Goal: Task Accomplishment & Management: Use online tool/utility

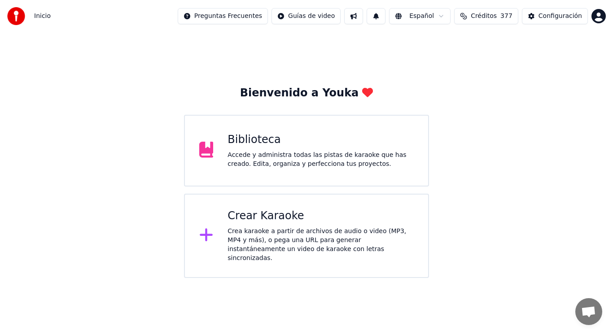
click at [319, 158] on div "Accede y administra todas las pistas de karaoke que has creado. Edita, organiza…" at bounding box center [321, 160] width 186 height 18
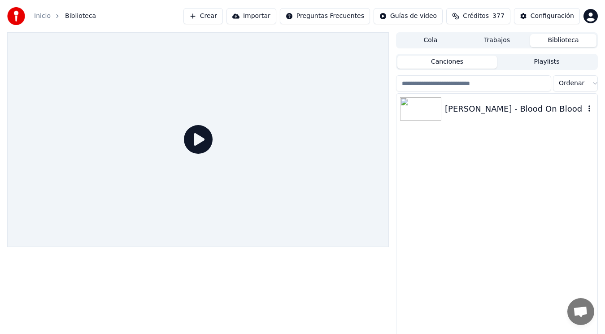
click at [498, 108] on div "Bon Jovi - Blood On Blood" at bounding box center [515, 109] width 140 height 13
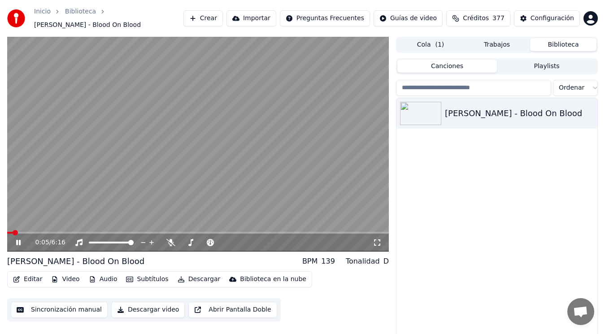
click at [18, 240] on icon at bounding box center [18, 242] width 4 height 5
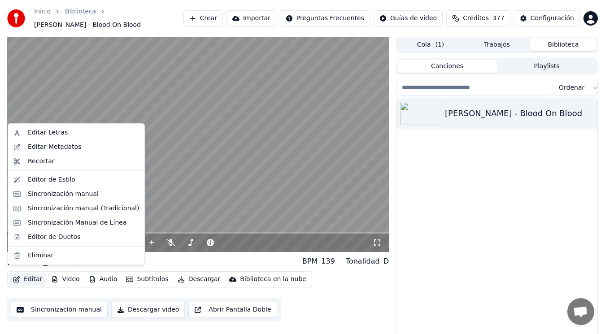
click at [29, 276] on button "Editar" at bounding box center [27, 279] width 36 height 13
click at [70, 210] on div "Sincronización manual (Tradicional)" at bounding box center [83, 208] width 111 height 9
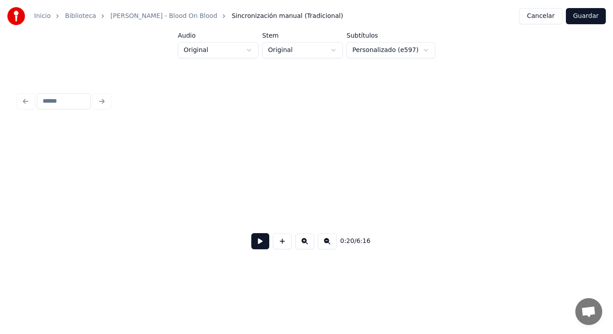
scroll to position [0, 139412]
click at [254, 241] on button at bounding box center [260, 241] width 18 height 16
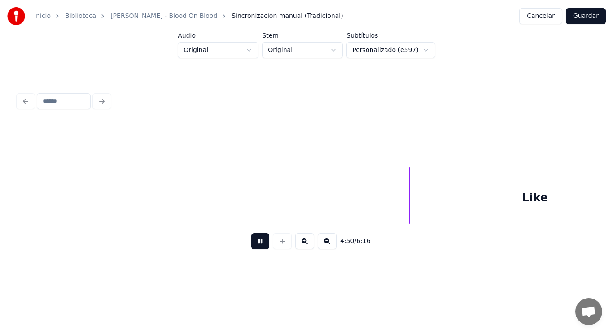
scroll to position [0, 182708]
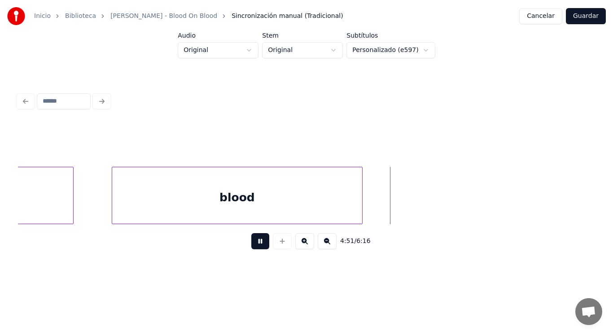
click at [254, 241] on button at bounding box center [260, 241] width 18 height 16
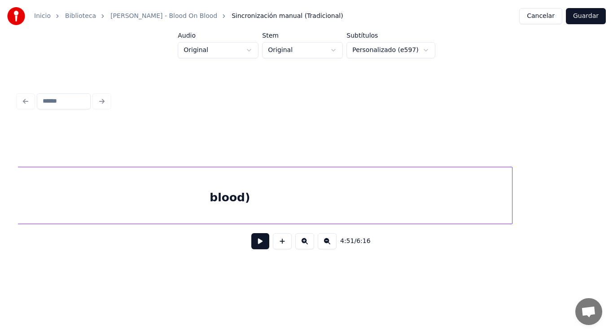
scroll to position [0, 181882]
click at [120, 185] on div "blood)" at bounding box center [239, 197] width 565 height 61
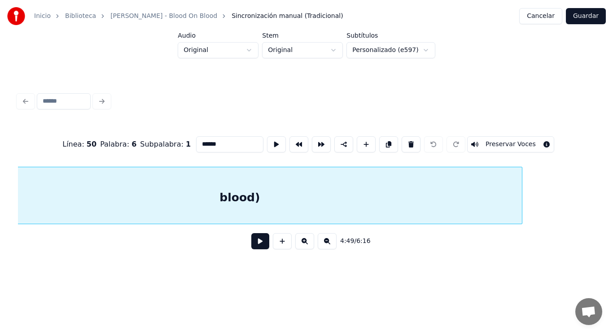
scroll to position [0, 181821]
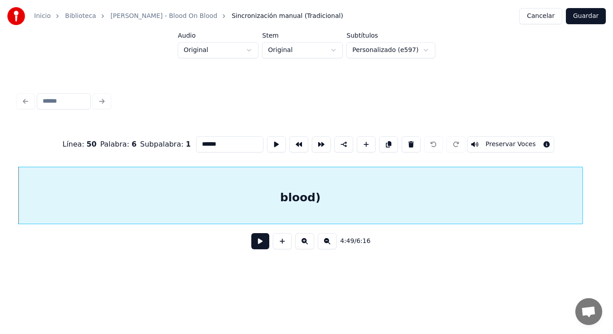
click at [254, 246] on button at bounding box center [260, 241] width 18 height 16
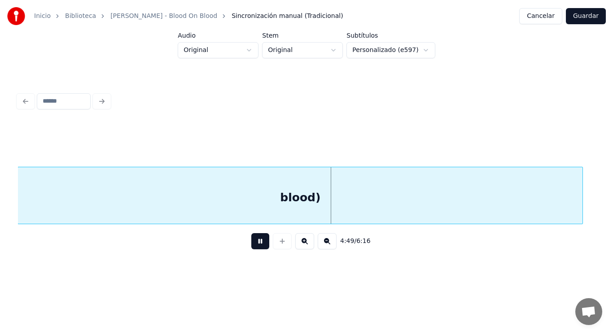
click at [254, 246] on button at bounding box center [260, 241] width 18 height 16
click at [251, 233] on button at bounding box center [260, 241] width 18 height 16
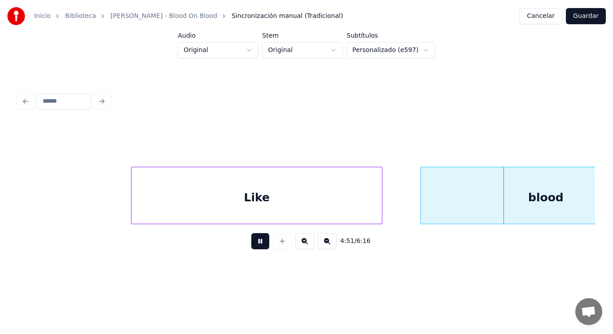
scroll to position [0, 182980]
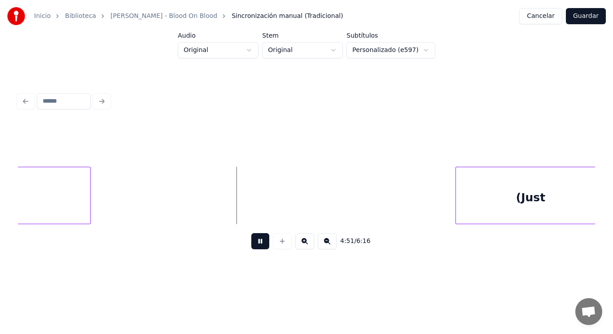
click at [253, 241] on button at bounding box center [260, 241] width 18 height 16
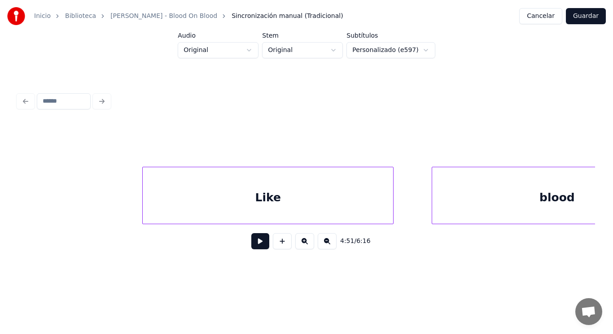
scroll to position [0, 182369]
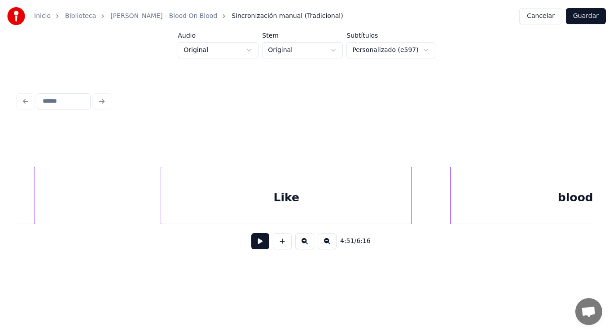
click at [254, 245] on button at bounding box center [260, 241] width 18 height 16
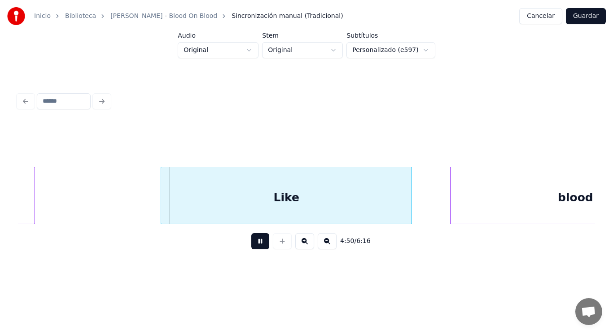
click at [254, 245] on button at bounding box center [260, 241] width 18 height 16
click at [153, 207] on div at bounding box center [152, 195] width 3 height 57
click at [254, 246] on button at bounding box center [260, 241] width 18 height 16
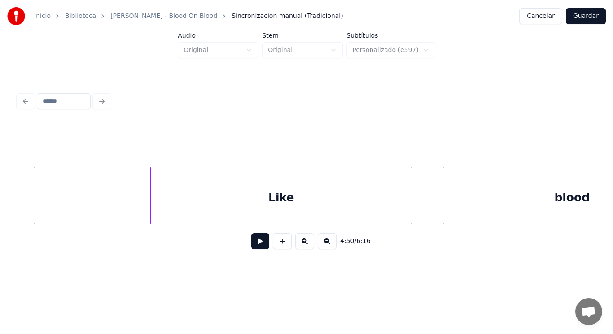
click at [445, 198] on div at bounding box center [444, 195] width 3 height 57
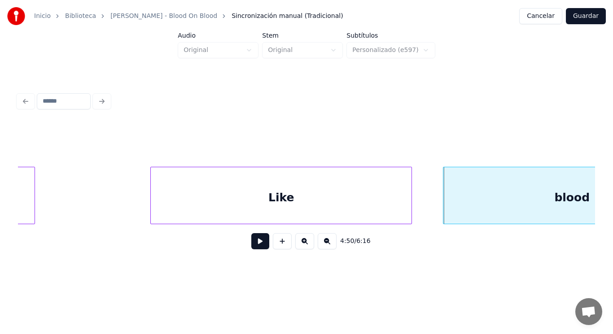
click at [253, 241] on button at bounding box center [260, 241] width 18 height 16
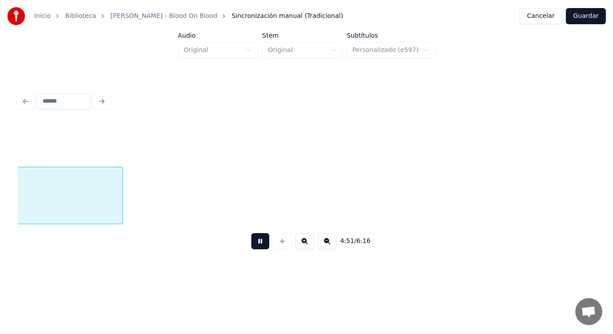
click at [253, 241] on button at bounding box center [260, 241] width 18 height 16
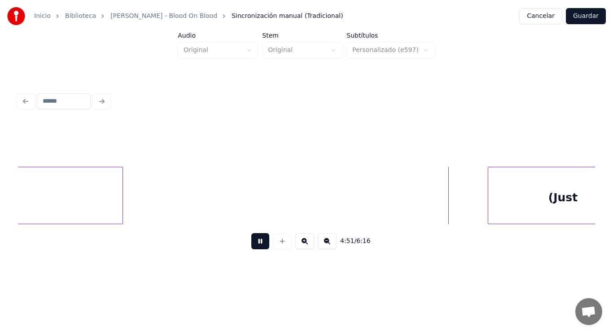
click at [253, 241] on button at bounding box center [260, 241] width 18 height 16
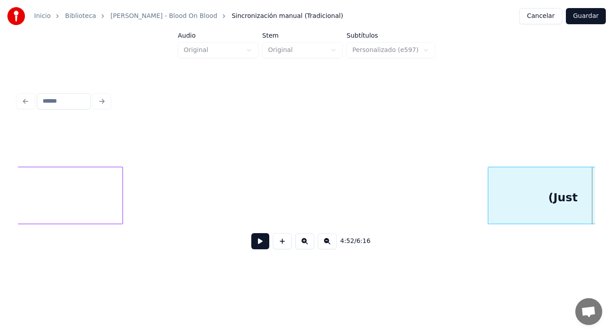
click at [253, 241] on button at bounding box center [260, 241] width 18 height 16
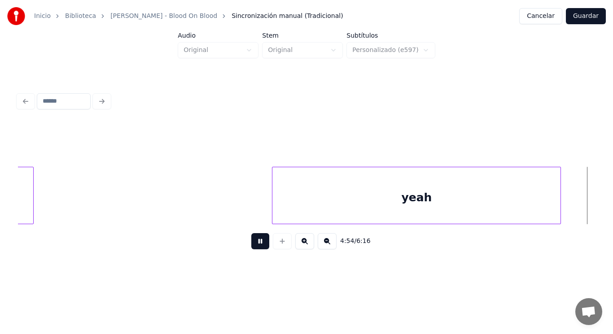
scroll to position [0, 185320]
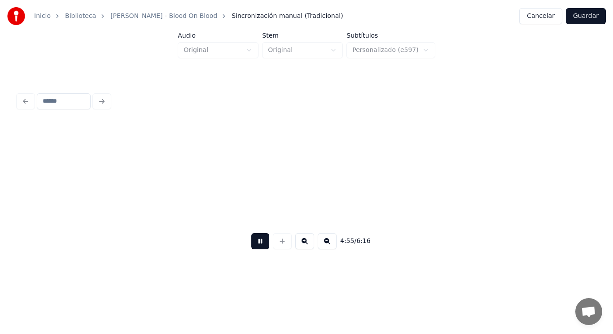
click at [253, 241] on button at bounding box center [260, 241] width 18 height 16
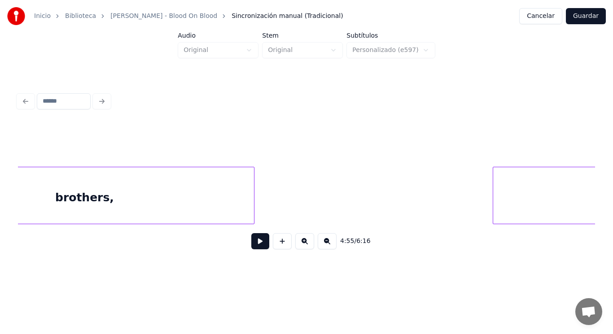
scroll to position [0, 184512]
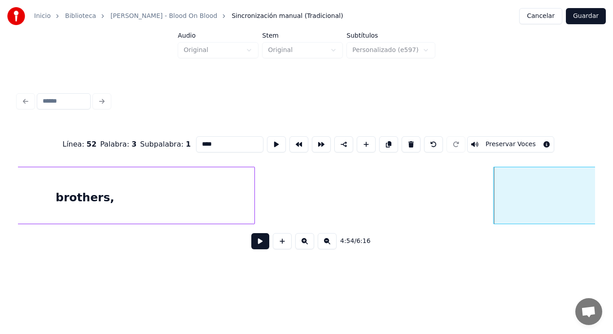
click at [197, 143] on input "****" at bounding box center [229, 144] width 67 height 16
type input "*****"
click at [256, 244] on button at bounding box center [260, 241] width 18 height 16
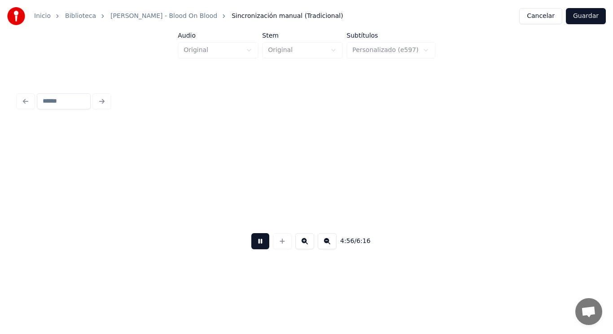
scroll to position [0, 186267]
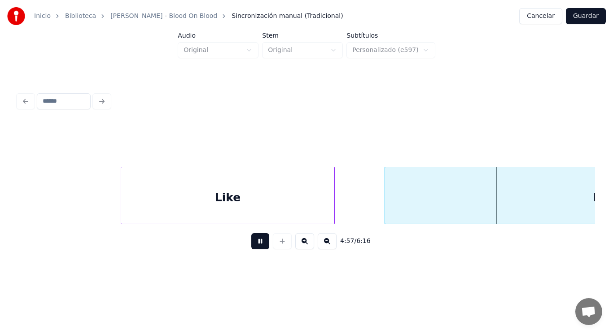
click at [256, 244] on button at bounding box center [260, 241] width 18 height 16
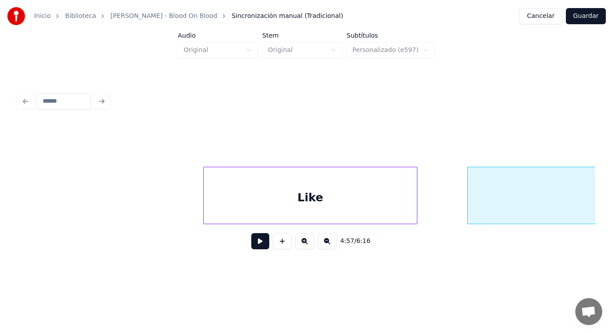
scroll to position [0, 186160]
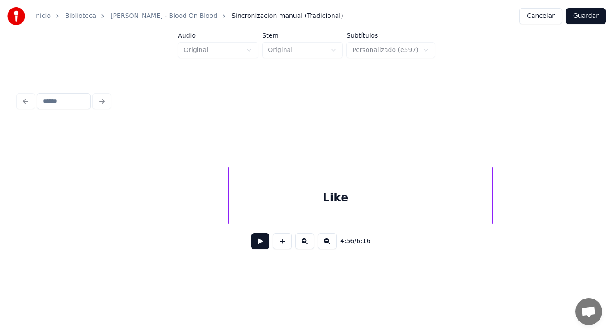
click at [259, 249] on button at bounding box center [260, 241] width 18 height 16
click at [193, 203] on div at bounding box center [194, 195] width 3 height 57
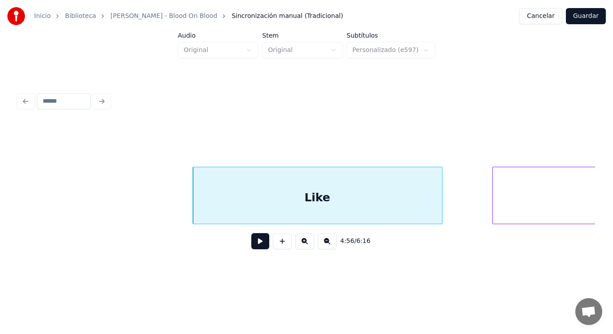
click at [257, 246] on button at bounding box center [260, 241] width 18 height 16
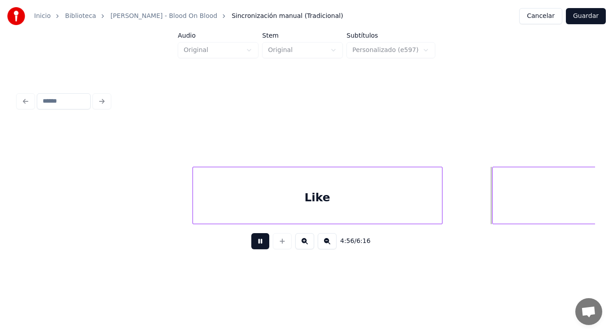
click at [257, 246] on button at bounding box center [260, 241] width 18 height 16
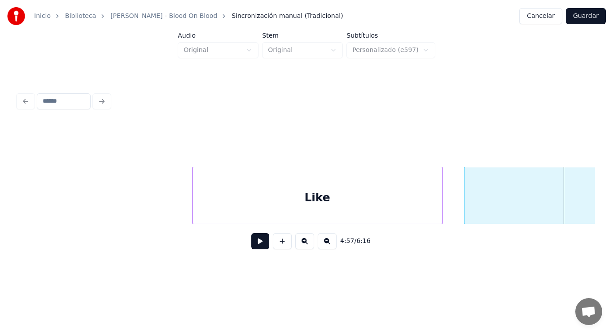
click at [466, 208] on div at bounding box center [466, 195] width 3 height 57
click at [256, 241] on button at bounding box center [260, 241] width 18 height 16
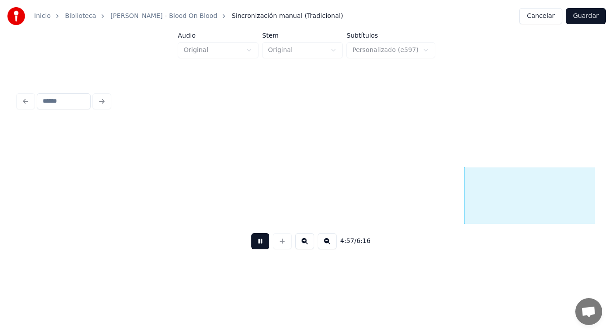
scroll to position [0, 186744]
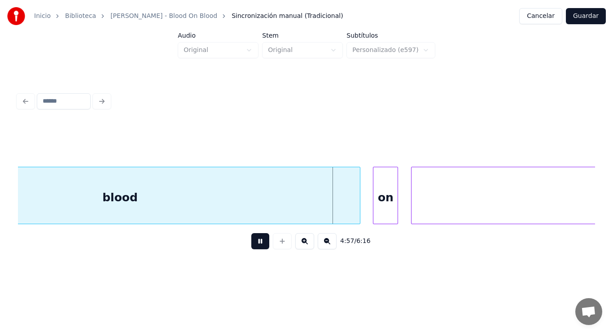
click at [256, 241] on button at bounding box center [260, 241] width 18 height 16
click at [190, 203] on div "blood" at bounding box center [120, 197] width 480 height 61
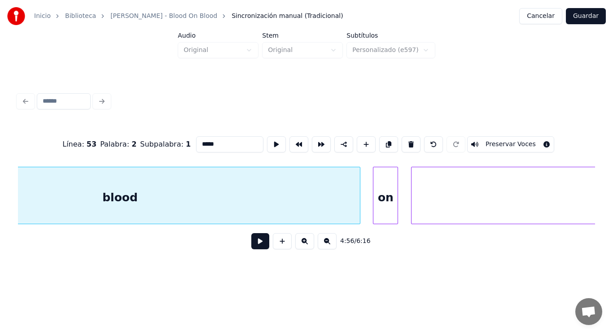
scroll to position [0, 186606]
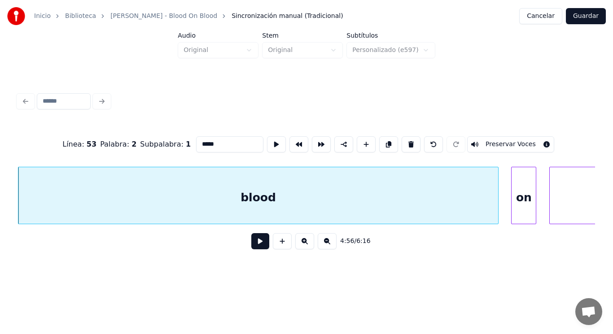
click at [255, 243] on button at bounding box center [260, 241] width 18 height 16
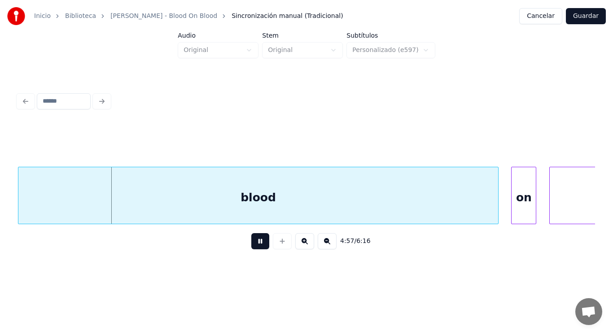
click at [255, 243] on button at bounding box center [260, 241] width 18 height 16
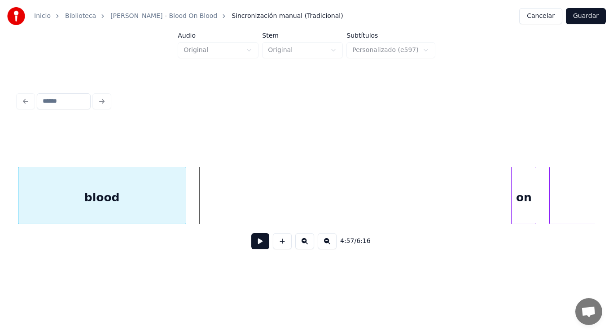
click at [184, 202] on div at bounding box center [184, 195] width 3 height 57
click at [251, 241] on button at bounding box center [260, 241] width 18 height 16
click at [172, 205] on div at bounding box center [172, 195] width 3 height 57
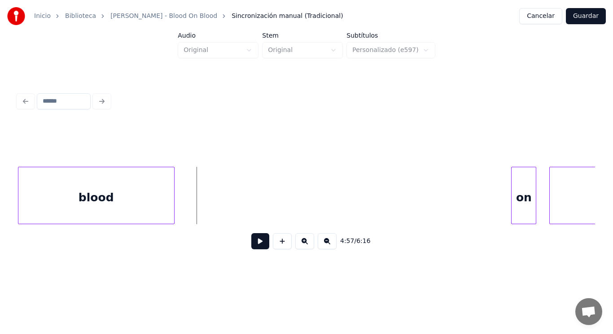
click at [258, 244] on button at bounding box center [260, 241] width 18 height 16
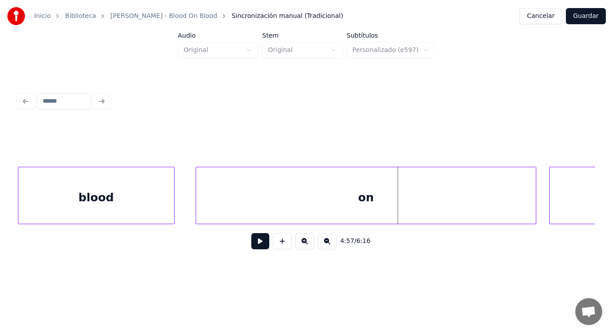
click at [196, 196] on div at bounding box center [197, 195] width 3 height 57
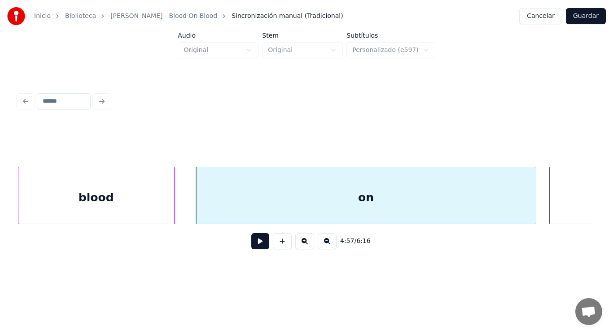
click at [253, 245] on button at bounding box center [260, 241] width 18 height 16
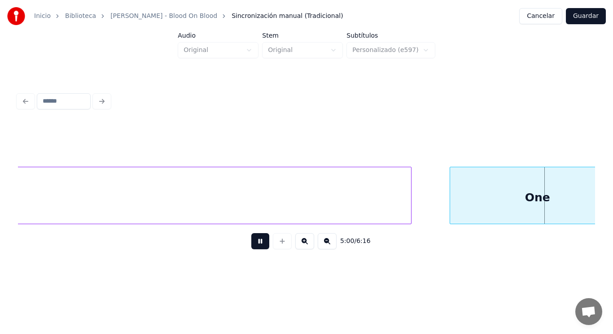
scroll to position [0, 188949]
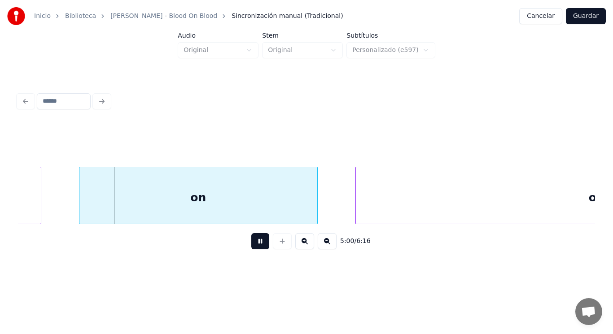
click at [253, 245] on button at bounding box center [260, 241] width 18 height 16
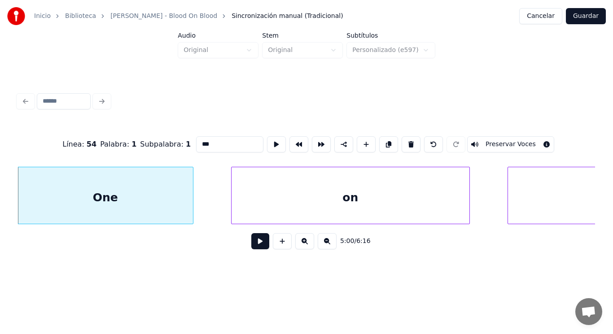
click at [254, 243] on button at bounding box center [260, 241] width 18 height 16
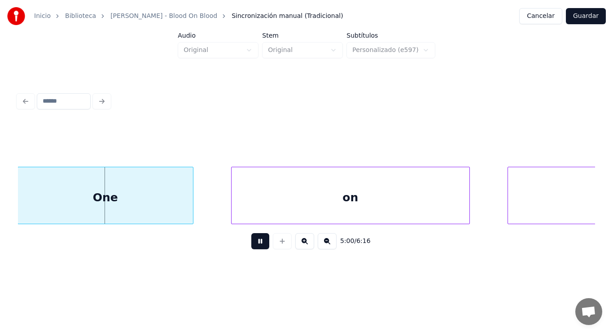
click at [254, 243] on button at bounding box center [260, 241] width 18 height 16
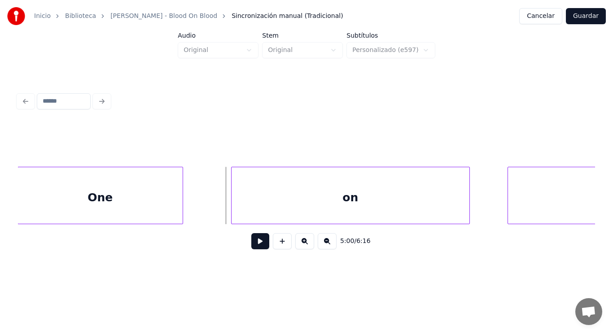
click at [182, 203] on div at bounding box center [181, 195] width 3 height 57
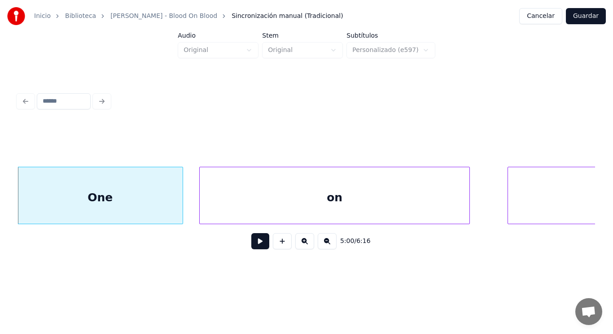
click at [202, 206] on div at bounding box center [201, 195] width 3 height 57
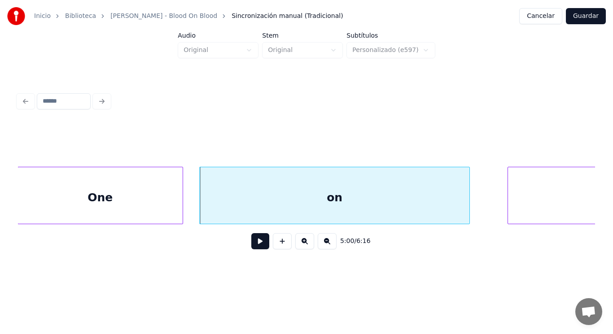
click at [253, 242] on button at bounding box center [260, 241] width 18 height 16
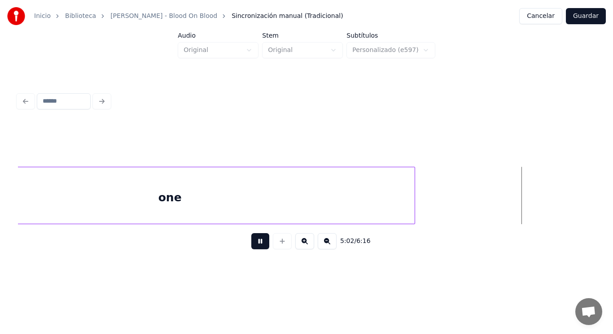
click at [253, 242] on button at bounding box center [260, 241] width 18 height 16
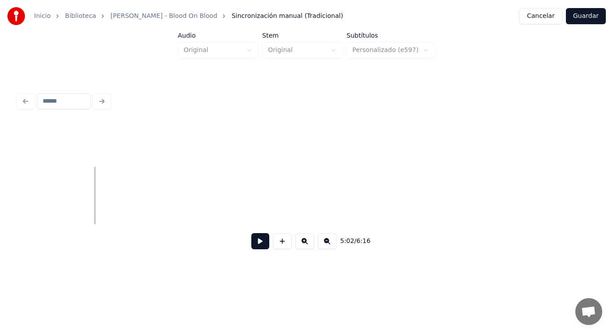
click at [253, 242] on button at bounding box center [260, 241] width 18 height 16
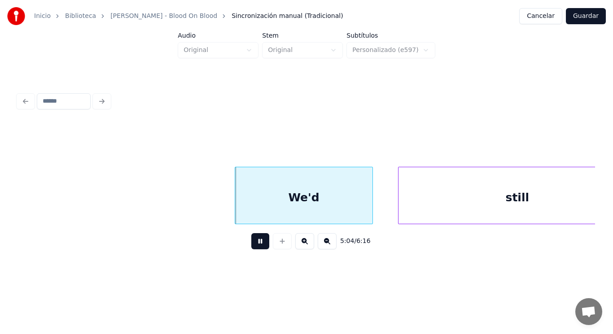
click at [253, 242] on button at bounding box center [260, 241] width 18 height 16
click at [280, 210] on div "We'd" at bounding box center [303, 197] width 137 height 61
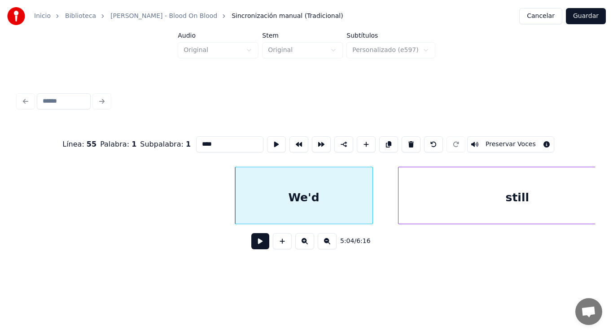
click at [257, 242] on button at bounding box center [260, 241] width 18 height 16
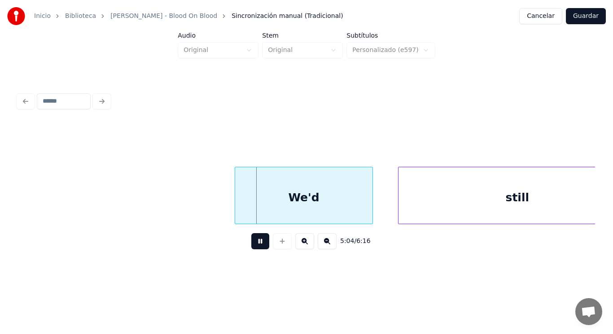
click at [257, 242] on button at bounding box center [260, 241] width 18 height 16
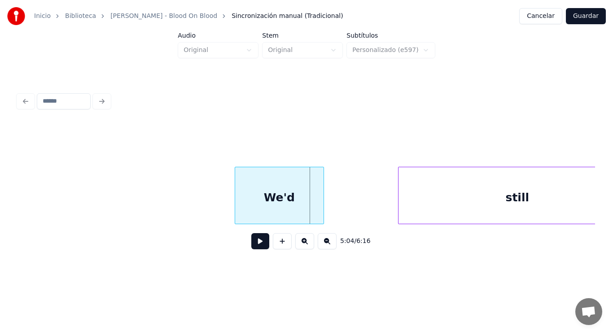
click at [322, 211] on div at bounding box center [322, 195] width 3 height 57
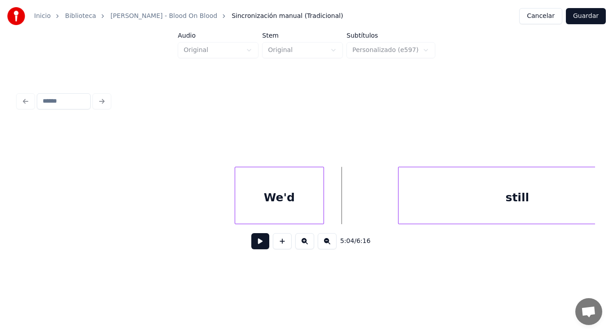
click at [255, 245] on button at bounding box center [260, 241] width 18 height 16
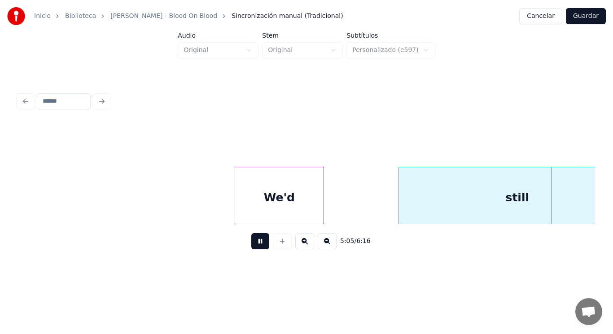
click at [255, 245] on button at bounding box center [260, 241] width 18 height 16
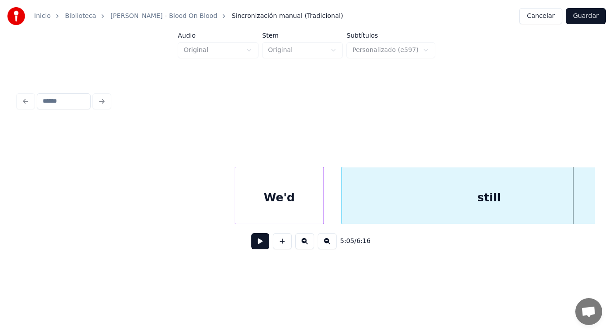
click at [343, 212] on div at bounding box center [343, 195] width 3 height 57
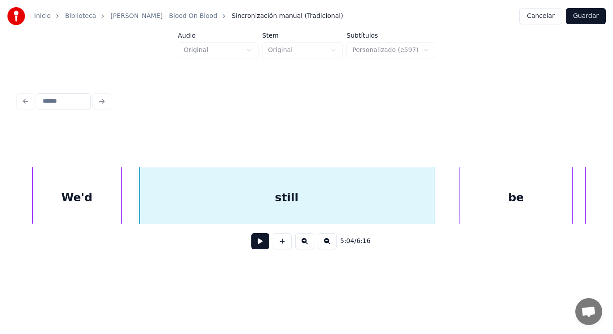
scroll to position [0, 191346]
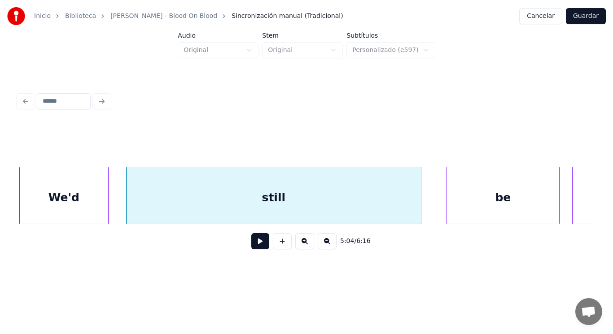
click at [255, 241] on button at bounding box center [260, 241] width 18 height 16
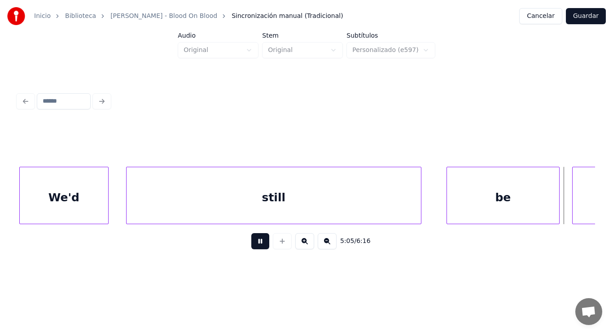
click at [255, 241] on button at bounding box center [260, 241] width 18 height 16
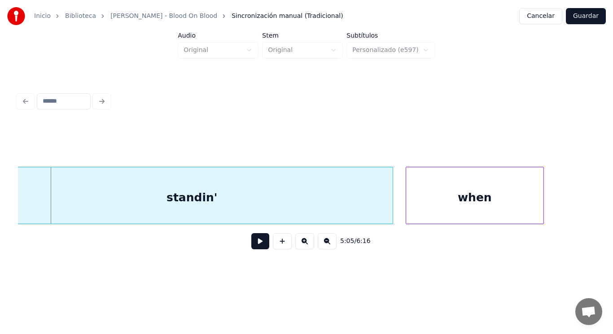
click at [251, 195] on div "standin'" at bounding box center [191, 197] width 401 height 61
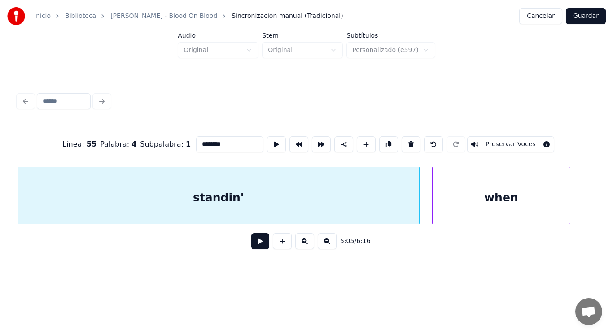
click at [256, 241] on button at bounding box center [260, 241] width 18 height 16
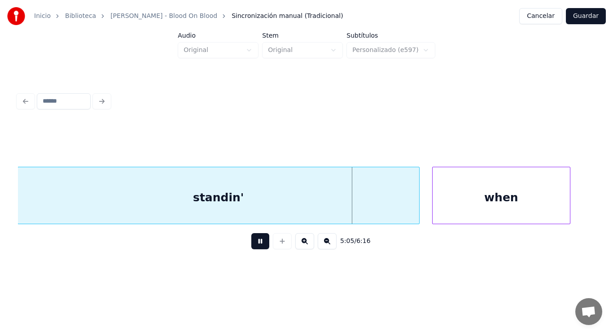
click at [256, 241] on button at bounding box center [260, 241] width 18 height 16
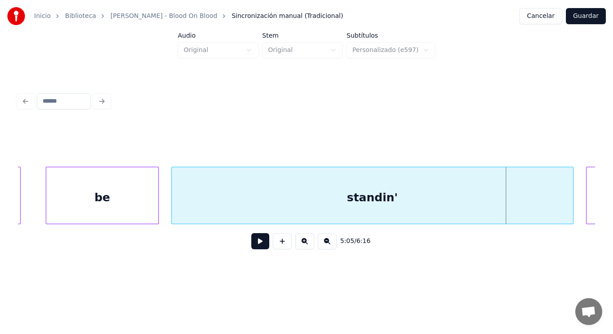
scroll to position [0, 191739]
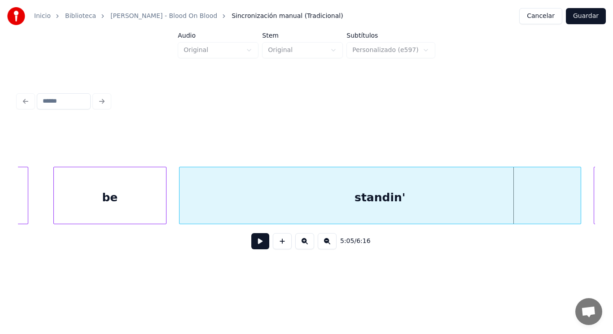
click at [166, 197] on div at bounding box center [164, 195] width 3 height 57
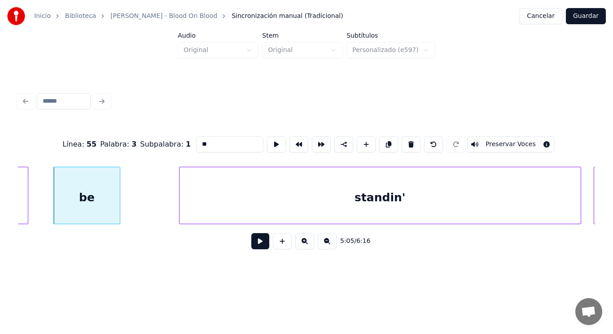
click at [119, 197] on div at bounding box center [118, 195] width 3 height 57
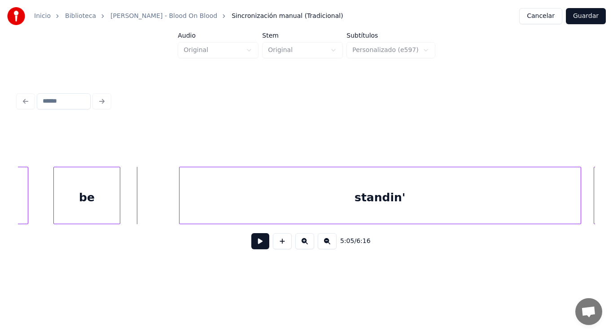
click at [251, 247] on button at bounding box center [260, 241] width 18 height 16
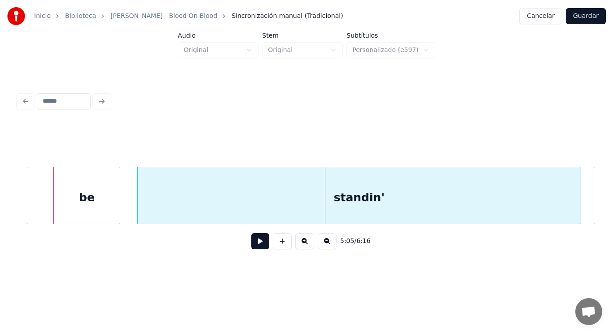
click at [139, 209] on div at bounding box center [139, 195] width 3 height 57
click at [251, 246] on button at bounding box center [260, 241] width 18 height 16
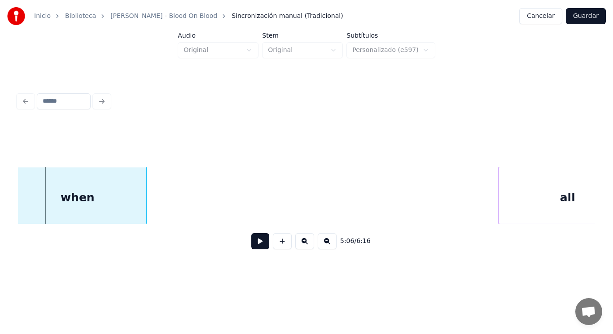
click at [71, 191] on div "when" at bounding box center [77, 197] width 137 height 61
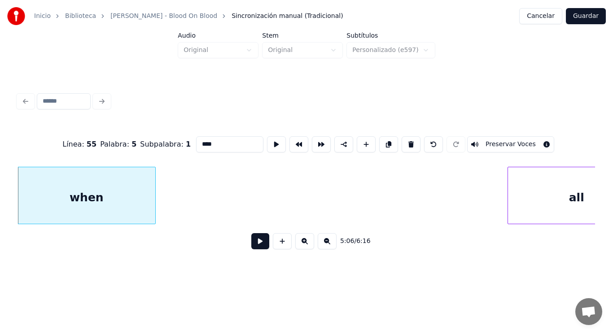
click at [259, 245] on button at bounding box center [260, 241] width 18 height 16
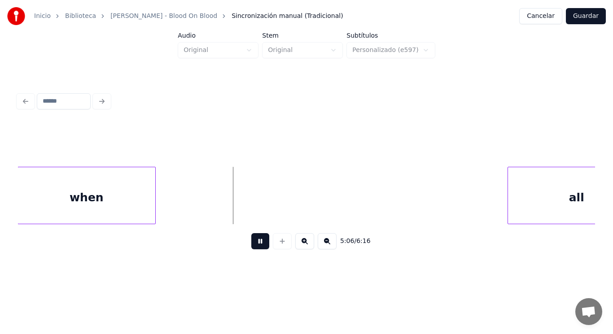
click at [259, 245] on button at bounding box center [260, 241] width 18 height 16
click at [255, 250] on button at bounding box center [260, 241] width 18 height 16
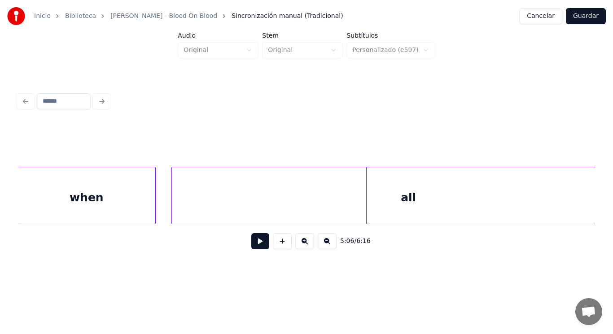
click at [172, 207] on div at bounding box center [173, 195] width 3 height 57
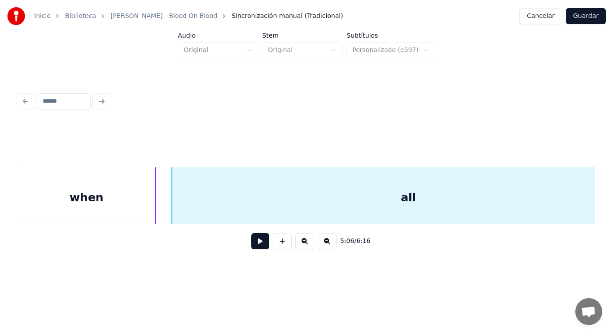
click at [255, 246] on button at bounding box center [260, 241] width 18 height 16
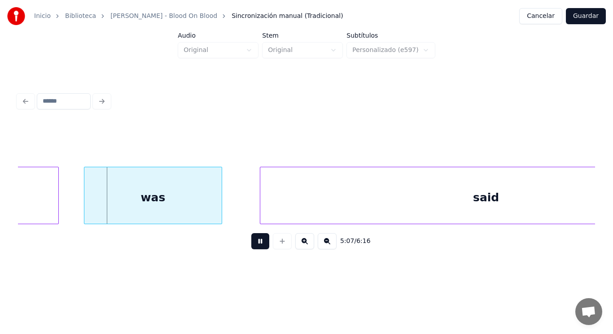
click at [255, 246] on button at bounding box center [260, 241] width 18 height 16
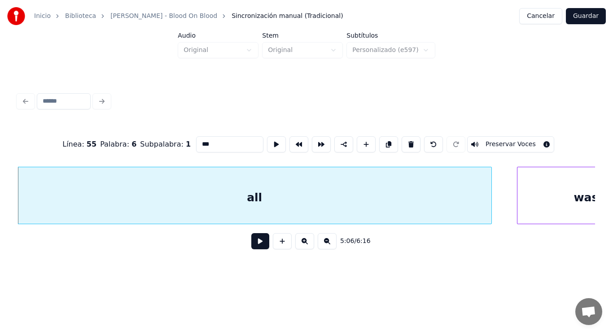
click at [259, 246] on button at bounding box center [260, 241] width 18 height 16
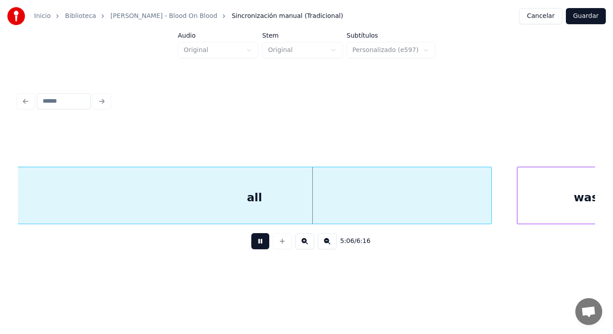
click at [259, 246] on button at bounding box center [260, 241] width 18 height 16
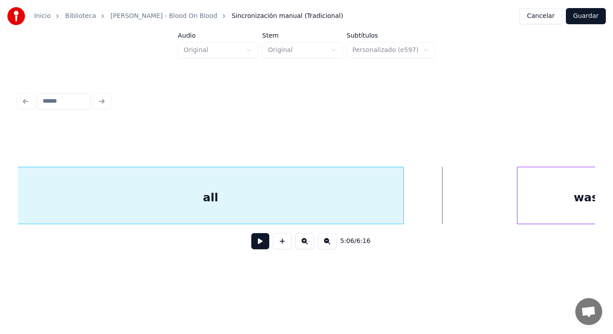
click at [403, 204] on div at bounding box center [402, 195] width 3 height 57
click at [251, 244] on button at bounding box center [260, 241] width 18 height 16
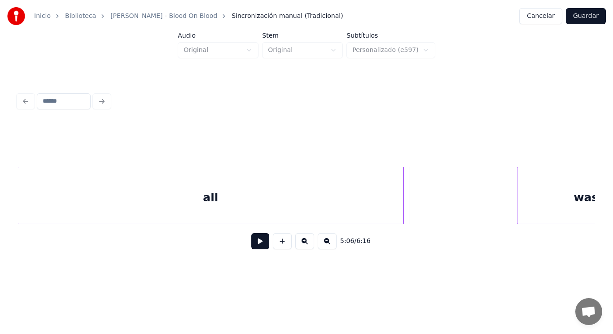
click at [251, 244] on button at bounding box center [260, 241] width 18 height 16
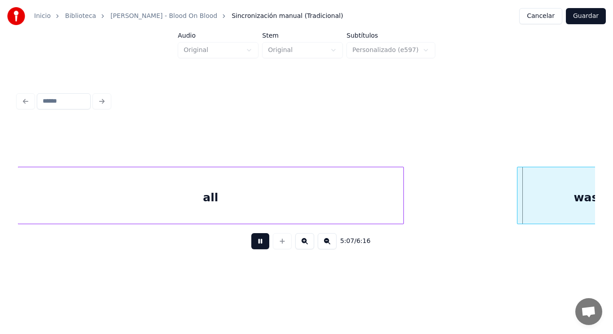
scroll to position [0, 193052]
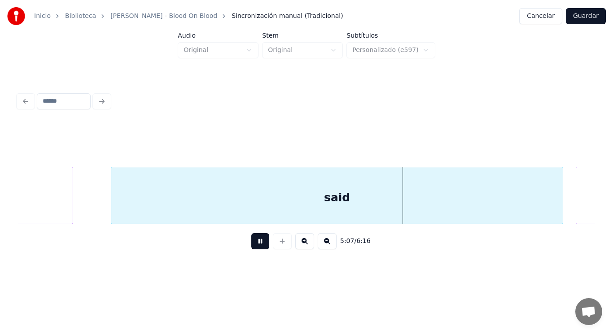
click at [251, 244] on button at bounding box center [260, 241] width 18 height 16
click at [197, 194] on div "said" at bounding box center [337, 197] width 452 height 61
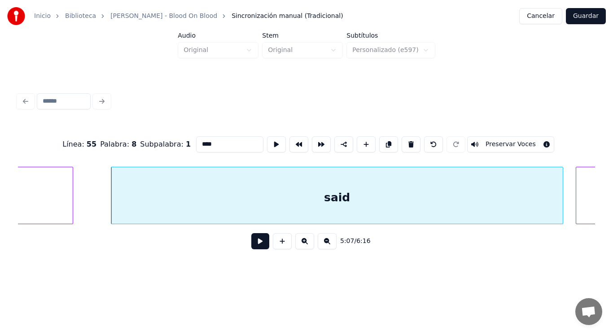
click at [254, 248] on button at bounding box center [260, 241] width 18 height 16
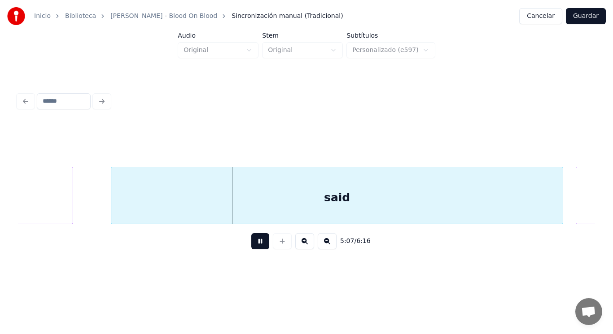
click at [254, 248] on button at bounding box center [260, 241] width 18 height 16
click at [57, 188] on div "was" at bounding box center [3, 197] width 137 height 61
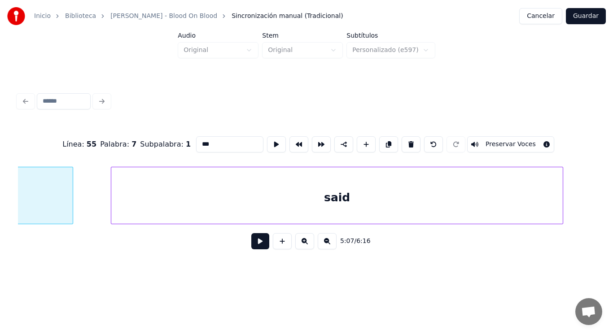
scroll to position [0, 192969]
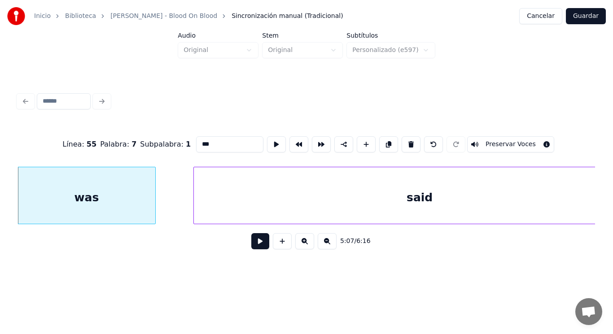
click at [256, 246] on button at bounding box center [260, 241] width 18 height 16
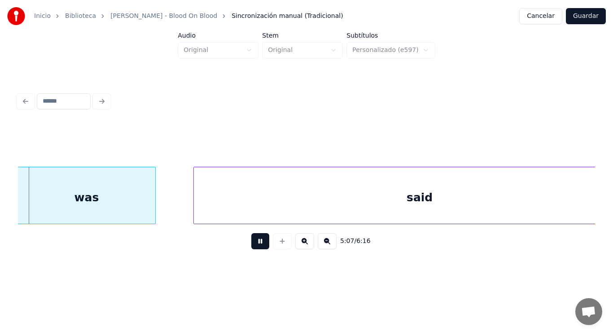
click at [256, 246] on button at bounding box center [260, 241] width 18 height 16
click at [136, 193] on div at bounding box center [135, 195] width 3 height 57
click at [174, 204] on div at bounding box center [173, 195] width 3 height 57
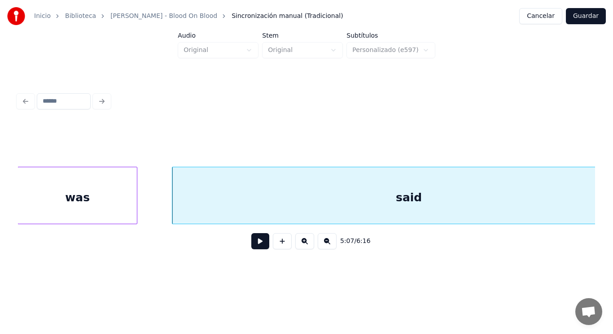
click at [251, 244] on button at bounding box center [260, 241] width 18 height 16
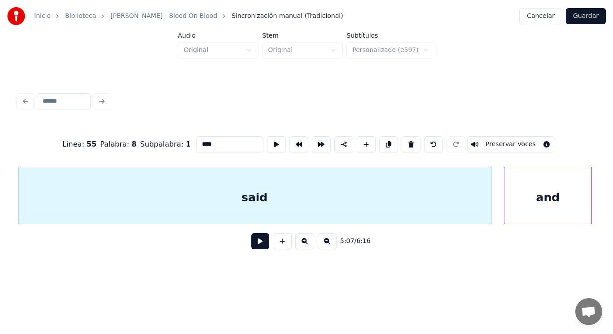
click at [254, 249] on button at bounding box center [260, 241] width 18 height 16
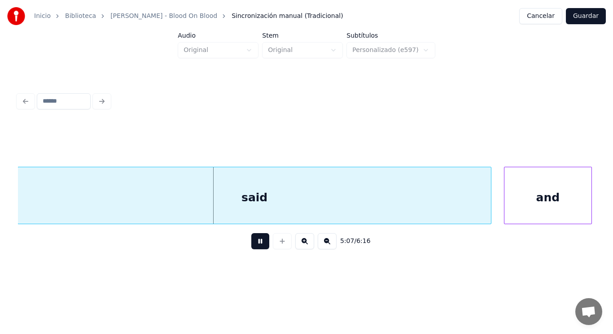
click at [254, 249] on button at bounding box center [260, 241] width 18 height 16
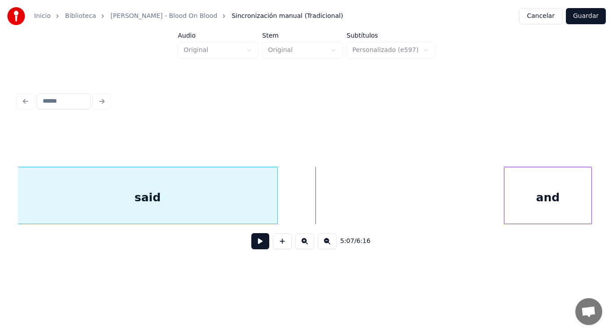
click at [275, 199] on div at bounding box center [276, 195] width 3 height 57
click at [258, 243] on button at bounding box center [260, 241] width 18 height 16
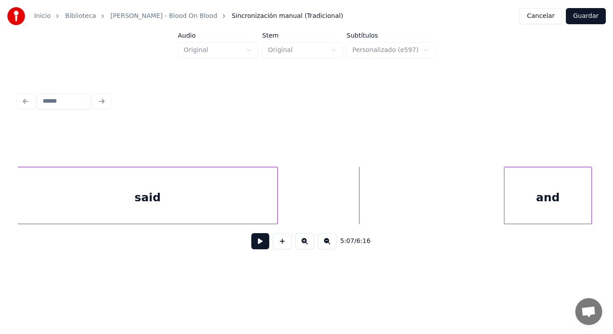
click at [258, 243] on button at bounding box center [260, 241] width 18 height 16
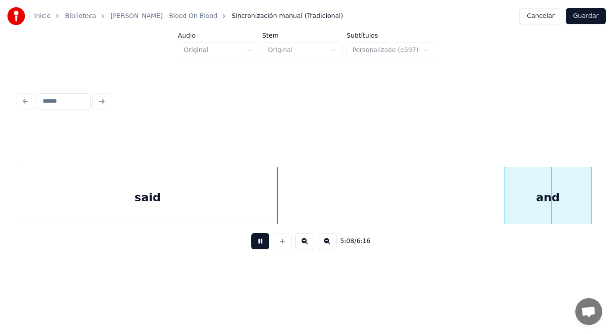
click at [258, 243] on button at bounding box center [260, 241] width 18 height 16
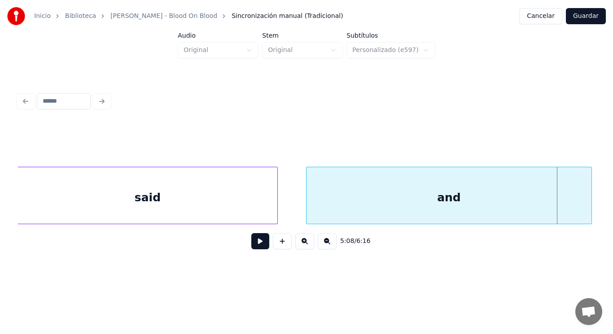
click at [307, 214] on div at bounding box center [308, 195] width 3 height 57
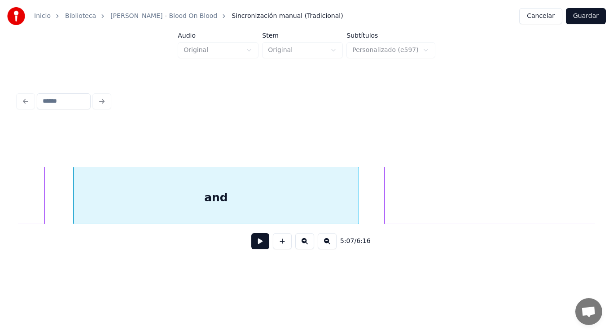
scroll to position [0, 193357]
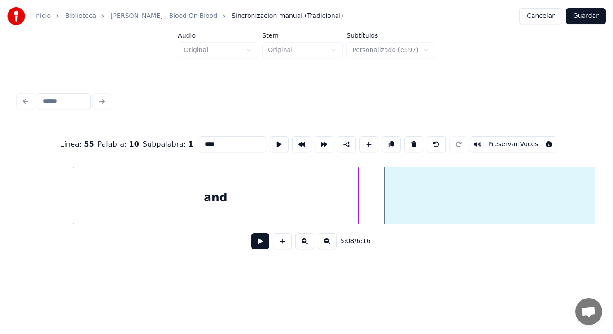
click at [243, 202] on div "and" at bounding box center [215, 197] width 285 height 61
type input "***"
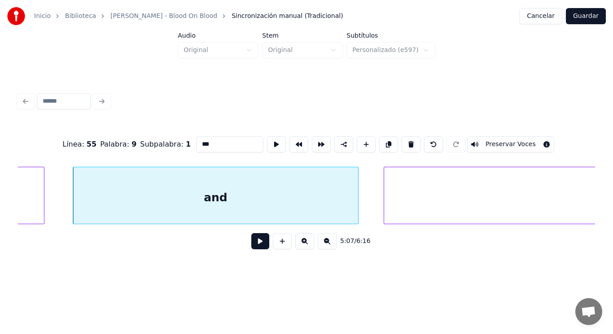
click at [254, 242] on button at bounding box center [260, 241] width 18 height 16
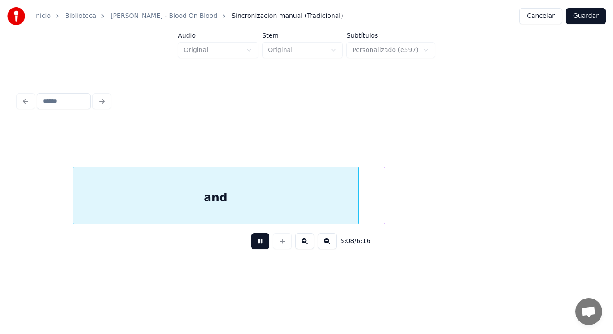
click at [254, 242] on button at bounding box center [260, 241] width 18 height 16
click at [334, 204] on div at bounding box center [335, 195] width 3 height 57
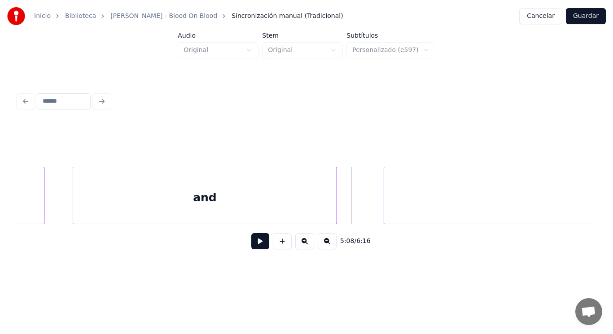
click at [255, 244] on button at bounding box center [260, 241] width 18 height 16
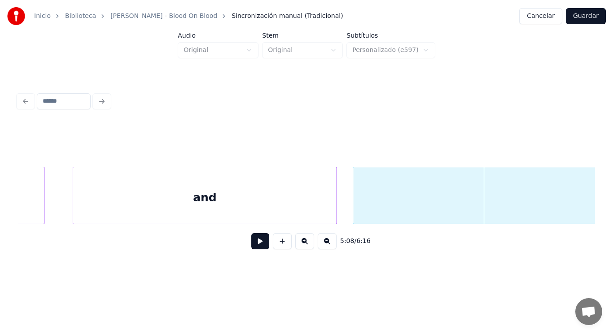
click at [355, 203] on div at bounding box center [354, 195] width 3 height 57
click at [255, 244] on button at bounding box center [260, 241] width 18 height 16
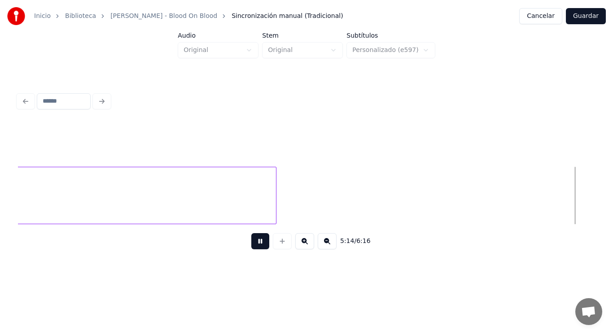
scroll to position [0, 197455]
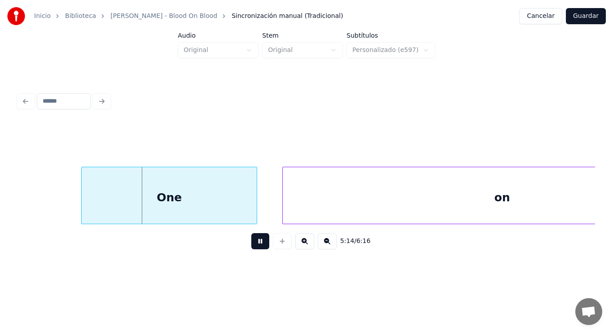
click at [255, 244] on button at bounding box center [260, 241] width 18 height 16
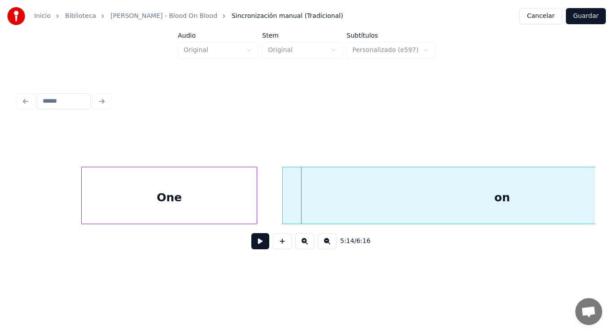
click at [242, 207] on div "One" at bounding box center [169, 197] width 175 height 61
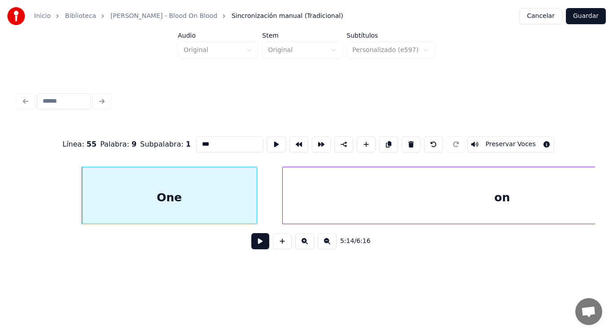
type input "***"
click at [251, 246] on button at bounding box center [260, 241] width 18 height 16
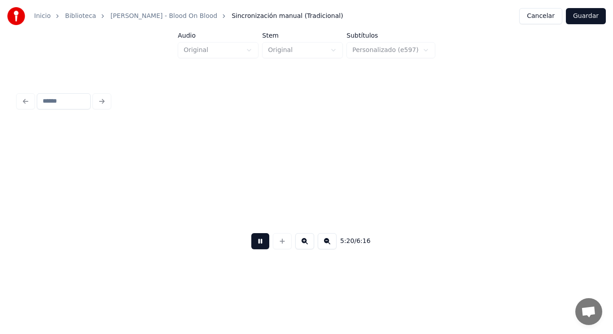
scroll to position [0, 201559]
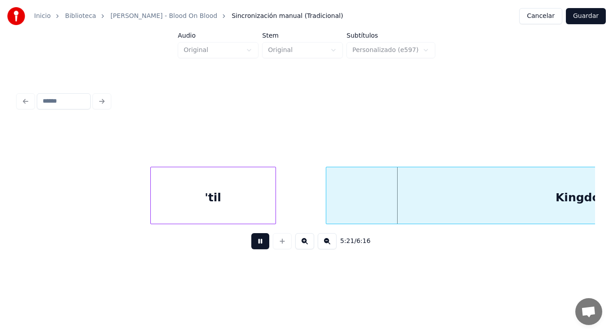
click at [251, 246] on button at bounding box center [260, 241] width 18 height 16
click at [133, 200] on div at bounding box center [132, 195] width 3 height 57
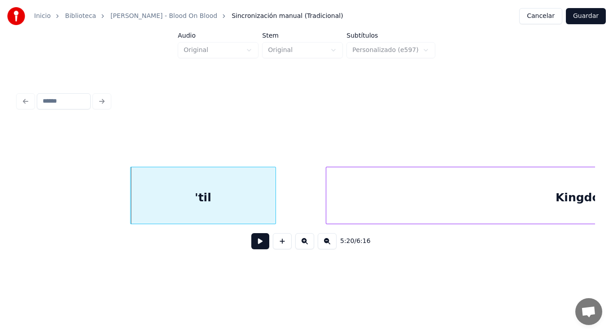
click at [256, 247] on button at bounding box center [260, 241] width 18 height 16
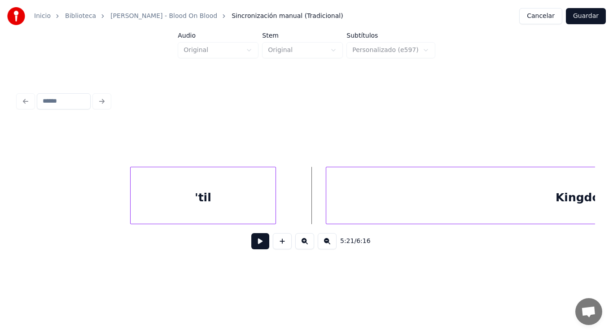
click at [253, 243] on button at bounding box center [260, 241] width 18 height 16
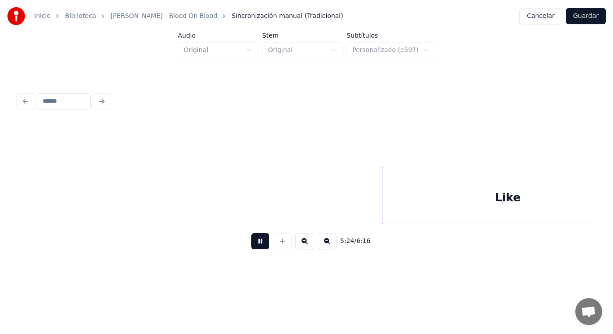
scroll to position [0, 203899]
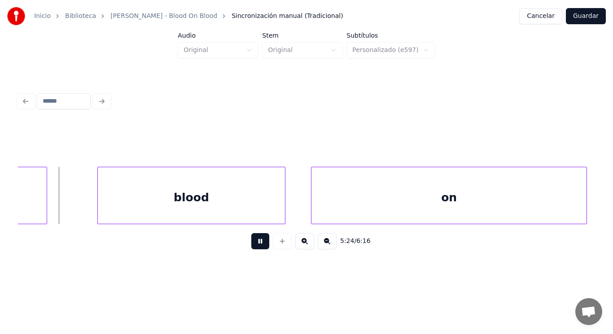
click at [253, 243] on button at bounding box center [260, 241] width 18 height 16
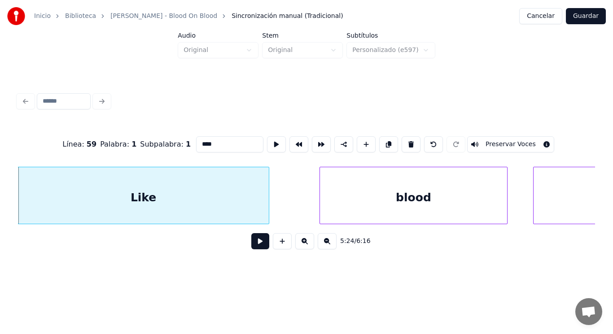
click at [255, 245] on button at bounding box center [260, 241] width 18 height 16
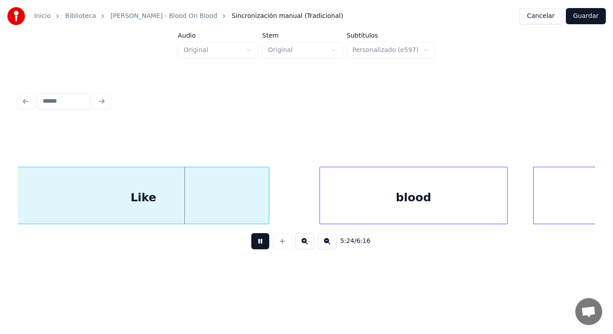
click at [255, 245] on button at bounding box center [260, 241] width 18 height 16
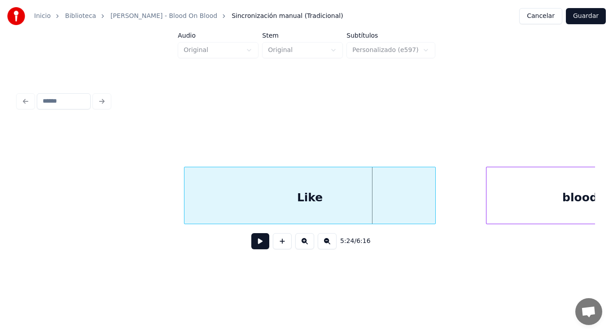
scroll to position [0, 203497]
click at [178, 211] on div at bounding box center [178, 195] width 3 height 57
click at [253, 243] on button at bounding box center [260, 241] width 18 height 16
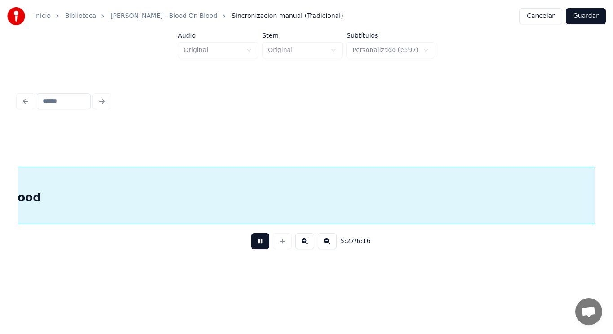
scroll to position [0, 205841]
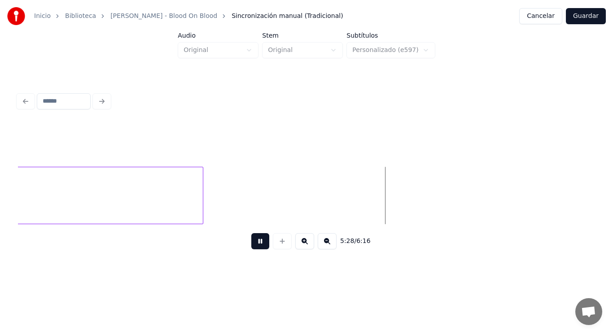
click at [253, 243] on button at bounding box center [260, 241] width 18 height 16
click at [253, 245] on button at bounding box center [260, 241] width 18 height 16
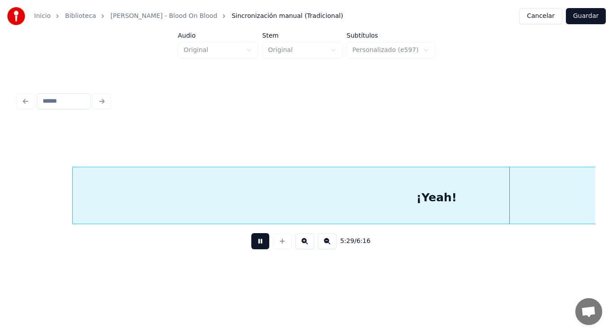
click at [253, 245] on button at bounding box center [260, 241] width 18 height 16
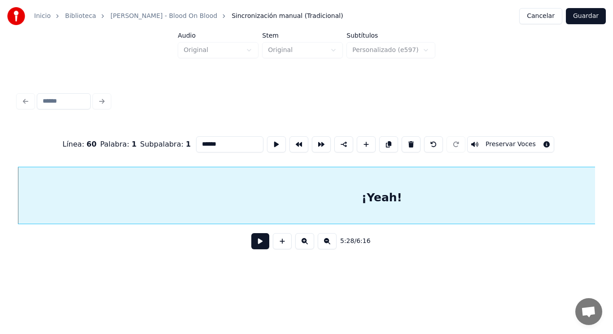
click at [252, 248] on button at bounding box center [260, 241] width 18 height 16
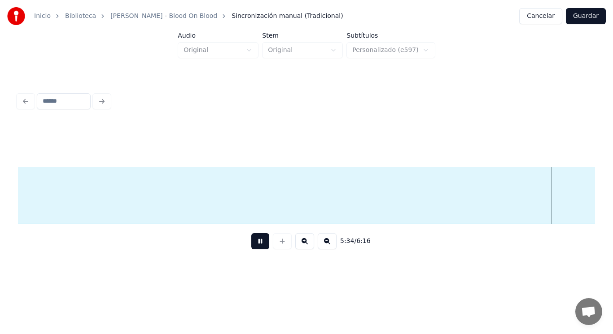
scroll to position [0, 209992]
click at [252, 248] on button at bounding box center [260, 241] width 18 height 16
click at [524, 228] on div "5:34 / 6:16" at bounding box center [306, 241] width 577 height 34
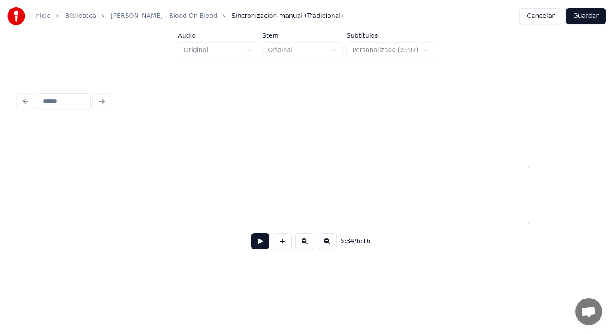
click at [0, 193] on div "Inicio Biblioteca Bon Jovi - Blood On Blood Sincronización manual (Tradicional)…" at bounding box center [306, 136] width 613 height 273
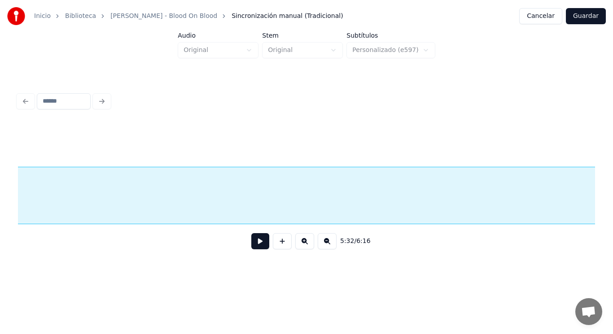
scroll to position [0, 211127]
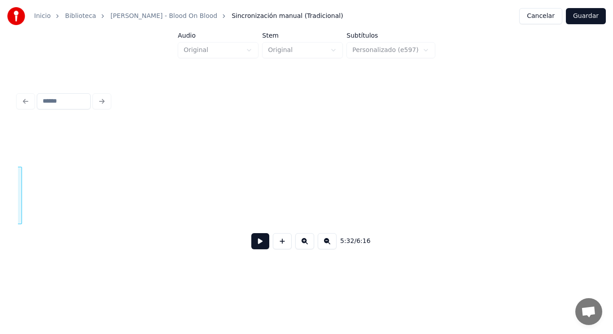
click at [0, 187] on div "Inicio Biblioteca Bon Jovi - Blood On Blood Sincronización manual (Tradicional)…" at bounding box center [306, 136] width 613 height 273
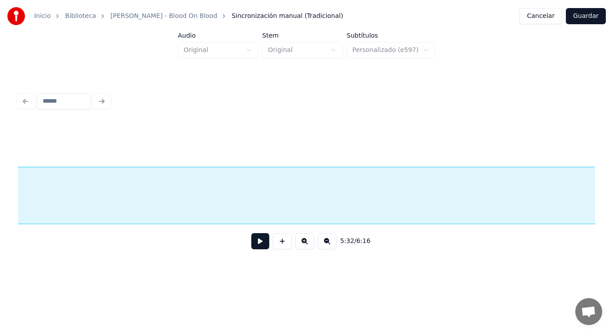
scroll to position [0, 210552]
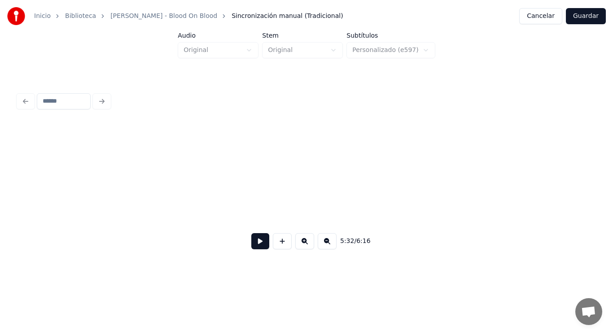
click at [0, 198] on div "Inicio Biblioteca Bon Jovi - Blood On Blood Sincronización manual (Tradicional)…" at bounding box center [306, 136] width 613 height 273
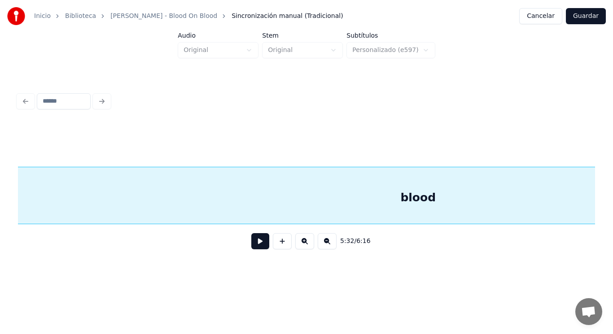
scroll to position [0, 210170]
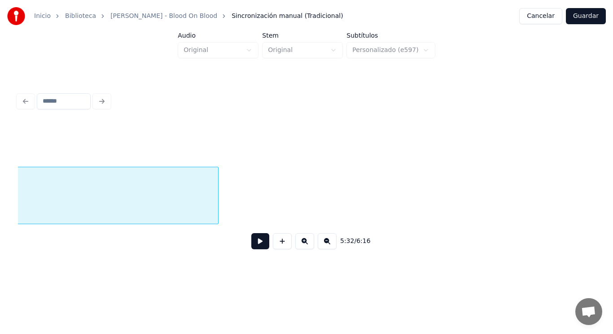
click at [215, 187] on div at bounding box center [216, 195] width 3 height 57
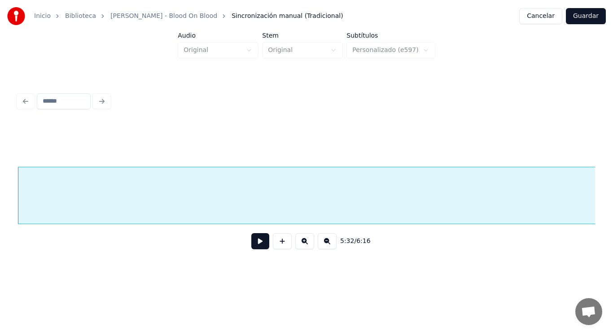
click at [251, 243] on button at bounding box center [260, 241] width 18 height 16
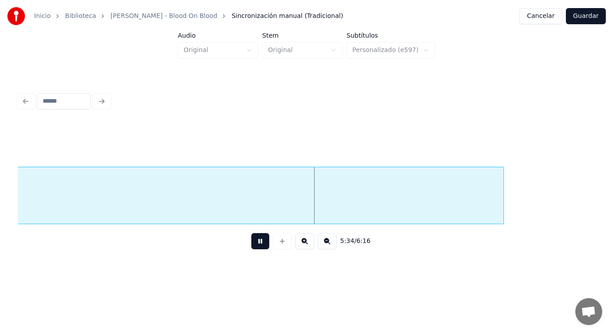
click at [251, 243] on button at bounding box center [260, 241] width 18 height 16
click at [466, 210] on div at bounding box center [466, 195] width 3 height 57
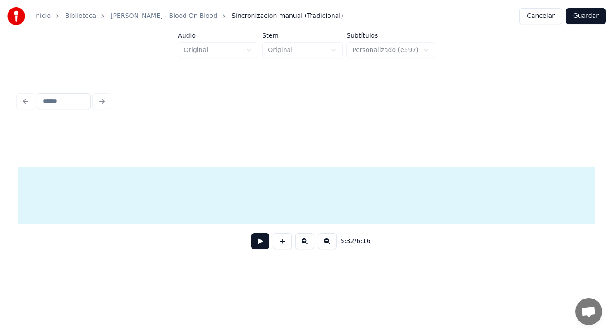
click at [255, 242] on button at bounding box center [260, 241] width 18 height 16
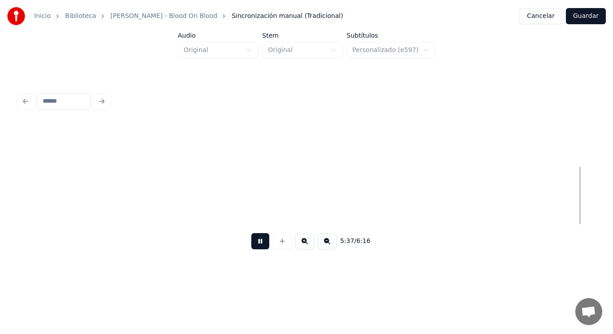
scroll to position [0, 212198]
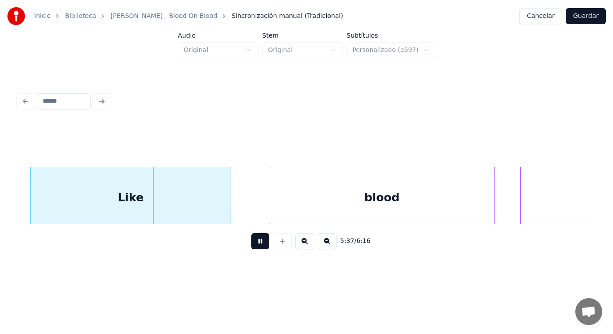
click at [255, 242] on button at bounding box center [260, 241] width 18 height 16
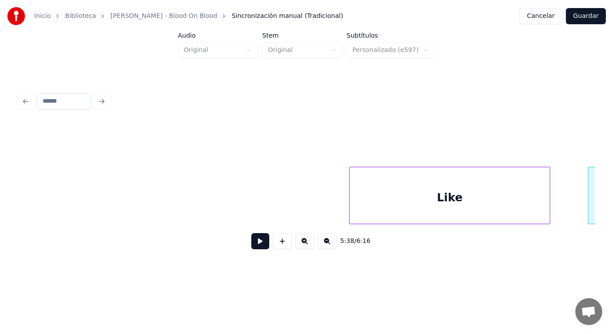
scroll to position [0, 211875]
click at [251, 246] on button at bounding box center [260, 241] width 18 height 16
click at [288, 203] on div at bounding box center [287, 195] width 3 height 57
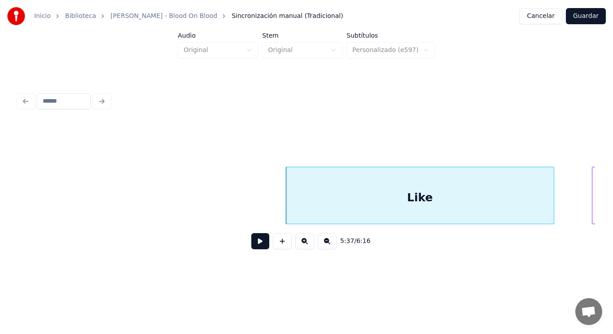
click at [256, 242] on button at bounding box center [260, 241] width 18 height 16
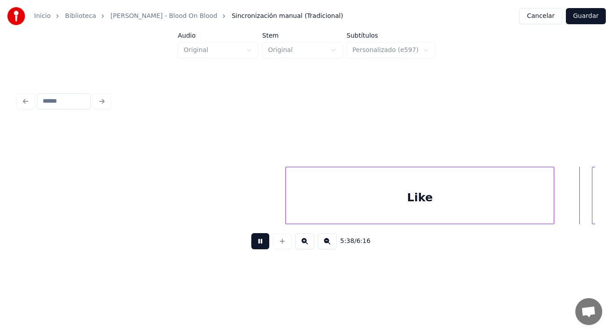
click at [256, 242] on button at bounding box center [260, 241] width 18 height 16
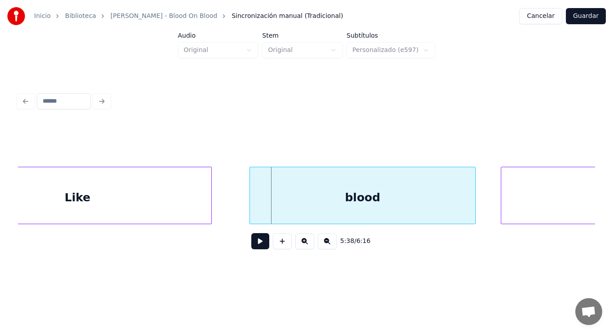
scroll to position [0, 212184]
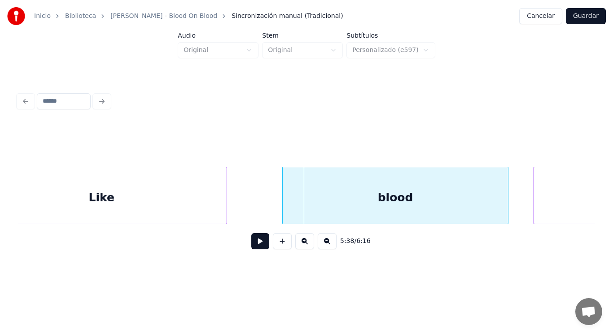
click at [224, 201] on div at bounding box center [225, 195] width 3 height 57
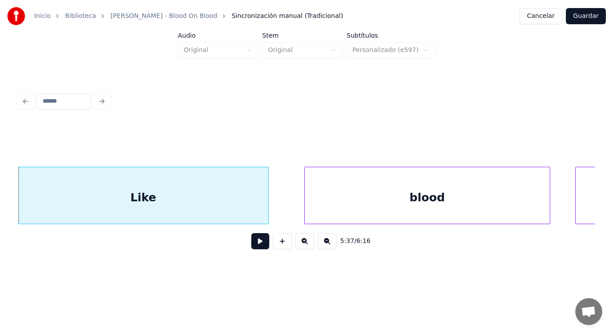
click at [307, 204] on div at bounding box center [306, 195] width 3 height 57
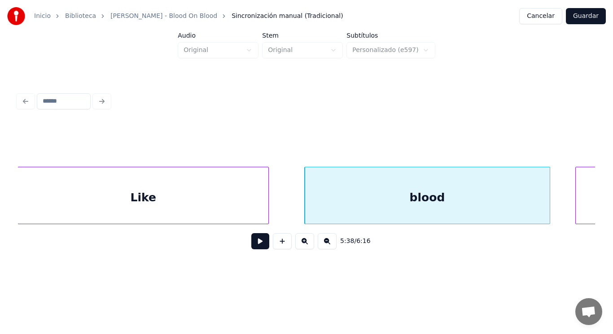
click at [251, 243] on button at bounding box center [260, 241] width 18 height 16
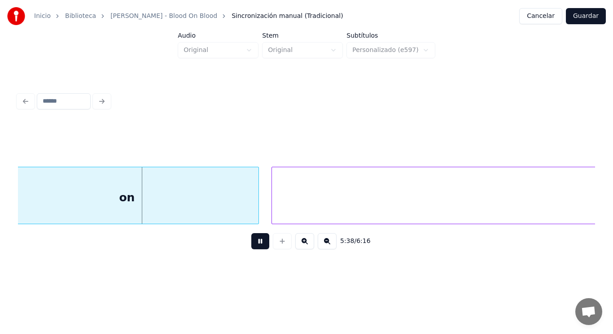
click at [251, 243] on button at bounding box center [260, 241] width 18 height 16
click at [205, 206] on div "on" at bounding box center [127, 197] width 263 height 61
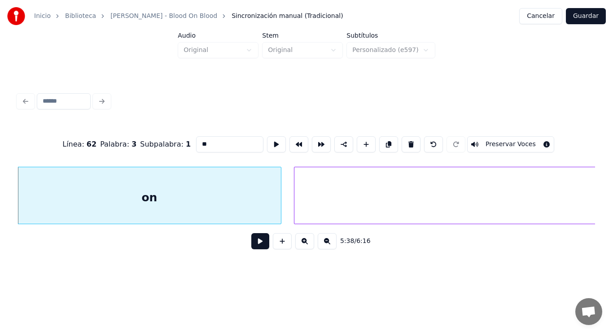
click at [256, 244] on button at bounding box center [260, 241] width 18 height 16
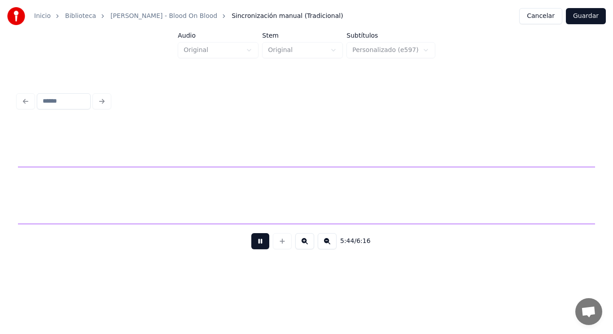
scroll to position [0, 216213]
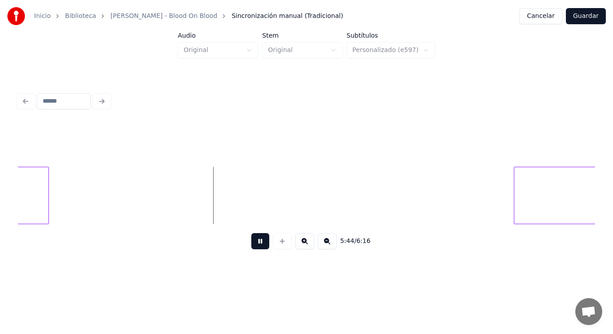
click at [256, 244] on button at bounding box center [260, 241] width 18 height 16
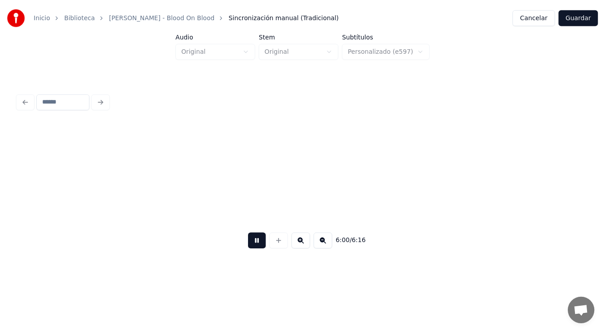
scroll to position [0, 226738]
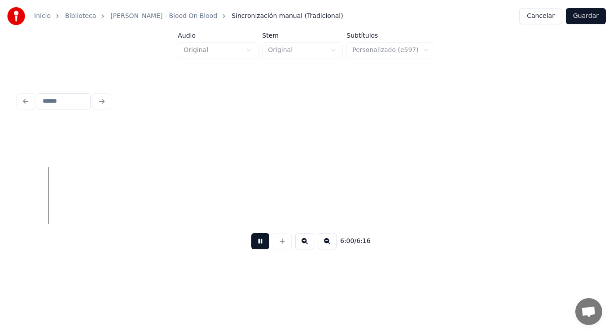
click at [257, 248] on button at bounding box center [260, 241] width 18 height 16
click at [588, 16] on button "Guardar" at bounding box center [586, 16] width 40 height 16
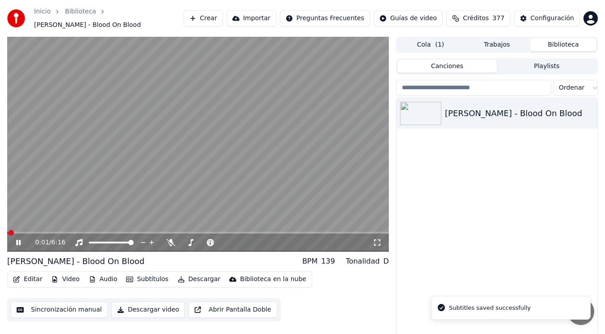
click at [18, 240] on icon at bounding box center [18, 242] width 4 height 5
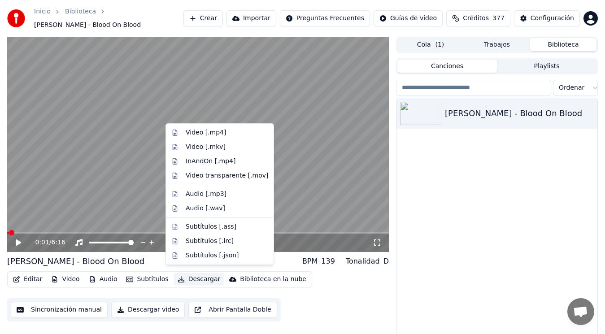
click at [195, 275] on button "Descargar" at bounding box center [199, 279] width 50 height 13
click at [200, 132] on div "Video [.mp4]" at bounding box center [206, 132] width 40 height 9
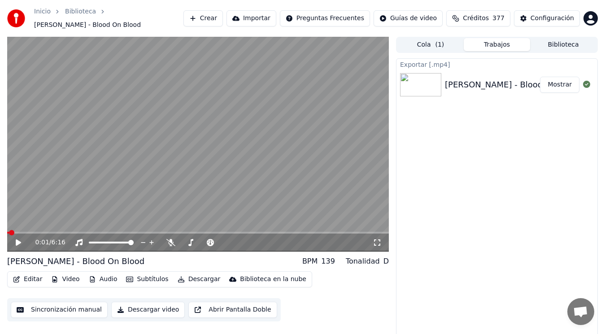
click at [554, 79] on button "Mostrar" at bounding box center [559, 85] width 39 height 16
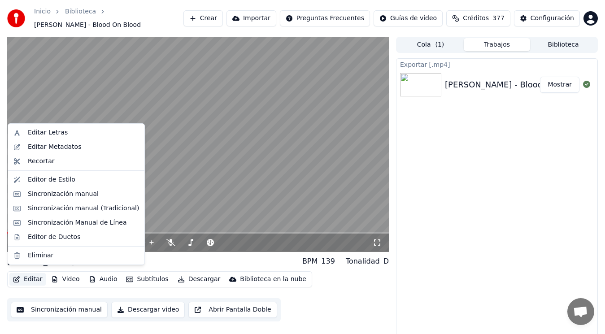
click at [28, 276] on button "Editar" at bounding box center [27, 279] width 36 height 13
click at [42, 256] on div "Eliminar" at bounding box center [41, 255] width 26 height 9
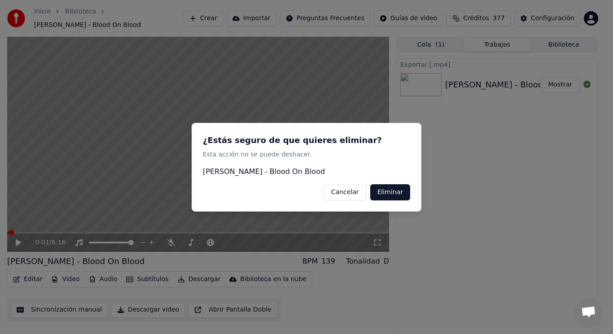
click at [388, 192] on button "Eliminar" at bounding box center [390, 192] width 40 height 16
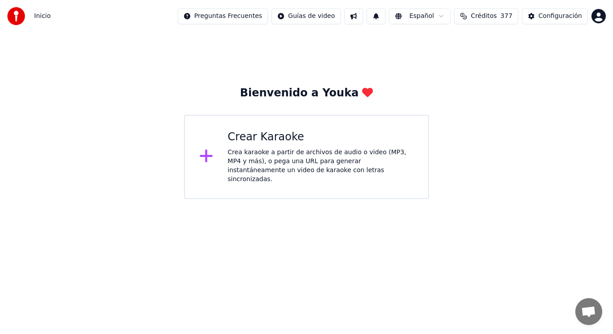
click at [293, 162] on div "Crea karaoke a partir de archivos de audio o video (MP3, MP4 y más), o pega una…" at bounding box center [321, 166] width 186 height 36
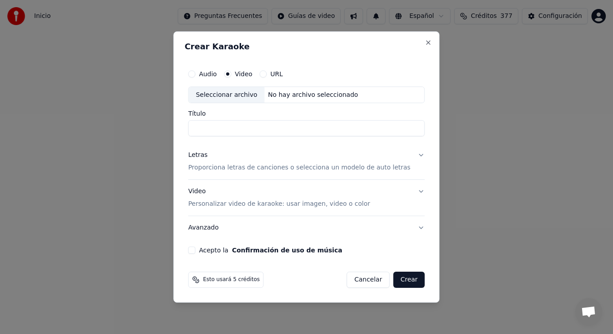
click at [237, 96] on div "Seleccionar archivo" at bounding box center [227, 95] width 76 height 16
type input "**********"
click at [413, 155] on button "Letras Proporciona letras de canciones o selecciona un modelo de auto letras" at bounding box center [306, 162] width 237 height 36
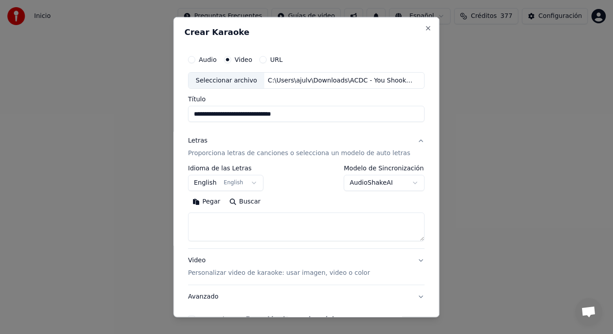
click at [256, 221] on textarea at bounding box center [306, 227] width 237 height 29
paste textarea "**********"
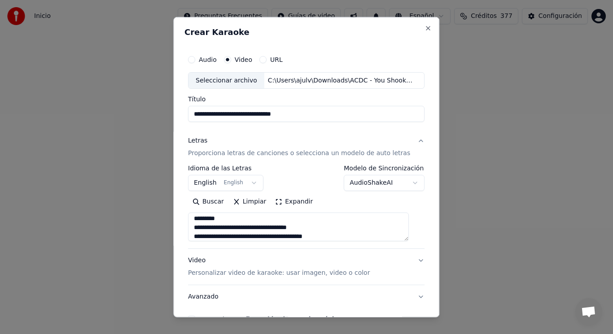
scroll to position [119, 0]
click at [241, 238] on textarea "**********" at bounding box center [298, 227] width 221 height 29
click at [233, 236] on textarea "**********" at bounding box center [298, 227] width 221 height 29
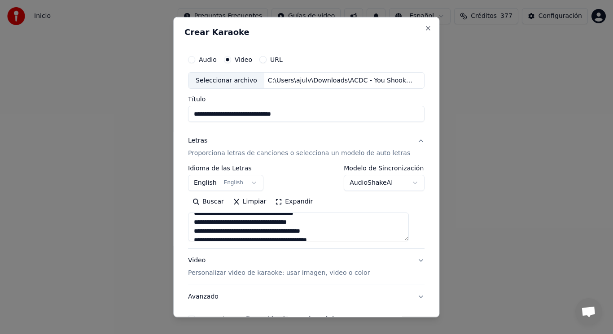
scroll to position [177, 0]
click at [347, 236] on textarea "**********" at bounding box center [298, 227] width 221 height 29
paste textarea "**********"
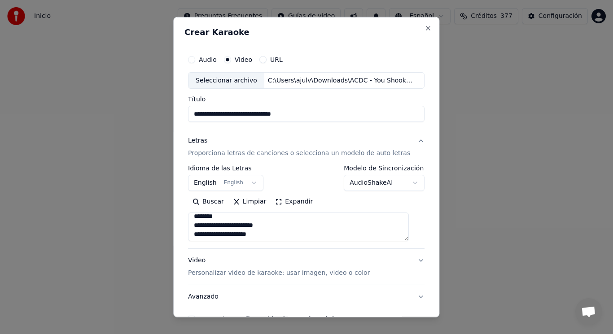
scroll to position [343, 0]
click at [235, 222] on textarea at bounding box center [298, 227] width 221 height 29
click at [252, 225] on textarea at bounding box center [298, 227] width 221 height 29
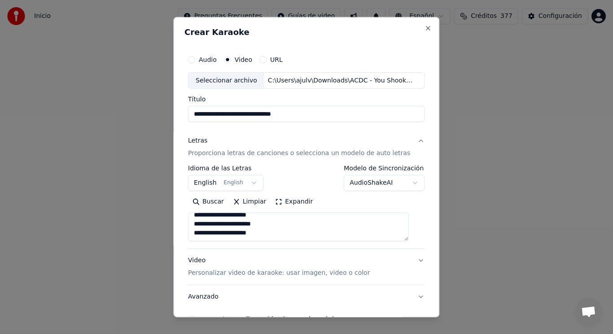
click at [319, 237] on textarea at bounding box center [298, 227] width 221 height 29
paste textarea "**********"
click at [202, 231] on textarea at bounding box center [298, 227] width 221 height 29
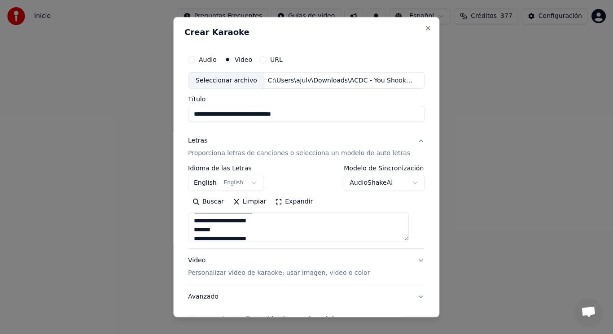
click at [209, 231] on textarea at bounding box center [298, 227] width 221 height 29
type textarea "**********"
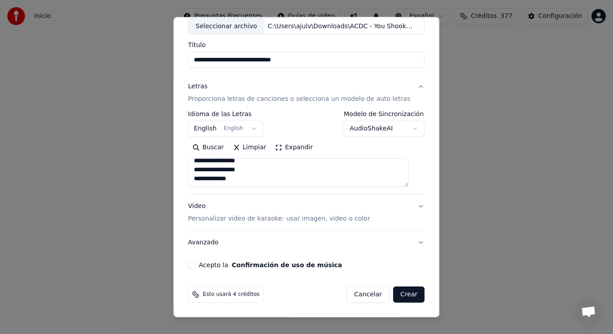
click at [195, 266] on button "Acepto la Confirmación de uso de música" at bounding box center [191, 265] width 7 height 7
click at [398, 297] on button "Crear" at bounding box center [408, 295] width 31 height 16
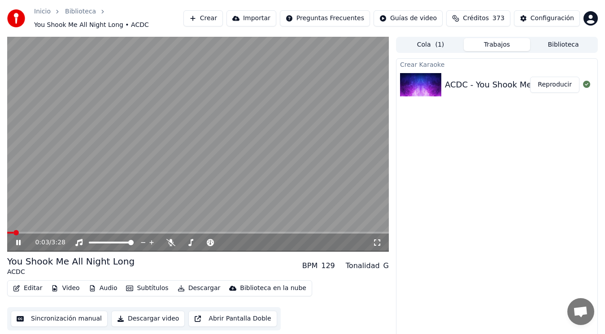
click at [18, 242] on icon at bounding box center [18, 242] width 4 height 5
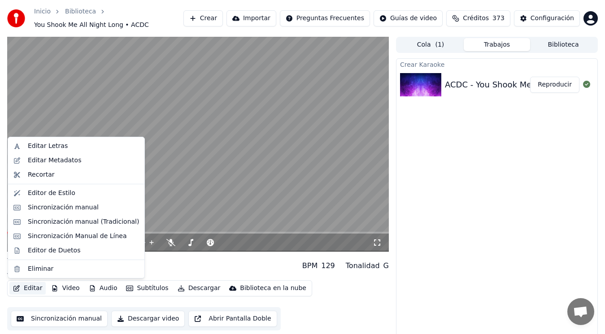
click at [29, 289] on button "Editar" at bounding box center [27, 288] width 36 height 13
click at [67, 161] on div "Editar Metadatos" at bounding box center [54, 160] width 53 height 9
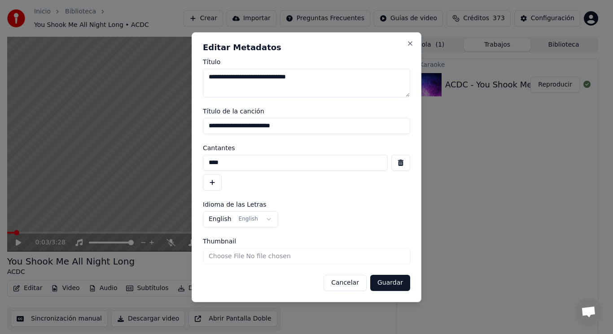
click at [397, 164] on button "button" at bounding box center [400, 163] width 19 height 16
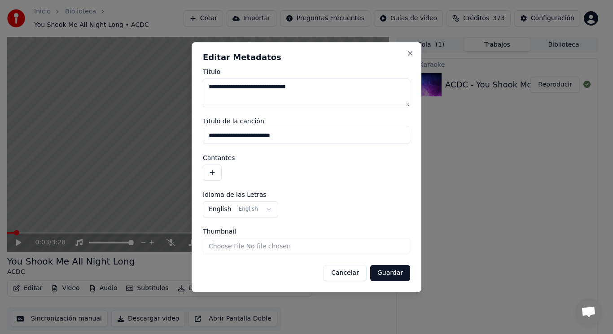
drag, startPoint x: 294, startPoint y: 136, endPoint x: 154, endPoint y: 127, distance: 140.7
click at [154, 127] on body "**********" at bounding box center [302, 167] width 605 height 334
click at [391, 273] on button "Guardar" at bounding box center [390, 273] width 40 height 16
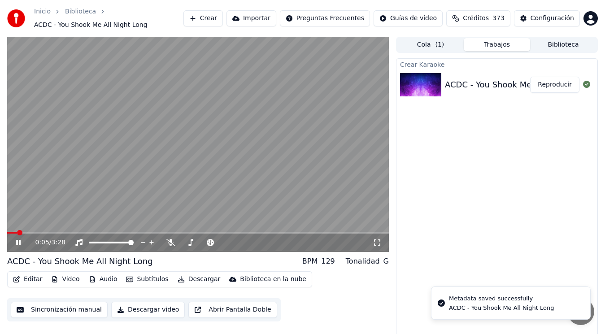
click at [19, 241] on icon at bounding box center [18, 242] width 4 height 5
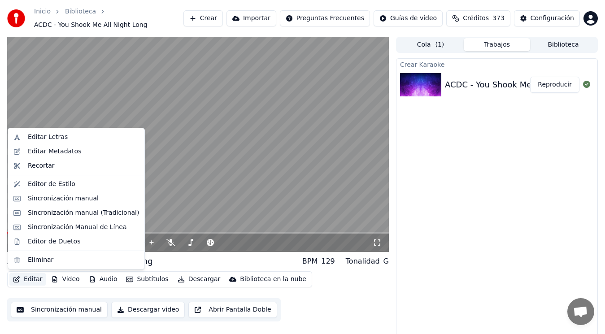
click at [26, 281] on button "Editar" at bounding box center [27, 279] width 36 height 13
click at [69, 215] on div "Sincronización manual (Tradicional)" at bounding box center [83, 213] width 111 height 9
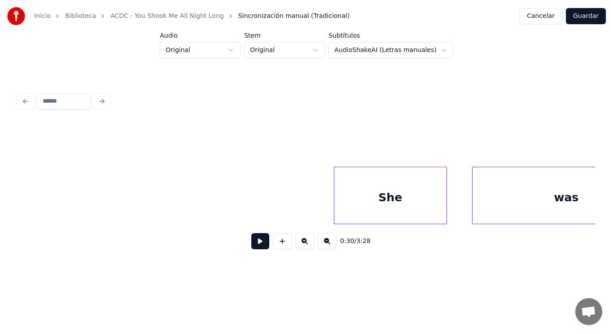
scroll to position [0, 18905]
click at [254, 248] on button at bounding box center [260, 241] width 18 height 16
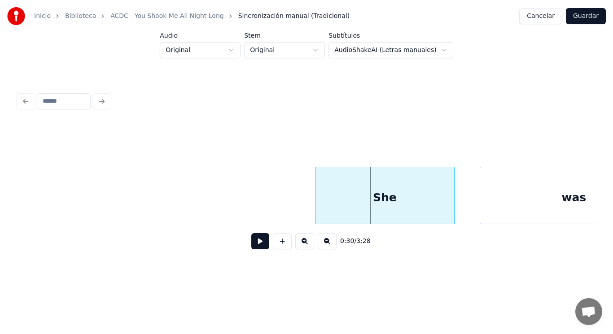
click at [316, 211] on div at bounding box center [317, 195] width 3 height 57
click at [255, 241] on button at bounding box center [260, 241] width 18 height 16
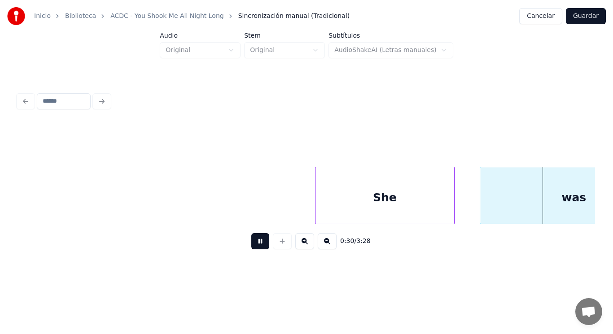
click at [255, 241] on button at bounding box center [260, 241] width 18 height 16
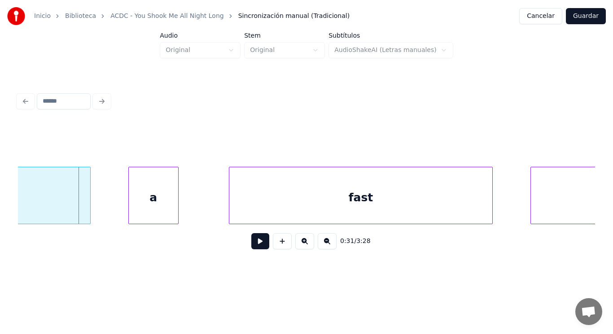
click at [140, 202] on div "a" at bounding box center [153, 197] width 49 height 61
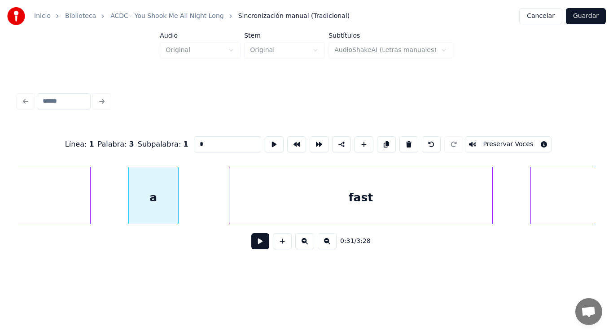
click at [256, 245] on button at bounding box center [260, 241] width 18 height 16
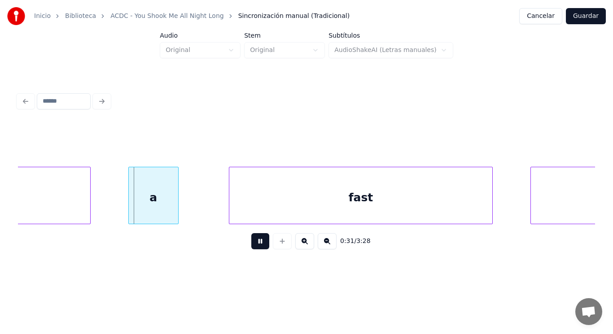
click at [256, 245] on button at bounding box center [260, 241] width 18 height 16
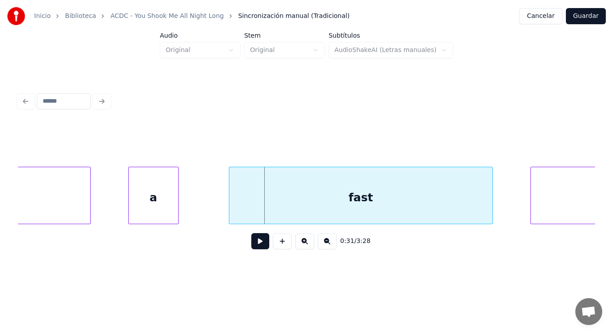
click at [256, 245] on button at bounding box center [260, 241] width 18 height 16
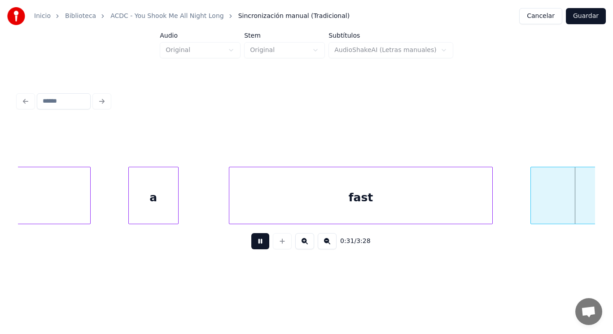
scroll to position [0, 20064]
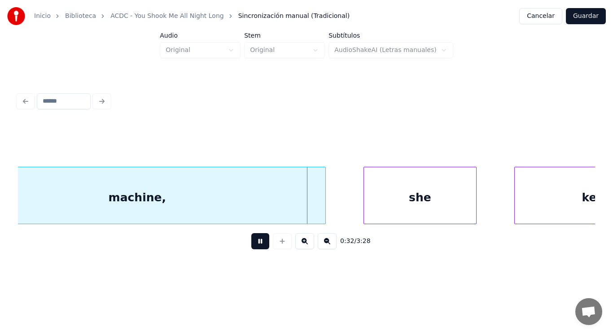
click at [256, 245] on button at bounding box center [260, 241] width 18 height 16
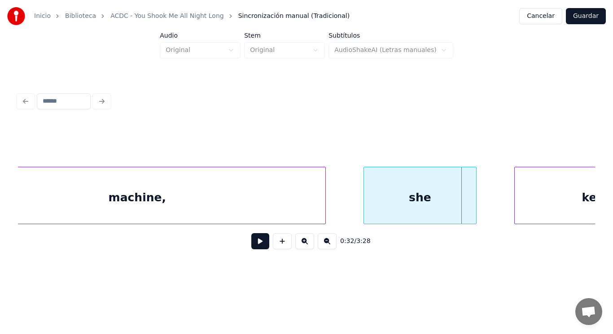
click at [256, 245] on button at bounding box center [260, 241] width 18 height 16
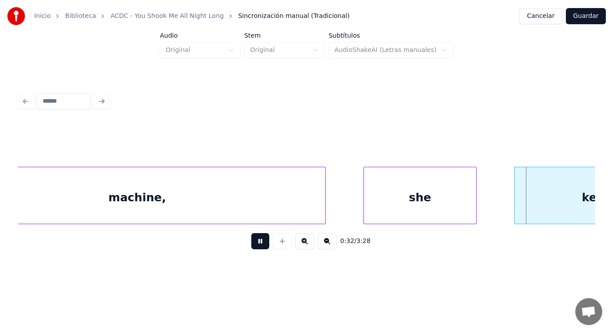
scroll to position [0, 20650]
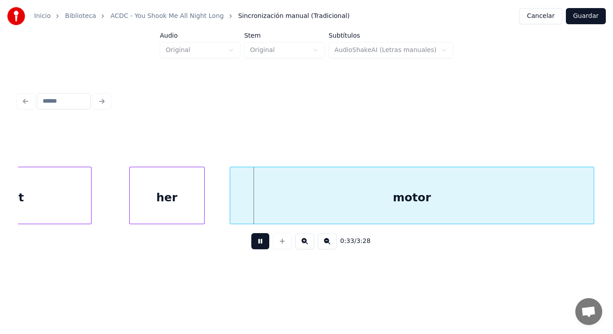
click at [256, 245] on button at bounding box center [260, 241] width 18 height 16
click at [61, 200] on div "kept" at bounding box center [10, 197] width 162 height 61
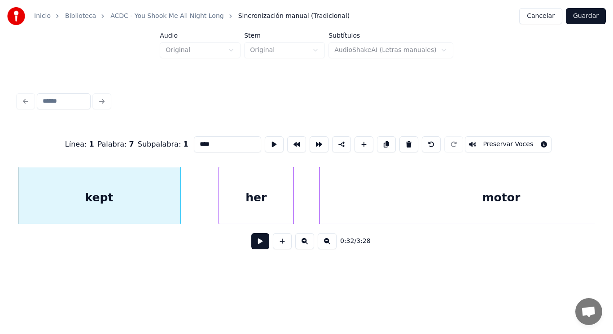
click at [254, 246] on button at bounding box center [260, 241] width 18 height 16
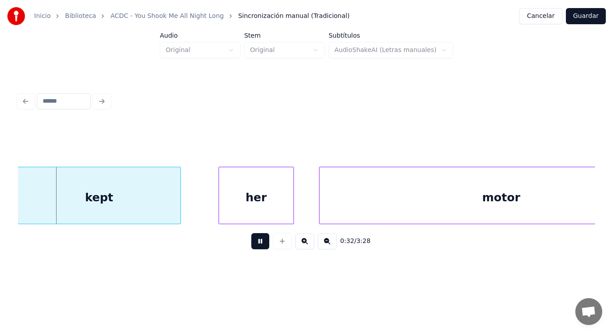
click at [254, 246] on button at bounding box center [260, 241] width 18 height 16
click at [233, 207] on div "her" at bounding box center [256, 197] width 75 height 61
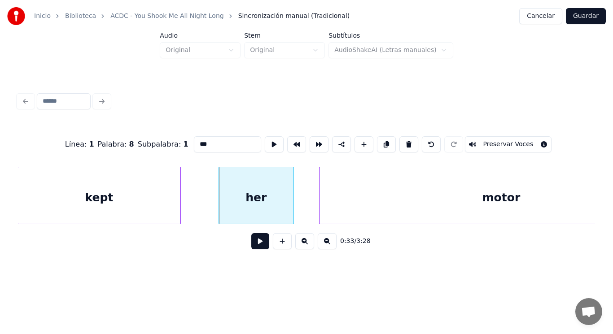
click at [251, 243] on button at bounding box center [260, 241] width 18 height 16
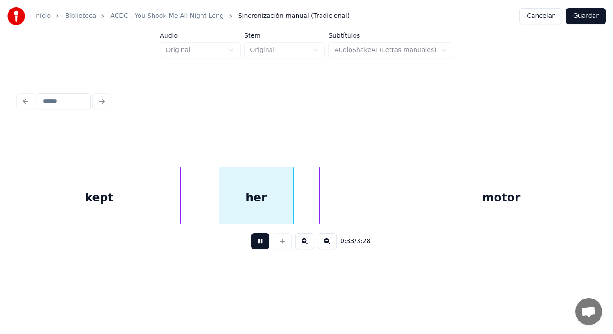
click at [251, 243] on button at bounding box center [260, 241] width 18 height 16
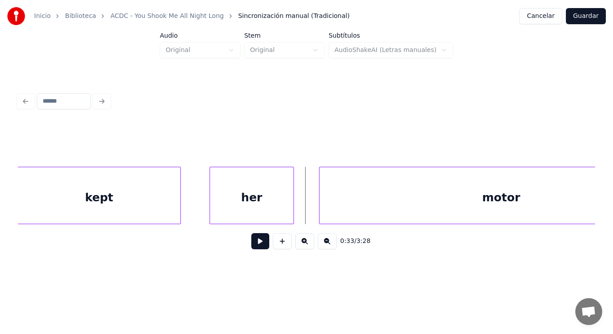
click at [211, 202] on div at bounding box center [211, 195] width 3 height 57
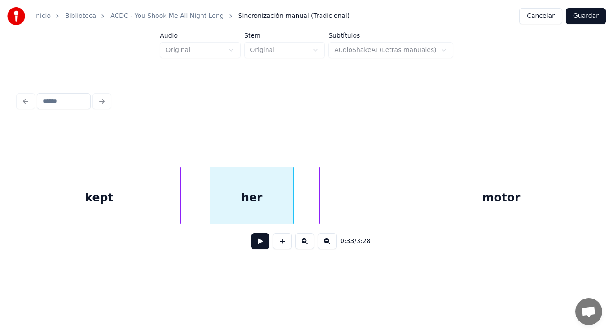
click at [253, 242] on button at bounding box center [260, 241] width 18 height 16
click at [286, 211] on div at bounding box center [286, 195] width 3 height 57
click at [304, 209] on div at bounding box center [305, 195] width 3 height 57
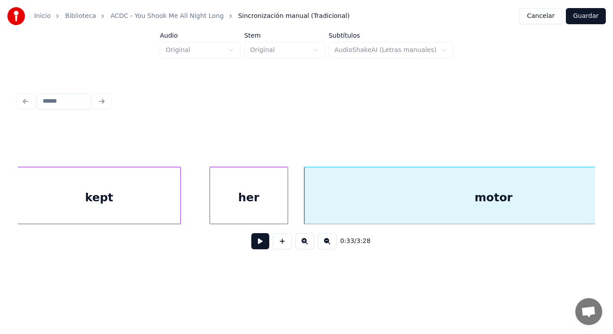
click at [257, 242] on button at bounding box center [260, 241] width 18 height 16
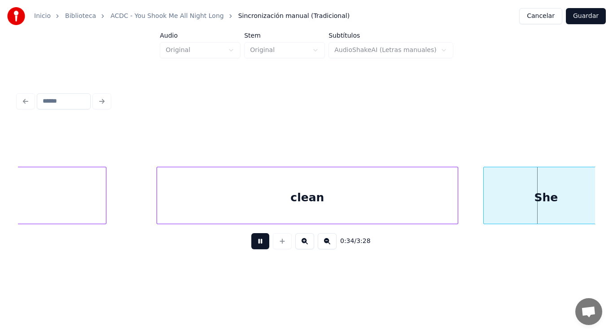
scroll to position [0, 21723]
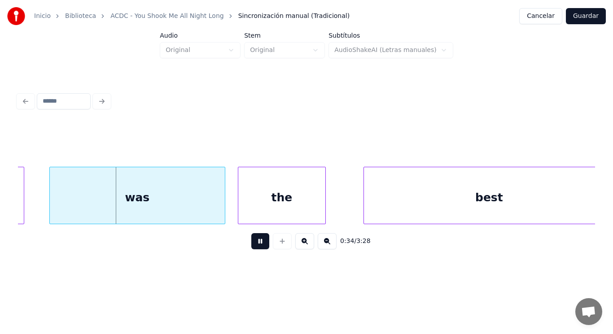
click at [257, 242] on button at bounding box center [260, 241] width 18 height 16
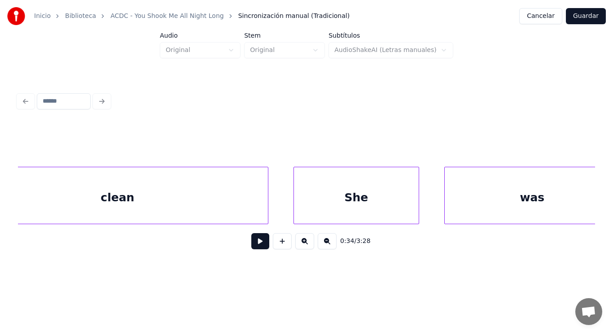
click at [187, 192] on div "clean" at bounding box center [117, 197] width 301 height 61
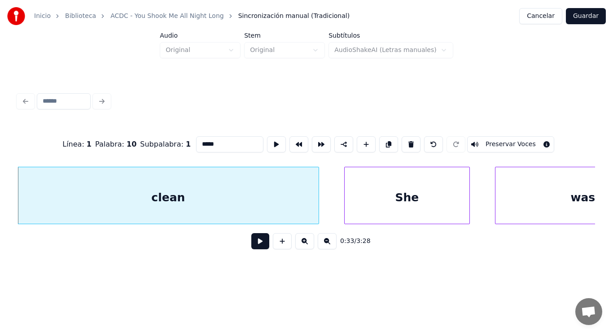
click at [200, 139] on input "*****" at bounding box center [229, 144] width 67 height 16
type input "******"
click at [255, 246] on button at bounding box center [260, 241] width 18 height 16
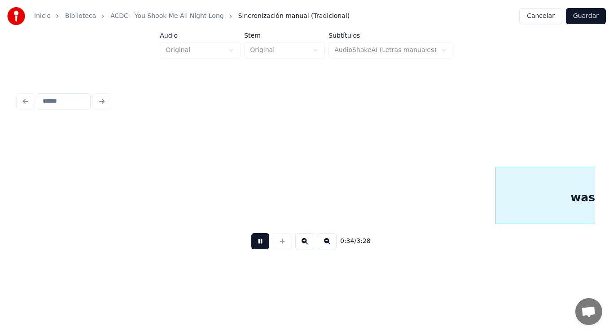
scroll to position [0, 21855]
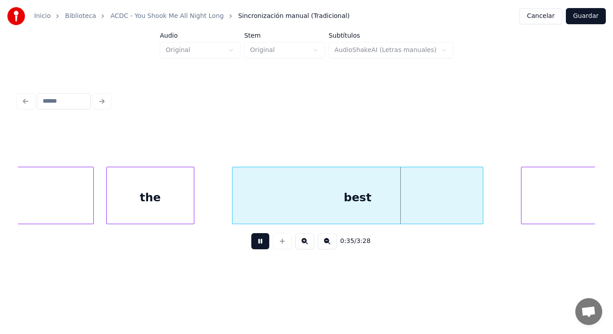
click at [255, 246] on button at bounding box center [260, 241] width 18 height 16
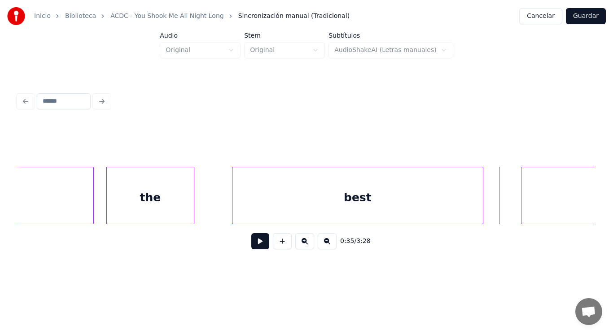
click at [255, 246] on button at bounding box center [260, 241] width 18 height 16
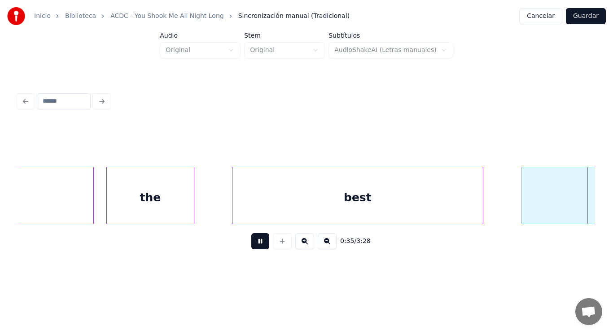
scroll to position [0, 22436]
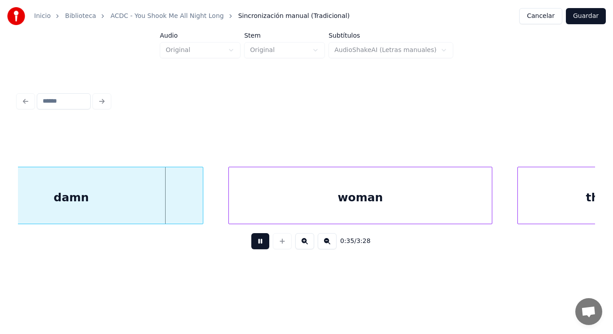
click at [255, 246] on button at bounding box center [260, 241] width 18 height 16
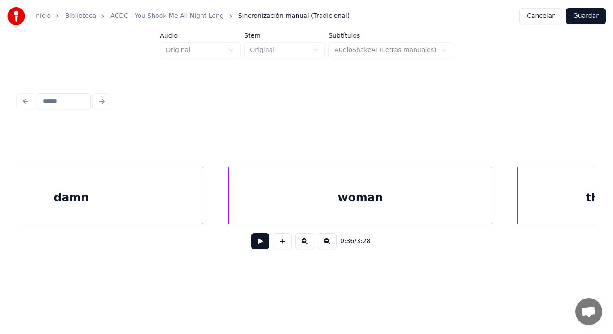
click at [251, 245] on button at bounding box center [260, 241] width 18 height 16
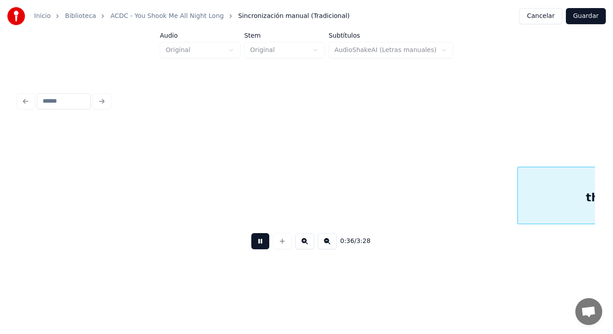
scroll to position [0, 23021]
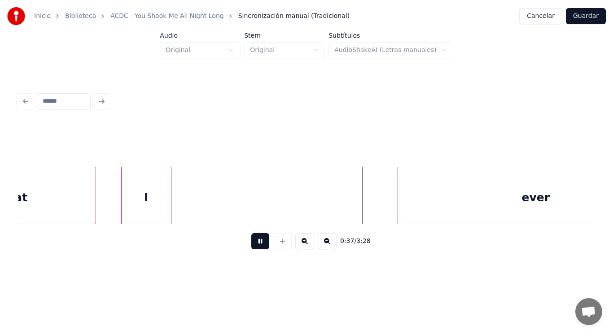
click at [251, 245] on button at bounding box center [260, 241] width 18 height 16
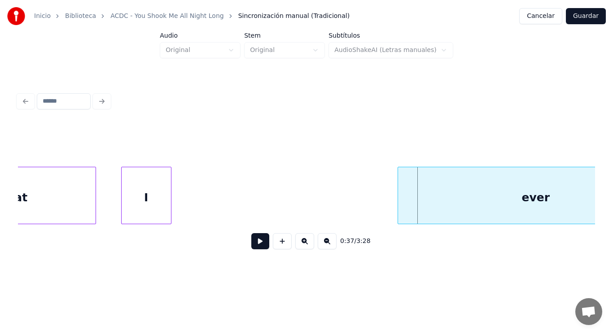
click at [83, 220] on div "that" at bounding box center [14, 197] width 162 height 61
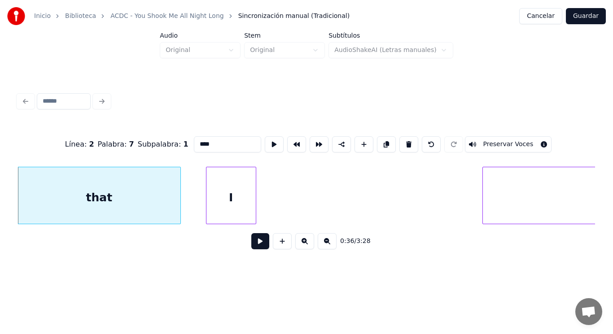
click at [255, 246] on button at bounding box center [260, 241] width 18 height 16
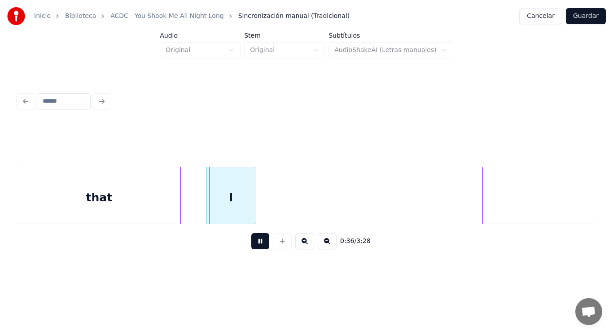
click at [255, 246] on button at bounding box center [260, 241] width 18 height 16
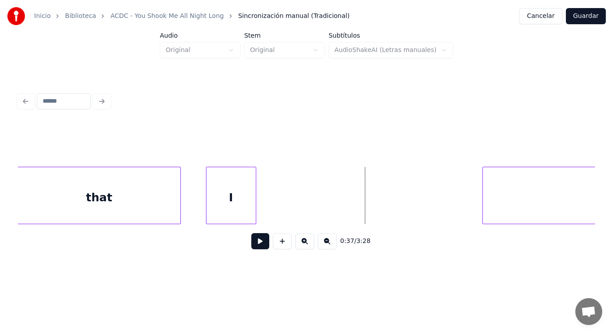
click at [167, 207] on div "that" at bounding box center [99, 197] width 162 height 61
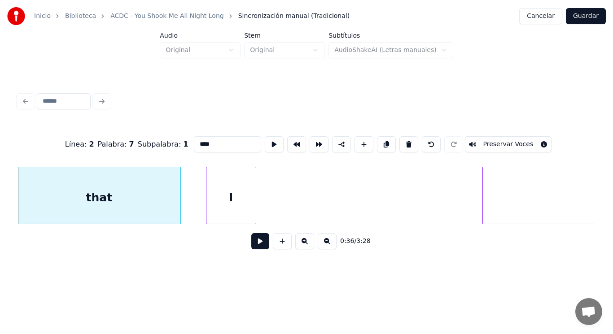
click at [255, 246] on button at bounding box center [260, 241] width 18 height 16
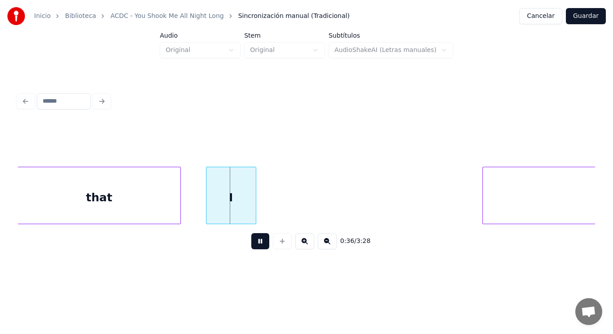
click at [255, 246] on button at bounding box center [260, 241] width 18 height 16
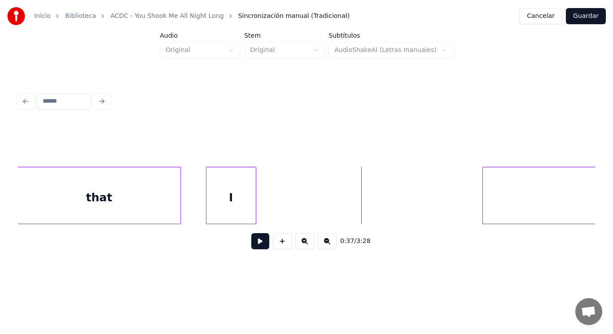
click at [207, 188] on div at bounding box center [207, 195] width 3 height 57
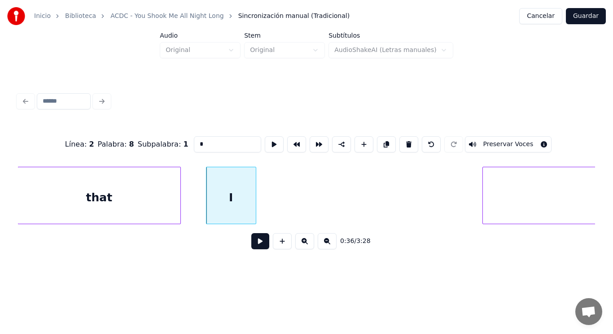
click at [219, 193] on div "I" at bounding box center [230, 197] width 49 height 61
click at [254, 244] on button at bounding box center [260, 241] width 18 height 16
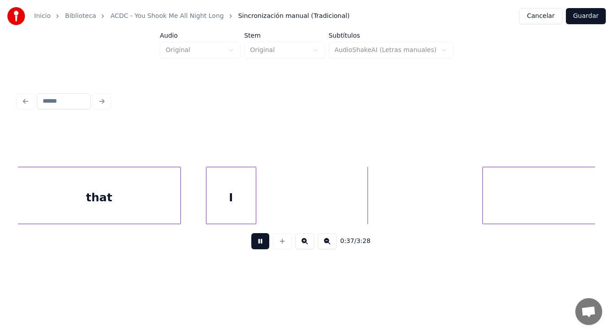
click at [254, 244] on button at bounding box center [260, 241] width 18 height 16
click at [118, 206] on div "that" at bounding box center [99, 197] width 162 height 61
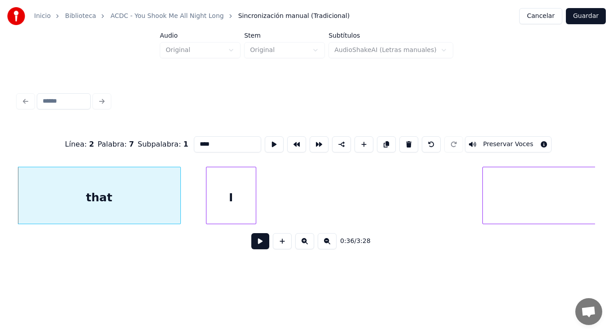
click at [253, 249] on button at bounding box center [260, 241] width 18 height 16
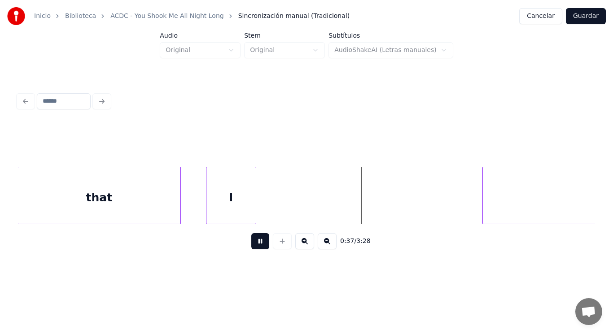
click at [253, 249] on button at bounding box center [260, 241] width 18 height 16
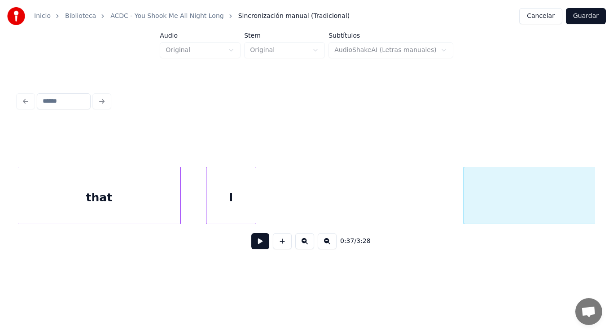
click at [465, 210] on div at bounding box center [465, 195] width 3 height 57
click at [252, 245] on button at bounding box center [260, 241] width 18 height 16
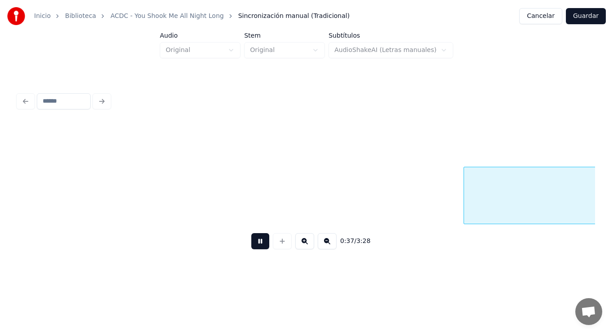
scroll to position [0, 23515]
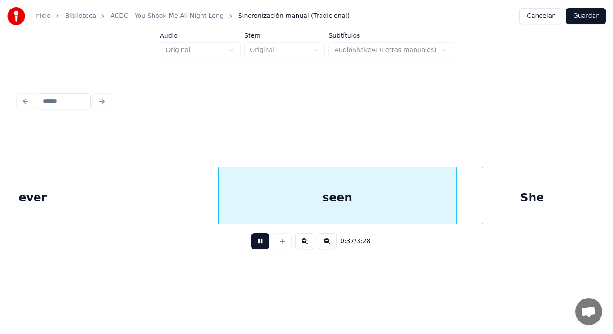
click at [252, 245] on button at bounding box center [260, 241] width 18 height 16
click at [173, 190] on div "ever" at bounding box center [33, 197] width 294 height 61
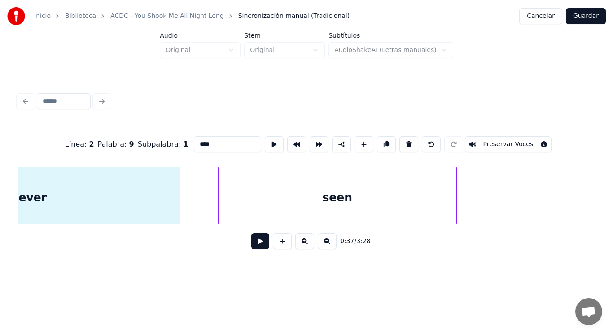
scroll to position [0, 23382]
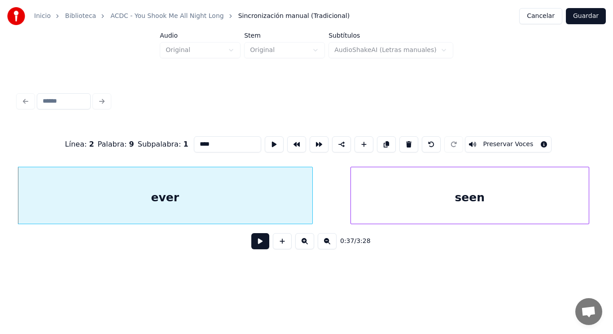
click at [253, 244] on button at bounding box center [260, 241] width 18 height 16
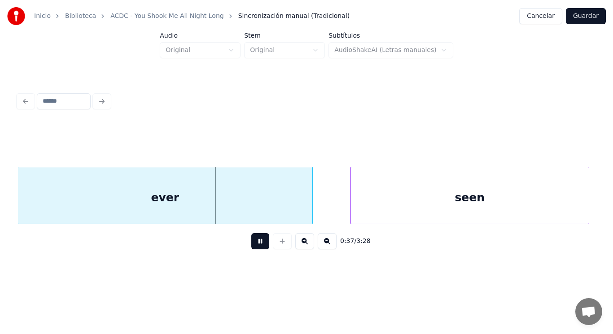
click at [253, 244] on button at bounding box center [260, 241] width 18 height 16
click at [287, 209] on div at bounding box center [288, 195] width 3 height 57
click at [253, 242] on button at bounding box center [260, 241] width 18 height 16
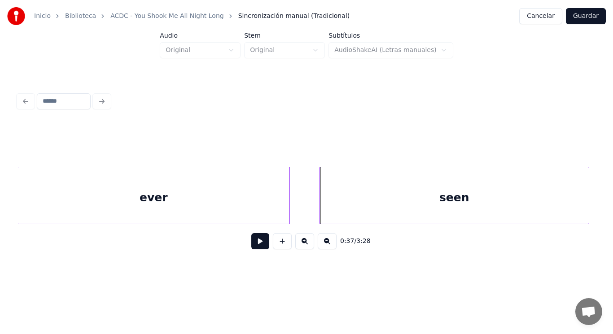
click at [320, 211] on div at bounding box center [321, 195] width 3 height 57
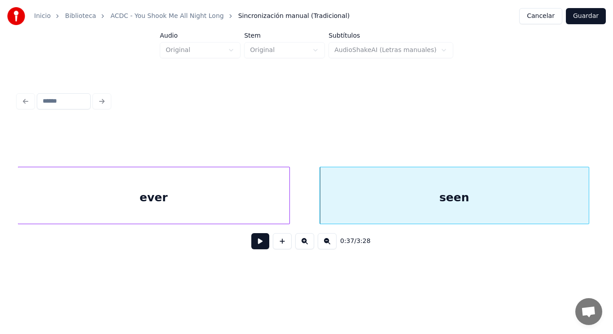
click at [252, 242] on button at bounding box center [260, 241] width 18 height 16
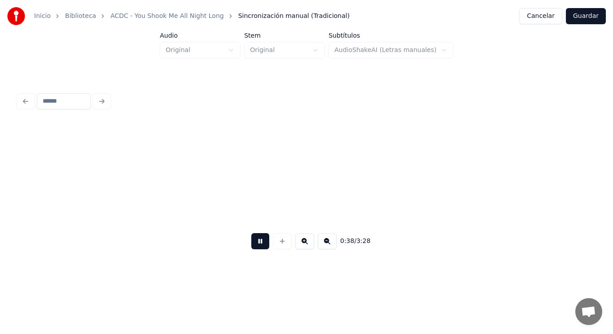
scroll to position [0, 23963]
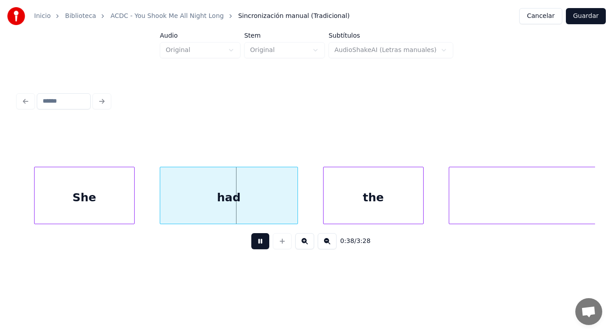
click at [252, 242] on button at bounding box center [260, 241] width 18 height 16
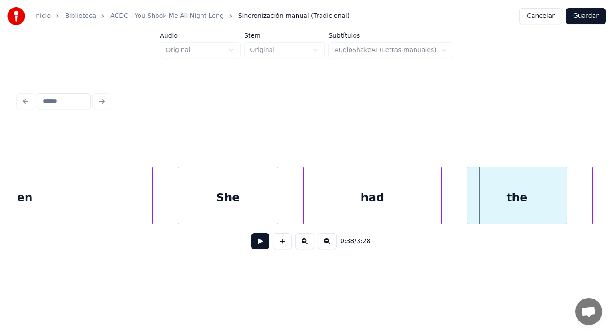
click at [94, 193] on div "seen" at bounding box center [17, 197] width 269 height 61
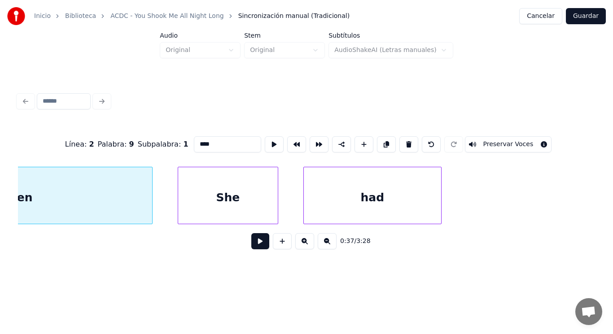
scroll to position [0, 23685]
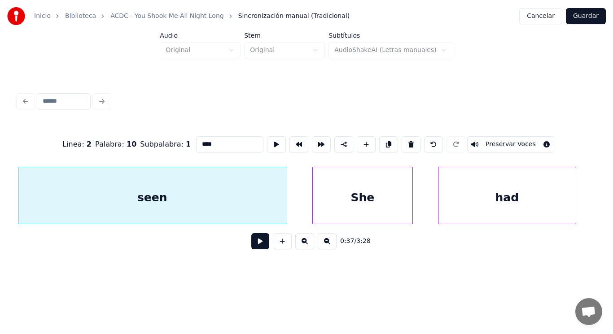
click at [202, 140] on input "****" at bounding box center [229, 144] width 67 height 16
type input "*****"
click at [258, 245] on button at bounding box center [260, 241] width 18 height 16
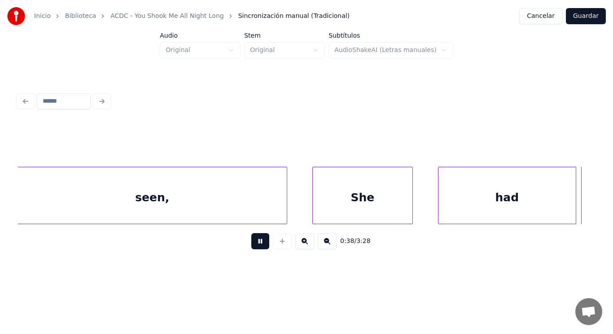
scroll to position [0, 24273]
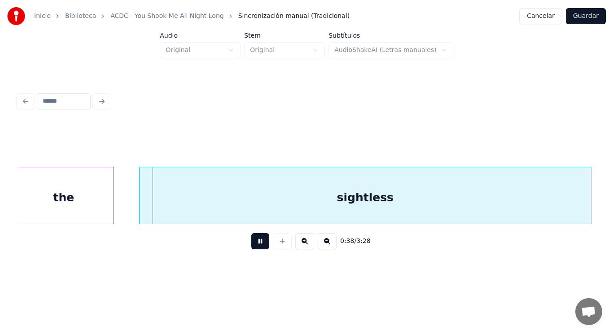
click at [258, 245] on button at bounding box center [260, 241] width 18 height 16
click at [248, 207] on div "sightless" at bounding box center [366, 197] width 452 height 61
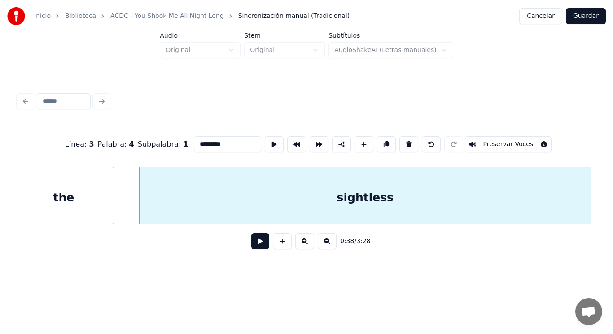
click at [258, 246] on button at bounding box center [260, 241] width 18 height 16
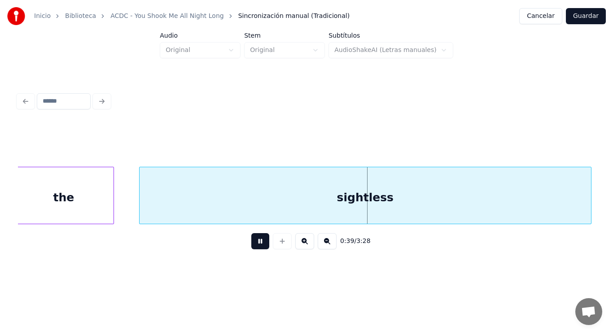
click at [258, 246] on button at bounding box center [260, 241] width 18 height 16
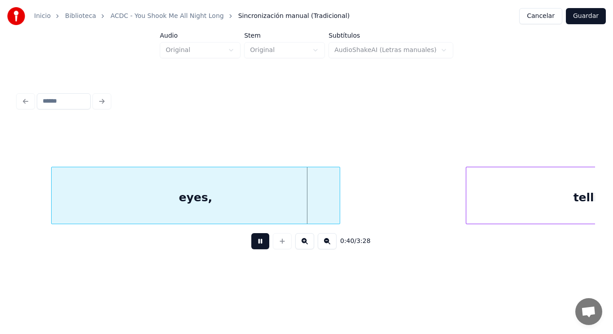
click at [258, 246] on button at bounding box center [260, 241] width 18 height 16
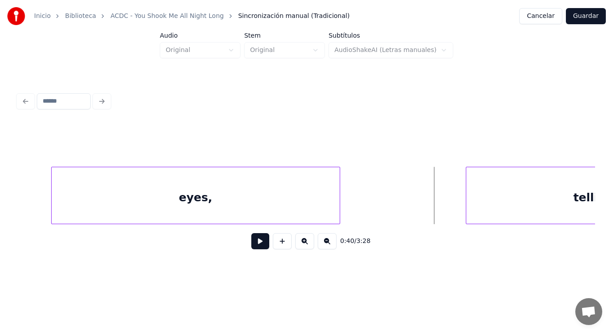
click at [110, 204] on div "eyes," at bounding box center [196, 197] width 288 height 61
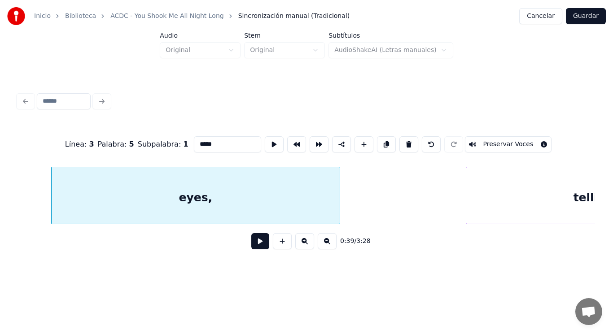
click at [254, 244] on button at bounding box center [260, 241] width 18 height 16
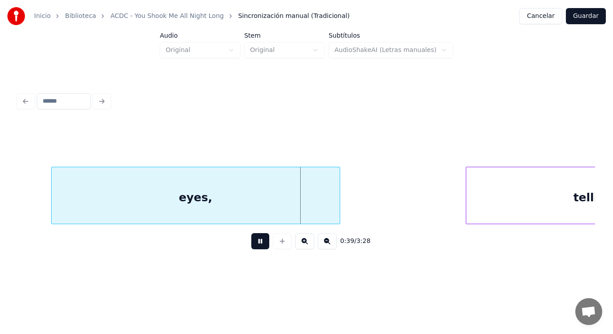
click at [254, 244] on button at bounding box center [260, 241] width 18 height 16
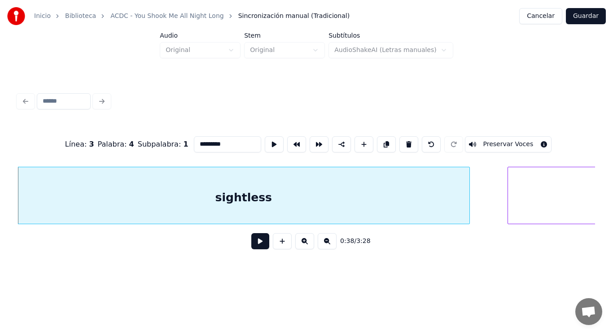
click at [252, 248] on button at bounding box center [260, 241] width 18 height 16
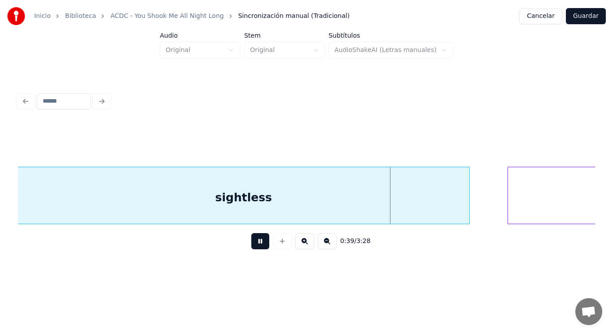
click at [252, 248] on button at bounding box center [260, 241] width 18 height 16
click at [491, 210] on div at bounding box center [491, 195] width 3 height 57
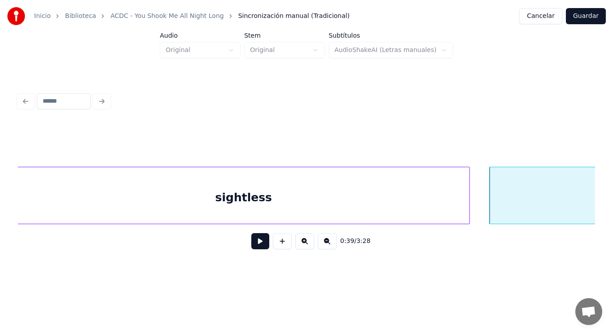
click at [257, 240] on button at bounding box center [260, 241] width 18 height 16
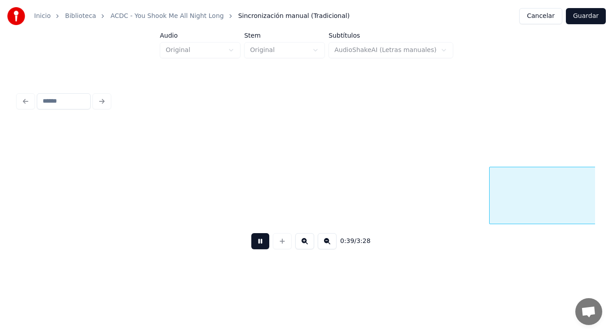
scroll to position [0, 24975]
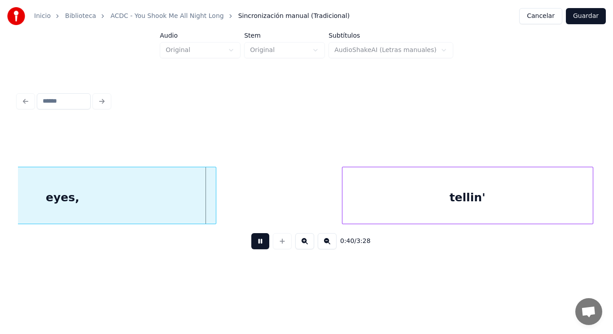
click at [257, 240] on button at bounding box center [260, 241] width 18 height 16
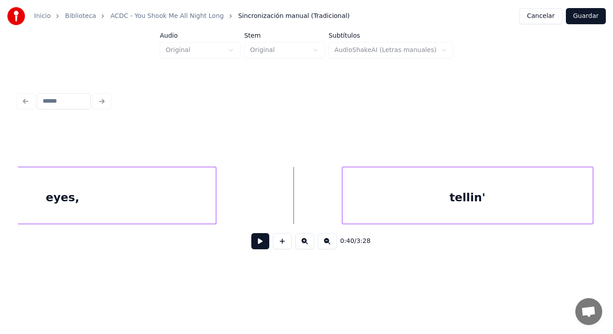
click at [178, 192] on div "eyes," at bounding box center [62, 197] width 307 height 61
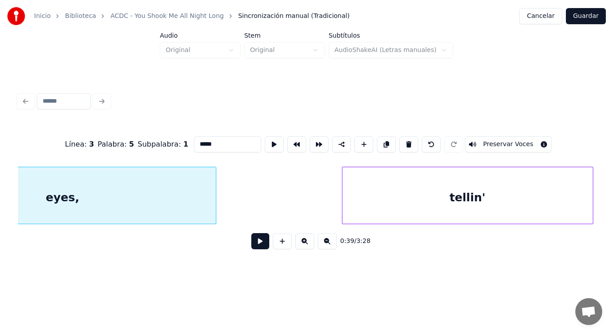
scroll to position [0, 24866]
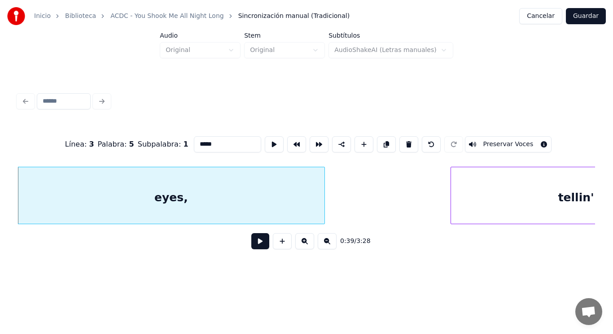
click at [257, 240] on button at bounding box center [260, 241] width 18 height 16
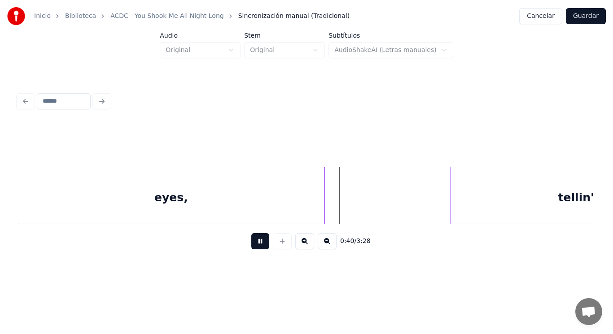
click at [257, 240] on button at bounding box center [260, 241] width 18 height 16
click at [107, 189] on div "eyes," at bounding box center [171, 197] width 307 height 61
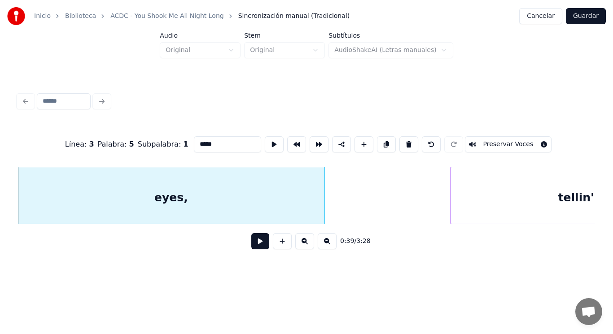
click at [257, 246] on button at bounding box center [260, 241] width 18 height 16
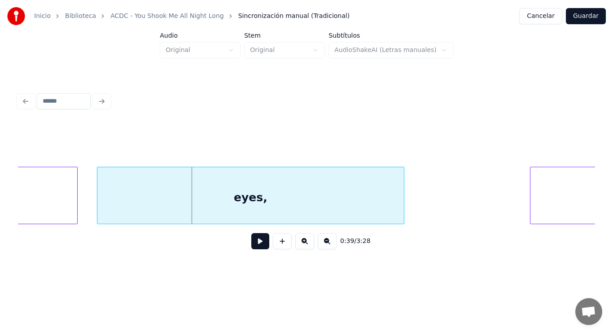
scroll to position [0, 24740]
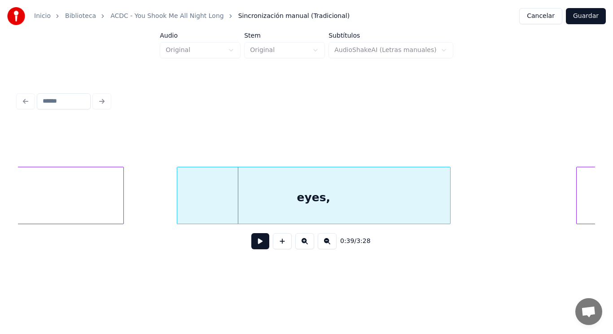
click at [180, 213] on div at bounding box center [178, 195] width 3 height 57
click at [252, 245] on button at bounding box center [260, 241] width 18 height 16
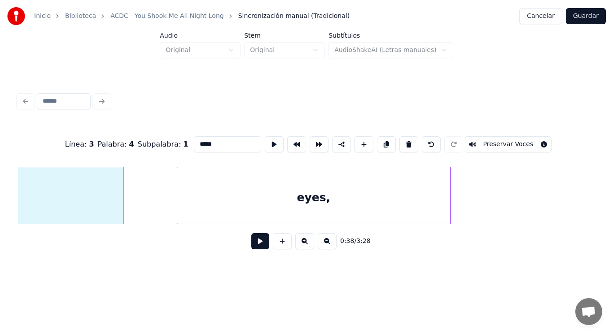
type input "*********"
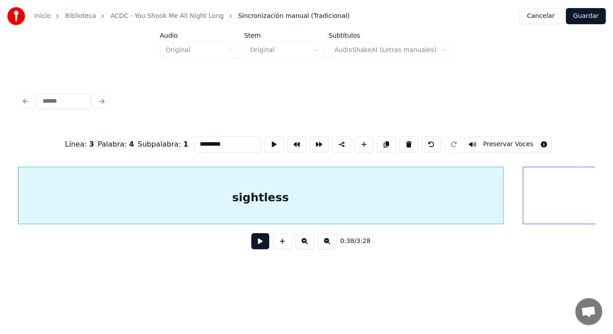
click at [502, 199] on div at bounding box center [501, 195] width 3 height 57
click at [258, 245] on button at bounding box center [260, 241] width 18 height 16
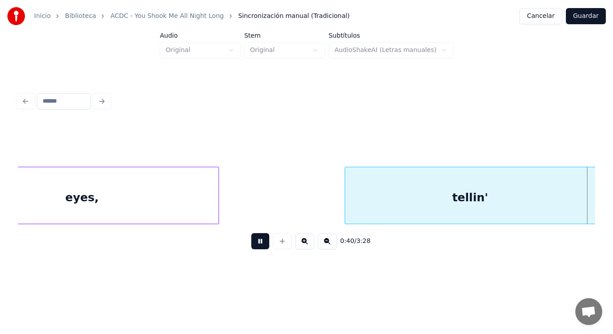
scroll to position [0, 25558]
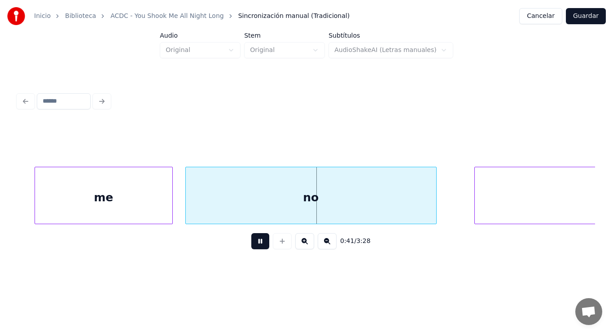
click at [258, 245] on button at bounding box center [260, 241] width 18 height 16
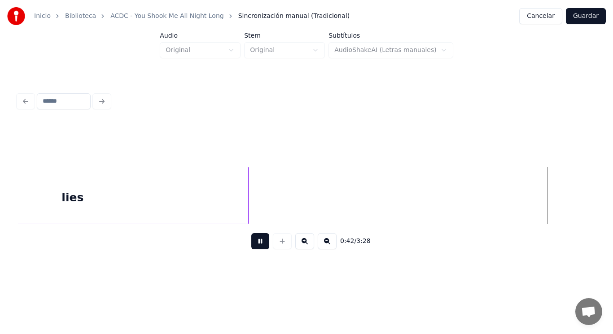
scroll to position [0, 26718]
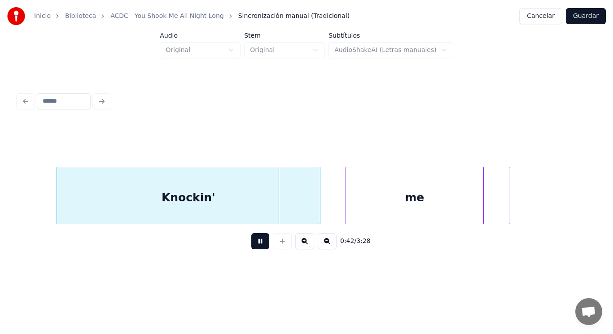
click at [258, 245] on button at bounding box center [260, 241] width 18 height 16
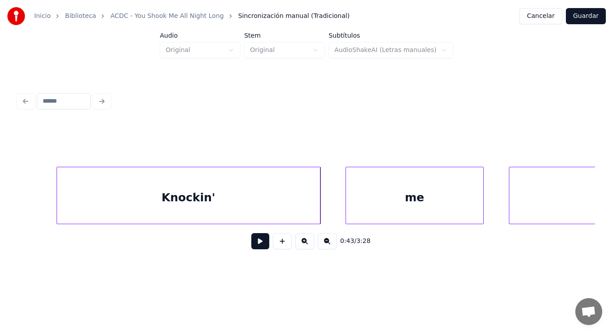
click at [231, 186] on div "Knockin'" at bounding box center [188, 197] width 263 height 61
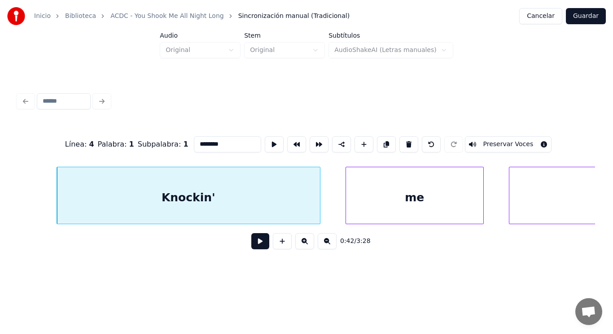
click at [254, 246] on button at bounding box center [260, 241] width 18 height 16
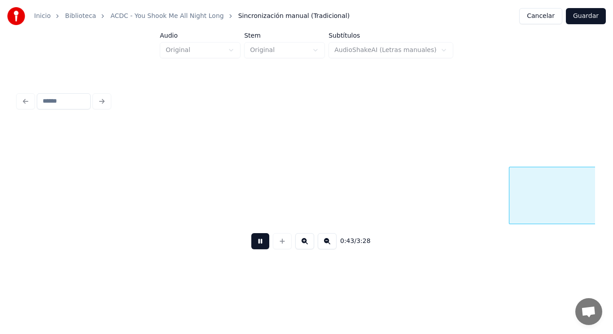
scroll to position [0, 27300]
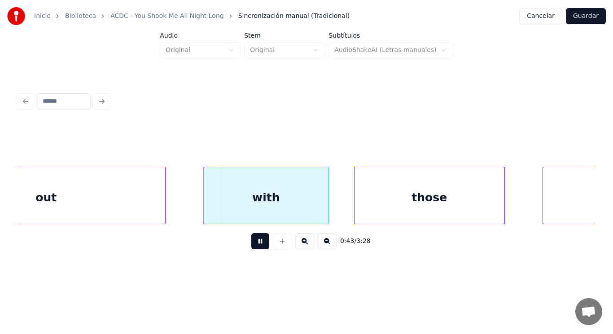
click at [254, 246] on button at bounding box center [260, 241] width 18 height 16
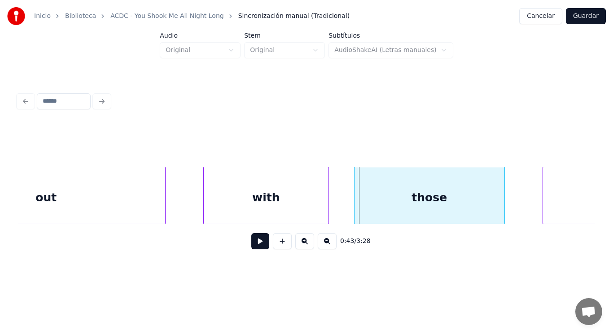
click at [254, 246] on button at bounding box center [260, 241] width 18 height 16
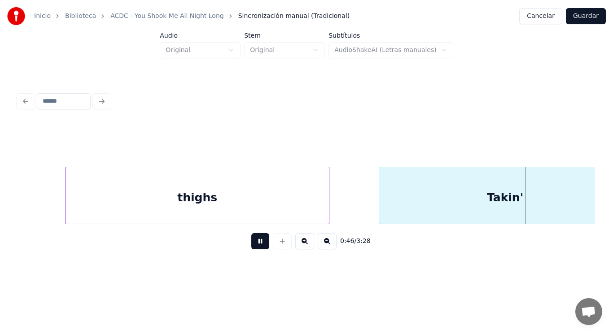
scroll to position [0, 29053]
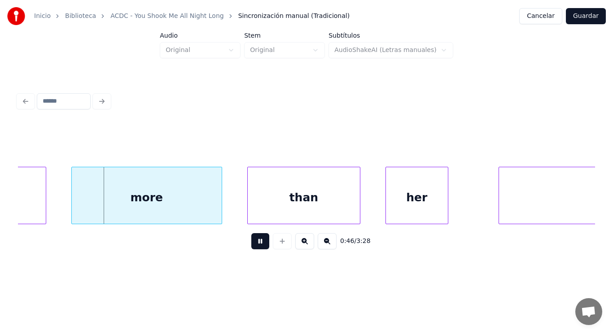
click at [254, 246] on button at bounding box center [260, 241] width 18 height 16
click at [252, 241] on button at bounding box center [260, 241] width 18 height 16
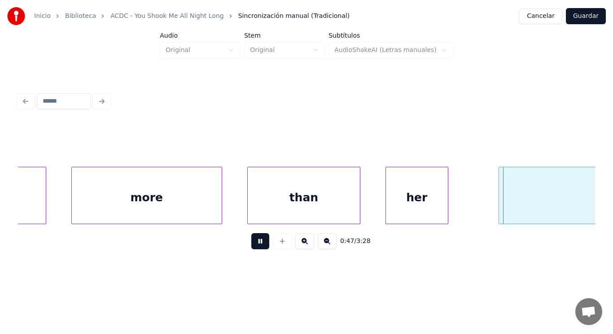
click at [252, 241] on button at bounding box center [260, 241] width 18 height 16
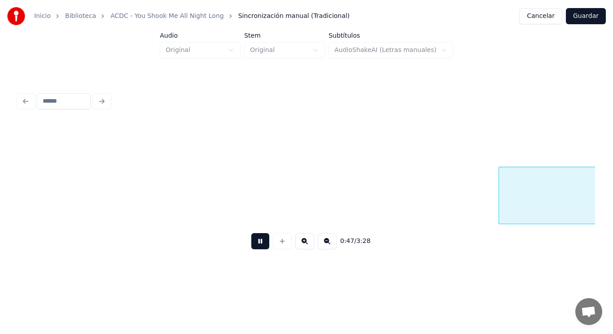
scroll to position [0, 29632]
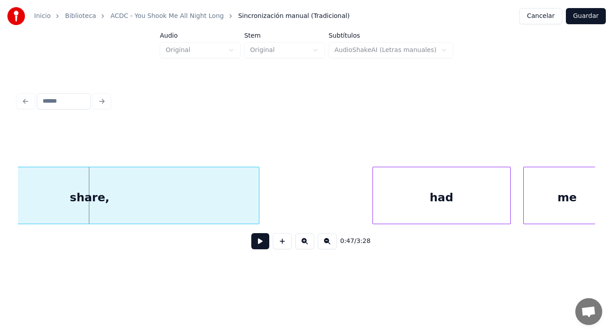
click at [252, 241] on button at bounding box center [260, 241] width 18 height 16
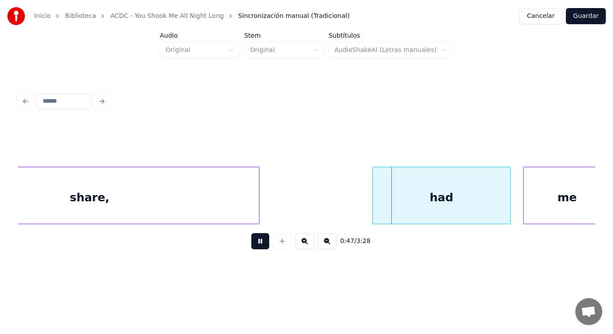
click at [252, 241] on button at bounding box center [260, 241] width 18 height 16
click at [228, 205] on div "share," at bounding box center [90, 197] width 338 height 61
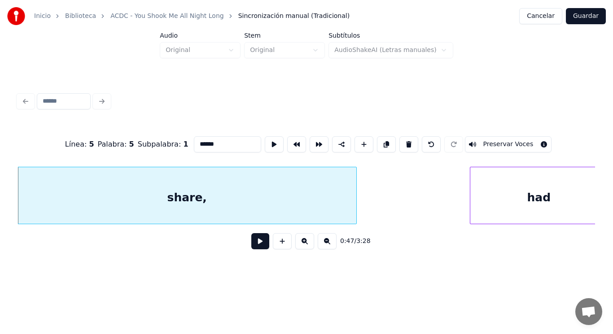
click at [252, 250] on button at bounding box center [260, 241] width 18 height 16
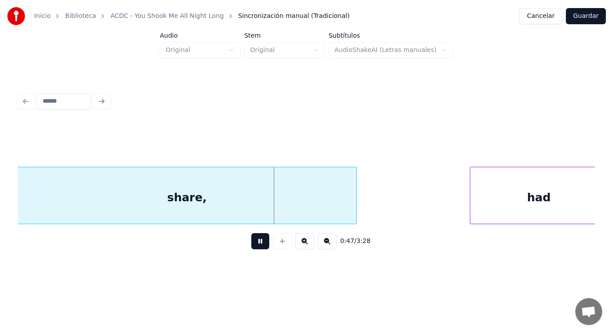
click at [252, 250] on button at bounding box center [260, 241] width 18 height 16
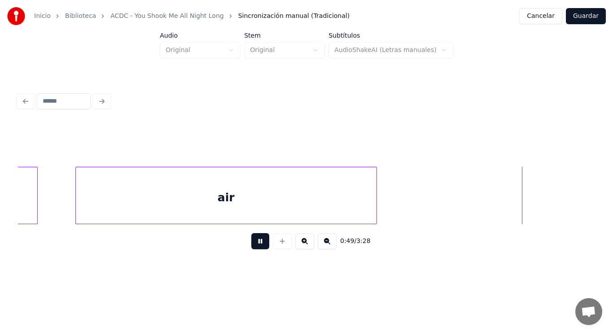
scroll to position [0, 31282]
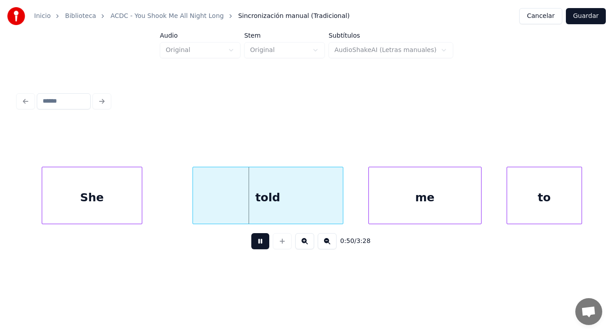
click at [252, 250] on button at bounding box center [260, 241] width 18 height 16
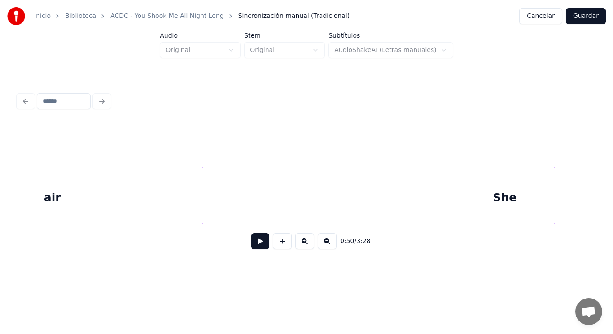
click at [133, 205] on div "air" at bounding box center [52, 197] width 301 height 61
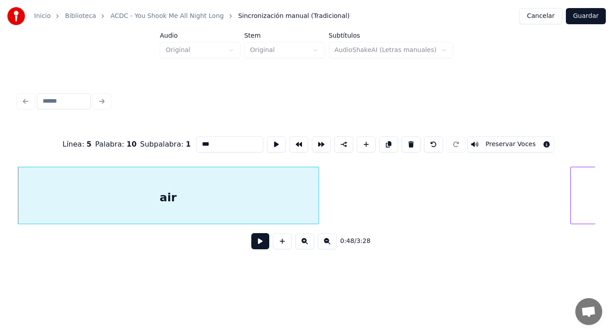
click at [200, 143] on input "***" at bounding box center [229, 144] width 67 height 16
type input "****"
click at [253, 244] on button at bounding box center [260, 241] width 18 height 16
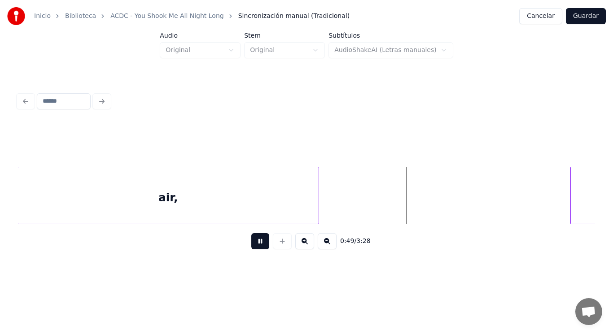
click at [253, 244] on button at bounding box center [260, 241] width 18 height 16
click at [553, 198] on div at bounding box center [553, 195] width 3 height 57
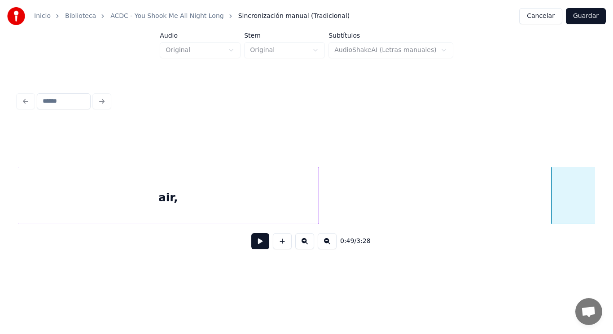
click at [255, 245] on button at bounding box center [260, 241] width 18 height 16
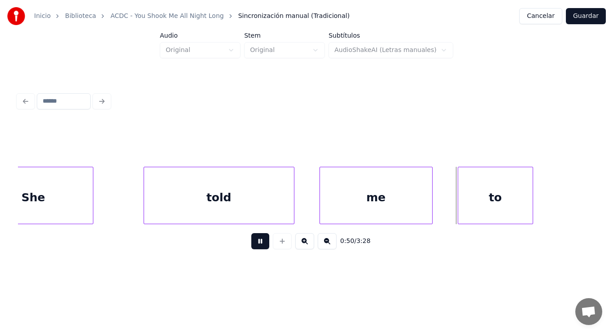
click at [255, 245] on button at bounding box center [260, 241] width 18 height 16
click at [207, 208] on div "told" at bounding box center [219, 197] width 150 height 61
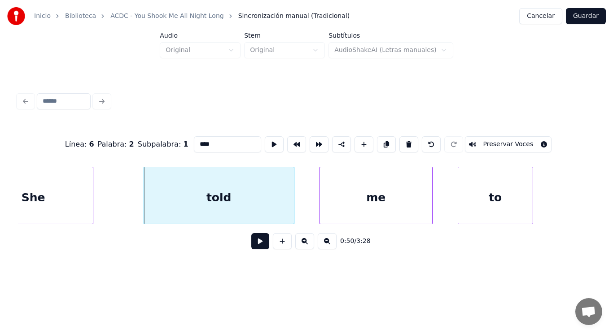
click at [255, 248] on button at bounding box center [260, 241] width 18 height 16
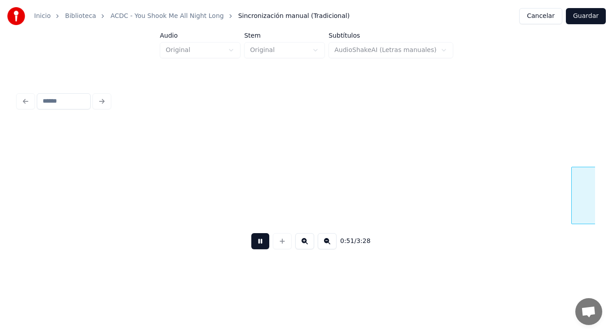
scroll to position [0, 32494]
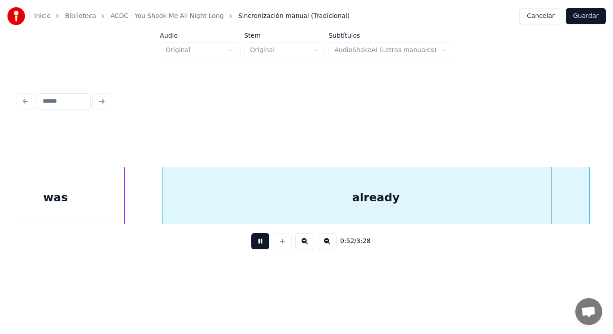
click at [255, 248] on button at bounding box center [260, 241] width 18 height 16
click at [236, 209] on div "already" at bounding box center [376, 197] width 426 height 61
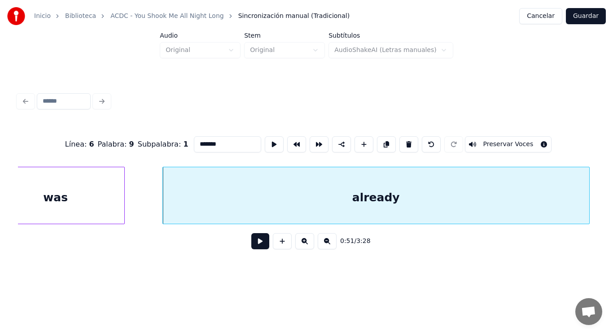
click at [252, 245] on button at bounding box center [260, 241] width 18 height 16
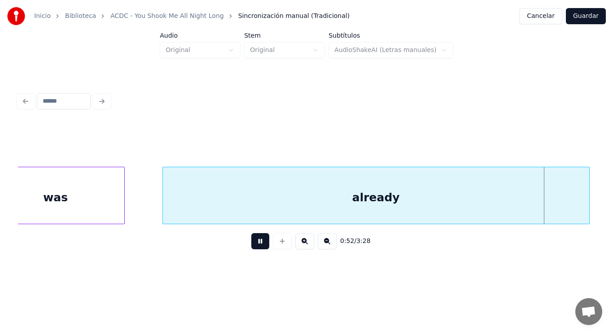
click at [252, 245] on button at bounding box center [260, 241] width 18 height 16
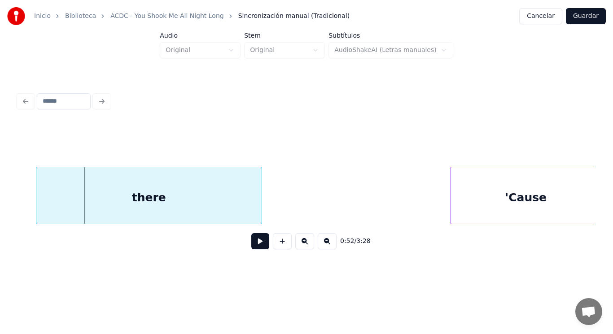
click at [252, 245] on button at bounding box center [260, 241] width 18 height 16
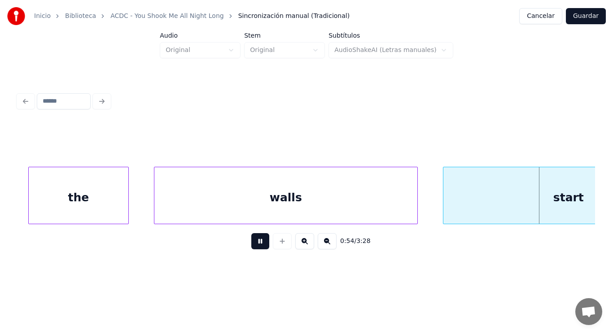
scroll to position [0, 34245]
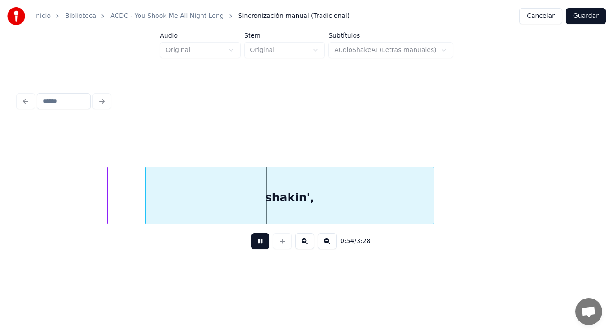
click at [252, 245] on button at bounding box center [260, 241] width 18 height 16
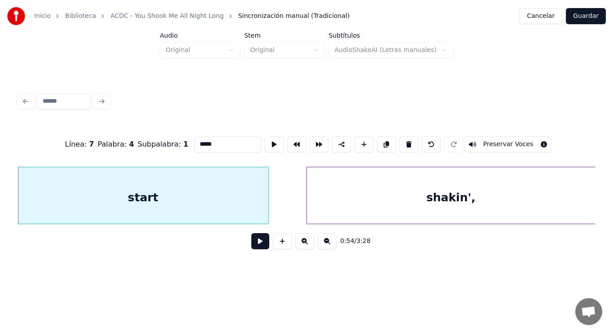
click at [254, 244] on button at bounding box center [260, 241] width 18 height 16
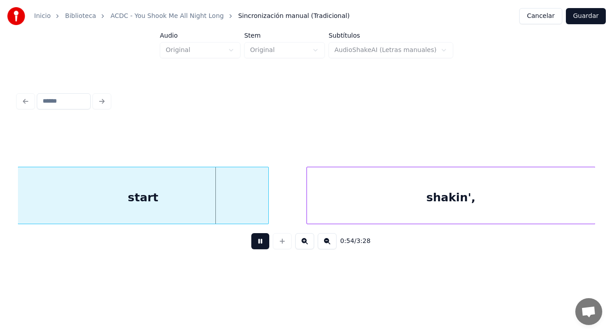
click at [254, 244] on button at bounding box center [260, 241] width 18 height 16
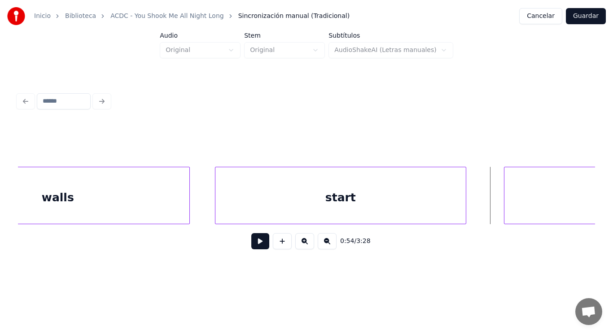
click at [113, 201] on div "walls" at bounding box center [57, 197] width 263 height 61
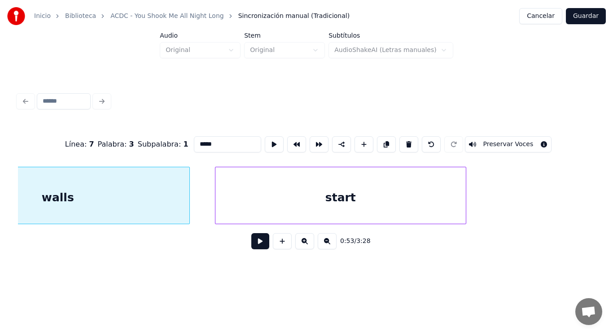
scroll to position [0, 33795]
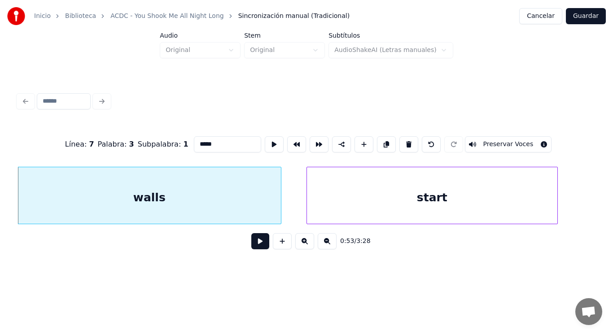
click at [254, 244] on button at bounding box center [260, 241] width 18 height 16
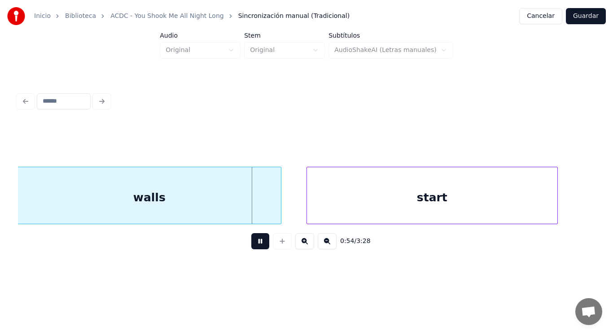
click at [254, 244] on button at bounding box center [260, 241] width 18 height 16
click at [253, 244] on button at bounding box center [260, 241] width 18 height 16
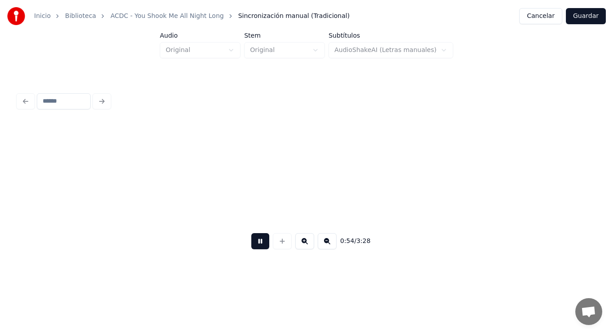
scroll to position [0, 34378]
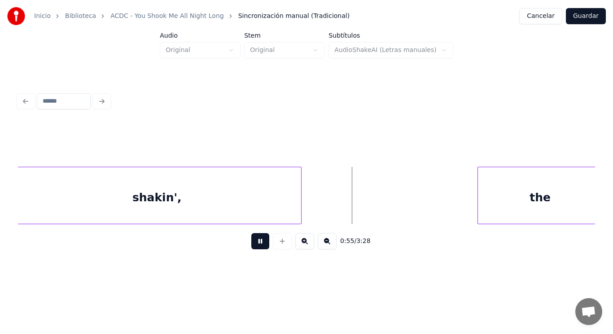
click at [253, 244] on button at bounding box center [260, 241] width 18 height 16
click at [241, 208] on div "shakin'," at bounding box center [157, 197] width 288 height 61
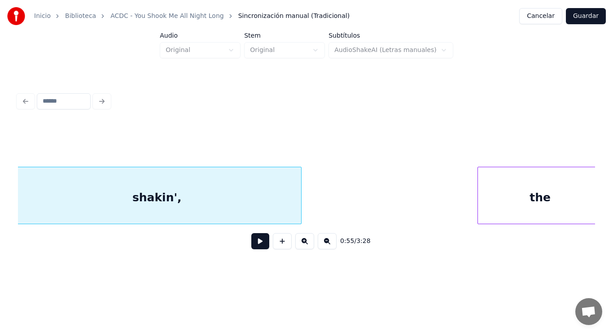
scroll to position [0, 34373]
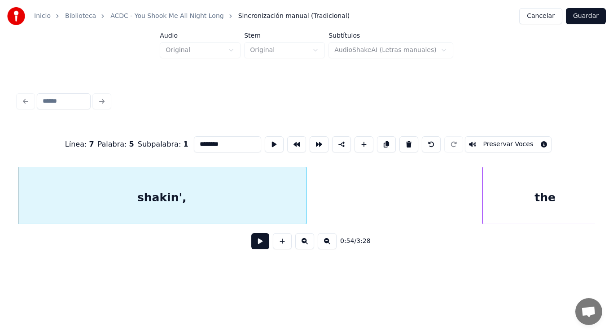
click at [254, 243] on button at bounding box center [260, 241] width 18 height 16
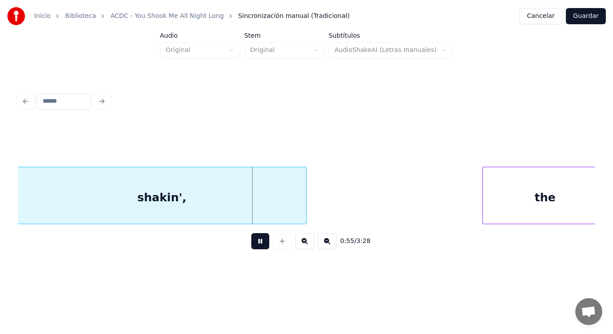
click at [254, 243] on button at bounding box center [260, 241] width 18 height 16
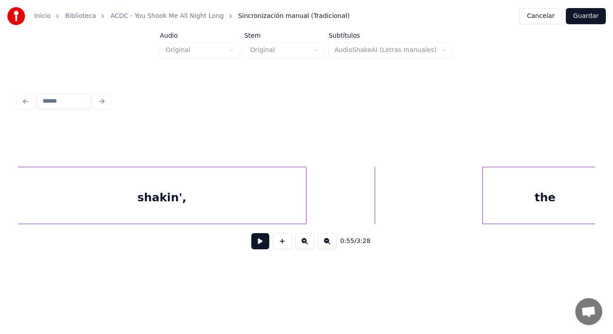
click at [250, 208] on div "shakin'," at bounding box center [162, 197] width 288 height 61
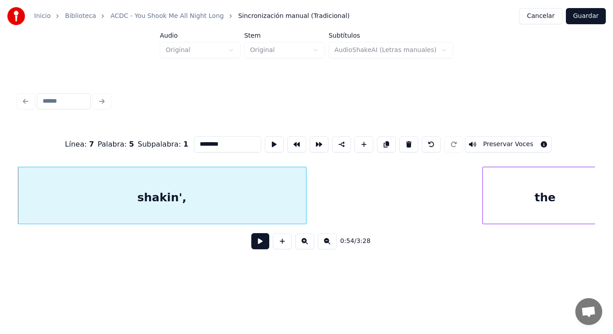
click at [251, 243] on button at bounding box center [260, 241] width 18 height 16
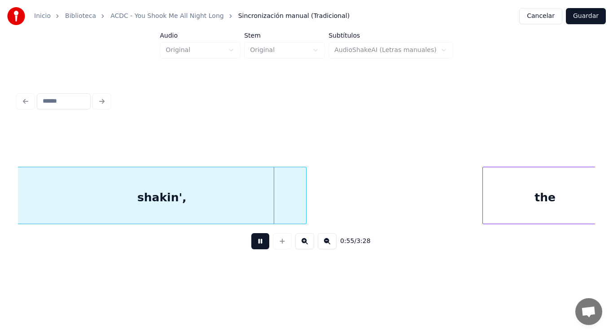
click at [251, 243] on button at bounding box center [260, 241] width 18 height 16
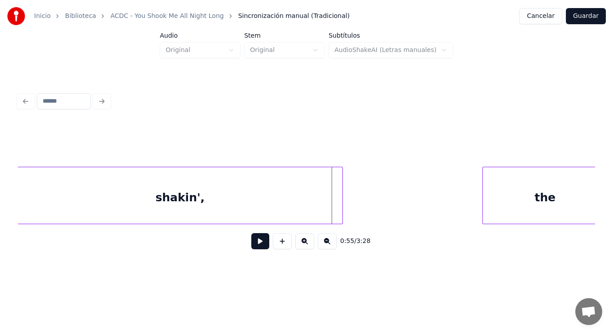
click at [341, 209] on div at bounding box center [341, 195] width 3 height 57
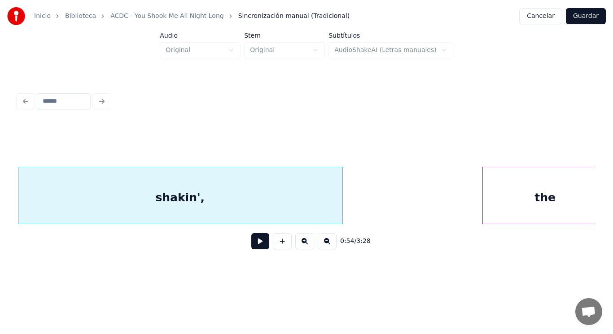
click at [253, 210] on div "shakin'," at bounding box center [180, 197] width 325 height 61
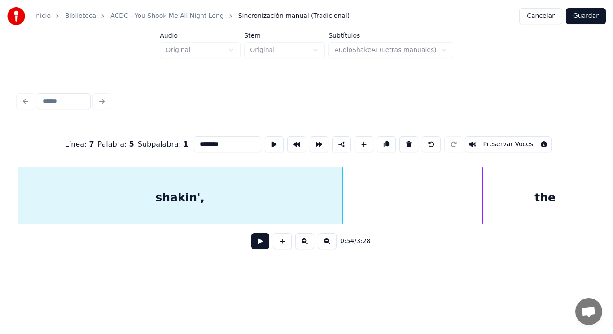
click at [257, 244] on button at bounding box center [260, 241] width 18 height 16
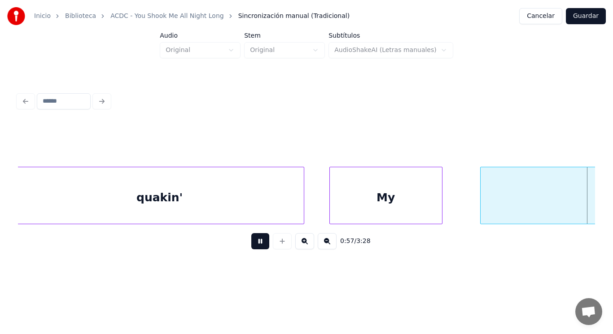
scroll to position [0, 36131]
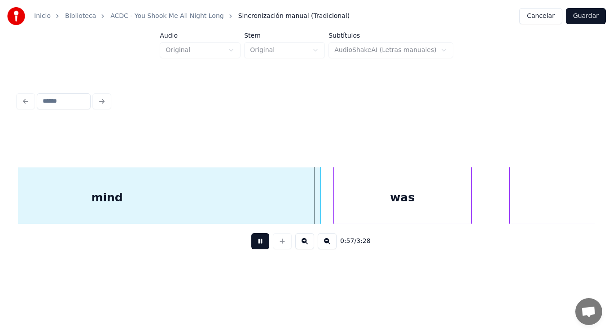
click at [257, 244] on button at bounding box center [260, 241] width 18 height 16
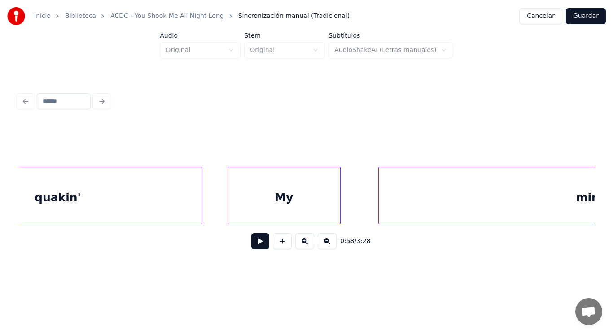
click at [117, 193] on div "quakin'" at bounding box center [58, 197] width 288 height 61
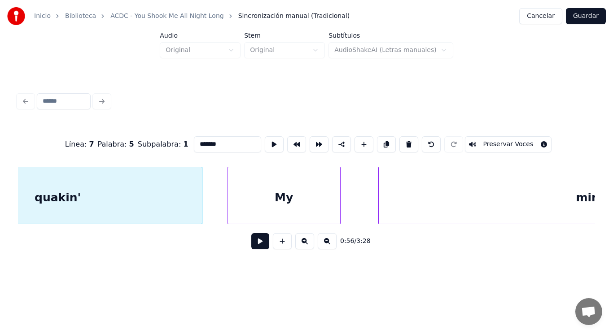
scroll to position [0, 35542]
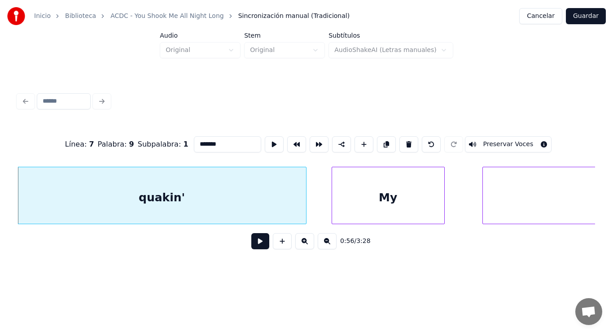
click at [207, 143] on input "*******" at bounding box center [227, 144] width 67 height 16
type input "********"
click at [256, 245] on button at bounding box center [260, 241] width 18 height 16
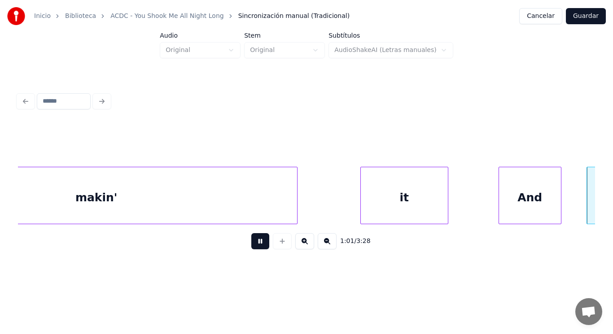
click at [256, 245] on button at bounding box center [260, 241] width 18 height 16
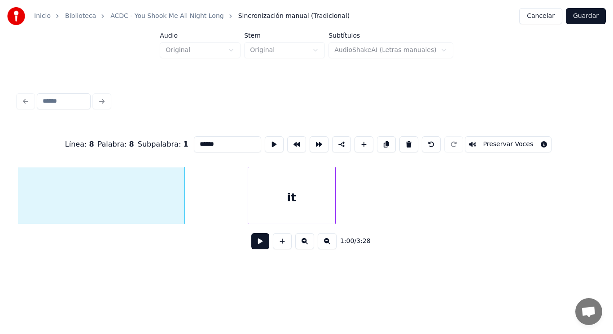
scroll to position [0, 37766]
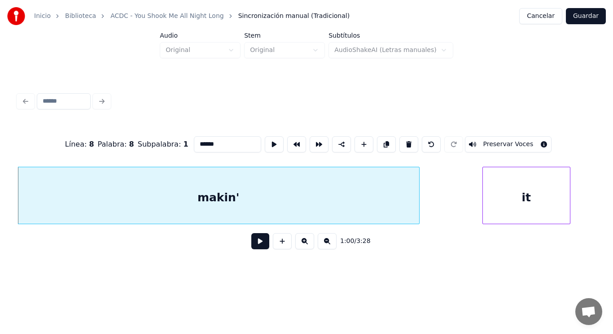
click at [254, 248] on button at bounding box center [260, 241] width 18 height 16
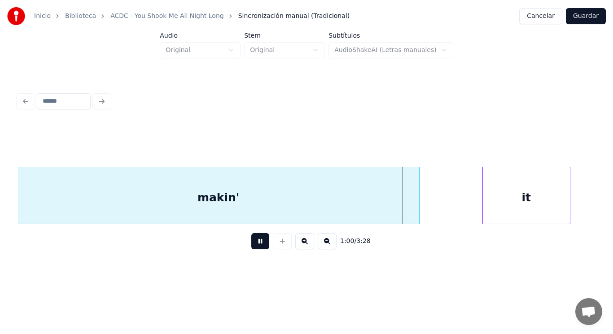
click at [254, 248] on button at bounding box center [260, 241] width 18 height 16
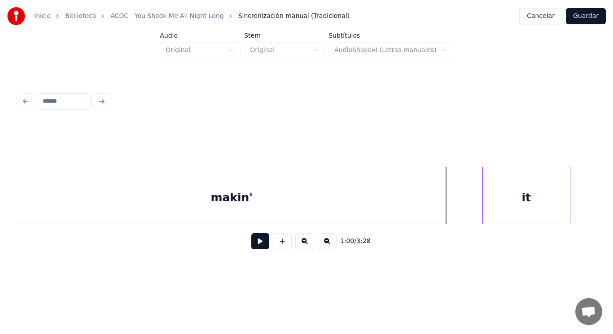
click at [445, 209] on div at bounding box center [444, 195] width 3 height 57
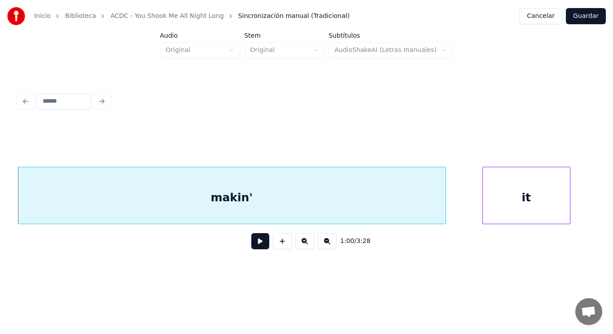
click at [255, 244] on button at bounding box center [260, 241] width 18 height 16
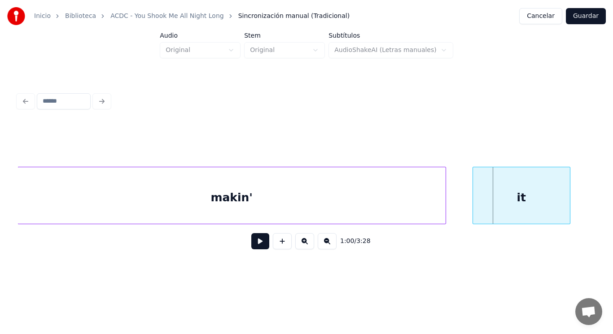
click at [473, 209] on div at bounding box center [474, 195] width 3 height 57
click at [258, 246] on button at bounding box center [260, 241] width 18 height 16
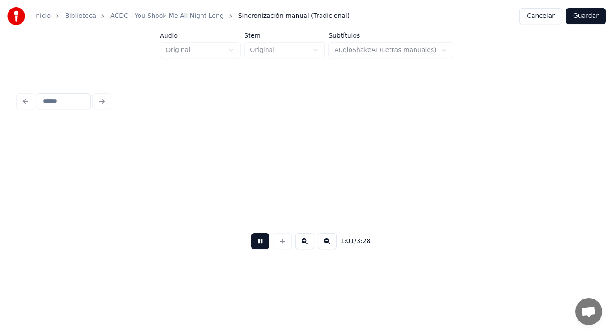
scroll to position [0, 38344]
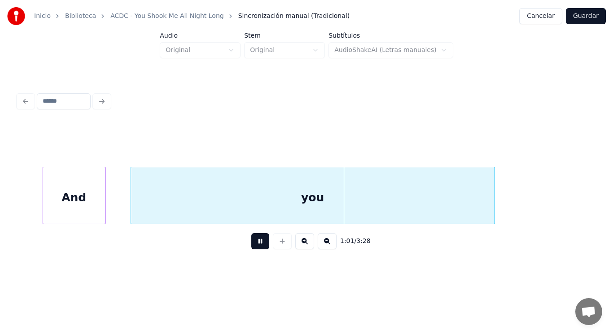
click at [258, 246] on button at bounding box center [260, 241] width 18 height 16
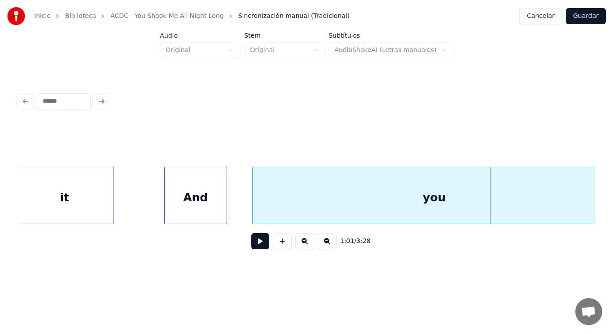
scroll to position [0, 38219]
click at [71, 202] on div "it" at bounding box center [69, 197] width 98 height 61
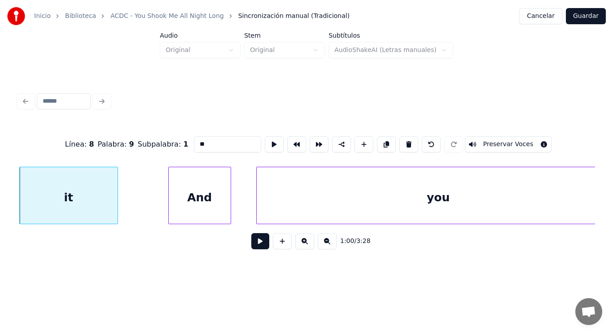
click at [254, 245] on button at bounding box center [260, 241] width 18 height 16
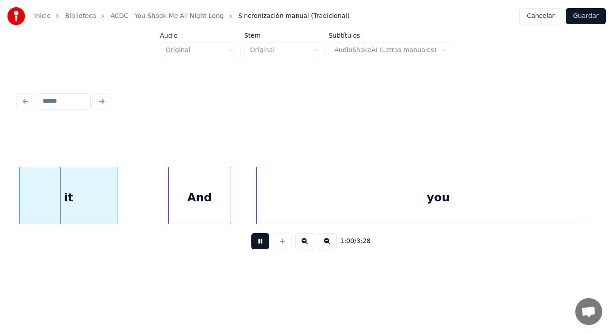
click at [254, 245] on button at bounding box center [260, 241] width 18 height 16
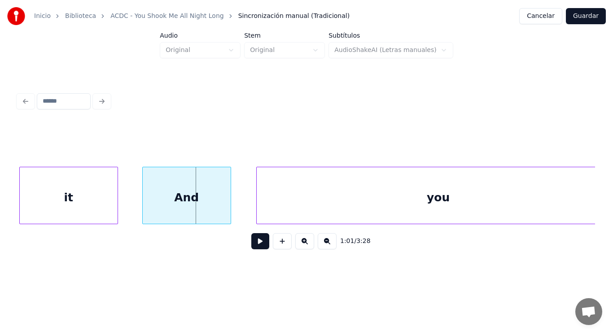
click at [143, 206] on div at bounding box center [144, 195] width 3 height 57
click at [254, 247] on button at bounding box center [260, 241] width 18 height 16
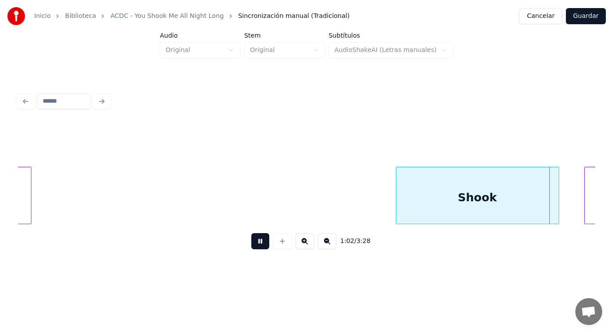
scroll to position [0, 39392]
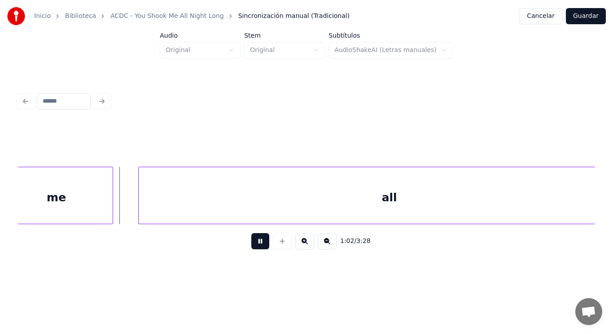
click at [254, 247] on button at bounding box center [260, 241] width 18 height 16
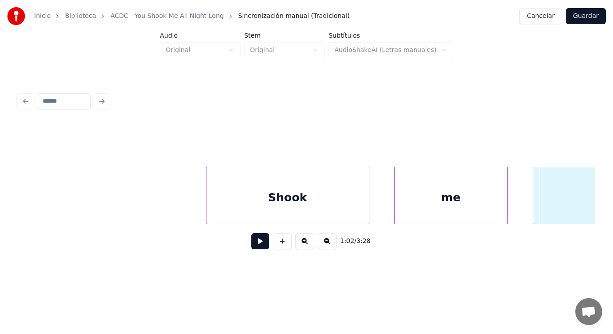
scroll to position [0, 38943]
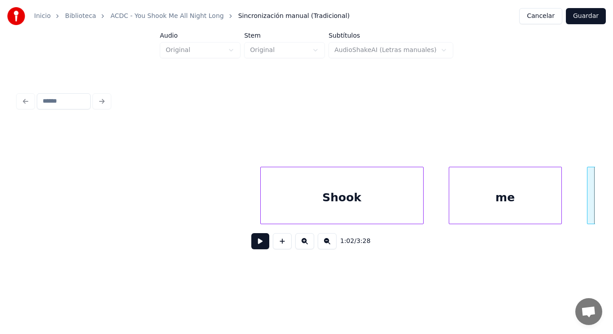
drag, startPoint x: 85, startPoint y: 194, endPoint x: 235, endPoint y: 257, distance: 162.1
click at [252, 248] on button at bounding box center [260, 241] width 18 height 16
click at [248, 199] on div at bounding box center [248, 195] width 3 height 57
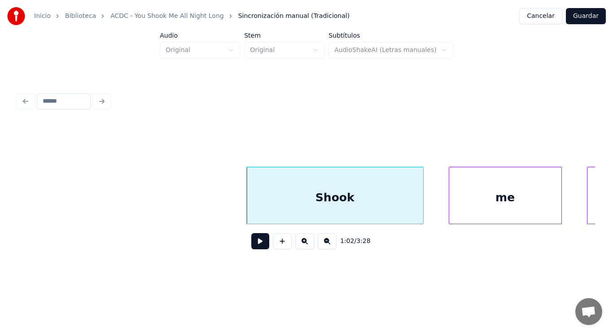
click at [251, 242] on button at bounding box center [260, 241] width 18 height 16
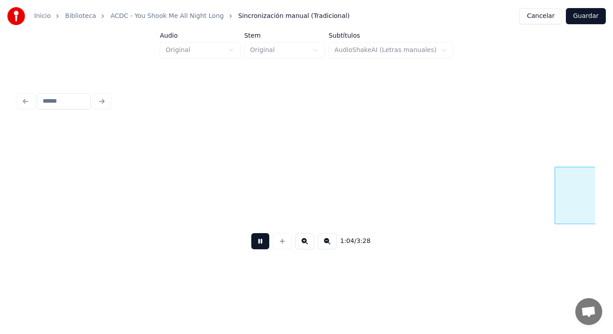
scroll to position [0, 40689]
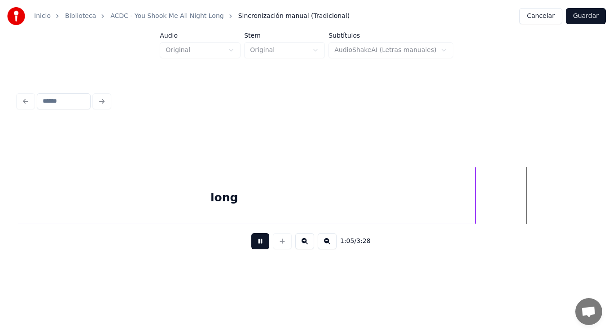
click at [251, 242] on button at bounding box center [260, 241] width 18 height 16
click at [320, 189] on div "long" at bounding box center [225, 197] width 502 height 61
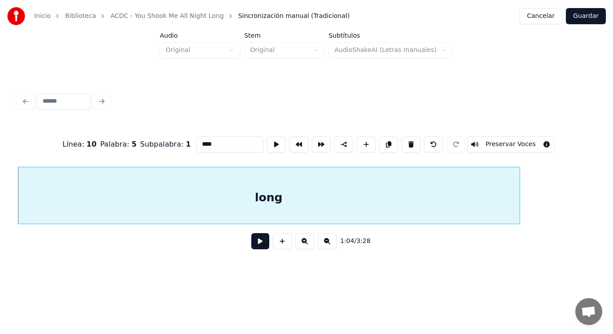
click at [253, 244] on button at bounding box center [260, 241] width 18 height 16
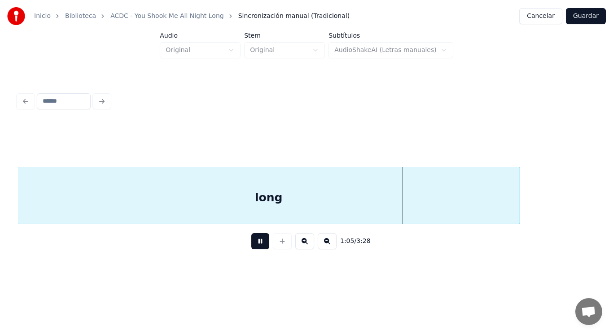
click at [253, 244] on button at bounding box center [260, 241] width 18 height 16
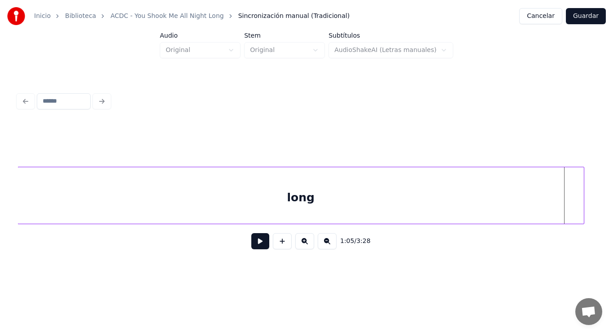
click at [582, 203] on div at bounding box center [582, 195] width 3 height 57
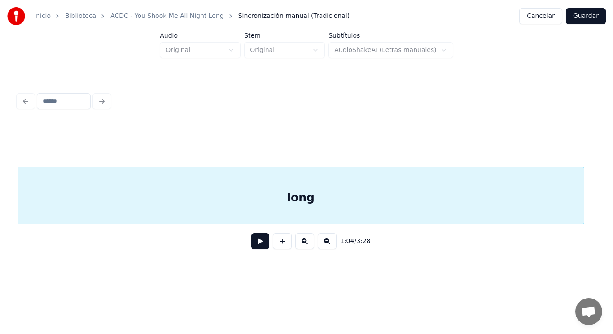
click at [256, 243] on button at bounding box center [260, 241] width 18 height 16
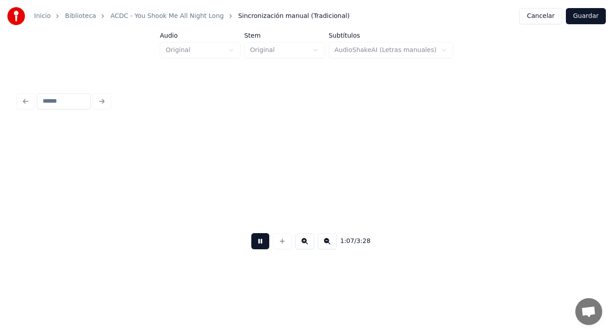
scroll to position [0, 42402]
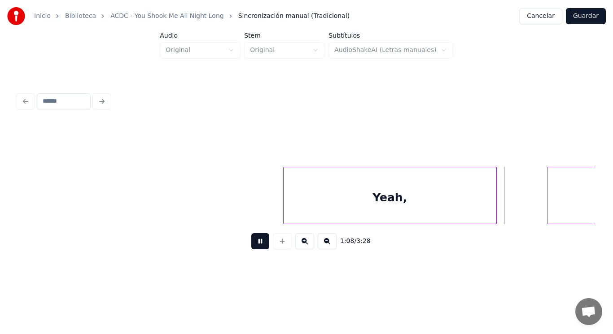
click at [256, 243] on button at bounding box center [260, 241] width 18 height 16
click at [253, 246] on button at bounding box center [260, 241] width 18 height 16
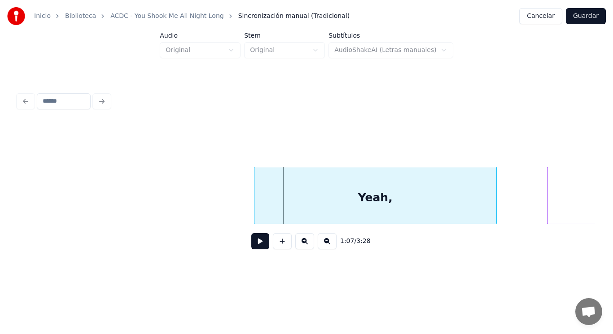
click at [256, 209] on div at bounding box center [255, 195] width 3 height 57
click at [252, 246] on button at bounding box center [260, 241] width 18 height 16
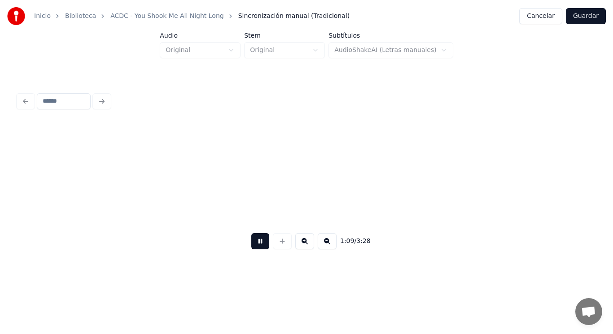
scroll to position [0, 43566]
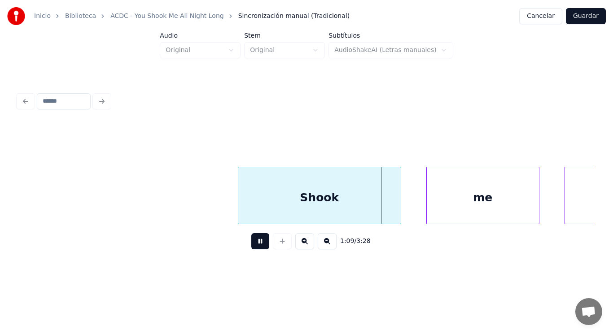
click at [252, 246] on button at bounding box center [260, 241] width 18 height 16
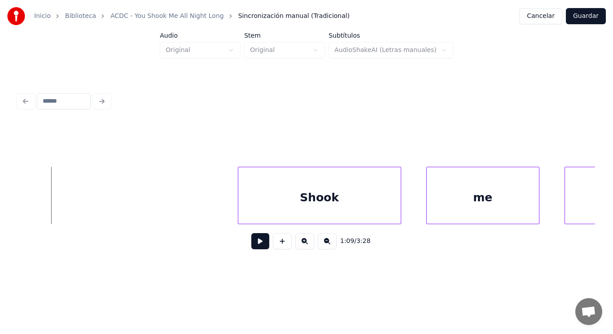
click at [254, 245] on button at bounding box center [260, 241] width 18 height 16
click at [219, 201] on div at bounding box center [218, 195] width 3 height 57
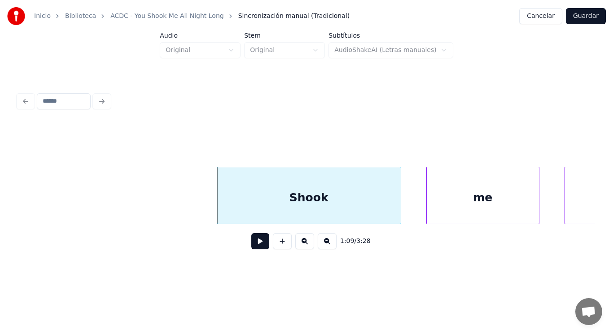
click at [253, 241] on button at bounding box center [260, 241] width 18 height 16
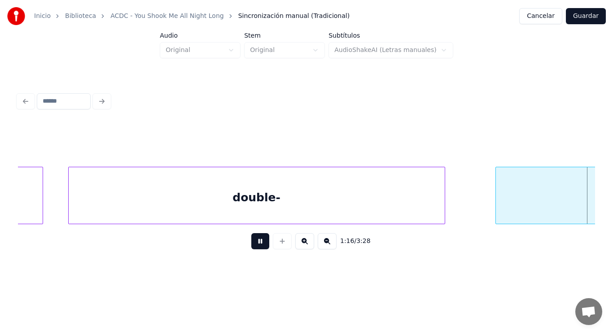
scroll to position [0, 48223]
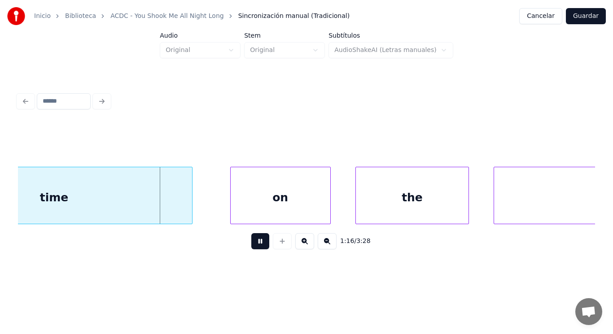
click at [253, 241] on button at bounding box center [260, 241] width 18 height 16
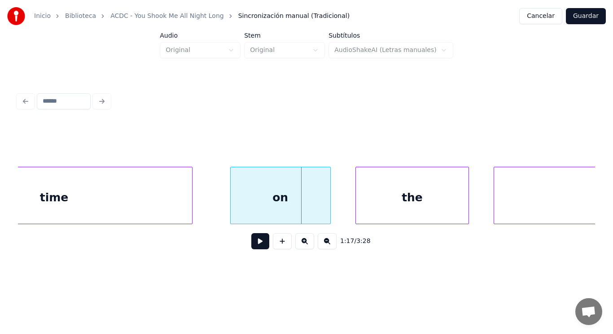
click at [156, 201] on div "time" at bounding box center [55, 197] width 276 height 61
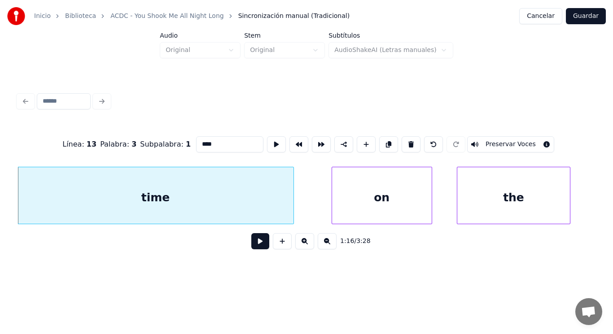
click at [252, 245] on button at bounding box center [260, 241] width 18 height 16
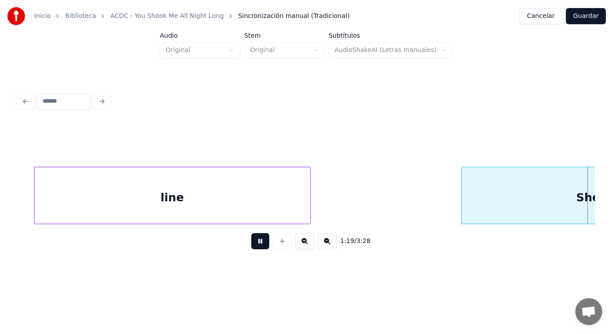
scroll to position [0, 49866]
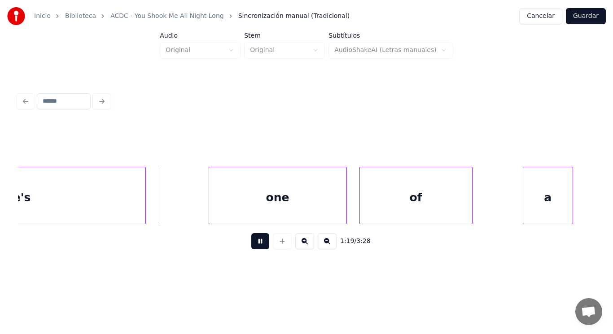
click at [252, 245] on button at bounding box center [260, 241] width 18 height 16
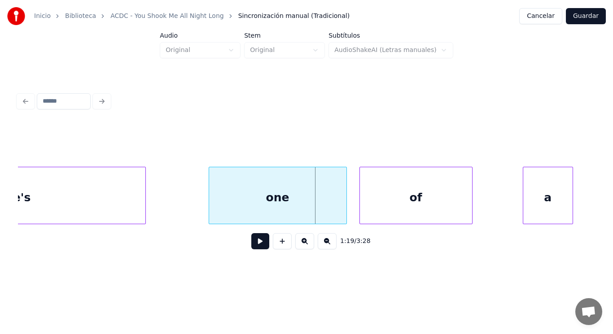
click at [74, 185] on div "She's" at bounding box center [13, 197] width 263 height 61
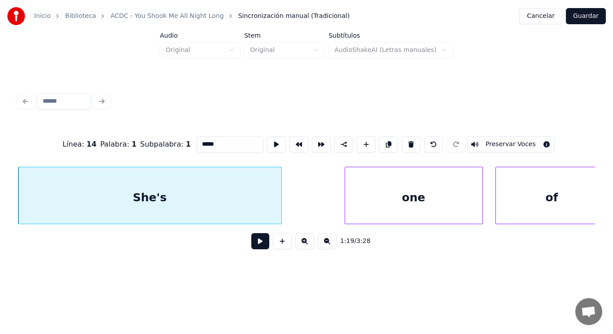
click at [253, 242] on button at bounding box center [260, 241] width 18 height 16
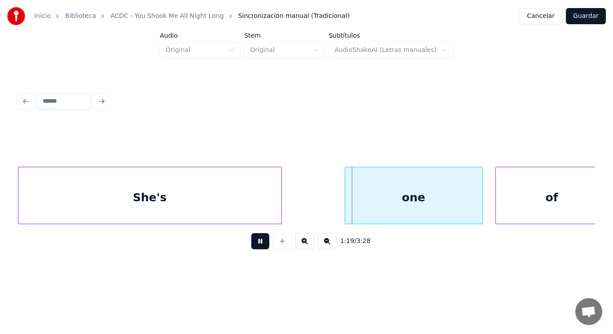
click at [253, 242] on button at bounding box center [260, 241] width 18 height 16
click at [224, 190] on div "She's" at bounding box center [149, 197] width 263 height 61
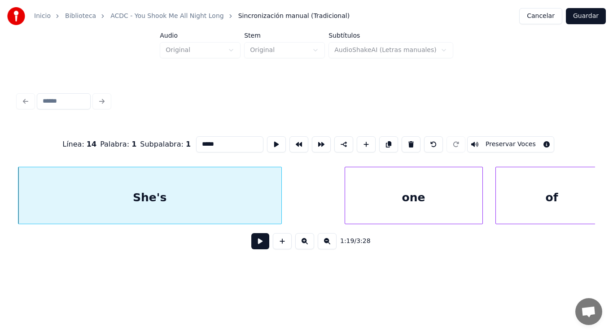
click at [251, 244] on button at bounding box center [260, 241] width 18 height 16
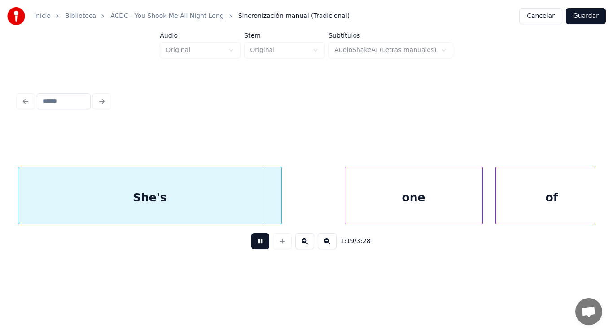
click at [251, 244] on button at bounding box center [260, 241] width 18 height 16
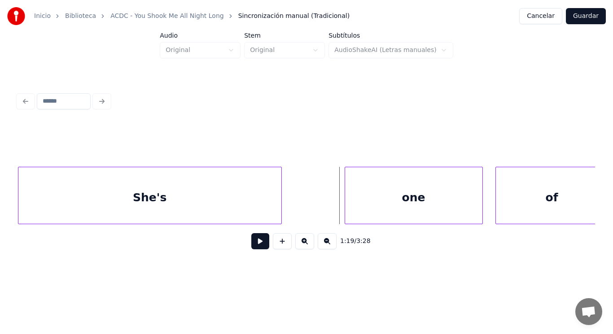
click at [281, 205] on div at bounding box center [280, 195] width 3 height 57
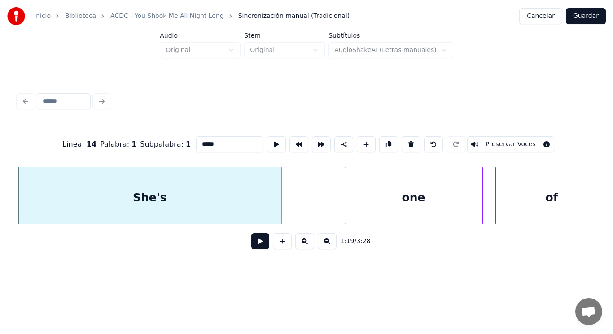
click at [255, 242] on button at bounding box center [260, 241] width 18 height 16
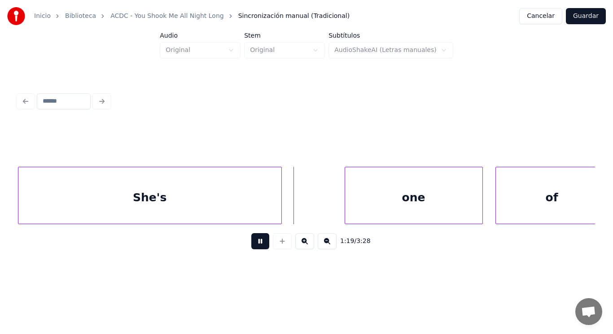
click at [255, 242] on button at bounding box center [260, 241] width 18 height 16
click at [306, 208] on div at bounding box center [305, 195] width 3 height 57
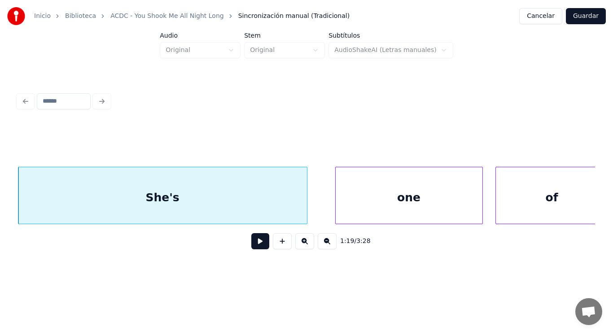
click at [337, 208] on div at bounding box center [337, 195] width 3 height 57
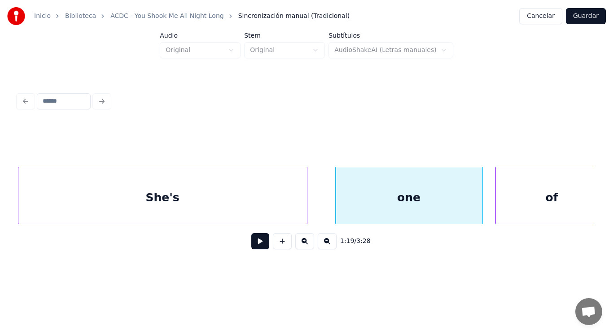
click at [252, 241] on button at bounding box center [260, 241] width 18 height 16
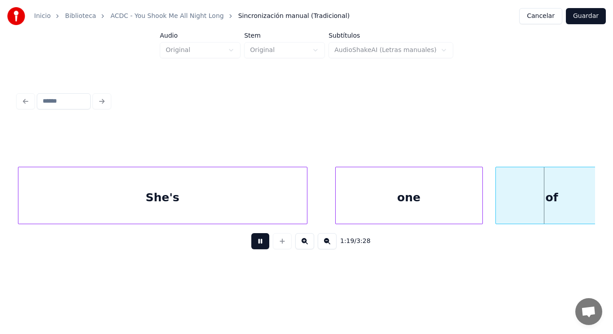
scroll to position [0, 50314]
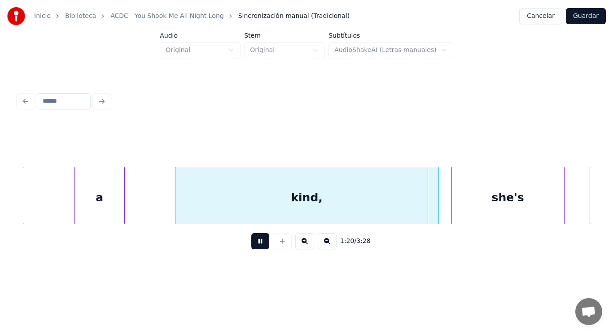
click at [252, 241] on button at bounding box center [260, 241] width 18 height 16
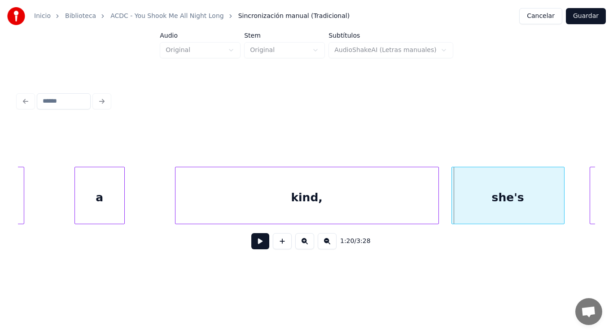
click at [21, 200] on div at bounding box center [22, 195] width 3 height 57
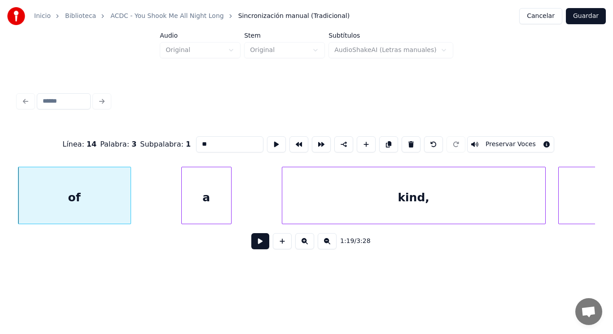
click at [251, 242] on button at bounding box center [260, 241] width 18 height 16
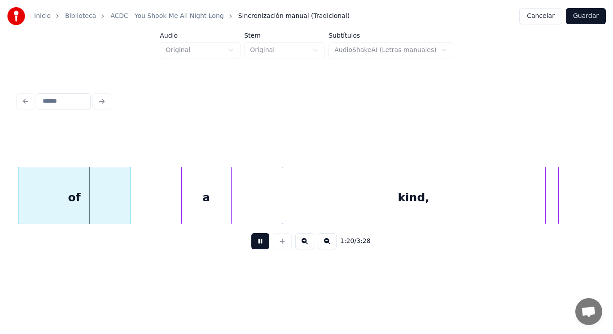
click at [251, 242] on button at bounding box center [260, 241] width 18 height 16
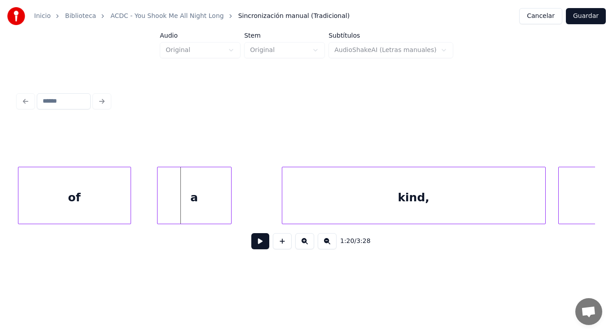
click at [158, 201] on div at bounding box center [159, 195] width 3 height 57
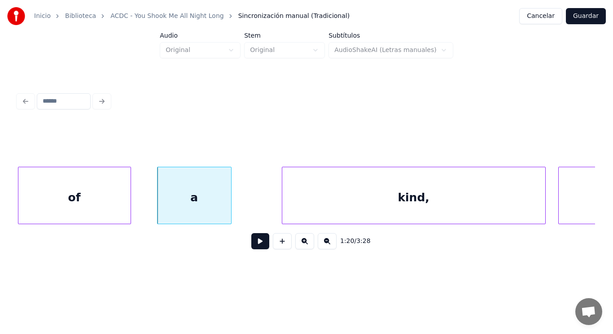
click at [254, 244] on button at bounding box center [260, 241] width 18 height 16
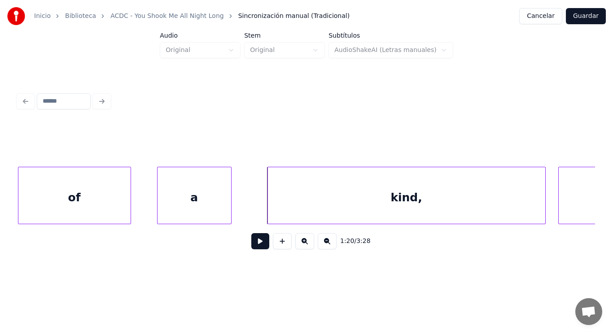
click at [268, 215] on div at bounding box center [269, 195] width 3 height 57
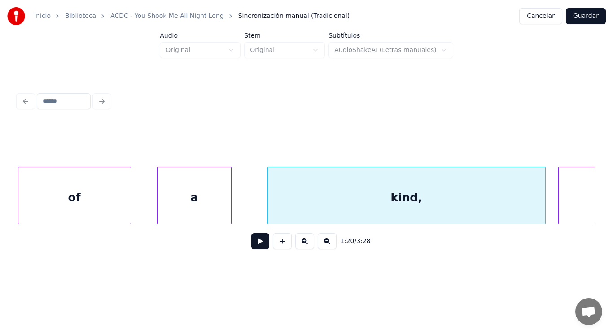
click at [255, 246] on button at bounding box center [260, 241] width 18 height 16
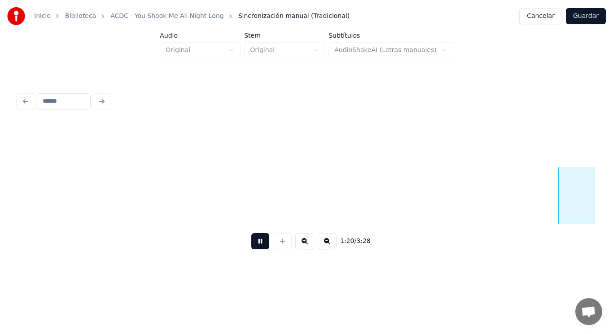
scroll to position [0, 50788]
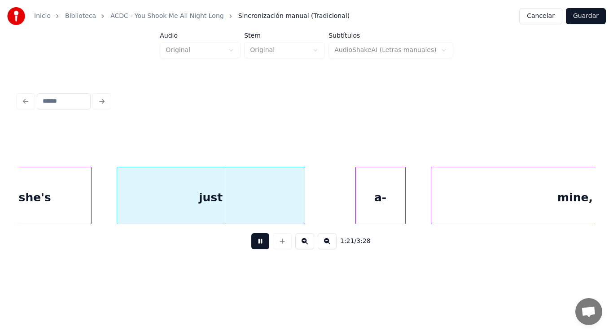
click at [255, 246] on button at bounding box center [260, 241] width 18 height 16
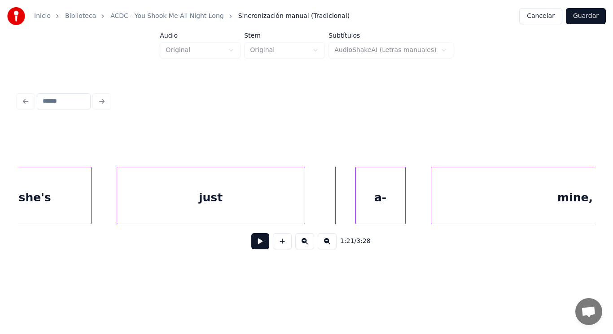
click at [68, 199] on div "she's" at bounding box center [35, 197] width 112 height 61
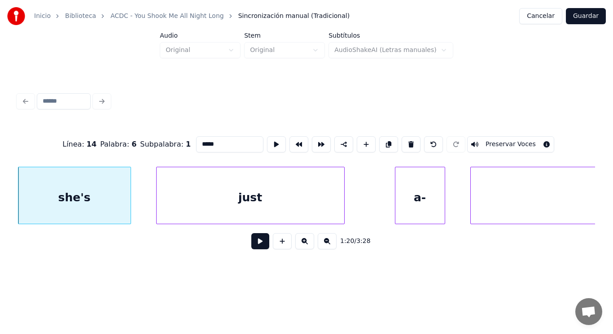
click at [254, 242] on button at bounding box center [260, 241] width 18 height 16
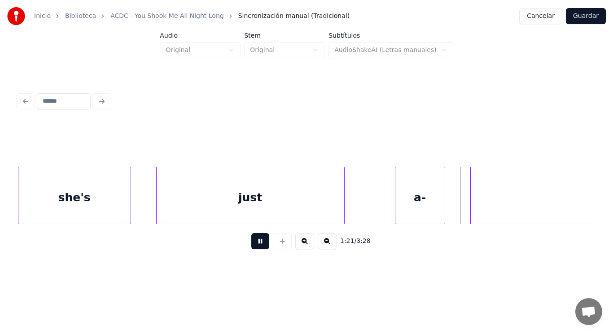
click at [254, 242] on button at bounding box center [260, 241] width 18 height 16
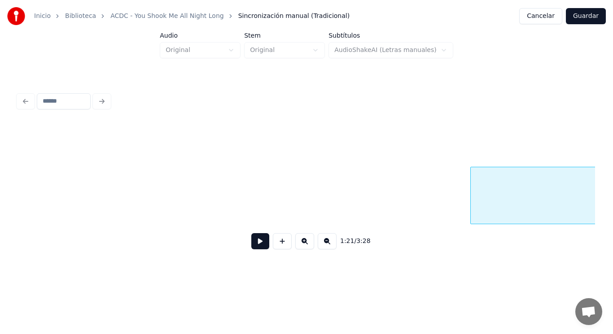
scroll to position [0, 51327]
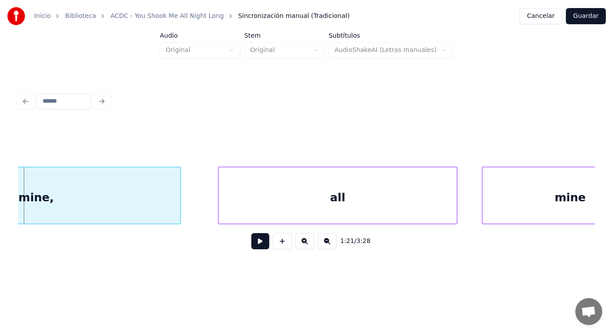
click at [254, 242] on button at bounding box center [260, 241] width 18 height 16
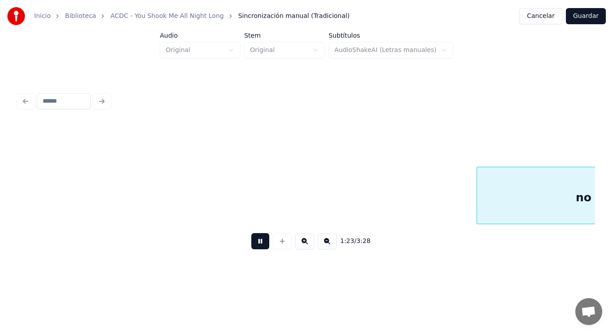
scroll to position [0, 52491]
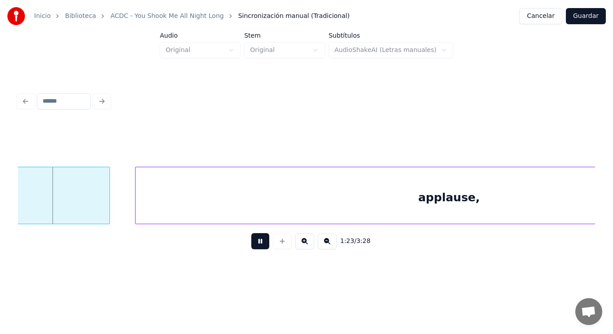
click at [254, 242] on button at bounding box center [260, 241] width 18 height 16
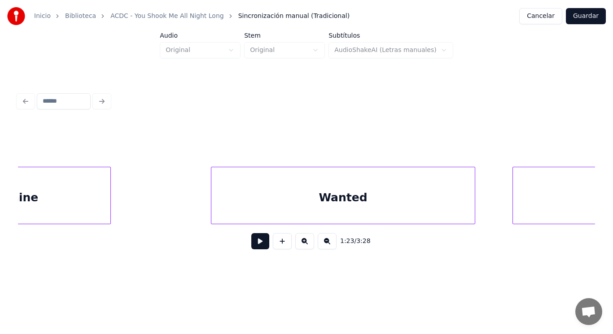
scroll to position [0, 51663]
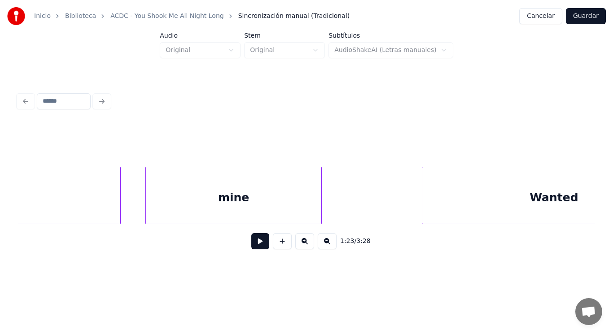
click at [228, 212] on div "mine" at bounding box center [233, 197] width 175 height 61
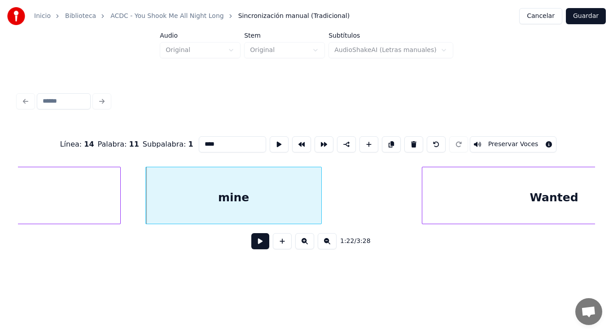
click at [204, 141] on input "****" at bounding box center [232, 144] width 67 height 16
type input "*****"
click at [251, 245] on button at bounding box center [260, 241] width 18 height 16
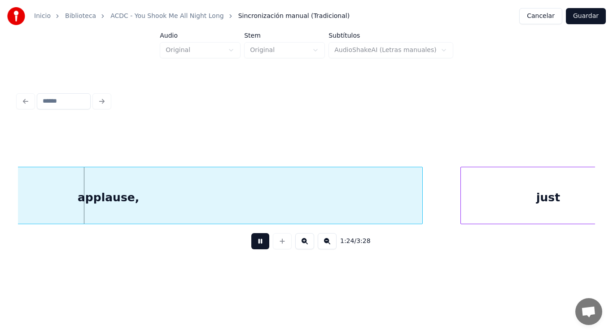
click at [251, 245] on button at bounding box center [260, 241] width 18 height 16
click at [222, 210] on div "applause," at bounding box center [108, 197] width 627 height 61
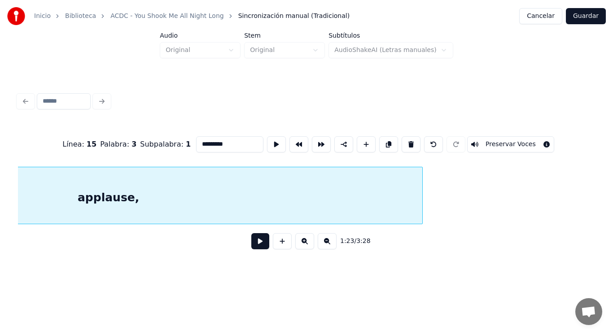
scroll to position [0, 52608]
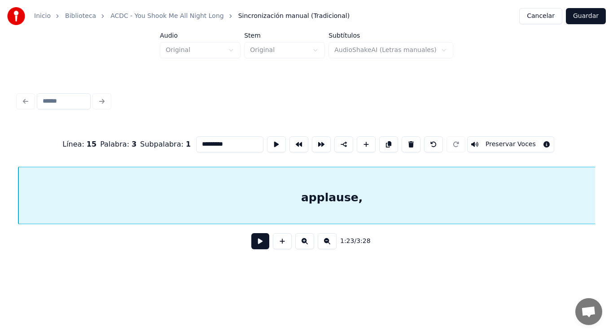
click at [254, 242] on button at bounding box center [260, 241] width 18 height 16
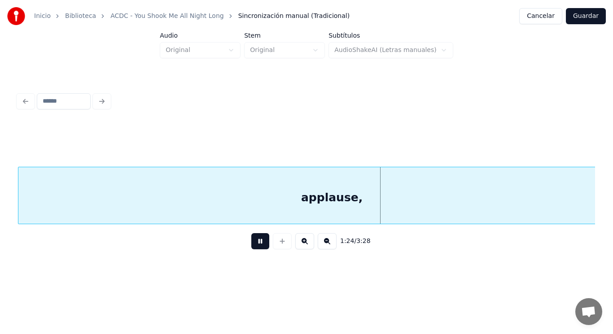
click at [254, 242] on button at bounding box center [260, 241] width 18 height 16
click at [24, 228] on div "1:24 / 3:28" at bounding box center [306, 241] width 577 height 34
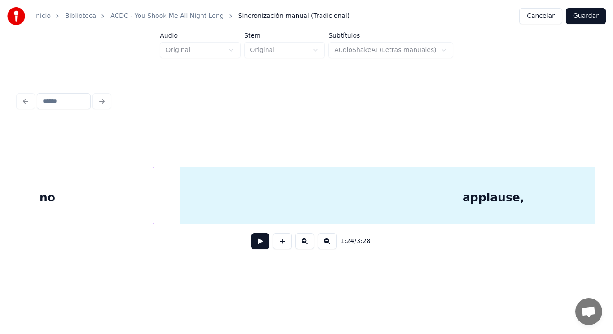
click at [92, 208] on div "no" at bounding box center [47, 197] width 213 height 61
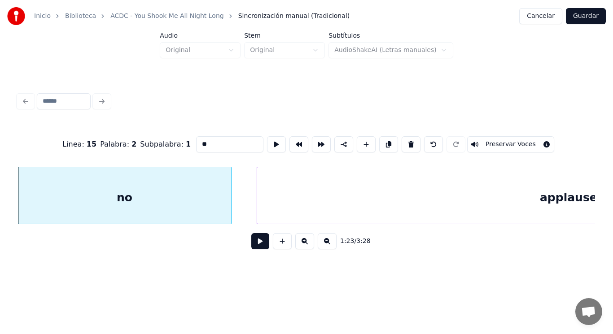
click at [252, 246] on button at bounding box center [260, 241] width 18 height 16
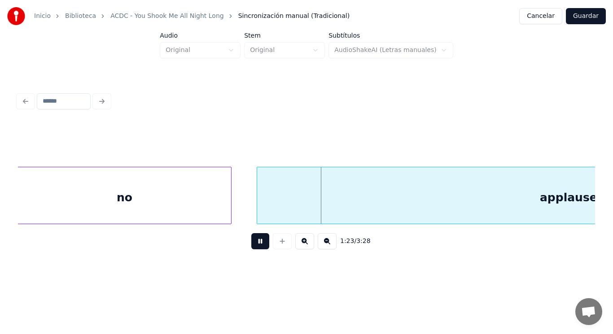
click at [252, 246] on button at bounding box center [260, 241] width 18 height 16
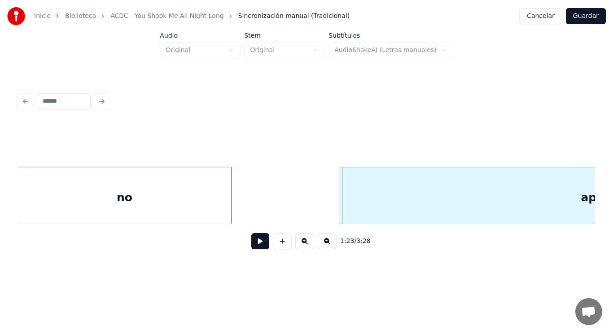
click at [342, 210] on div at bounding box center [340, 195] width 3 height 57
click at [316, 209] on div at bounding box center [316, 195] width 3 height 57
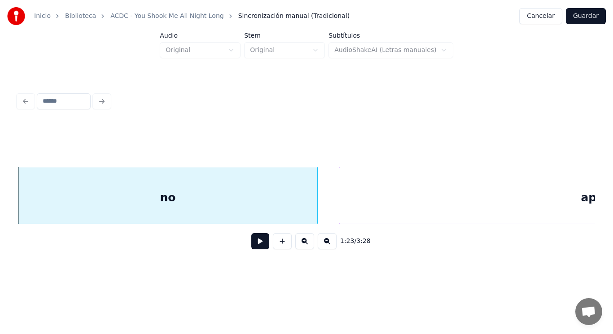
click at [251, 244] on button at bounding box center [260, 241] width 18 height 16
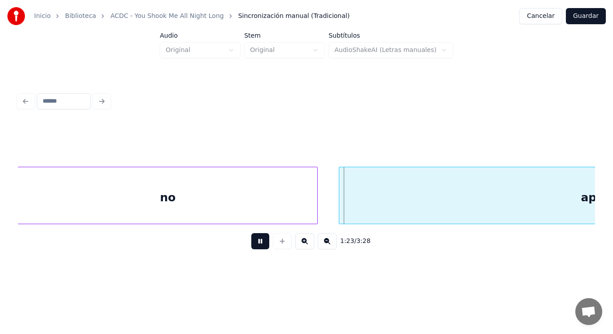
click at [251, 244] on button at bounding box center [260, 241] width 18 height 16
click at [376, 200] on div "applause," at bounding box center [611, 197] width 545 height 61
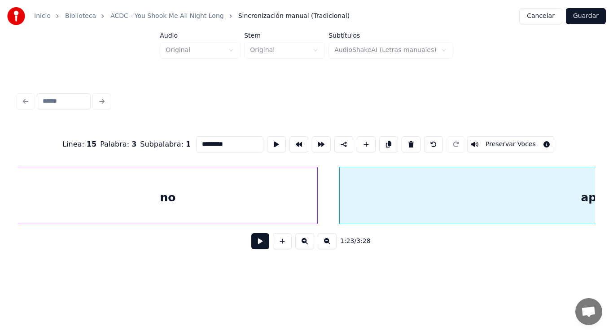
click at [256, 246] on button at bounding box center [260, 241] width 18 height 16
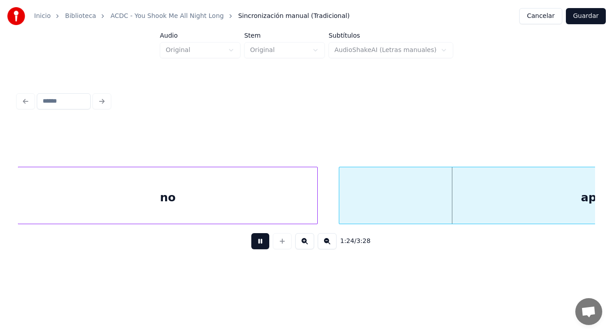
click at [256, 246] on button at bounding box center [260, 241] width 18 height 16
click at [337, 209] on div at bounding box center [337, 195] width 3 height 57
click at [256, 243] on button at bounding box center [260, 241] width 18 height 16
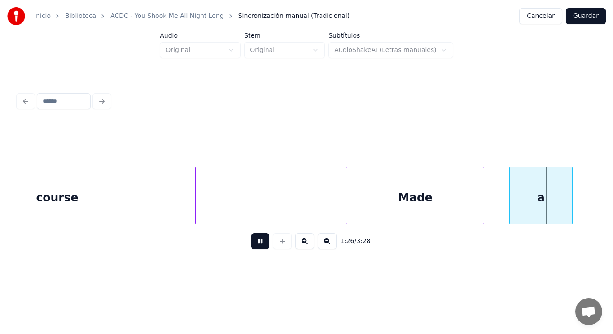
scroll to position [0, 54706]
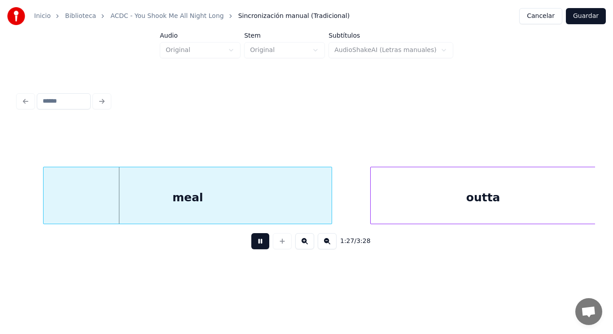
click at [256, 243] on button at bounding box center [260, 241] width 18 height 16
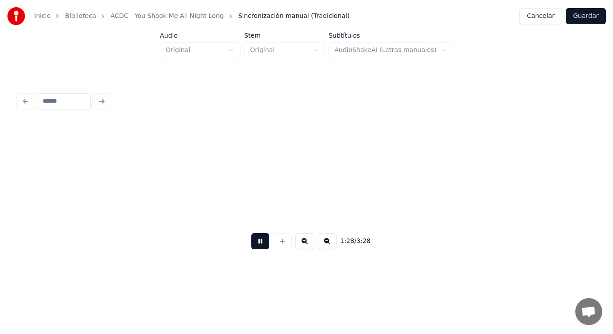
scroll to position [0, 55295]
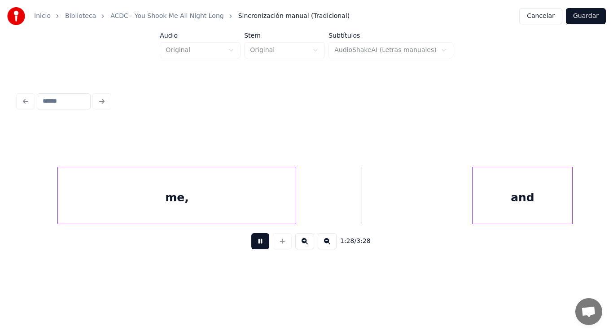
click at [256, 243] on button at bounding box center [260, 241] width 18 height 16
click at [210, 206] on div "me," at bounding box center [177, 197] width 238 height 61
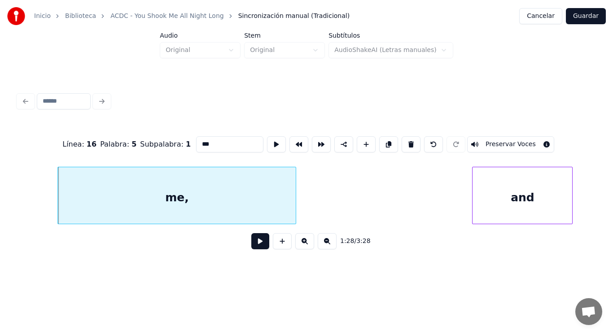
click at [253, 242] on button at bounding box center [260, 241] width 18 height 16
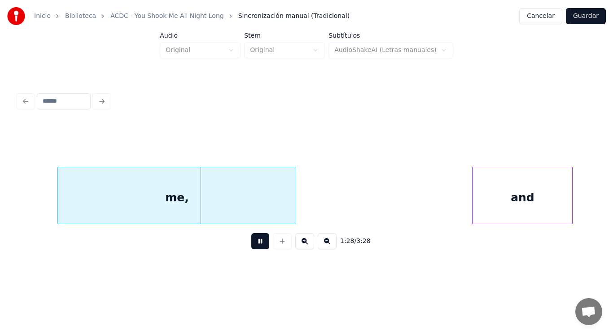
click at [253, 242] on button at bounding box center [260, 241] width 18 height 16
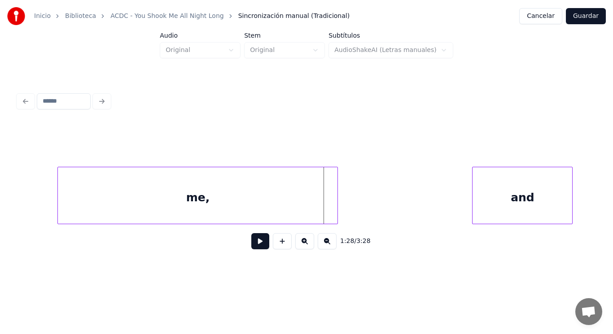
click at [337, 208] on div at bounding box center [336, 195] width 3 height 57
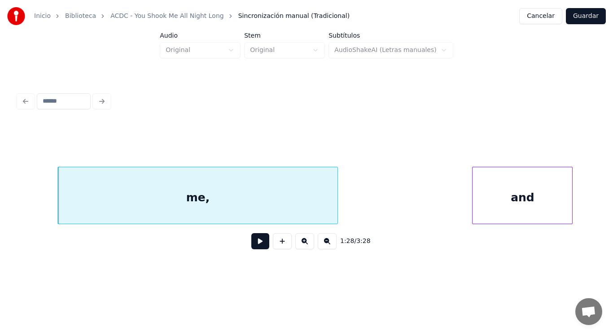
click at [257, 245] on button at bounding box center [260, 241] width 18 height 16
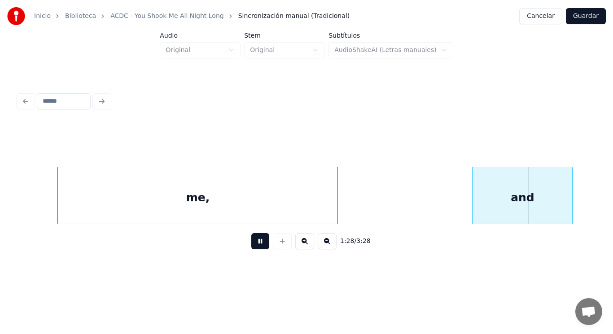
scroll to position [0, 55877]
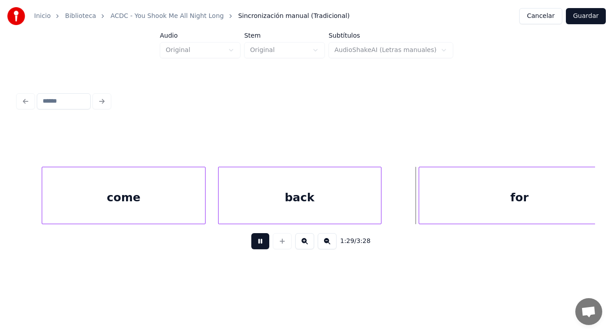
click at [257, 245] on button at bounding box center [260, 241] width 18 height 16
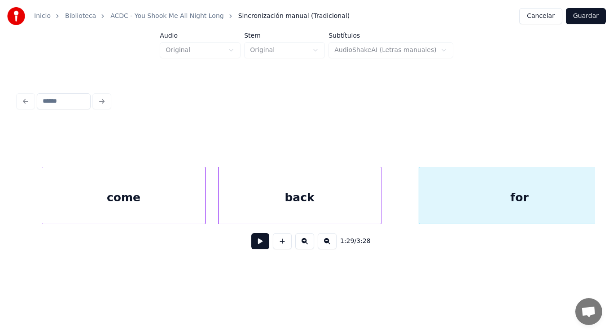
click at [257, 245] on button at bounding box center [260, 241] width 18 height 16
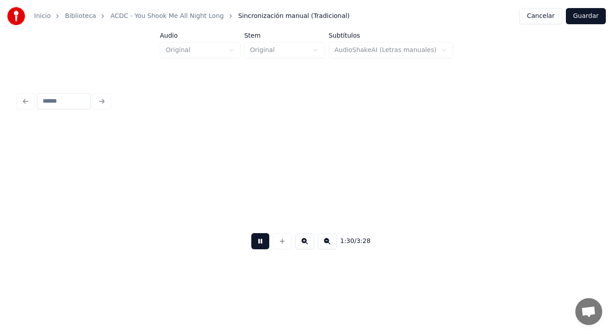
click at [257, 245] on button at bounding box center [260, 241] width 18 height 16
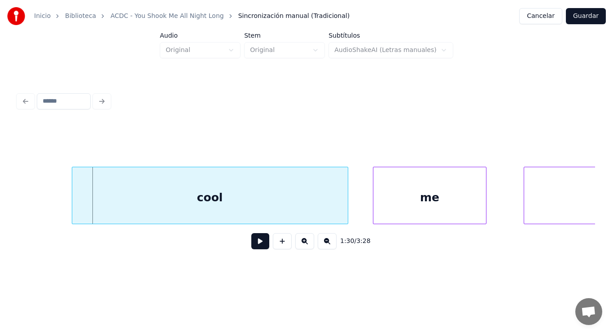
scroll to position [0, 56619]
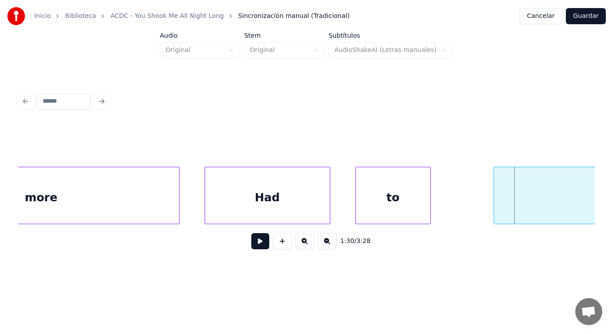
click at [137, 204] on div "more" at bounding box center [41, 197] width 276 height 61
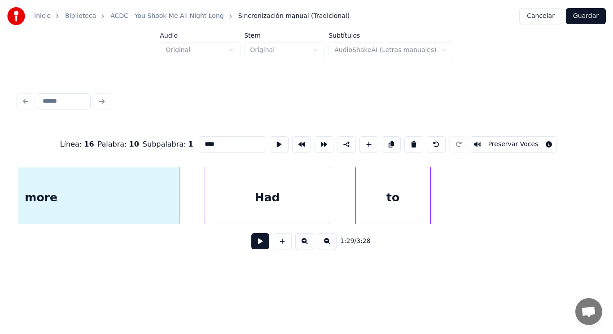
scroll to position [0, 56504]
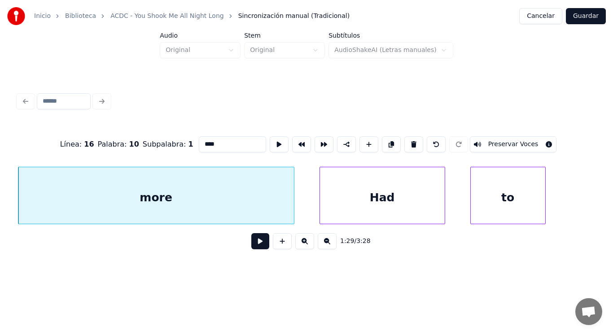
click at [202, 142] on input "****" at bounding box center [232, 144] width 67 height 16
type input "*****"
click at [258, 246] on button at bounding box center [260, 241] width 18 height 16
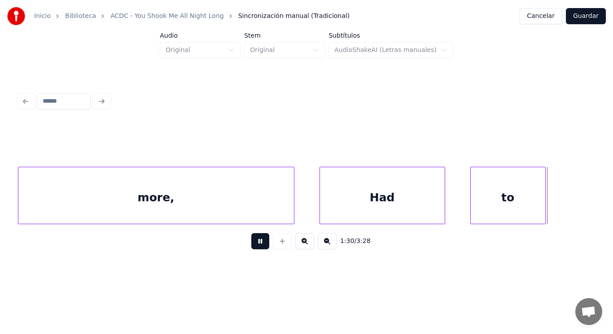
scroll to position [0, 57086]
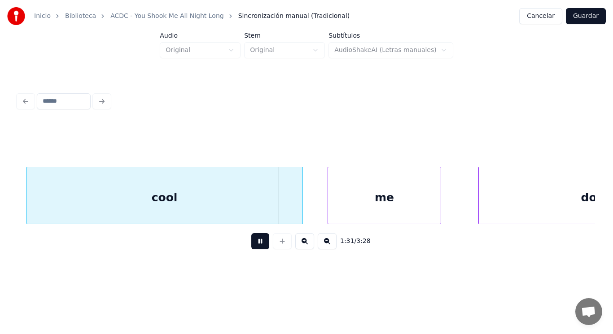
click at [258, 246] on button at bounding box center [260, 241] width 18 height 16
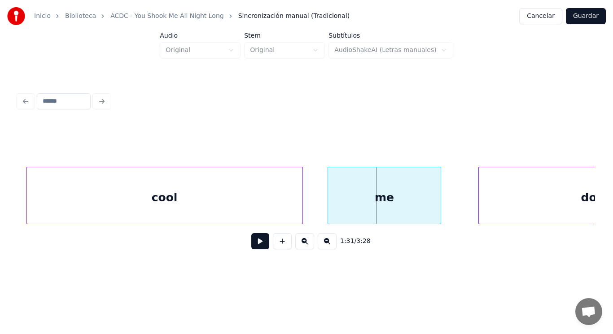
click at [258, 246] on button at bounding box center [260, 241] width 18 height 16
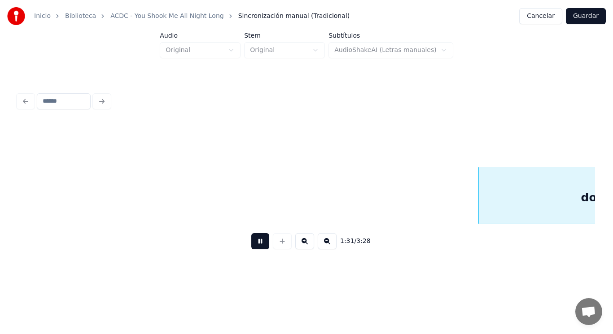
scroll to position [0, 57666]
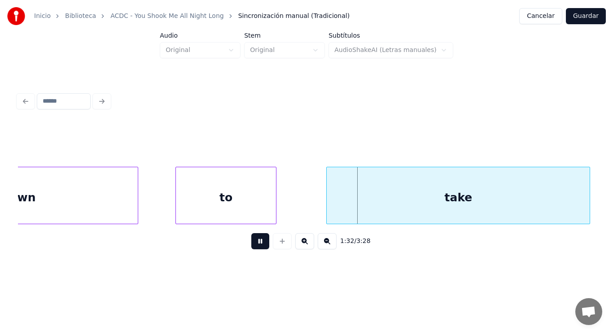
click at [258, 246] on button at bounding box center [260, 241] width 18 height 16
click at [317, 214] on div at bounding box center [317, 195] width 3 height 57
click at [253, 246] on button at bounding box center [260, 241] width 18 height 16
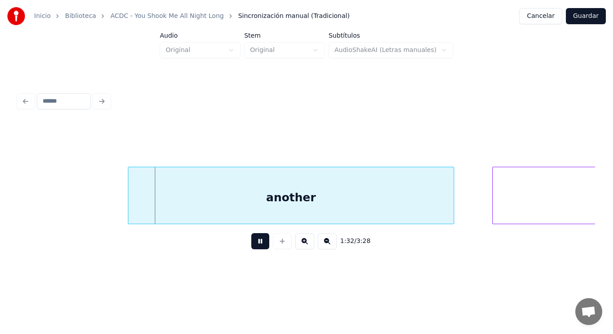
click at [253, 246] on button at bounding box center [260, 241] width 18 height 16
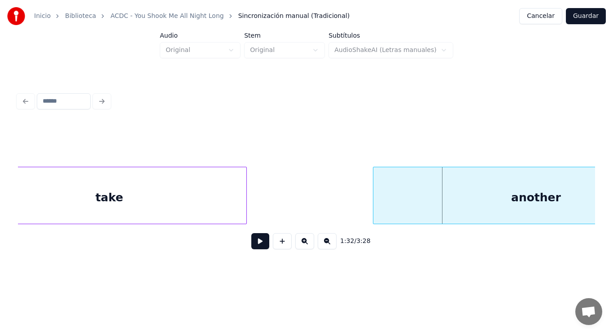
scroll to position [0, 58003]
click at [417, 216] on div "another" at bounding box center [543, 197] width 326 height 61
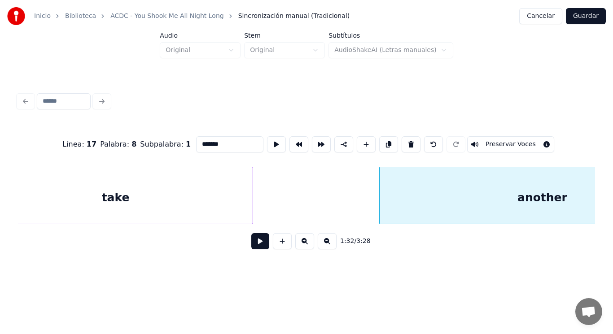
click at [253, 246] on button at bounding box center [260, 241] width 18 height 16
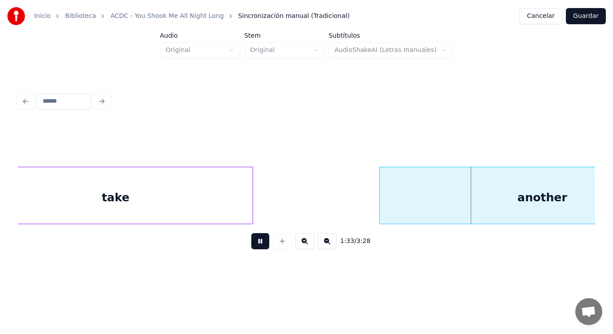
click at [253, 246] on button at bounding box center [260, 241] width 18 height 16
click at [420, 192] on div "another" at bounding box center [543, 197] width 326 height 61
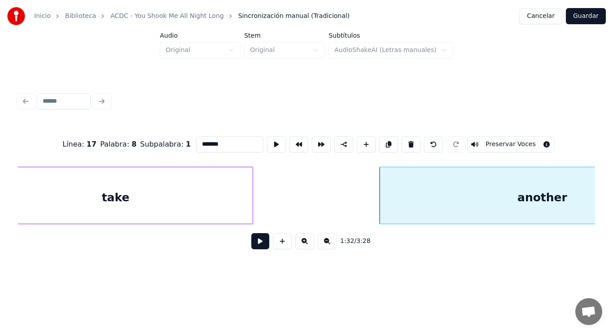
click at [254, 242] on button at bounding box center [260, 241] width 18 height 16
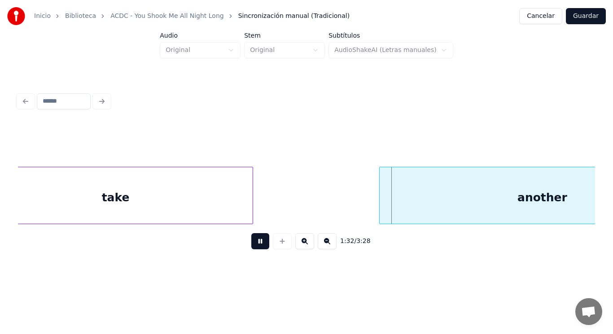
click at [254, 242] on button at bounding box center [260, 241] width 18 height 16
click at [217, 211] on div "take" at bounding box center [115, 197] width 275 height 61
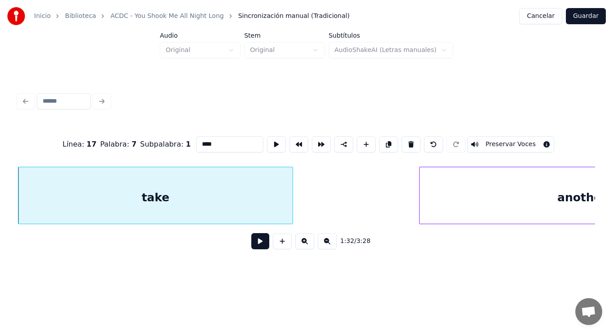
click at [252, 243] on button at bounding box center [260, 241] width 18 height 16
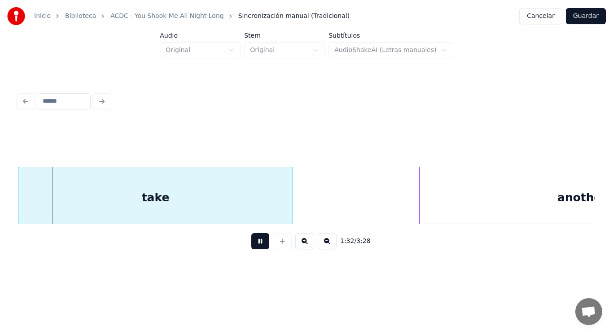
click at [252, 243] on button at bounding box center [260, 241] width 18 height 16
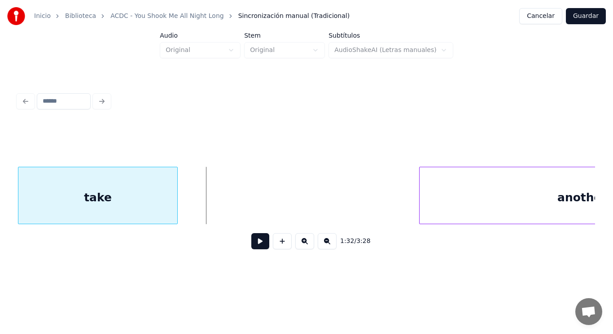
click at [176, 198] on div at bounding box center [176, 195] width 3 height 57
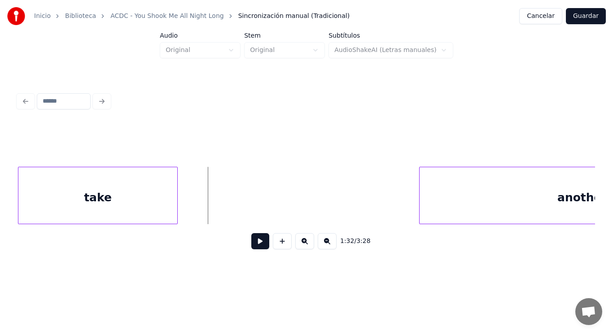
click at [252, 248] on button at bounding box center [260, 241] width 18 height 16
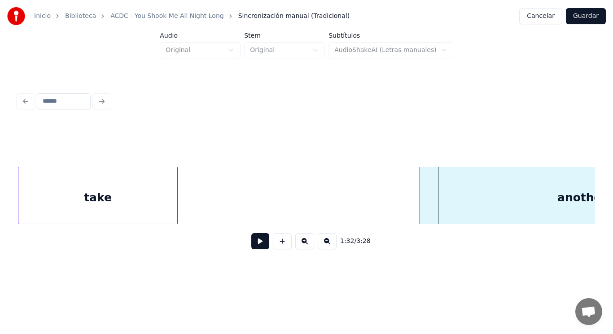
click at [159, 202] on div "take" at bounding box center [97, 197] width 159 height 61
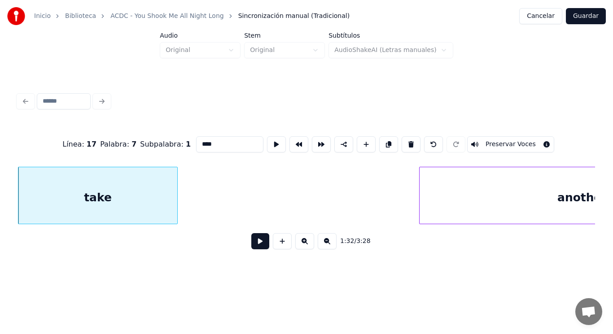
click at [253, 246] on button at bounding box center [260, 241] width 18 height 16
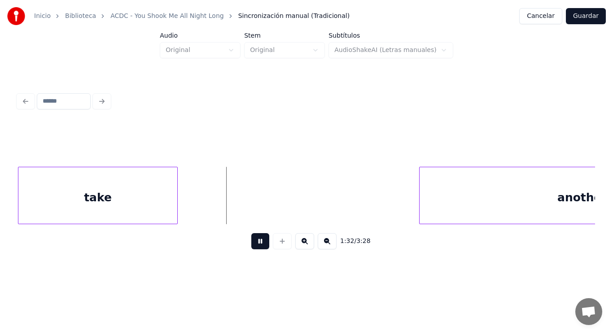
click at [253, 246] on button at bounding box center [260, 241] width 18 height 16
click at [252, 245] on button at bounding box center [260, 241] width 18 height 16
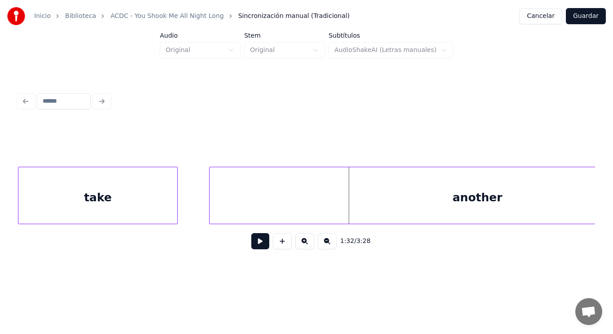
click at [211, 196] on div at bounding box center [211, 195] width 3 height 57
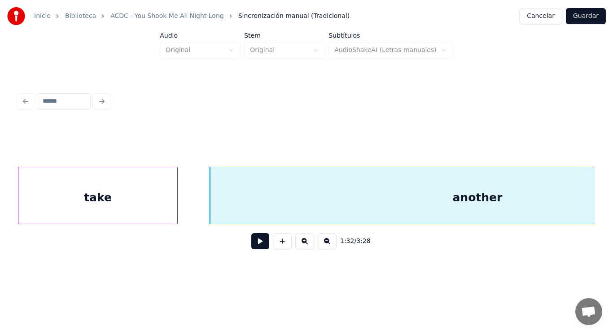
click at [252, 246] on button at bounding box center [260, 241] width 18 height 16
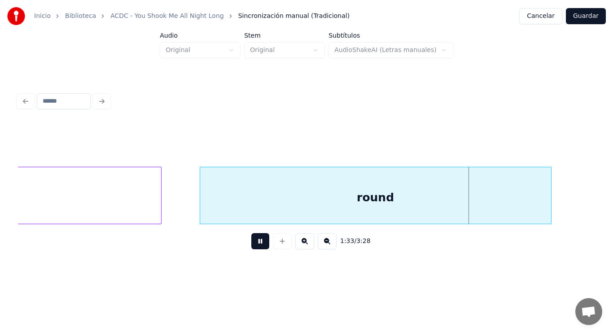
click at [252, 246] on button at bounding box center [260, 241] width 18 height 16
click at [251, 207] on div "round" at bounding box center [375, 197] width 351 height 61
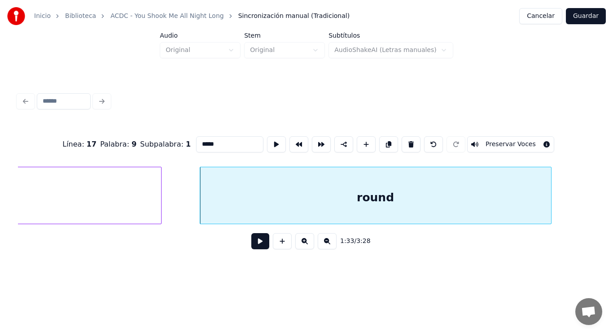
click at [251, 250] on button at bounding box center [260, 241] width 18 height 16
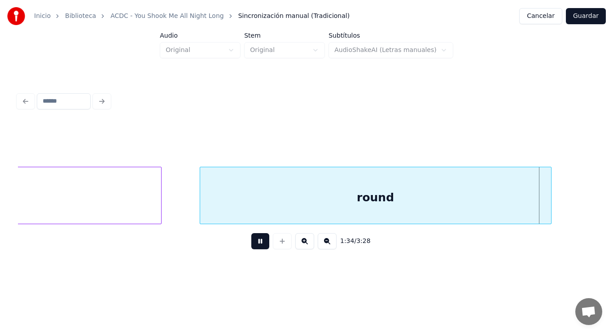
scroll to position [0, 59133]
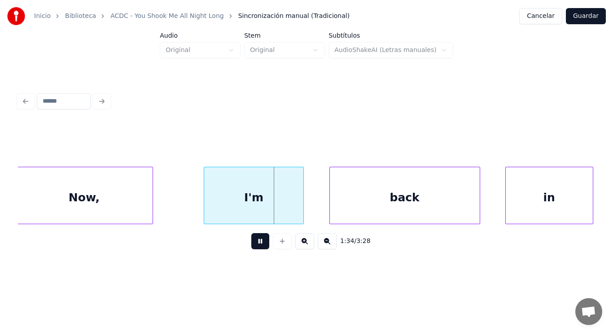
click at [251, 250] on button at bounding box center [260, 241] width 18 height 16
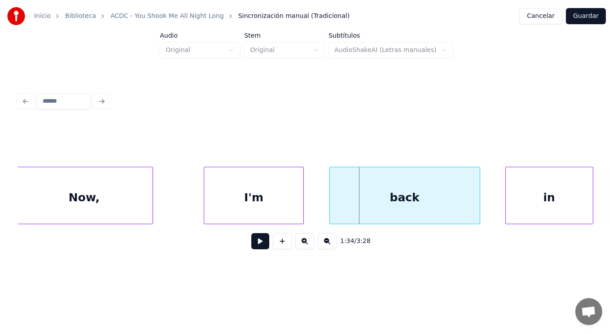
click at [251, 250] on button at bounding box center [260, 241] width 18 height 16
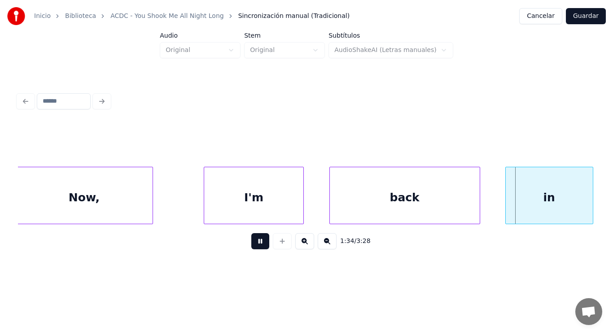
scroll to position [0, 59719]
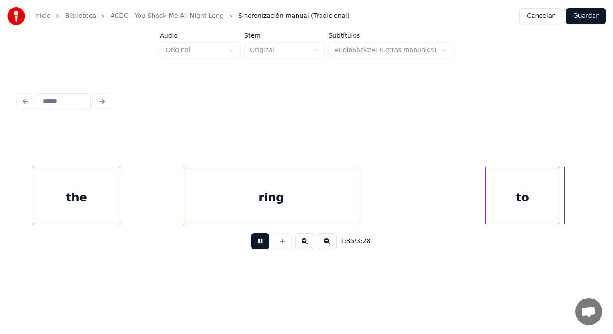
click at [251, 250] on button at bounding box center [260, 241] width 18 height 16
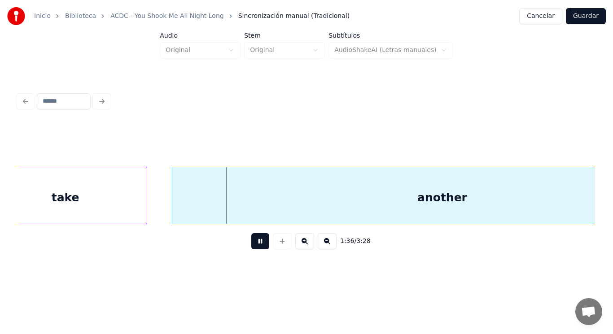
click at [251, 250] on button at bounding box center [260, 241] width 18 height 16
click at [138, 203] on div "take" at bounding box center [65, 197] width 162 height 61
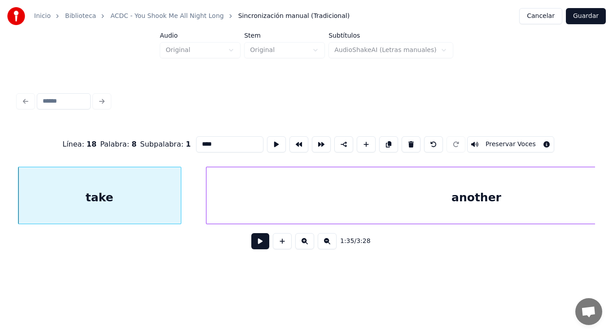
click at [260, 241] on button at bounding box center [260, 241] width 18 height 16
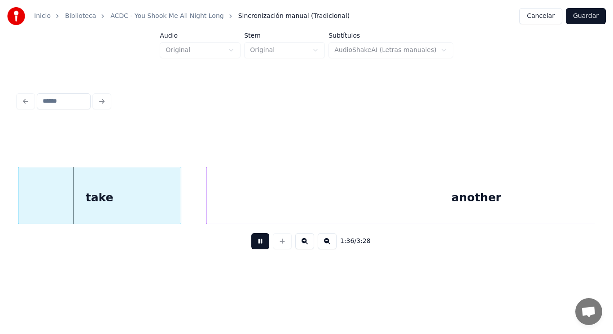
click at [260, 241] on button at bounding box center [260, 241] width 18 height 16
click at [171, 203] on div at bounding box center [172, 195] width 3 height 57
click at [196, 205] on div at bounding box center [195, 195] width 3 height 57
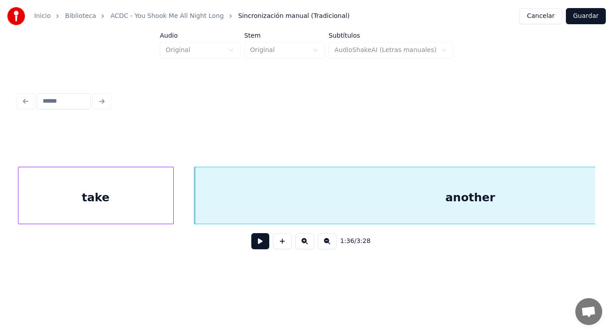
click at [251, 244] on button at bounding box center [260, 241] width 18 height 16
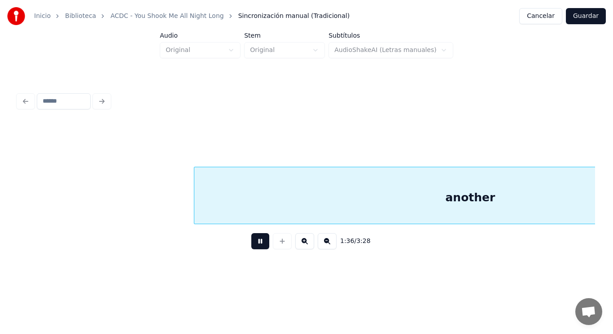
scroll to position [0, 60879]
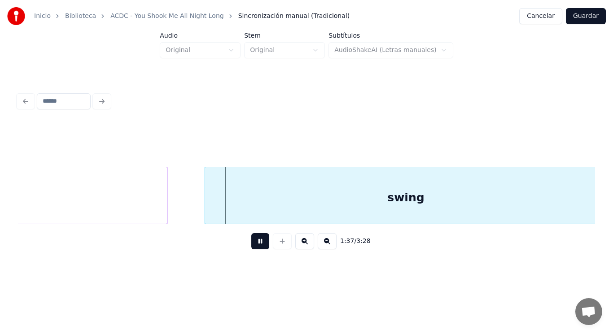
click at [251, 244] on button at bounding box center [260, 241] width 18 height 16
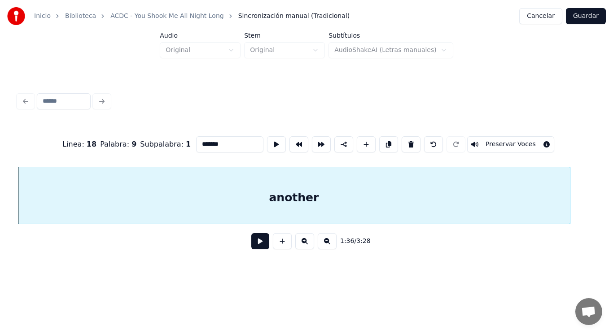
click at [251, 244] on button at bounding box center [260, 241] width 18 height 16
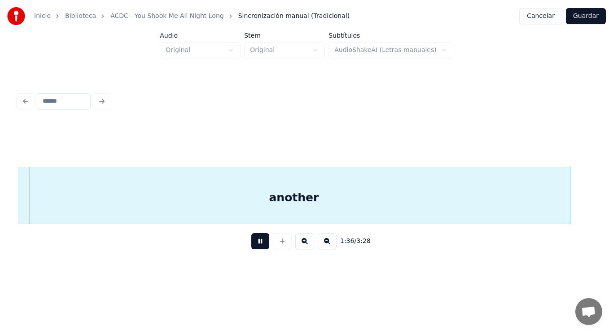
click at [251, 244] on button at bounding box center [260, 241] width 18 height 16
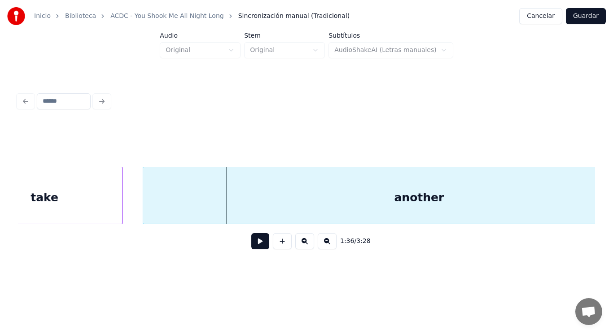
scroll to position [0, 60332]
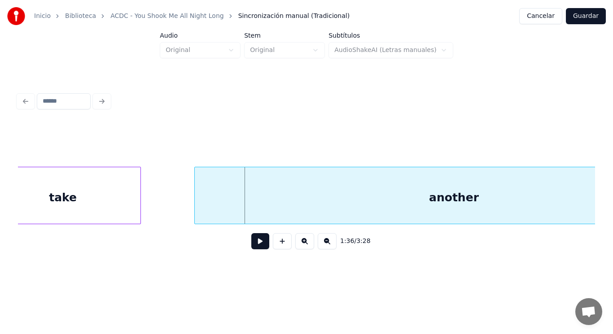
click at [196, 211] on div at bounding box center [196, 195] width 3 height 57
click at [256, 244] on button at bounding box center [260, 241] width 18 height 16
click at [174, 211] on div at bounding box center [174, 195] width 3 height 57
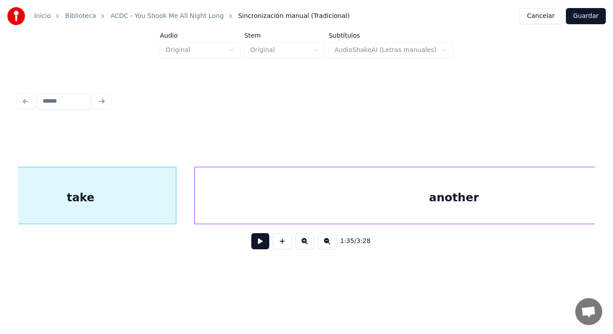
scroll to position [0, 60299]
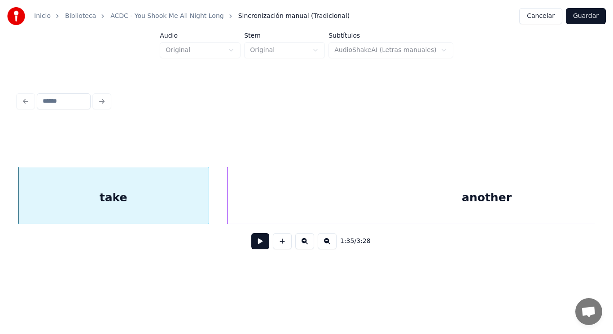
click at [251, 241] on button at bounding box center [260, 241] width 18 height 16
click at [191, 213] on div at bounding box center [192, 195] width 3 height 57
click at [251, 241] on button at bounding box center [260, 241] width 18 height 16
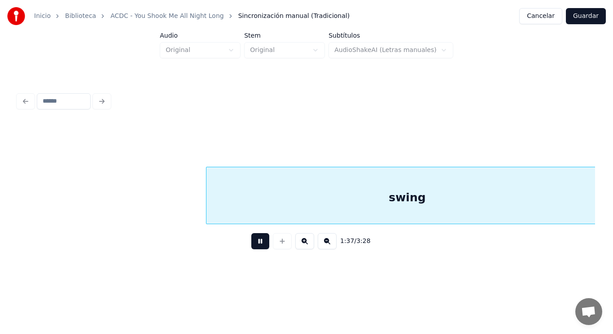
click at [251, 241] on button at bounding box center [260, 241] width 18 height 16
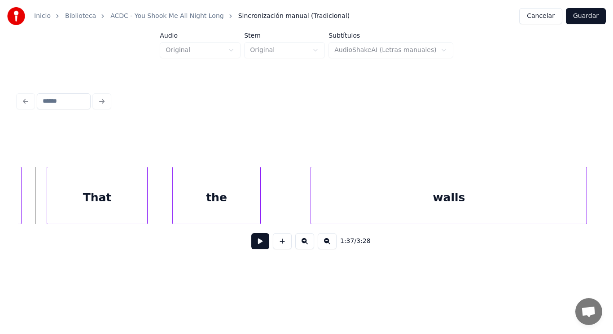
click at [251, 241] on button at bounding box center [260, 241] width 18 height 16
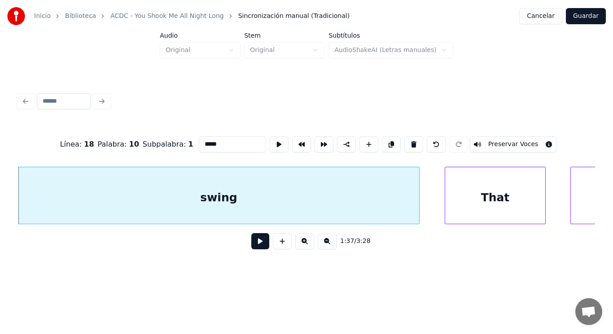
click at [209, 139] on input "*****" at bounding box center [232, 144] width 67 height 16
type input "******"
click at [251, 249] on button at bounding box center [260, 241] width 18 height 16
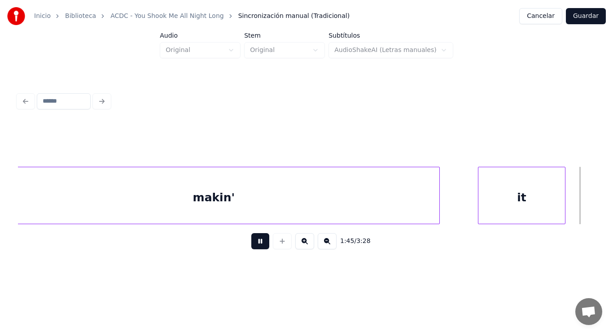
click at [251, 249] on button at bounding box center [260, 241] width 18 height 16
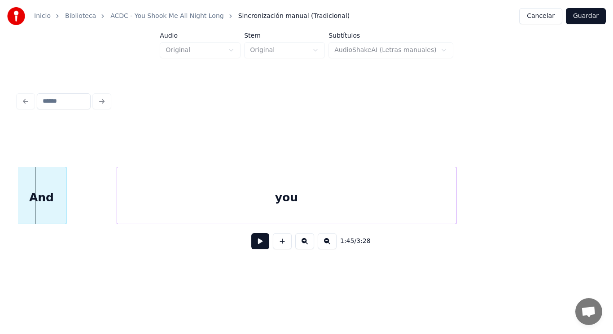
click at [251, 249] on button at bounding box center [260, 241] width 18 height 16
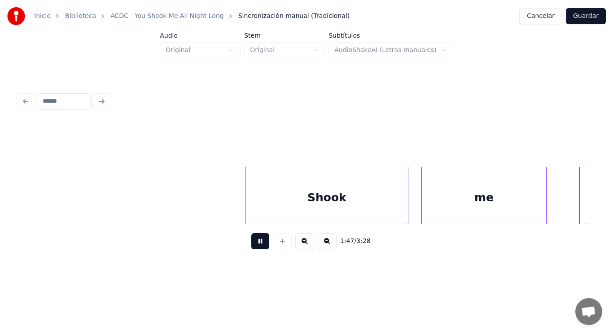
click at [251, 249] on button at bounding box center [260, 241] width 18 height 16
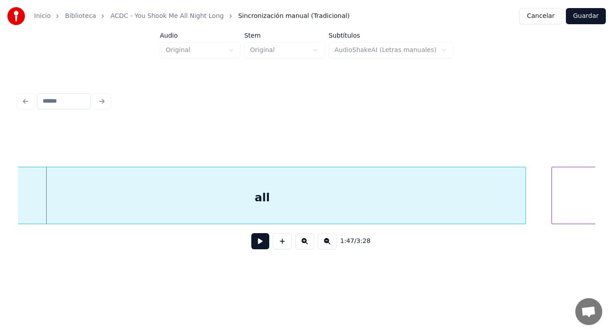
click at [251, 249] on button at bounding box center [260, 241] width 18 height 16
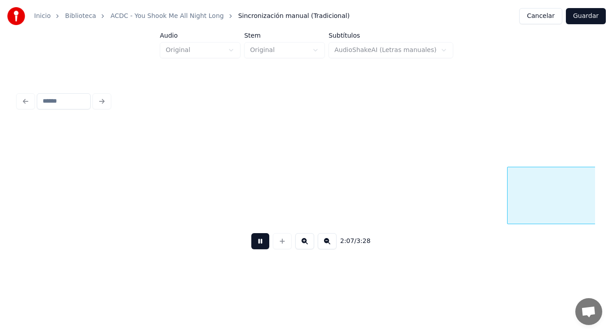
scroll to position [0, 79800]
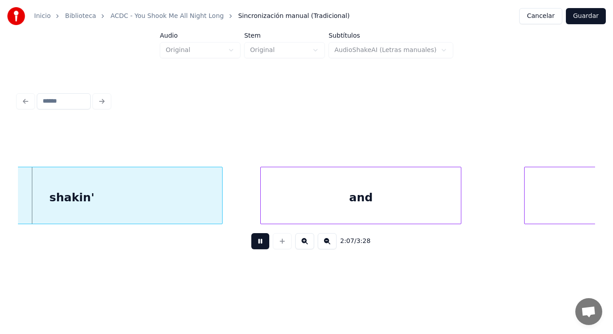
click at [251, 249] on button at bounding box center [260, 241] width 18 height 16
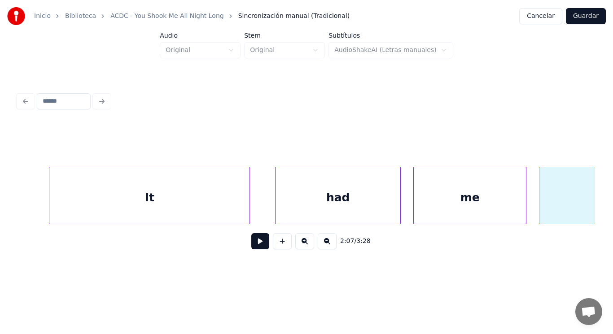
scroll to position [0, 78971]
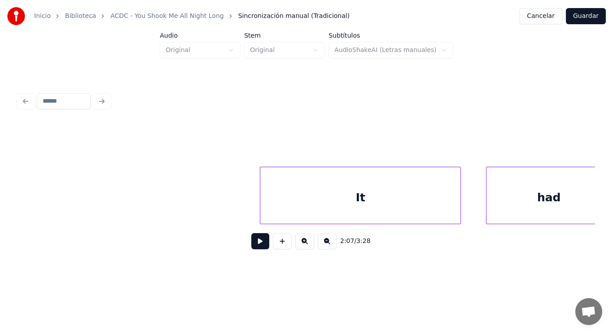
click at [251, 245] on button at bounding box center [260, 241] width 18 height 16
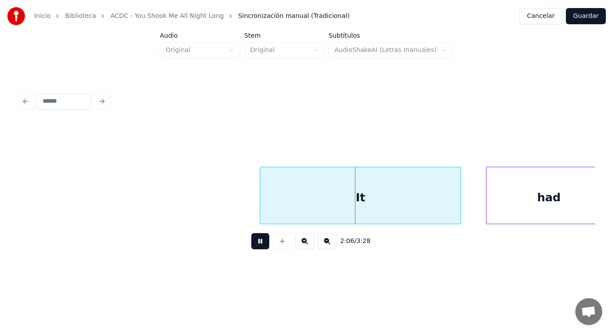
click at [251, 245] on button at bounding box center [260, 241] width 18 height 16
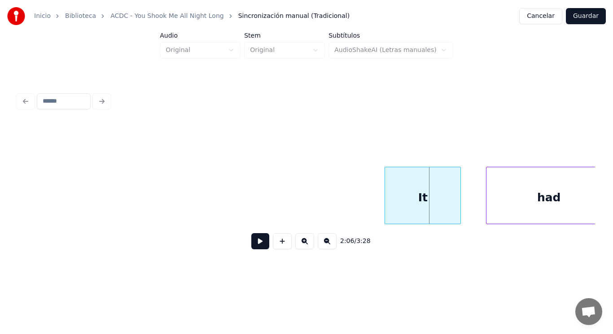
click at [385, 206] on div at bounding box center [386, 195] width 3 height 57
click at [258, 241] on button at bounding box center [260, 241] width 18 height 16
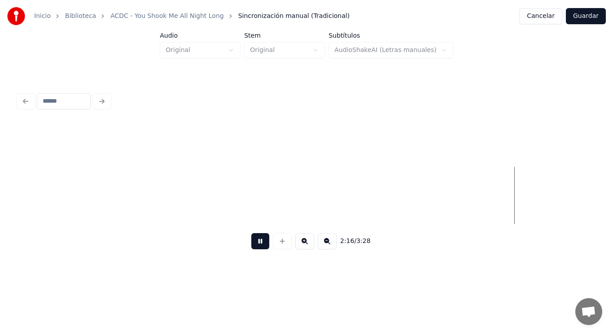
scroll to position [0, 85969]
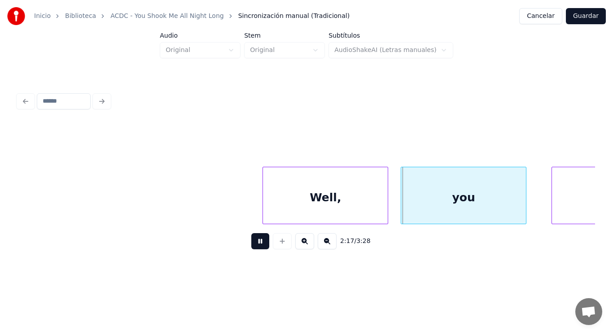
click at [258, 241] on button at bounding box center [260, 241] width 18 height 16
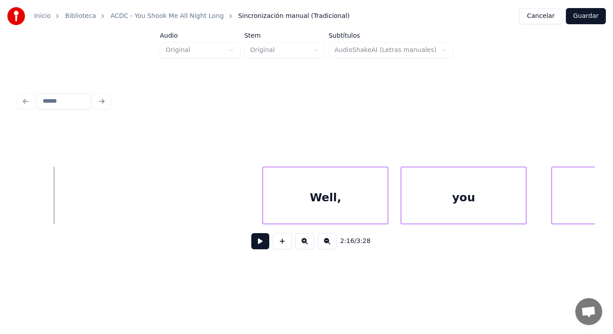
click at [251, 246] on button at bounding box center [260, 241] width 18 height 16
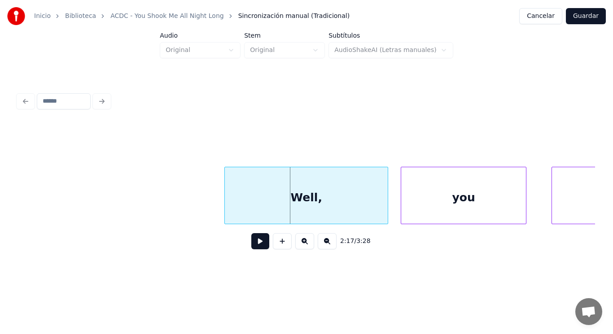
click at [226, 208] on div at bounding box center [226, 195] width 3 height 57
click at [258, 247] on button at bounding box center [260, 241] width 18 height 16
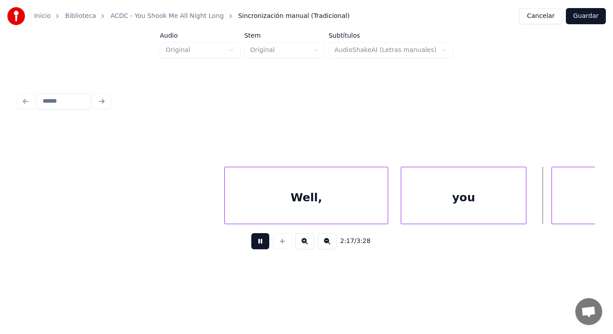
scroll to position [0, 86546]
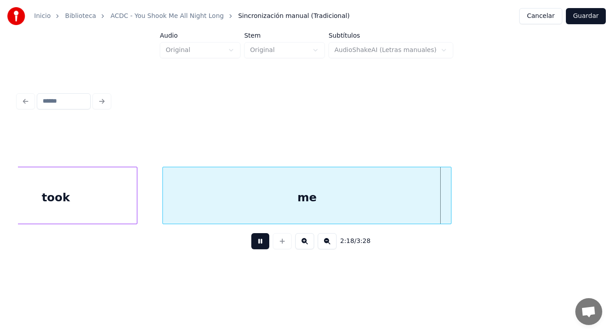
click at [258, 247] on button at bounding box center [260, 241] width 18 height 16
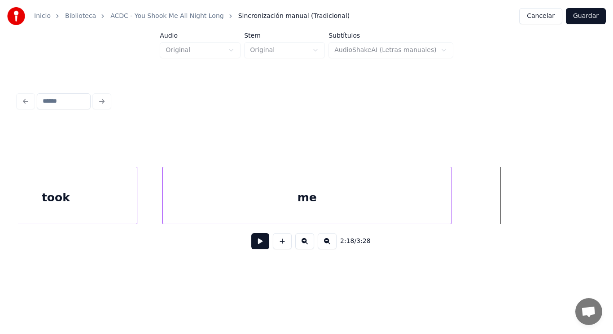
click at [258, 247] on button at bounding box center [260, 241] width 18 height 16
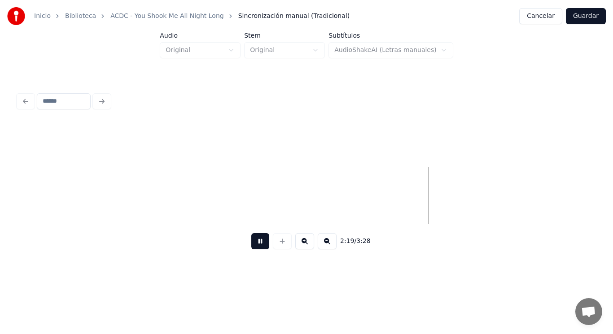
click at [258, 247] on button at bounding box center [260, 241] width 18 height 16
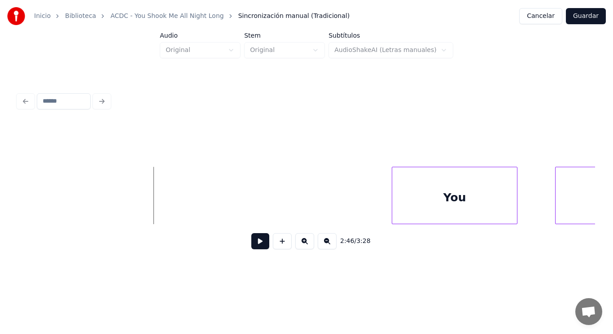
click at [258, 247] on button at bounding box center [260, 241] width 18 height 16
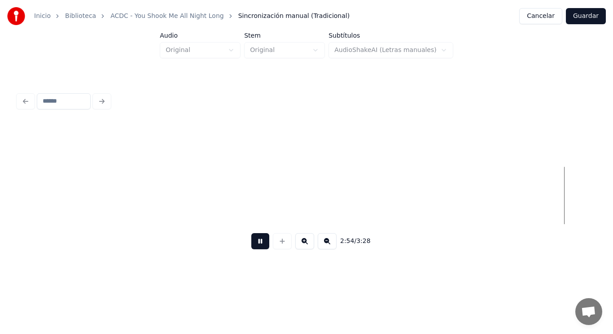
scroll to position [0, 109528]
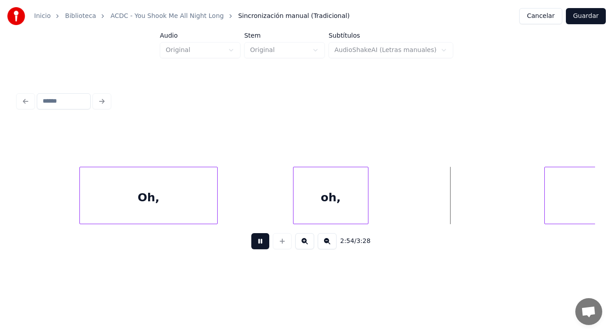
click at [258, 247] on button at bounding box center [260, 241] width 18 height 16
click at [196, 198] on div "Oh," at bounding box center [148, 197] width 137 height 61
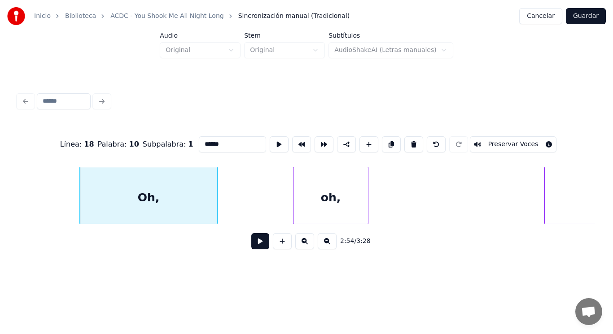
type input "***"
click at [256, 249] on button at bounding box center [260, 241] width 18 height 16
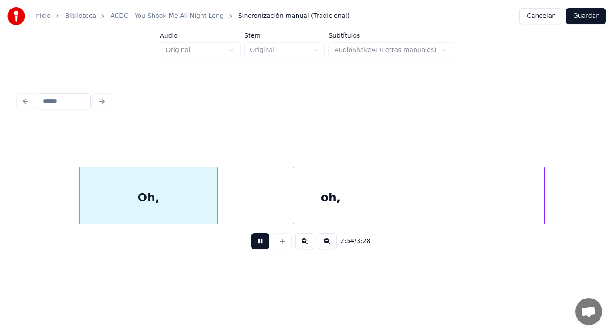
click at [256, 249] on button at bounding box center [260, 241] width 18 height 16
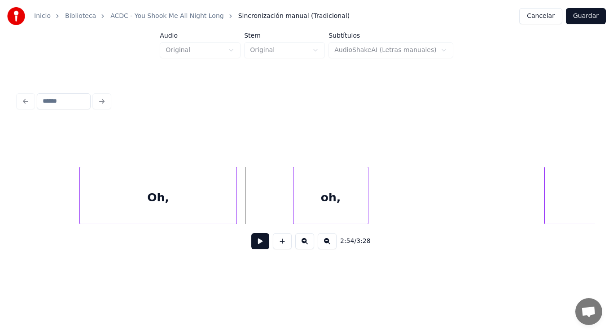
click at [237, 210] on div at bounding box center [235, 195] width 3 height 57
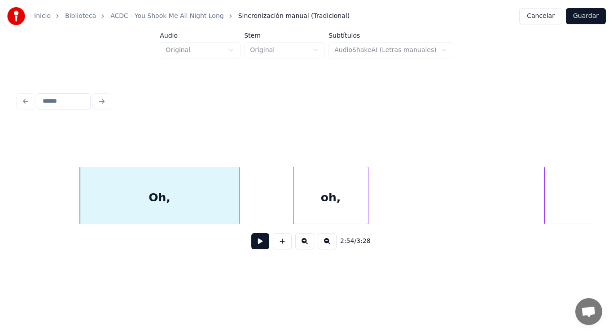
click at [257, 241] on button at bounding box center [260, 241] width 18 height 16
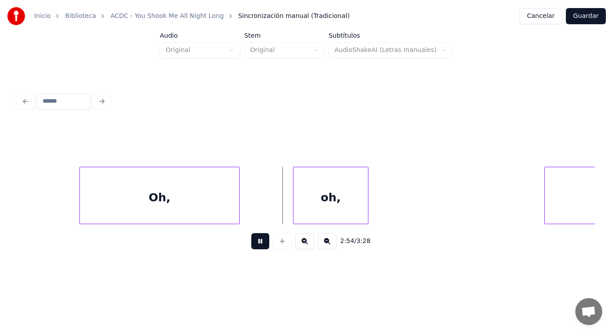
click at [257, 241] on button at bounding box center [260, 241] width 18 height 16
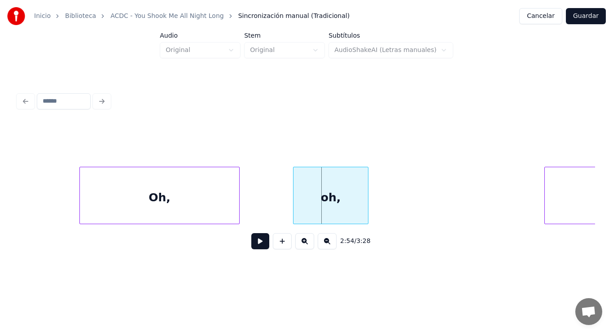
click at [230, 201] on div "Oh," at bounding box center [159, 197] width 159 height 61
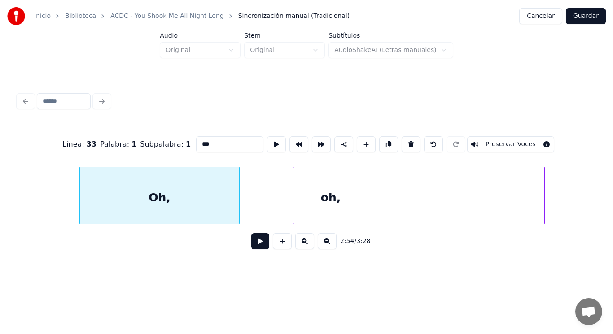
click at [257, 246] on button at bounding box center [260, 241] width 18 height 16
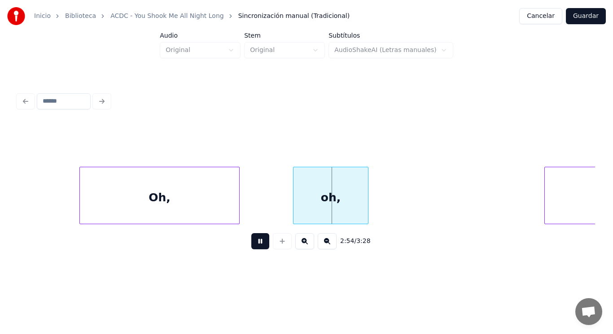
click at [257, 246] on button at bounding box center [260, 241] width 18 height 16
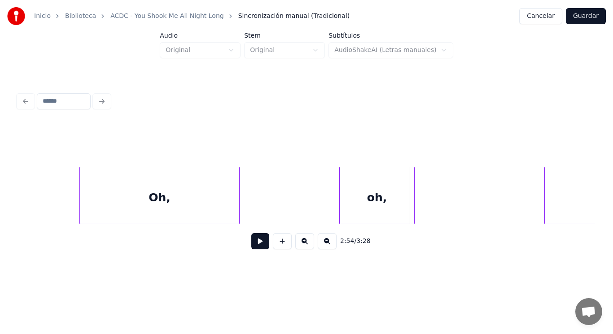
click at [350, 206] on div "oh," at bounding box center [377, 197] width 75 height 61
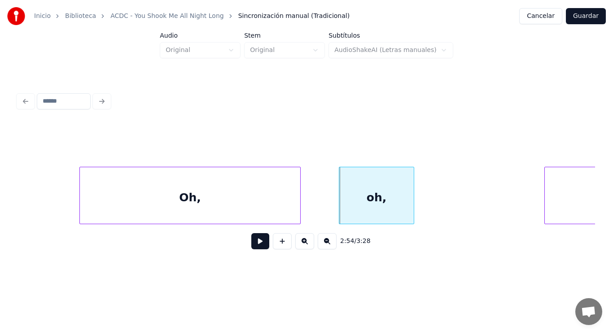
click at [298, 212] on div at bounding box center [299, 195] width 3 height 57
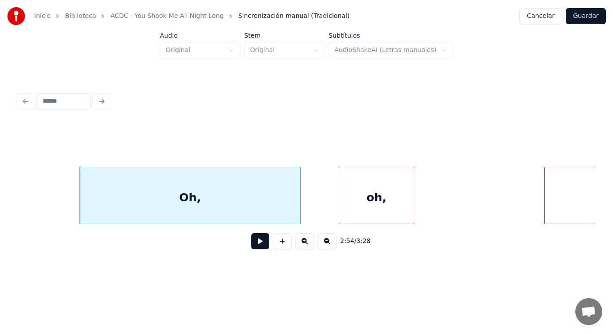
click at [257, 244] on button at bounding box center [260, 241] width 18 height 16
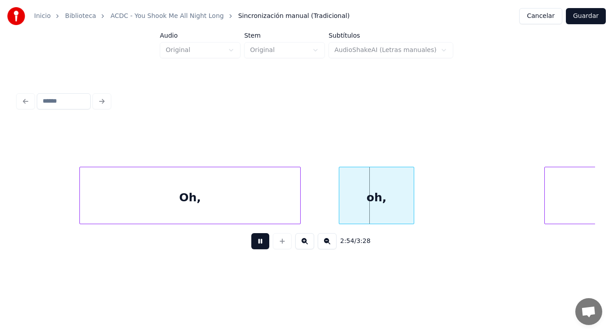
click at [257, 244] on button at bounding box center [260, 241] width 18 height 16
click at [327, 205] on div at bounding box center [326, 195] width 3 height 57
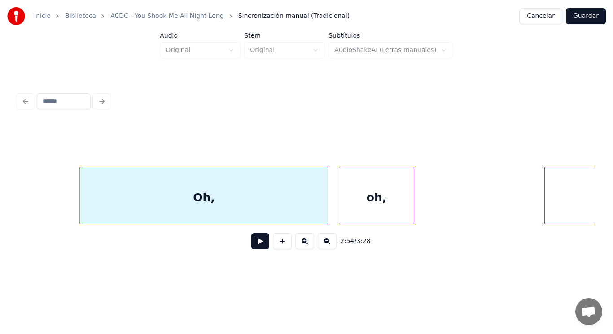
click at [252, 207] on div "Oh," at bounding box center [204, 197] width 248 height 61
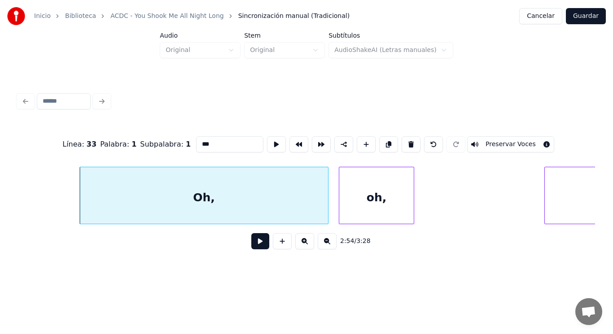
click at [254, 246] on button at bounding box center [260, 241] width 18 height 16
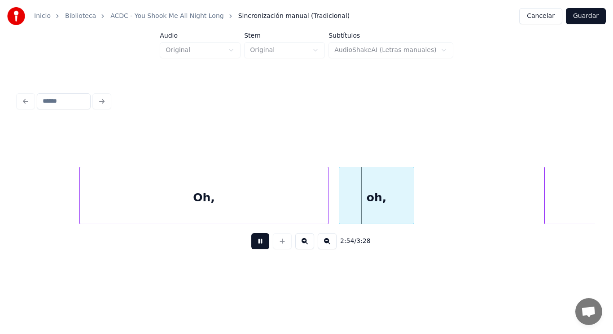
click at [254, 246] on button at bounding box center [260, 241] width 18 height 16
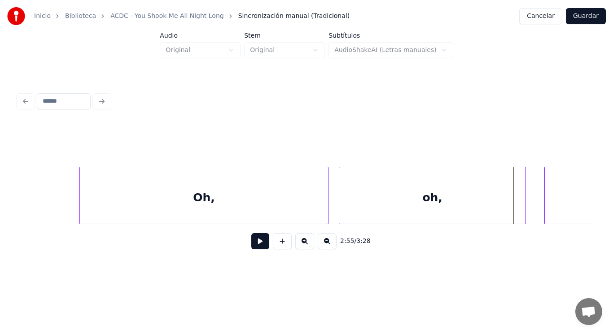
click at [524, 209] on div at bounding box center [524, 195] width 3 height 57
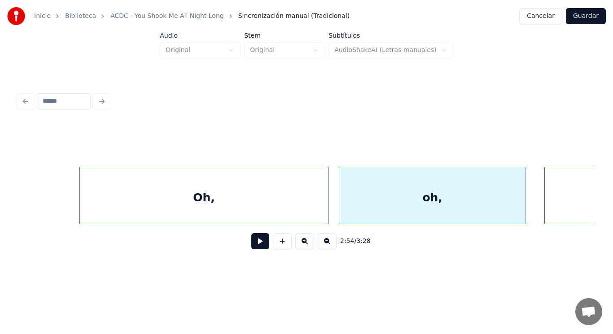
click at [268, 196] on div "Oh," at bounding box center [204, 197] width 248 height 61
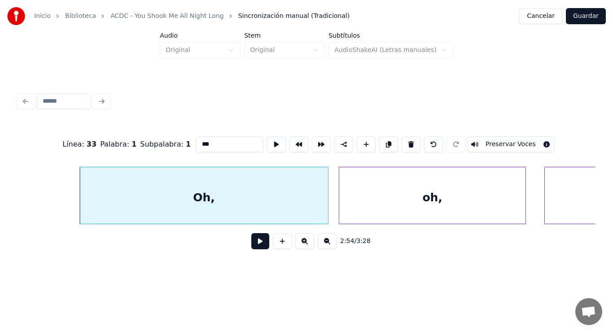
click at [252, 246] on button at bounding box center [260, 241] width 18 height 16
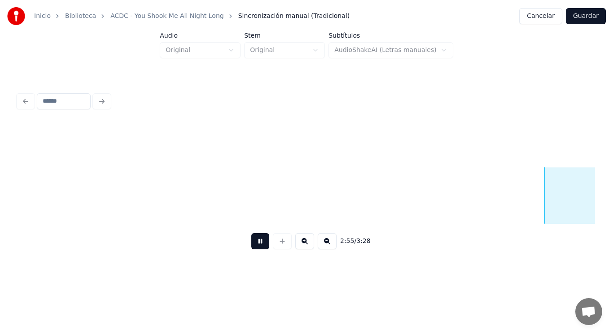
scroll to position [0, 110109]
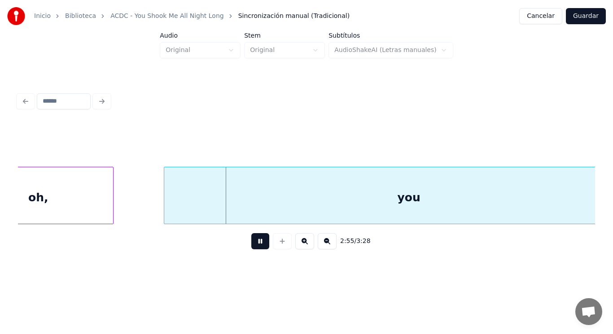
click at [252, 246] on button at bounding box center [260, 241] width 18 height 16
click at [142, 203] on div at bounding box center [141, 195] width 3 height 57
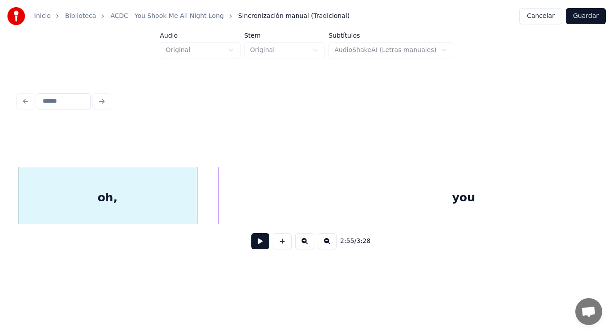
click at [252, 239] on button at bounding box center [260, 241] width 18 height 16
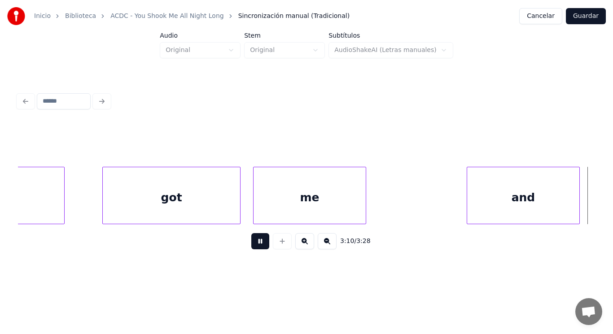
click at [252, 239] on button at bounding box center [260, 241] width 18 height 16
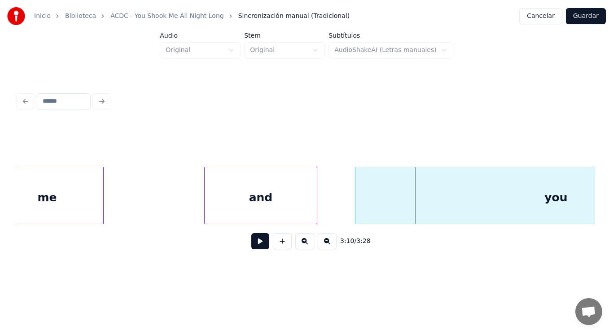
scroll to position [0, 119070]
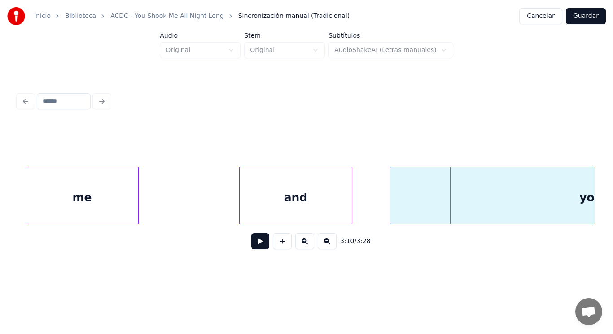
click at [126, 194] on div "me" at bounding box center [82, 197] width 112 height 61
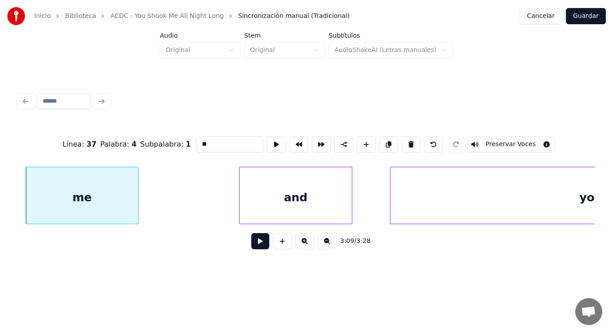
click at [251, 246] on button at bounding box center [260, 241] width 18 height 16
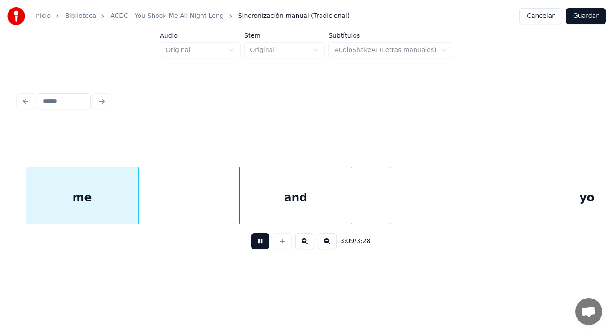
click at [251, 246] on button at bounding box center [260, 241] width 18 height 16
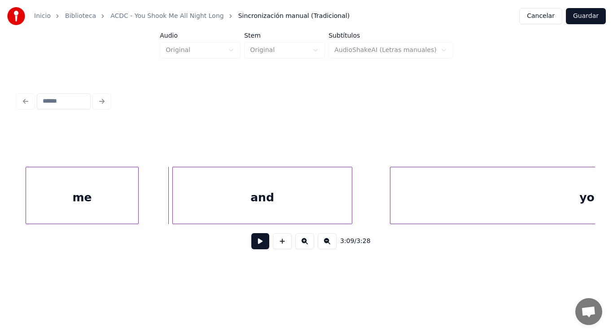
click at [174, 198] on div at bounding box center [174, 195] width 3 height 57
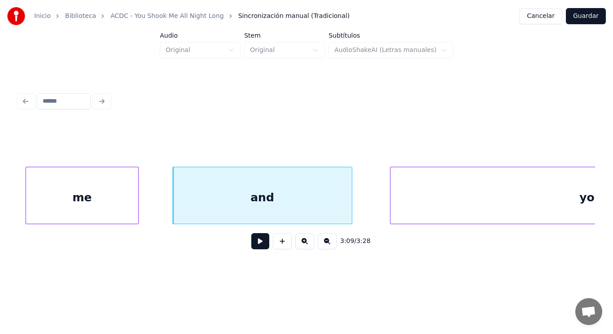
click at [252, 243] on button at bounding box center [260, 241] width 18 height 16
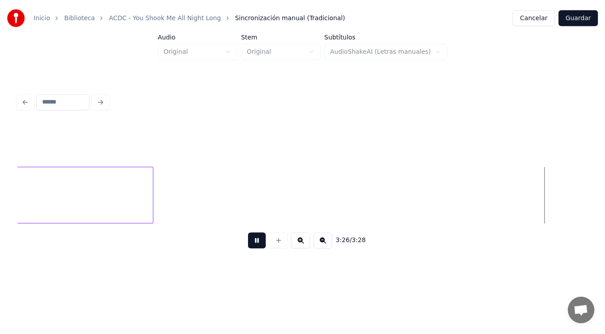
scroll to position [0, 129606]
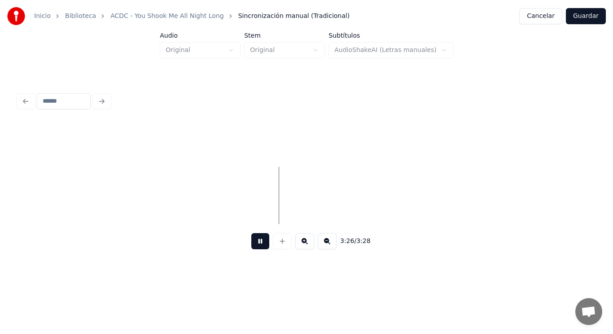
click at [252, 243] on button at bounding box center [260, 241] width 18 height 16
click at [585, 18] on button "Guardar" at bounding box center [586, 16] width 40 height 16
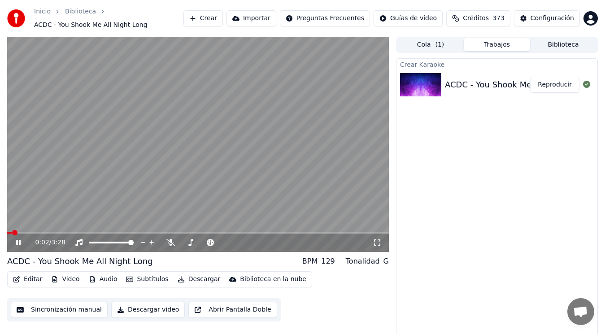
click at [17, 242] on icon at bounding box center [18, 242] width 4 height 5
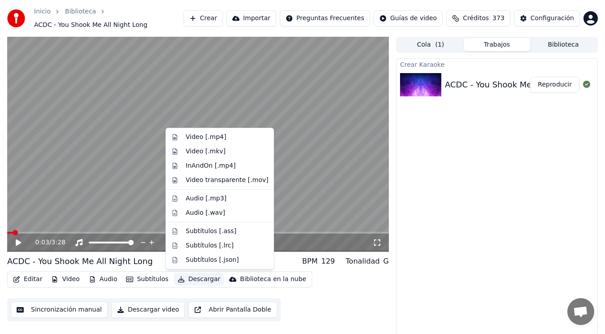
click at [196, 278] on button "Descargar" at bounding box center [199, 279] width 50 height 13
click at [204, 137] on div "Video [.mp4]" at bounding box center [206, 137] width 40 height 9
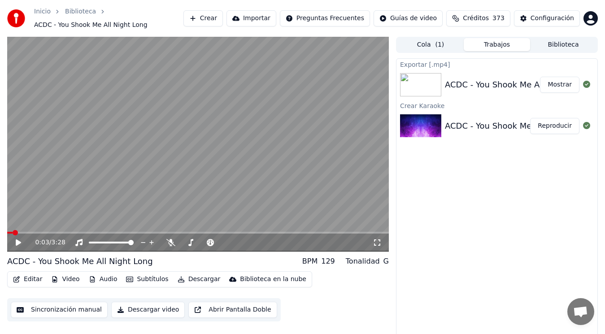
click at [564, 84] on button "Mostrar" at bounding box center [559, 85] width 39 height 16
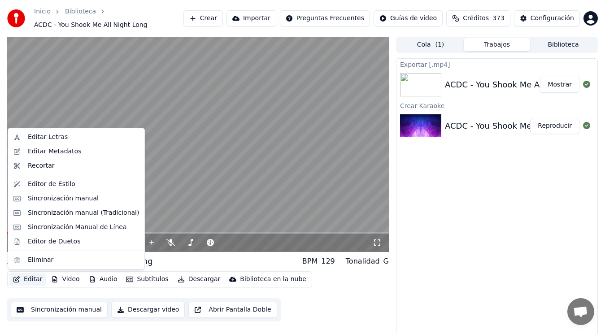
click at [30, 276] on button "Editar" at bounding box center [27, 279] width 36 height 13
click at [42, 259] on div "Eliminar" at bounding box center [41, 260] width 26 height 9
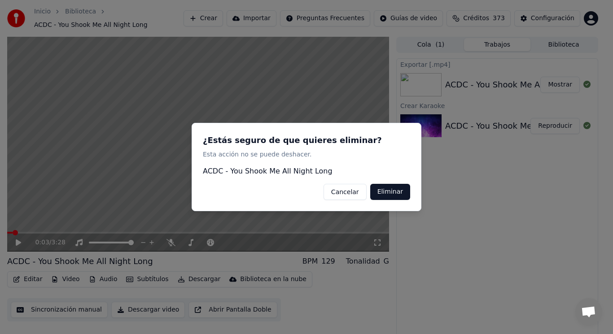
click at [391, 197] on button "Eliminar" at bounding box center [390, 192] width 40 height 16
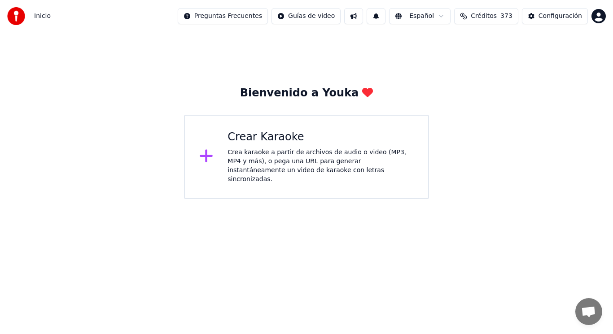
click at [305, 165] on div "Crea karaoke a partir de archivos de audio o video (MP3, MP4 y más), o pega una…" at bounding box center [321, 166] width 186 height 36
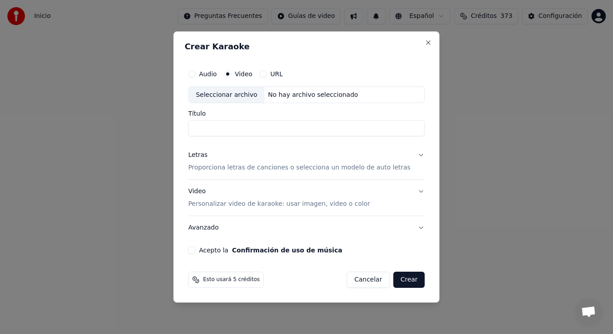
click at [232, 94] on div "Seleccionar archivo" at bounding box center [227, 95] width 76 height 16
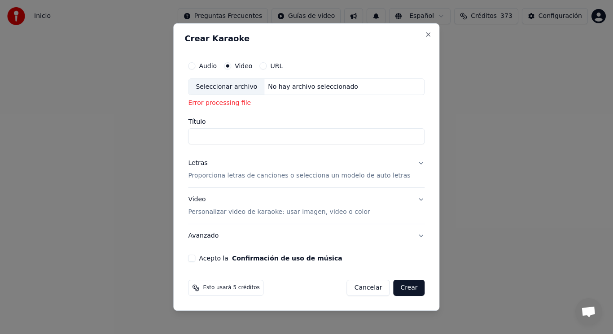
click at [411, 163] on button "Letras Proporciona letras de canciones o selecciona un modelo de auto letras" at bounding box center [306, 170] width 237 height 36
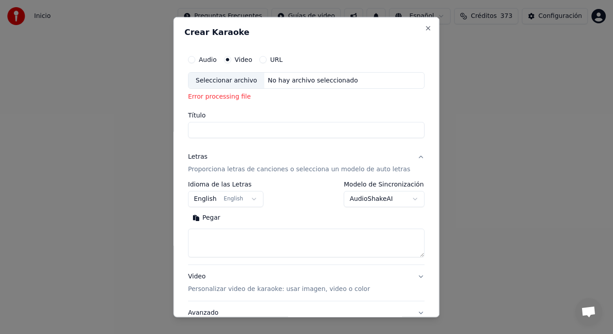
click at [248, 236] on textarea at bounding box center [306, 243] width 237 height 29
paste textarea "**********"
click at [249, 251] on textarea "**********" at bounding box center [295, 243] width 215 height 29
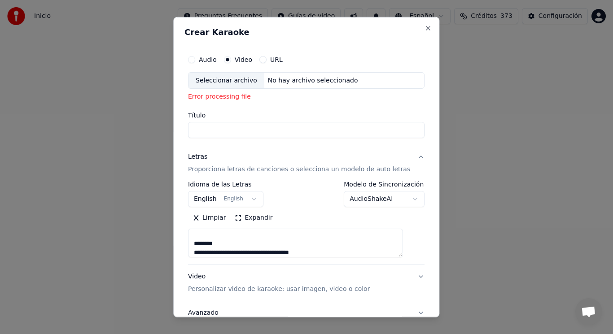
click at [236, 246] on textarea "**********" at bounding box center [295, 243] width 215 height 29
click at [254, 234] on textarea "**********" at bounding box center [295, 243] width 215 height 29
click at [236, 246] on textarea "**********" at bounding box center [295, 243] width 215 height 29
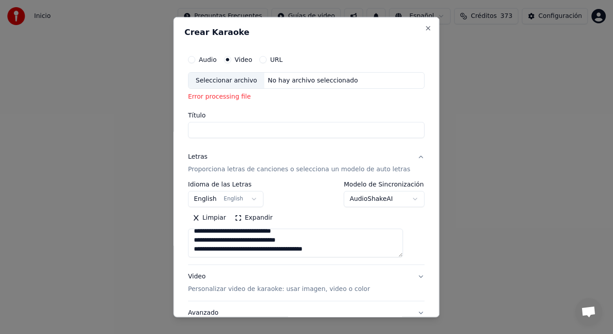
scroll to position [177, 0]
click at [362, 249] on textarea "**********" at bounding box center [295, 243] width 215 height 29
paste textarea "**********"
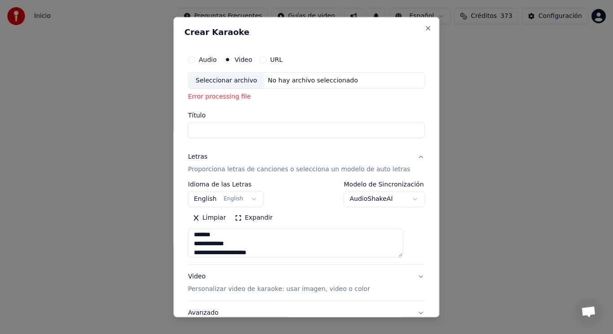
click at [232, 235] on textarea at bounding box center [295, 243] width 215 height 29
click at [239, 241] on textarea at bounding box center [295, 243] width 215 height 29
click at [256, 244] on textarea at bounding box center [295, 243] width 215 height 29
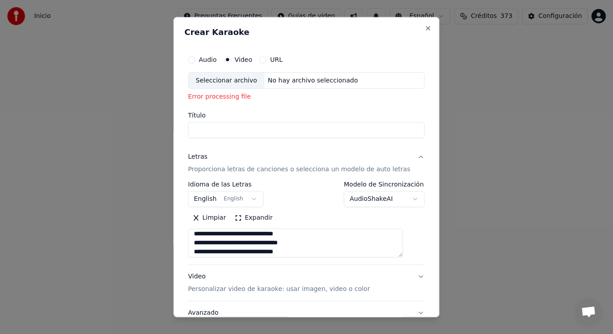
scroll to position [246, 0]
click at [234, 235] on textarea at bounding box center [295, 243] width 215 height 29
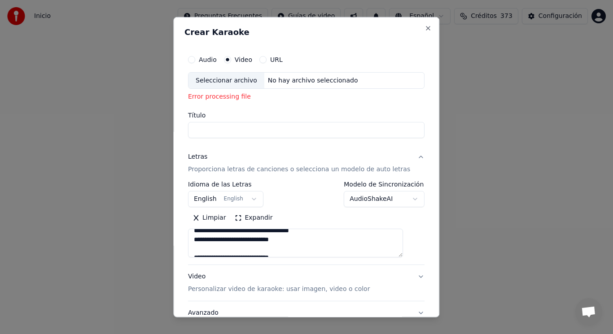
scroll to position [0, 0]
type textarea "**********"
click at [228, 82] on div "Seleccionar archivo" at bounding box center [227, 80] width 76 height 16
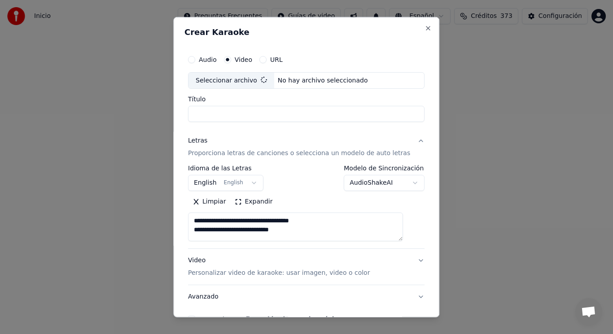
type input "**********"
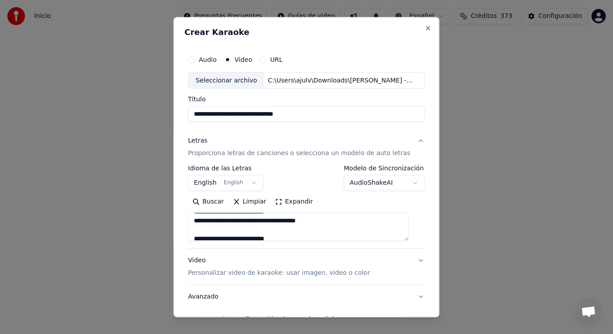
scroll to position [72, 0]
click at [291, 222] on textarea at bounding box center [298, 227] width 221 height 29
click at [208, 230] on textarea at bounding box center [298, 227] width 221 height 29
click at [214, 223] on textarea at bounding box center [298, 227] width 221 height 29
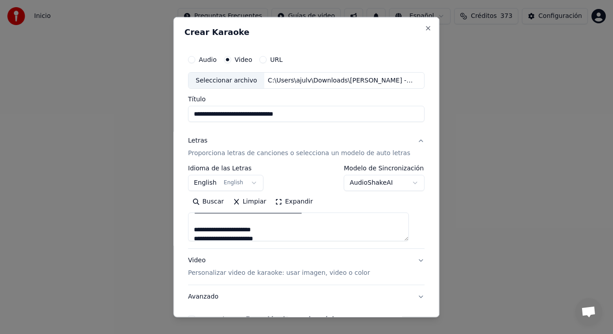
scroll to position [215, 0]
click at [201, 221] on textarea at bounding box center [298, 227] width 221 height 29
click at [243, 233] on textarea at bounding box center [298, 227] width 221 height 29
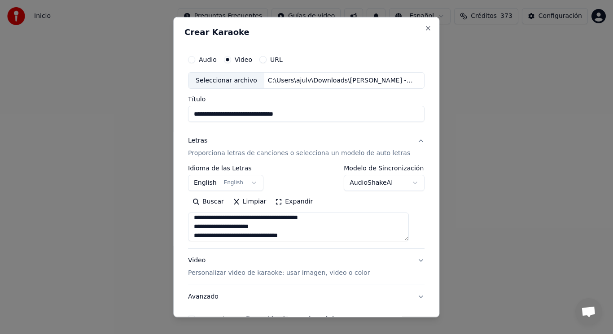
click at [202, 218] on textarea at bounding box center [298, 227] width 221 height 29
click at [276, 236] on textarea at bounding box center [298, 227] width 221 height 29
type textarea "**********"
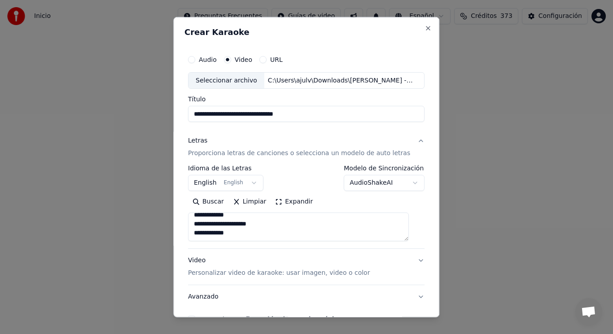
scroll to position [54, 0]
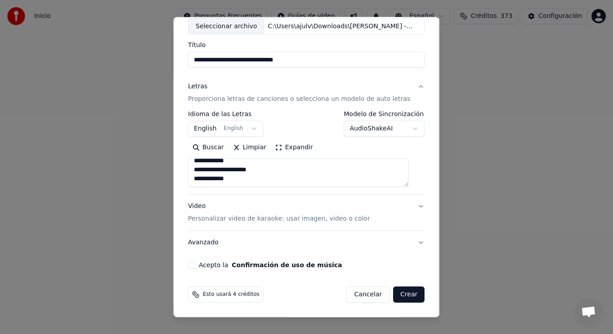
click at [195, 263] on button "Acepto la Confirmación de uso de música" at bounding box center [191, 265] width 7 height 7
click at [398, 296] on button "Crear" at bounding box center [408, 295] width 31 height 16
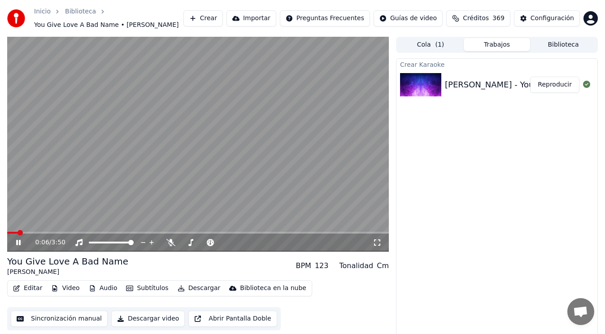
click at [16, 244] on icon at bounding box center [24, 242] width 21 height 7
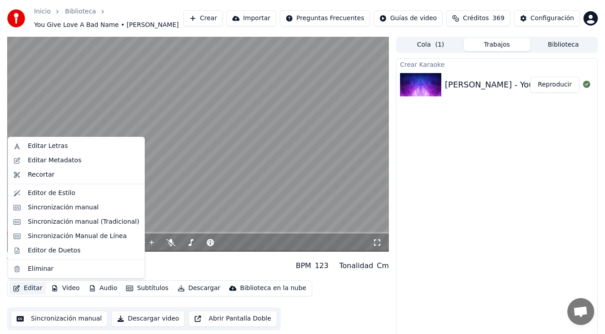
click at [31, 286] on button "Editar" at bounding box center [27, 288] width 36 height 13
click at [65, 162] on div "Editar Metadatos" at bounding box center [54, 160] width 53 height 9
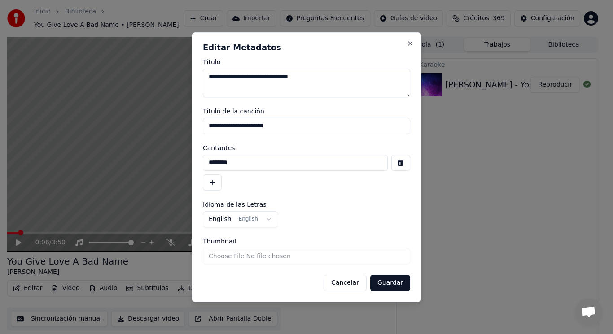
click at [399, 162] on button "button" at bounding box center [400, 163] width 19 height 16
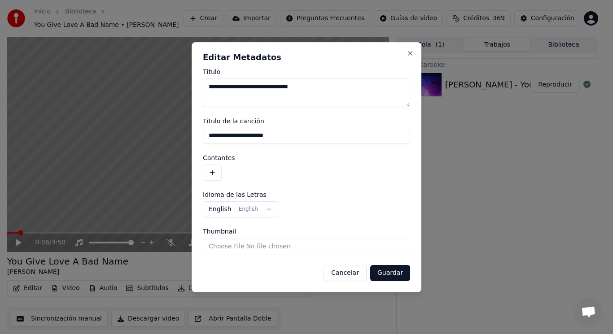
drag, startPoint x: 290, startPoint y: 136, endPoint x: 151, endPoint y: 142, distance: 139.3
click at [151, 142] on body "**********" at bounding box center [302, 167] width 605 height 334
click at [388, 272] on button "Guardar" at bounding box center [390, 273] width 40 height 16
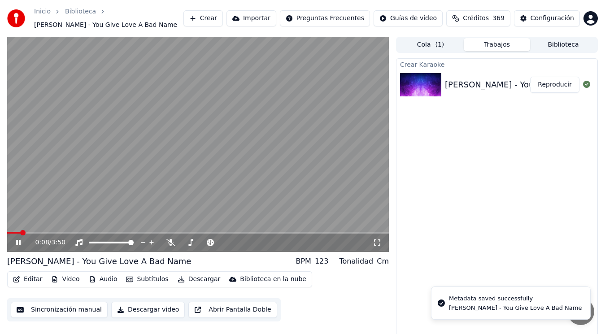
click at [19, 242] on icon at bounding box center [24, 242] width 21 height 7
click at [28, 278] on button "Editar" at bounding box center [27, 279] width 36 height 13
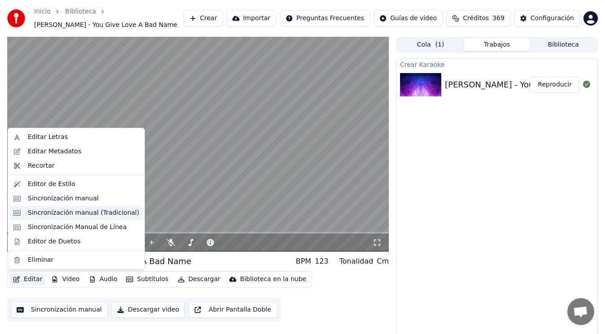
click at [76, 213] on div "Sincronización manual (Tradicional)" at bounding box center [83, 213] width 111 height 9
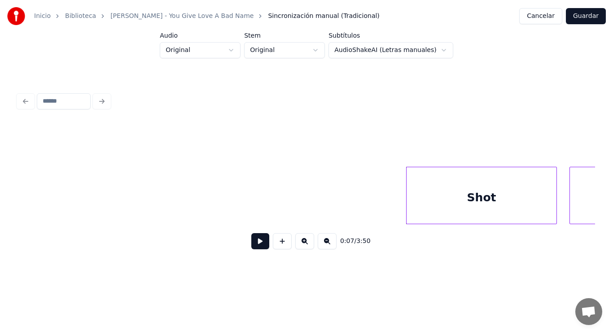
scroll to position [0, 4074]
click at [251, 244] on button at bounding box center [260, 241] width 18 height 16
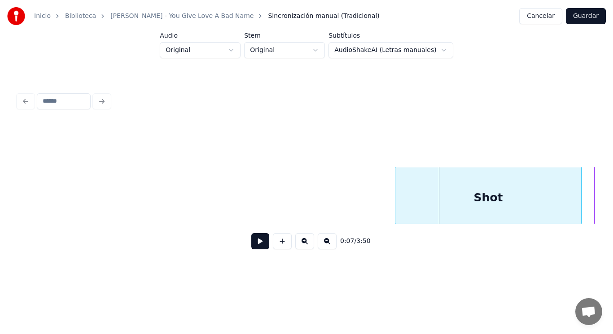
click at [397, 208] on div at bounding box center [396, 195] width 3 height 57
click at [254, 243] on button at bounding box center [260, 241] width 18 height 16
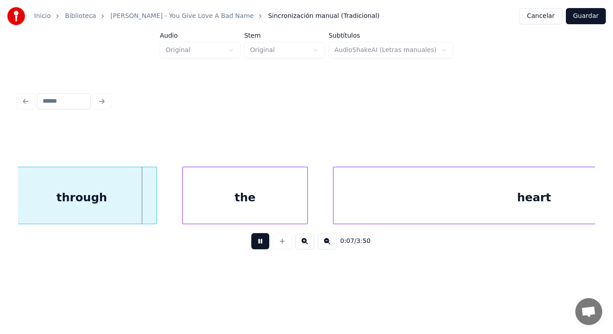
click at [254, 243] on button at bounding box center [260, 241] width 18 height 16
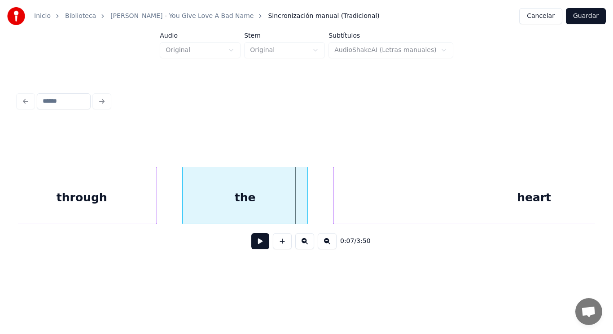
click at [118, 198] on div "through" at bounding box center [82, 197] width 150 height 61
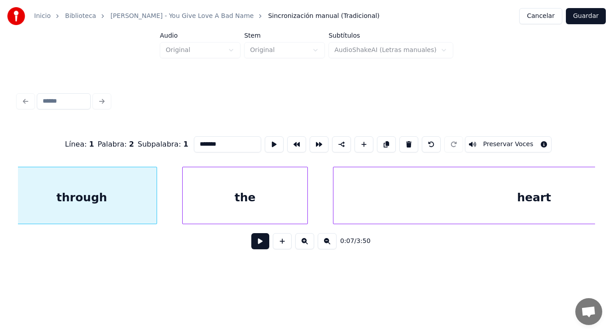
scroll to position [0, 4650]
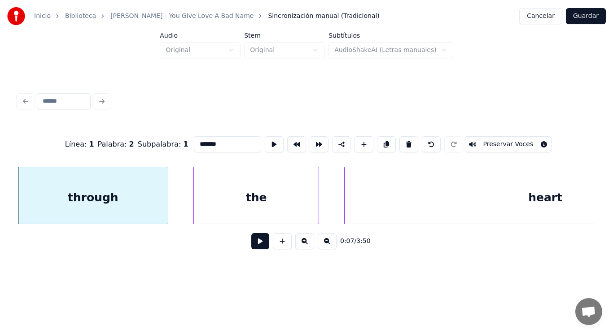
click at [251, 248] on button at bounding box center [260, 241] width 18 height 16
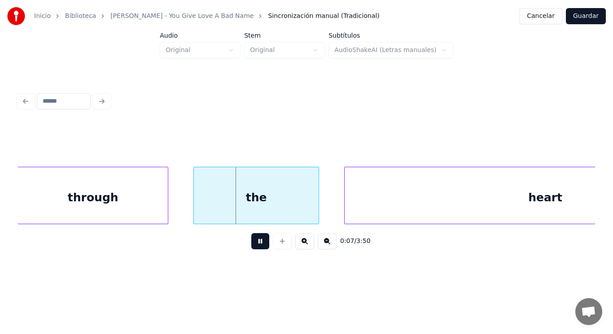
click at [251, 248] on button at bounding box center [260, 241] width 18 height 16
click at [294, 211] on div at bounding box center [293, 195] width 3 height 57
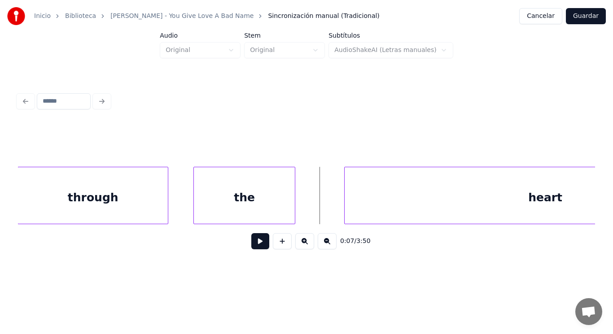
click at [255, 245] on button at bounding box center [260, 241] width 18 height 16
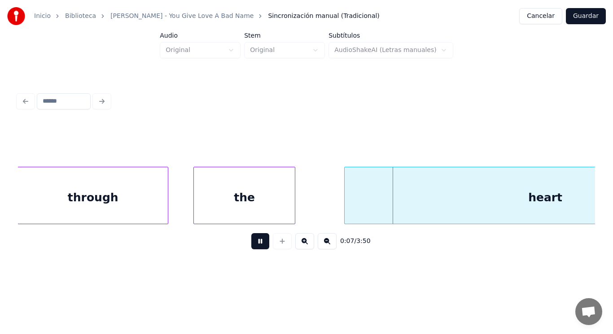
click at [255, 245] on button at bounding box center [260, 241] width 18 height 16
click at [318, 206] on div at bounding box center [319, 195] width 3 height 57
click at [256, 243] on button at bounding box center [260, 241] width 18 height 16
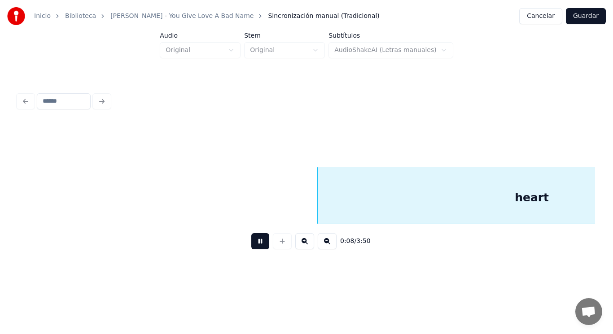
scroll to position [0, 5236]
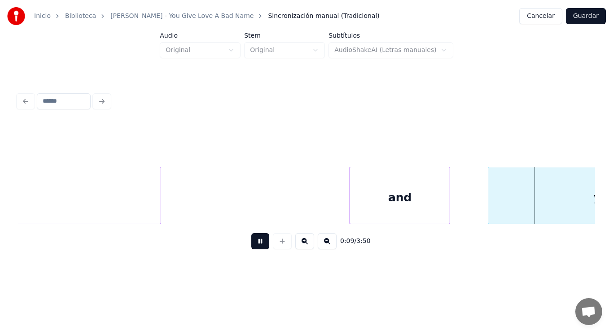
click at [256, 243] on button at bounding box center [260, 241] width 18 height 16
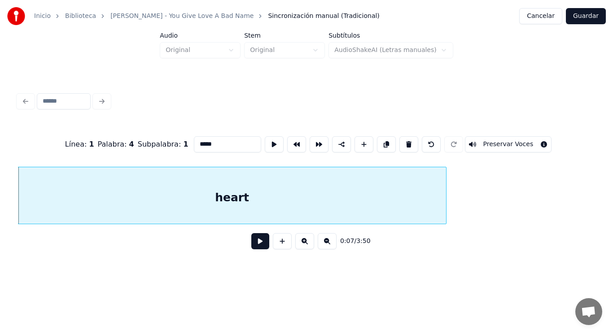
click at [255, 247] on button at bounding box center [260, 241] width 18 height 16
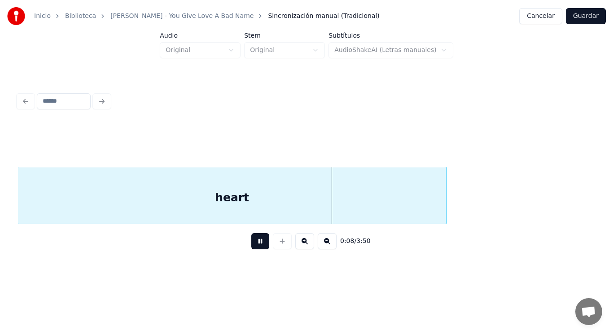
click at [255, 247] on button at bounding box center [260, 241] width 18 height 16
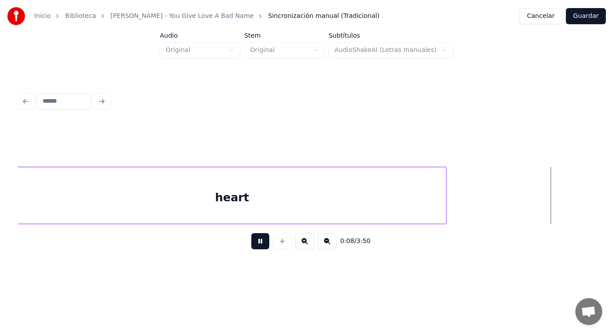
scroll to position [0, 5528]
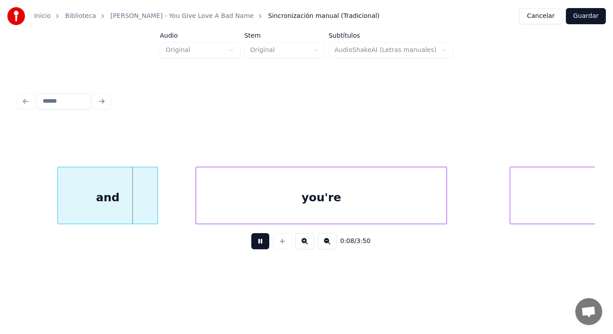
click at [255, 247] on button at bounding box center [260, 241] width 18 height 16
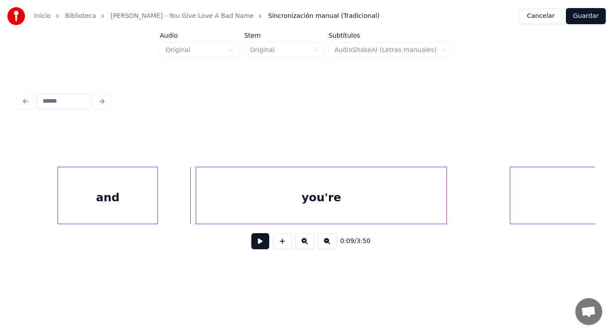
click at [112, 207] on div "and" at bounding box center [108, 197] width 100 height 61
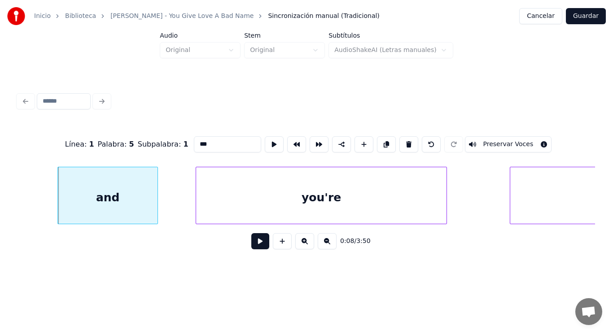
click at [254, 247] on button at bounding box center [260, 241] width 18 height 16
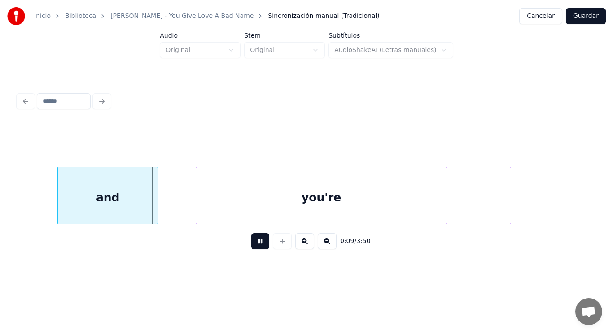
click at [254, 247] on button at bounding box center [260, 241] width 18 height 16
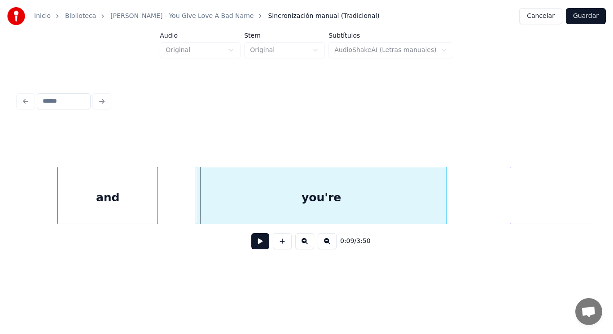
click at [233, 212] on div "you're" at bounding box center [321, 197] width 250 height 61
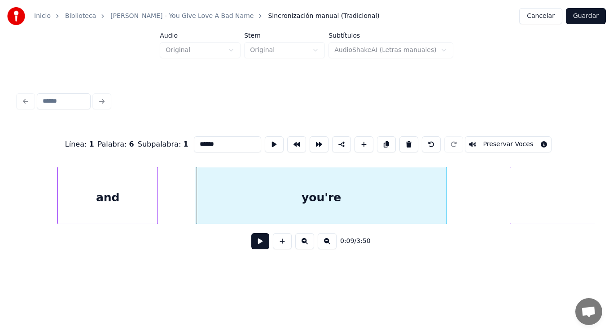
click at [253, 246] on button at bounding box center [260, 241] width 18 height 16
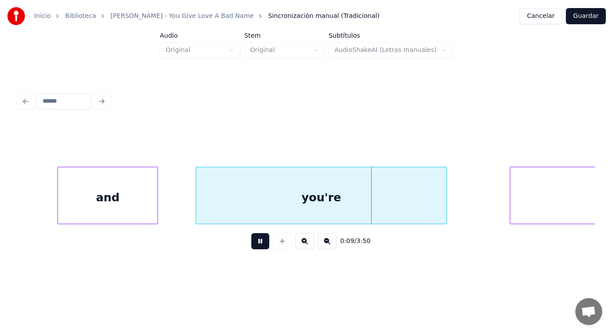
click at [253, 246] on button at bounding box center [260, 241] width 18 height 16
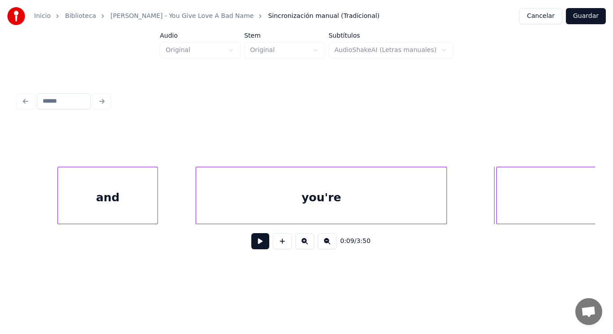
click at [497, 206] on div at bounding box center [498, 195] width 3 height 57
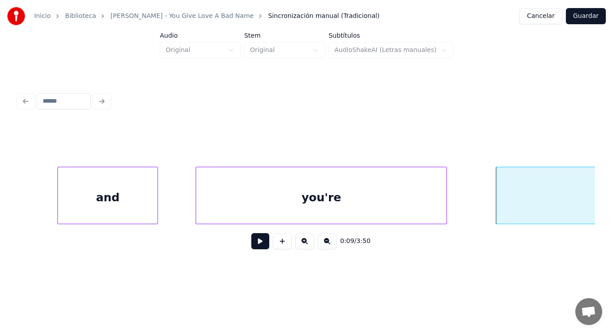
click at [251, 242] on button at bounding box center [260, 241] width 18 height 16
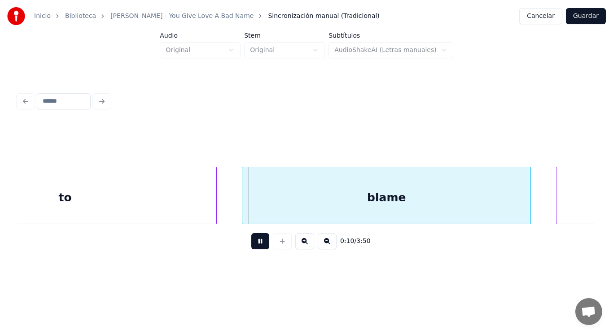
click at [251, 242] on button at bounding box center [260, 241] width 18 height 16
click at [197, 204] on div "to" at bounding box center [65, 197] width 303 height 61
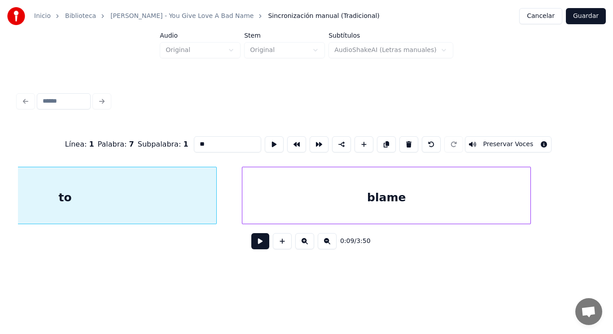
scroll to position [0, 6006]
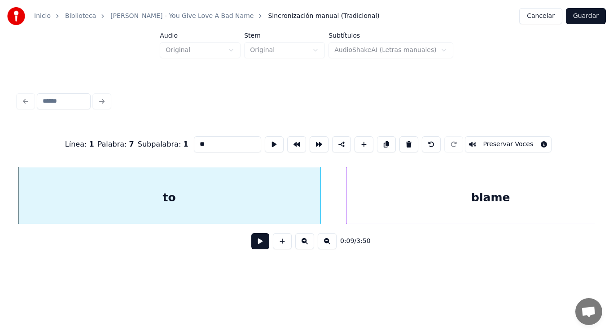
click at [251, 243] on button at bounding box center [260, 241] width 18 height 16
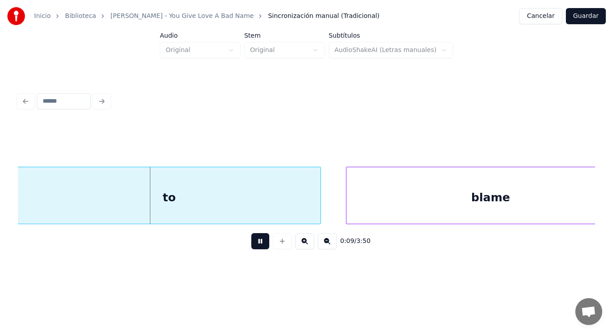
click at [251, 243] on button at bounding box center [260, 241] width 18 height 16
click at [310, 211] on div at bounding box center [310, 195] width 3 height 57
click at [330, 211] on div at bounding box center [331, 195] width 3 height 57
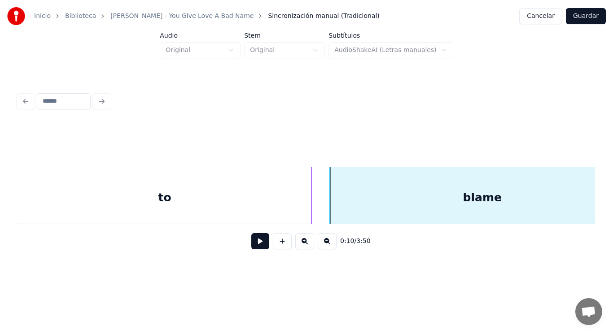
click at [256, 243] on button at bounding box center [260, 241] width 18 height 16
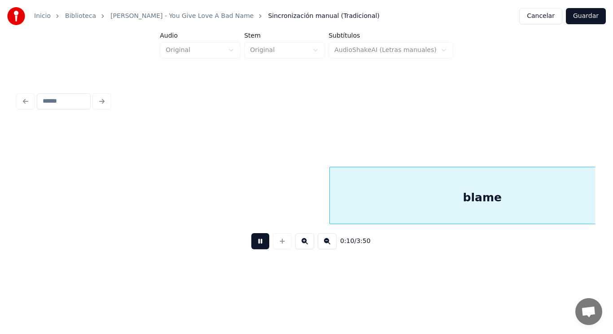
scroll to position [0, 6587]
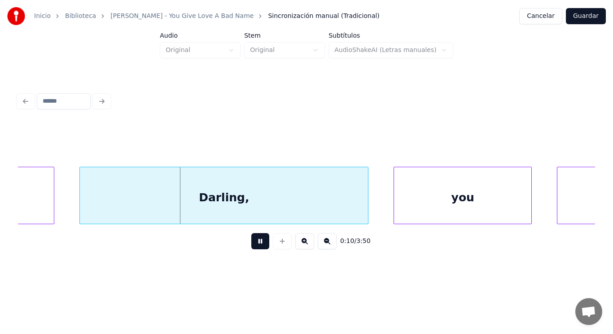
click at [256, 243] on button at bounding box center [260, 241] width 18 height 16
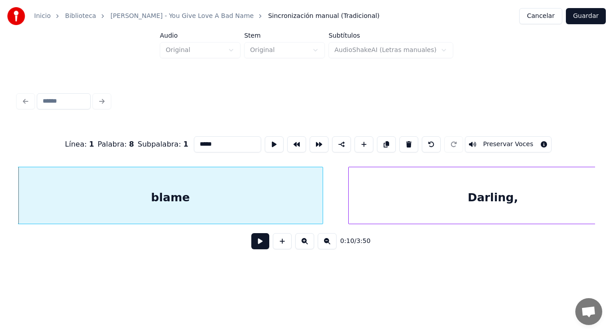
click at [204, 142] on input "*****" at bounding box center [227, 144] width 67 height 16
type input "******"
click at [254, 246] on button at bounding box center [260, 241] width 18 height 16
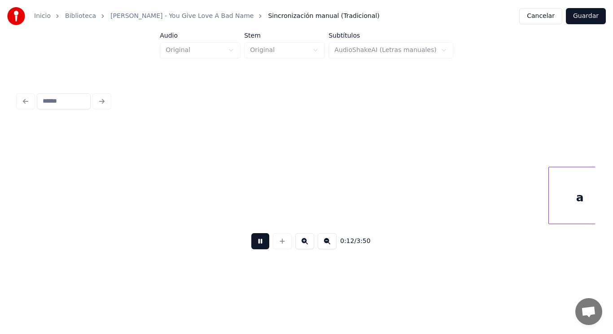
scroll to position [0, 8075]
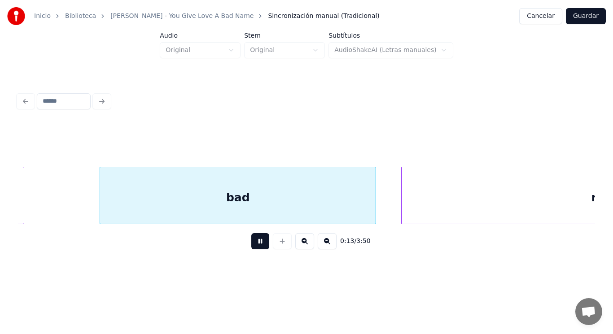
click at [254, 246] on button at bounding box center [260, 241] width 18 height 16
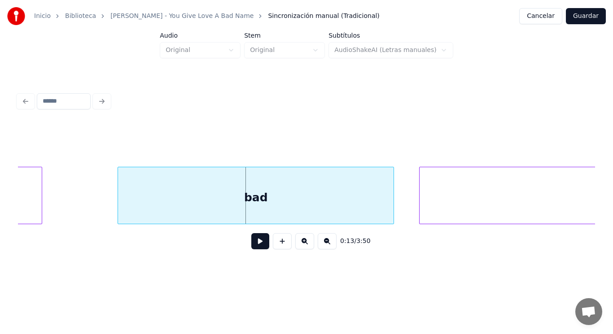
click at [38, 202] on div "a" at bounding box center [11, 197] width 62 height 61
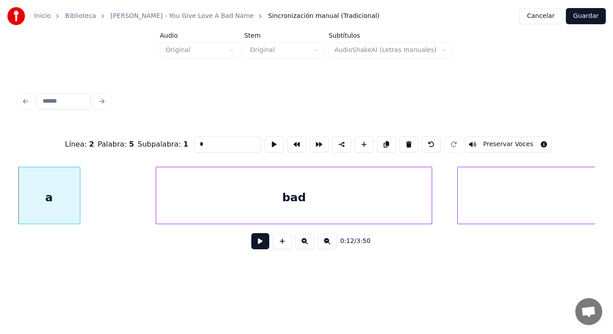
click at [251, 246] on button at bounding box center [260, 241] width 18 height 16
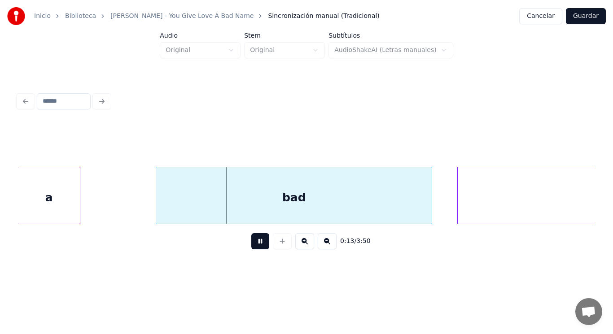
click at [251, 246] on button at bounding box center [260, 241] width 18 height 16
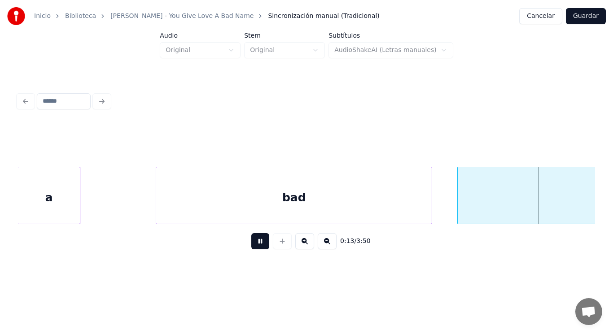
scroll to position [0, 8598]
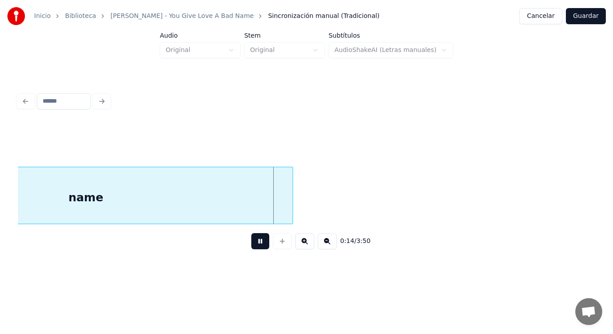
click at [251, 246] on button at bounding box center [260, 241] width 18 height 16
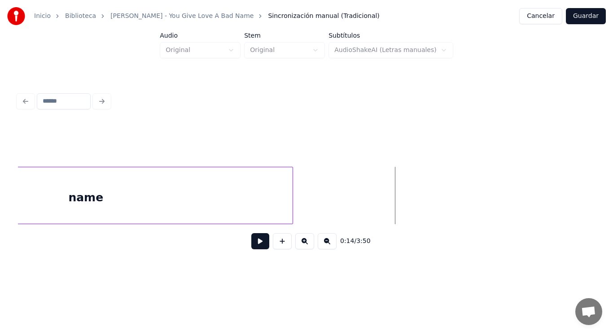
click at [227, 188] on div "name" at bounding box center [86, 197] width 414 height 61
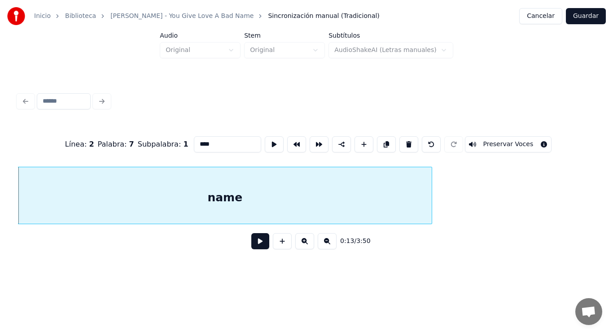
click at [253, 246] on button at bounding box center [260, 241] width 18 height 16
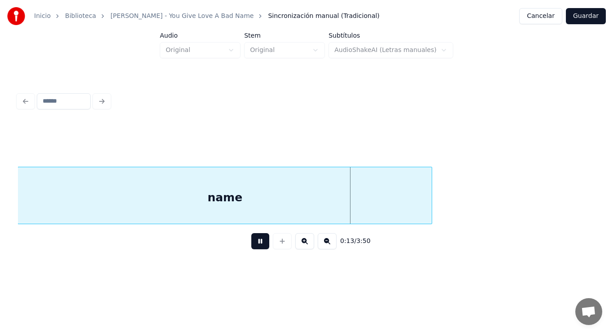
click at [253, 246] on button at bounding box center [260, 241] width 18 height 16
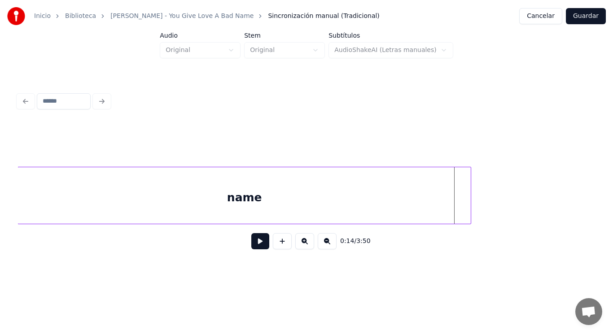
click at [469, 205] on div at bounding box center [469, 195] width 3 height 57
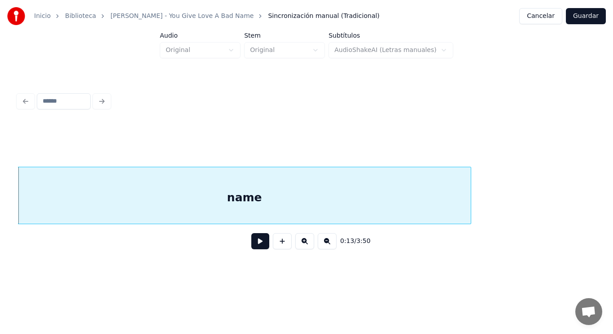
click at [254, 246] on button at bounding box center [260, 241] width 18 height 16
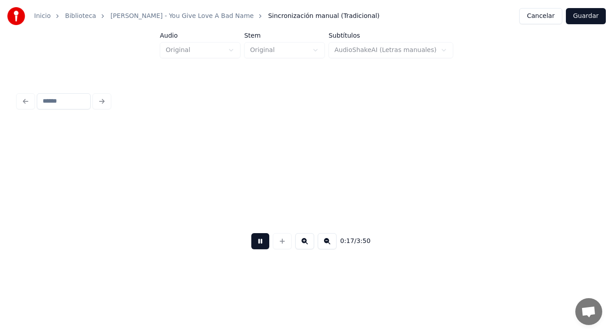
scroll to position [0, 10791]
click at [254, 246] on button at bounding box center [260, 241] width 18 height 16
click at [256, 250] on button at bounding box center [260, 241] width 18 height 16
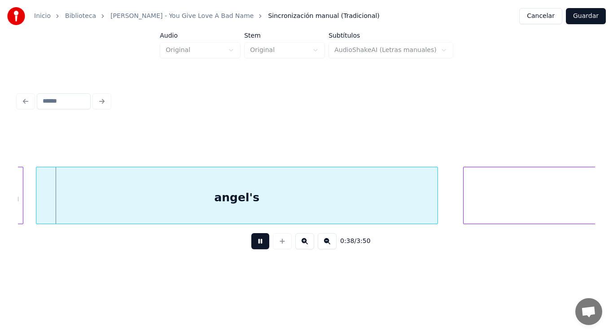
click at [256, 250] on button at bounding box center [260, 241] width 18 height 16
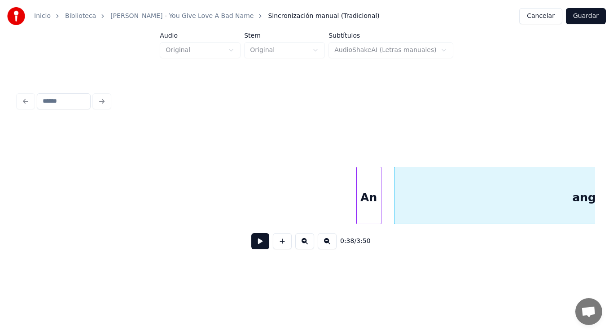
scroll to position [0, 23716]
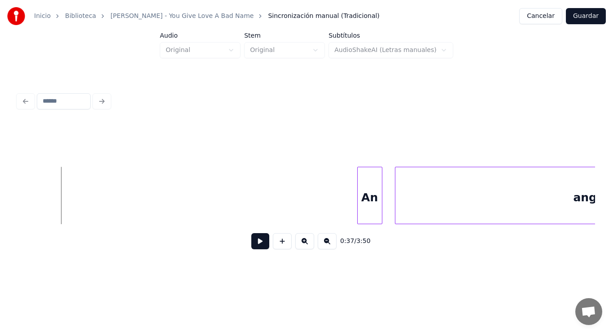
click at [254, 243] on button at bounding box center [260, 241] width 18 height 16
click at [193, 200] on div "An" at bounding box center [186, 197] width 24 height 61
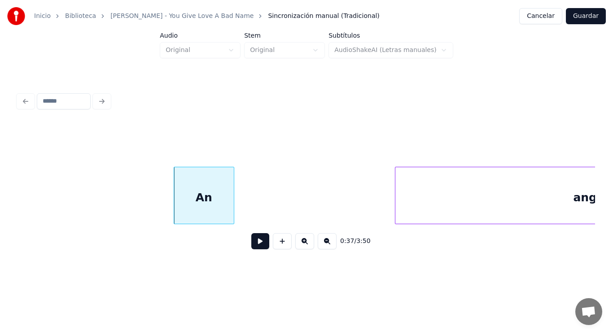
click at [233, 203] on div at bounding box center [232, 195] width 3 height 57
click at [254, 247] on button at bounding box center [260, 241] width 18 height 16
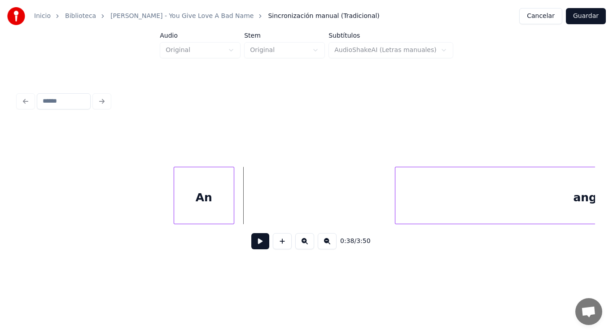
click at [227, 199] on div "An" at bounding box center [204, 197] width 60 height 61
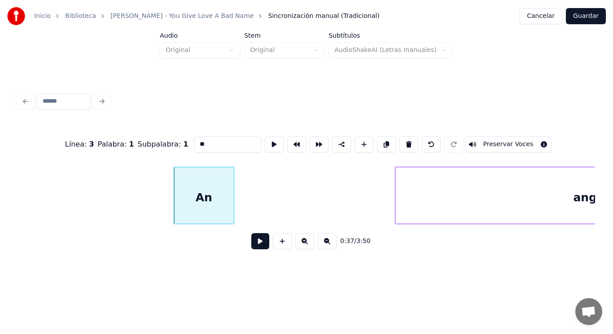
click at [255, 245] on button at bounding box center [260, 241] width 18 height 16
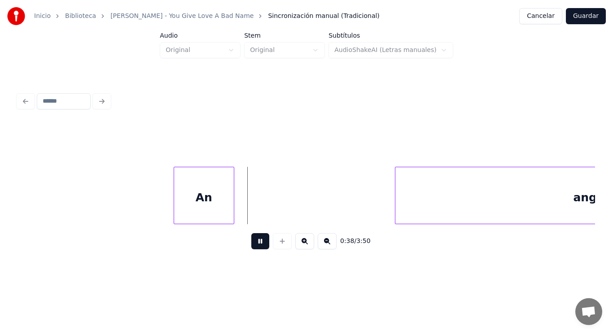
click at [255, 245] on button at bounding box center [260, 241] width 18 height 16
click at [219, 202] on div "An" at bounding box center [204, 197] width 60 height 61
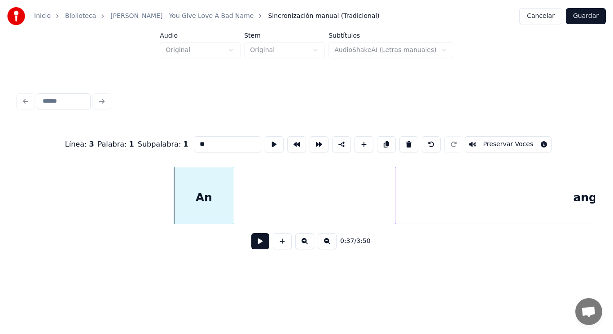
click at [213, 213] on div "An" at bounding box center [204, 197] width 60 height 61
click at [254, 245] on button at bounding box center [260, 241] width 18 height 16
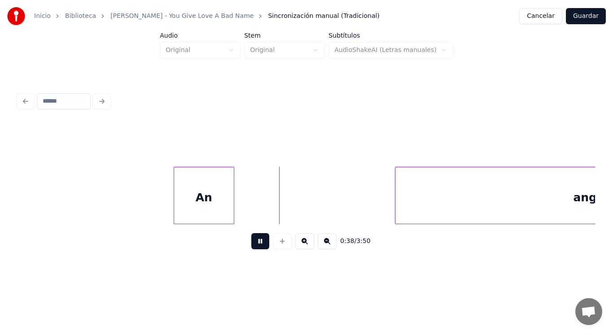
click at [254, 245] on button at bounding box center [260, 241] width 18 height 16
click at [255, 247] on button at bounding box center [260, 241] width 18 height 16
click at [225, 216] on div "An" at bounding box center [204, 197] width 60 height 61
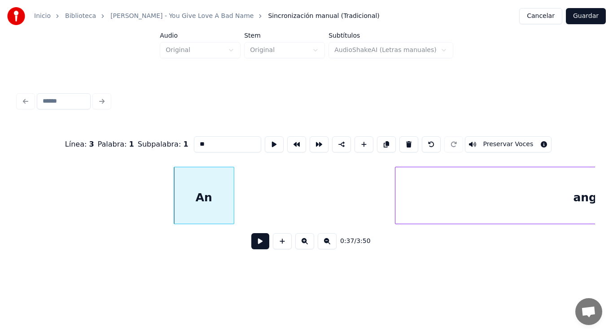
click at [251, 238] on button at bounding box center [260, 241] width 18 height 16
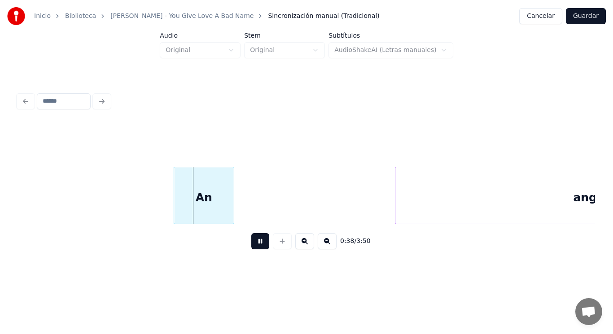
click at [251, 238] on button at bounding box center [260, 241] width 18 height 16
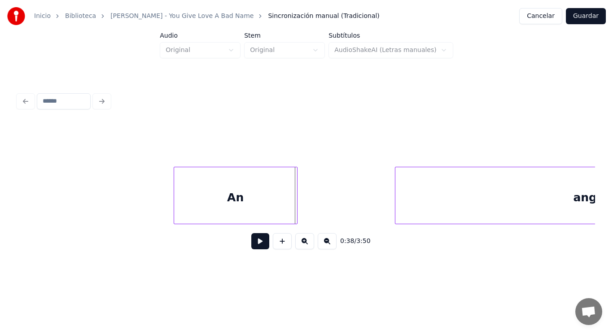
click at [296, 206] on div at bounding box center [295, 195] width 3 height 57
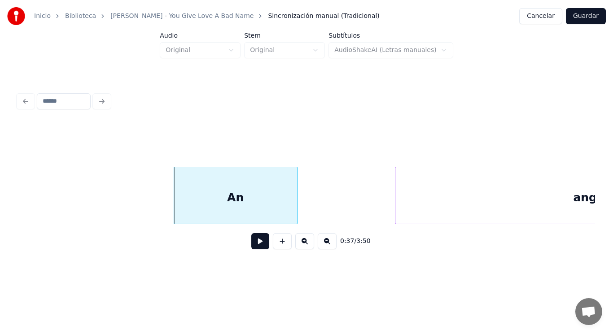
click at [257, 241] on button at bounding box center [260, 241] width 18 height 16
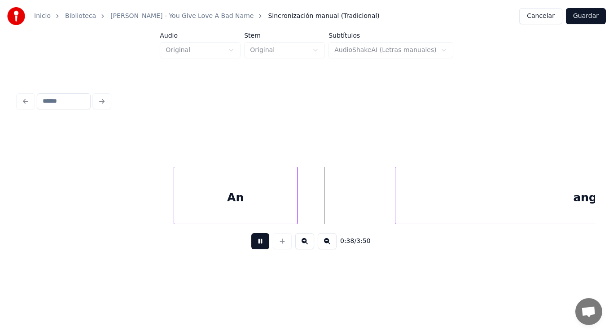
click at [257, 241] on button at bounding box center [260, 241] width 18 height 16
click at [257, 246] on button at bounding box center [260, 241] width 18 height 16
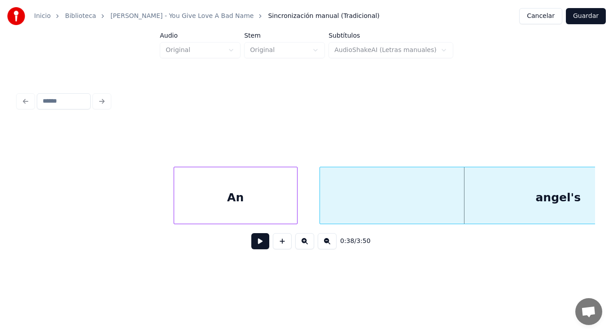
click at [320, 211] on div at bounding box center [321, 195] width 3 height 57
click at [251, 247] on button at bounding box center [260, 241] width 18 height 16
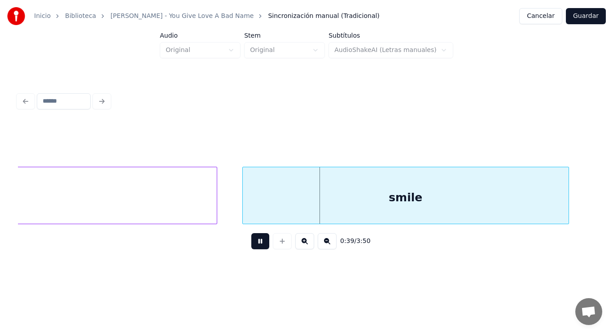
click at [251, 247] on button at bounding box center [260, 241] width 18 height 16
click at [216, 209] on div at bounding box center [215, 195] width 3 height 57
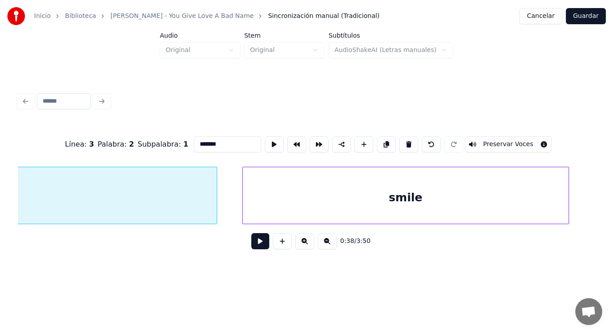
scroll to position [0, 24018]
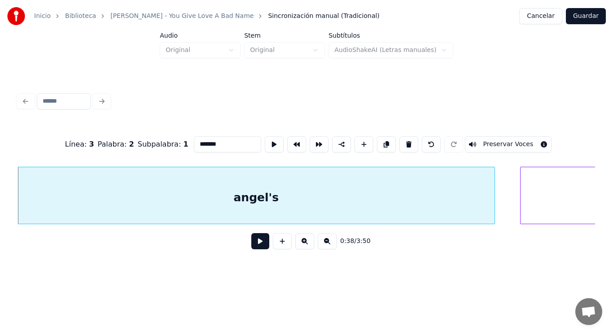
click at [251, 245] on button at bounding box center [260, 241] width 18 height 16
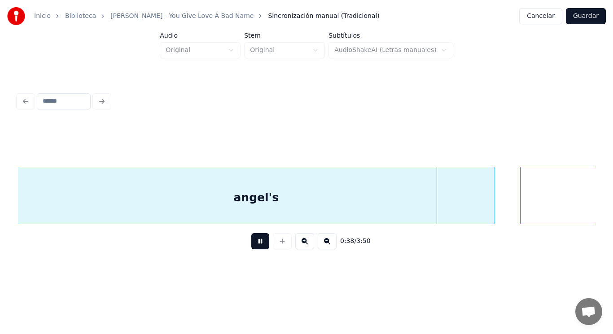
click at [251, 245] on button at bounding box center [260, 241] width 18 height 16
click at [474, 213] on div at bounding box center [473, 195] width 3 height 57
click at [251, 248] on button at bounding box center [260, 241] width 18 height 16
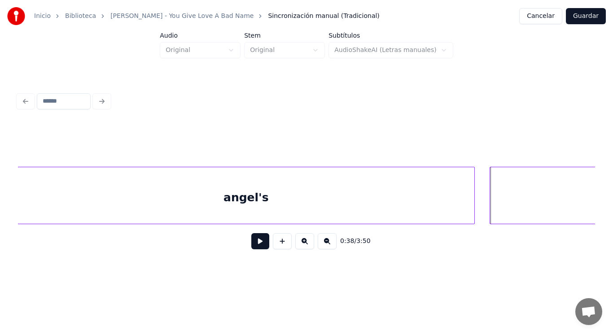
click at [490, 202] on div at bounding box center [491, 195] width 3 height 57
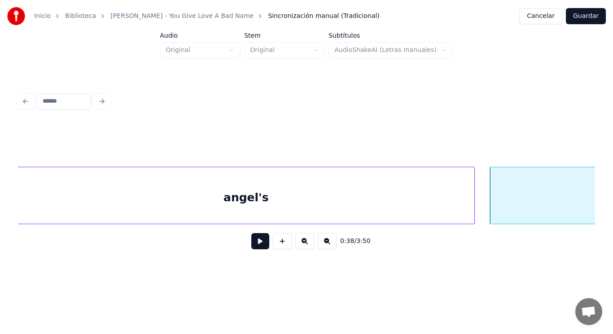
click at [254, 246] on button at bounding box center [260, 241] width 18 height 16
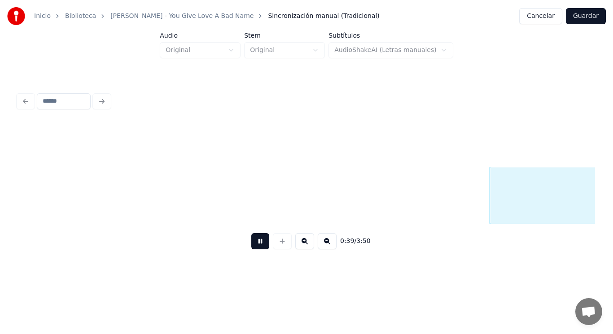
scroll to position [0, 24595]
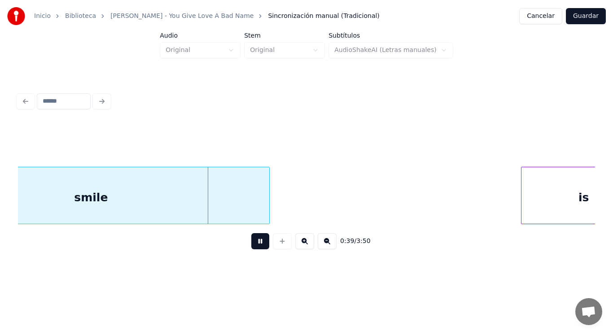
click at [254, 246] on button at bounding box center [260, 241] width 18 height 16
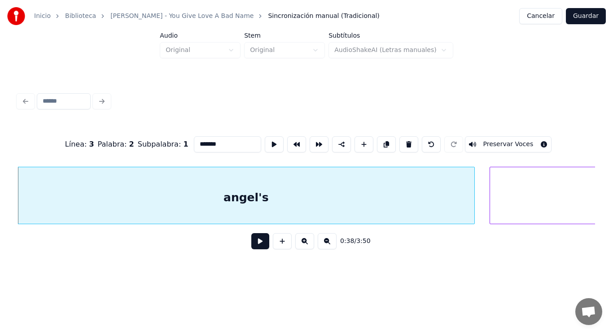
click at [259, 246] on button at bounding box center [260, 241] width 18 height 16
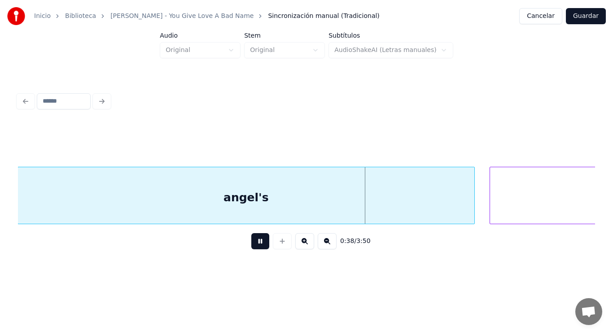
click at [259, 246] on button at bounding box center [260, 241] width 18 height 16
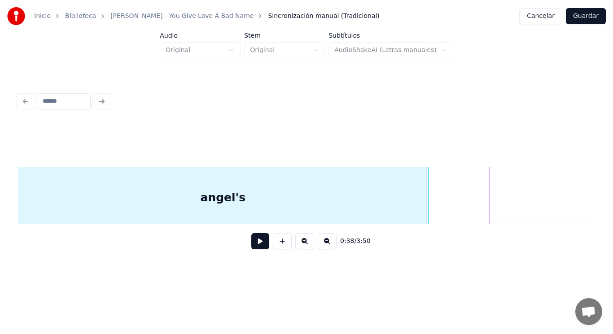
click at [426, 215] on div at bounding box center [427, 195] width 3 height 57
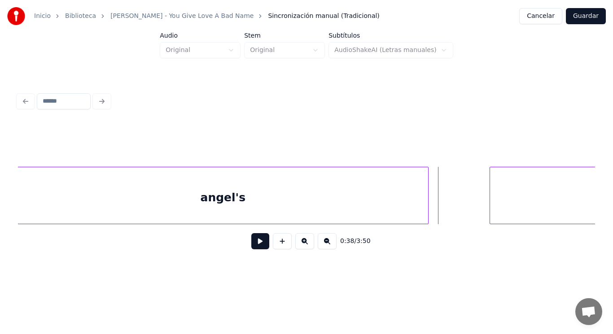
click at [260, 241] on button at bounding box center [260, 241] width 18 height 16
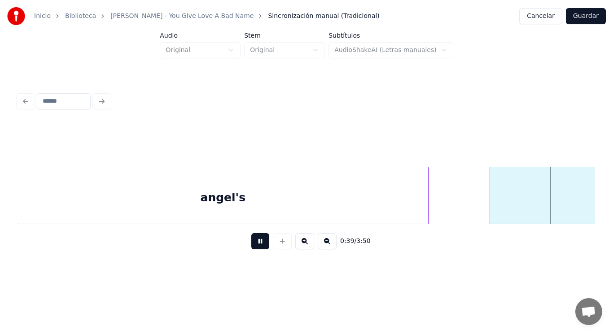
drag, startPoint x: 260, startPoint y: 241, endPoint x: 450, endPoint y: 237, distance: 190.4
click at [260, 241] on button at bounding box center [260, 241] width 18 height 16
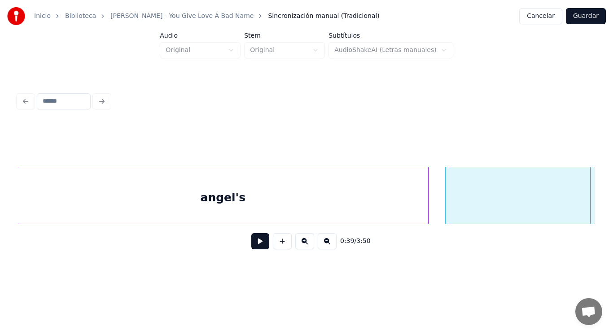
click at [447, 212] on div at bounding box center [447, 195] width 3 height 57
click at [254, 246] on button at bounding box center [260, 241] width 18 height 16
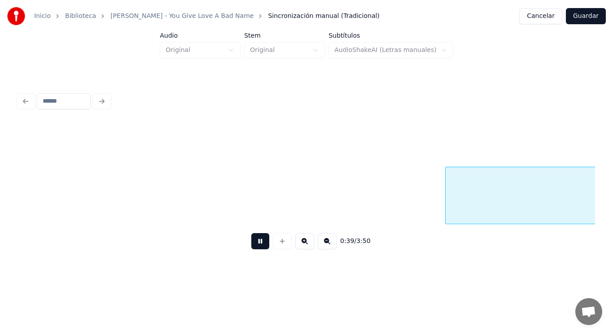
scroll to position [0, 24602]
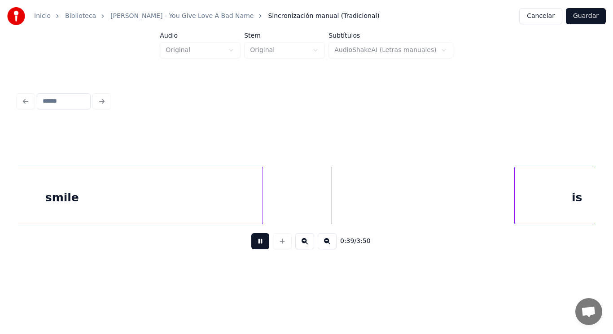
click at [254, 246] on button at bounding box center [260, 241] width 18 height 16
click at [217, 204] on div "smile" at bounding box center [62, 197] width 401 height 61
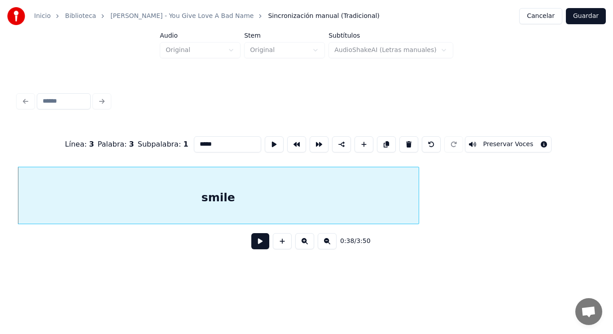
click at [259, 242] on button at bounding box center [260, 241] width 18 height 16
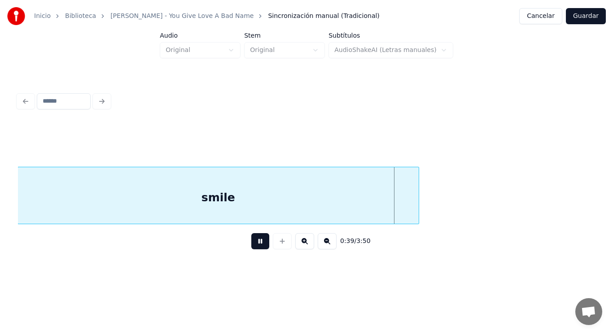
click at [259, 242] on button at bounding box center [260, 241] width 18 height 16
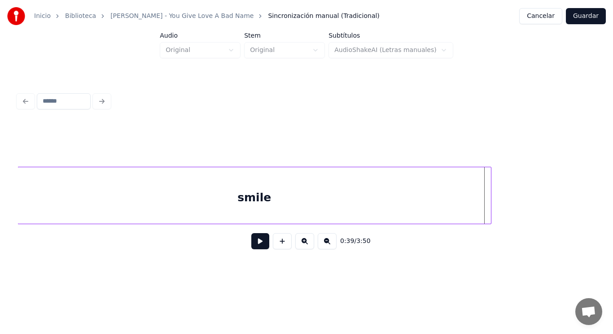
click at [491, 196] on div at bounding box center [489, 195] width 3 height 57
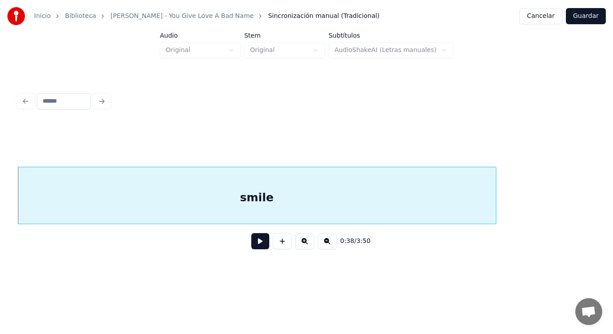
click at [255, 244] on button at bounding box center [260, 241] width 18 height 16
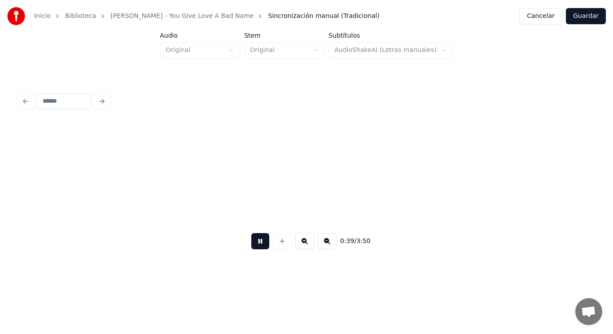
scroll to position [0, 25033]
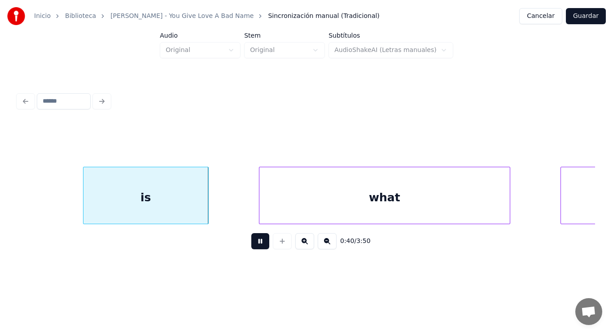
click at [255, 244] on button at bounding box center [260, 241] width 18 height 16
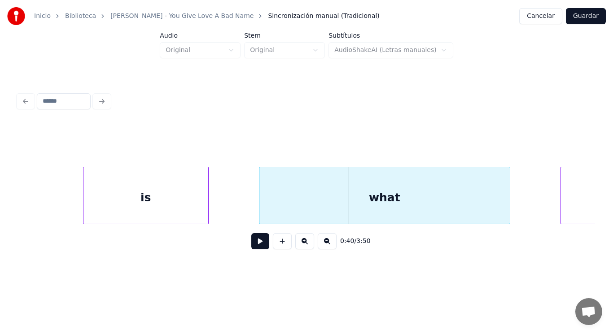
click at [166, 203] on div "is" at bounding box center [145, 197] width 125 height 61
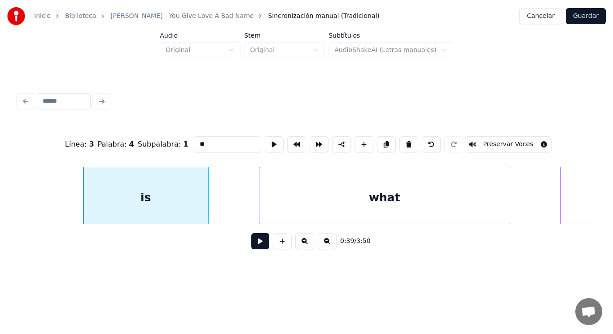
click at [255, 247] on button at bounding box center [260, 241] width 18 height 16
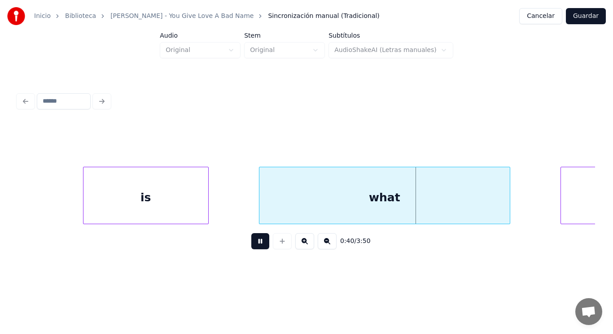
click at [255, 247] on button at bounding box center [260, 241] width 18 height 16
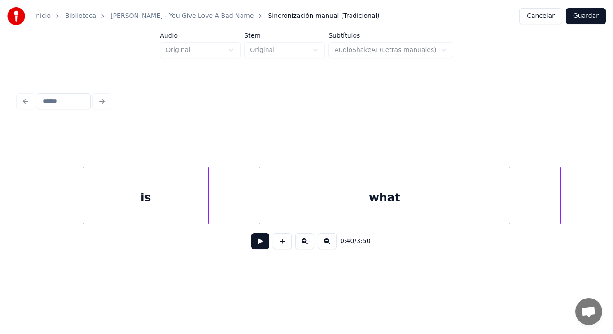
click at [291, 214] on div "what" at bounding box center [384, 197] width 250 height 61
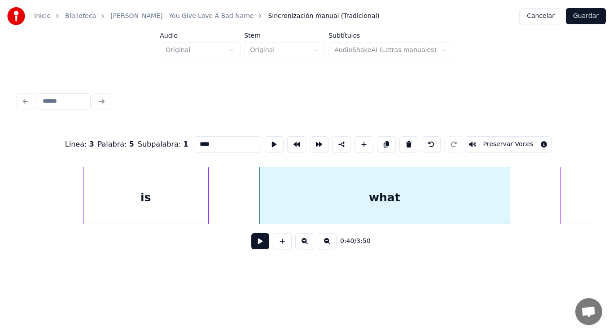
click at [254, 241] on button at bounding box center [260, 241] width 18 height 16
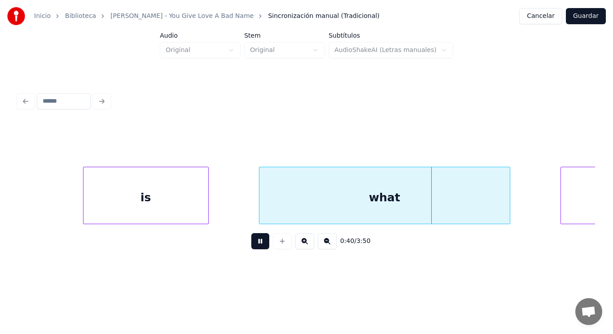
click at [254, 241] on button at bounding box center [260, 241] width 18 height 16
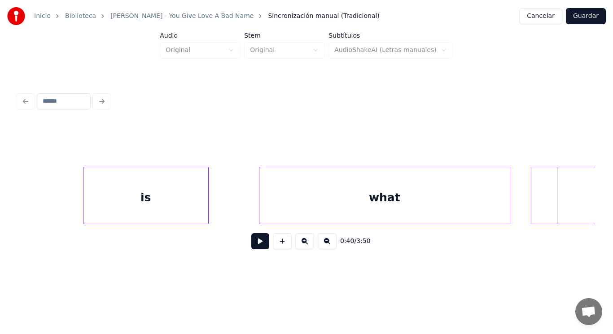
click at [533, 209] on div at bounding box center [532, 195] width 3 height 57
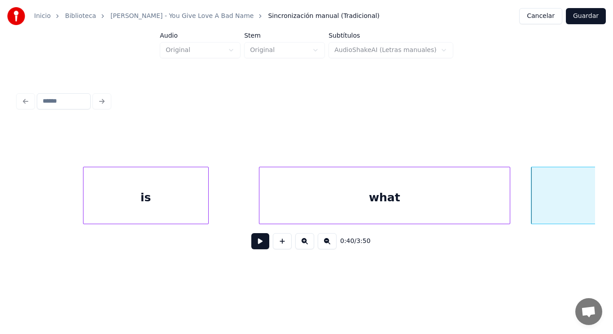
click at [252, 245] on button at bounding box center [260, 241] width 18 height 16
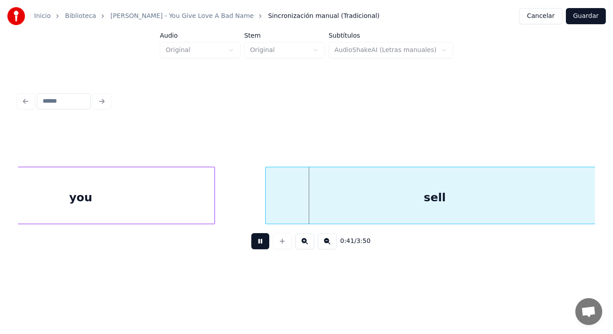
click at [252, 245] on button at bounding box center [260, 241] width 18 height 16
click at [191, 201] on div "you" at bounding box center [81, 197] width 268 height 61
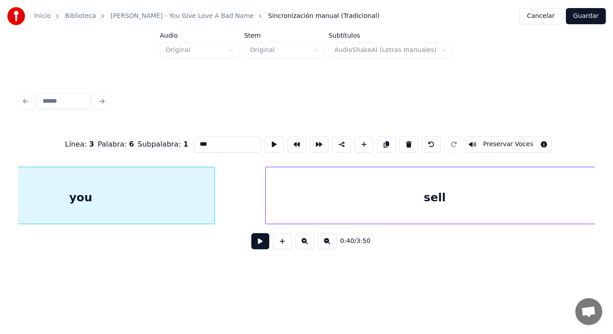
scroll to position [0, 25546]
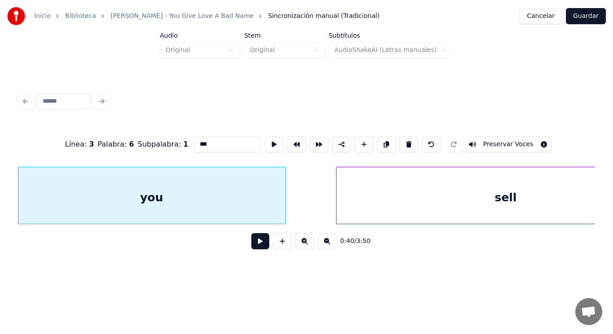
click at [261, 246] on button at bounding box center [260, 241] width 18 height 16
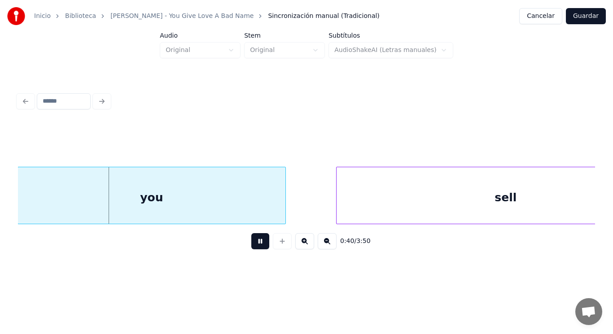
click at [261, 246] on button at bounding box center [260, 241] width 18 height 16
click at [257, 209] on div at bounding box center [256, 195] width 3 height 57
click at [253, 246] on button at bounding box center [260, 241] width 18 height 16
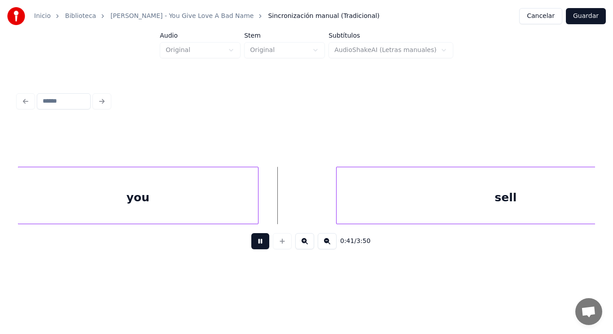
click at [253, 246] on button at bounding box center [260, 241] width 18 height 16
click at [254, 242] on button at bounding box center [260, 241] width 18 height 16
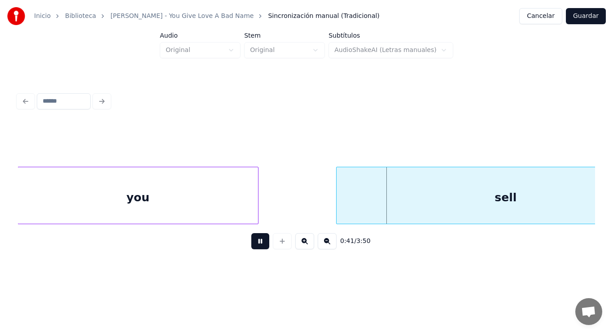
drag, startPoint x: 254, startPoint y: 242, endPoint x: 334, endPoint y: 211, distance: 85.5
click at [255, 242] on button at bounding box center [260, 241] width 18 height 16
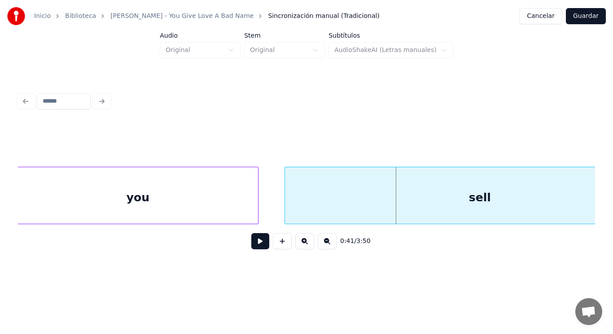
click at [287, 211] on div at bounding box center [286, 195] width 3 height 57
click at [253, 242] on button at bounding box center [260, 241] width 18 height 16
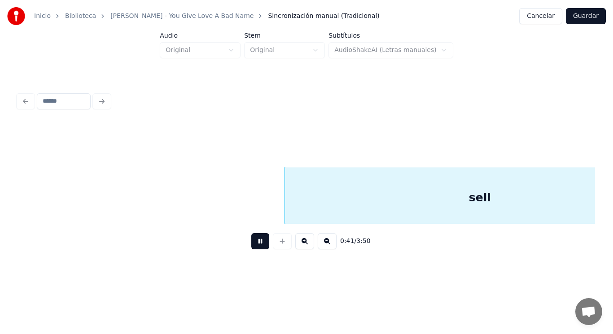
scroll to position [0, 26130]
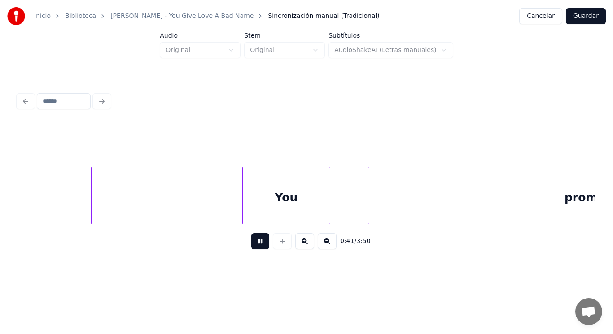
click at [253, 242] on button at bounding box center [260, 241] width 18 height 16
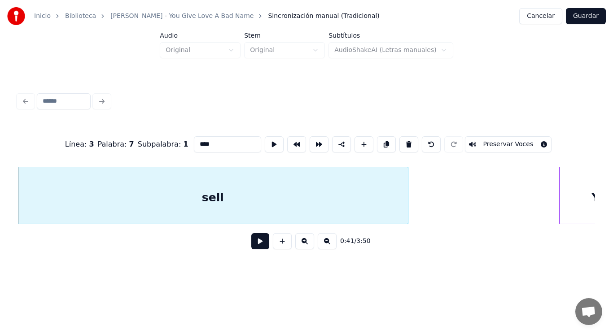
click at [255, 244] on button at bounding box center [260, 241] width 18 height 16
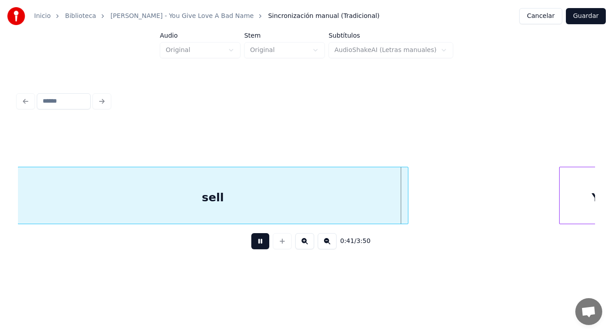
click at [255, 244] on button at bounding box center [260, 241] width 18 height 16
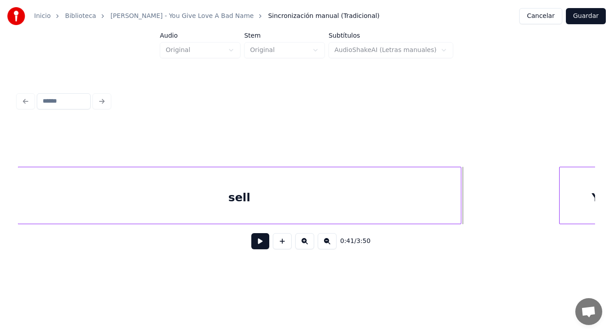
click at [460, 205] on div at bounding box center [459, 195] width 3 height 57
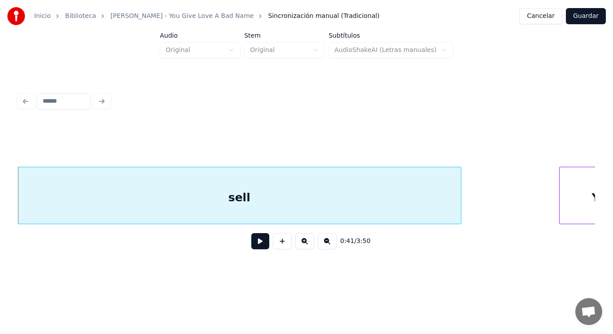
click at [264, 210] on div "sell" at bounding box center [239, 197] width 443 height 61
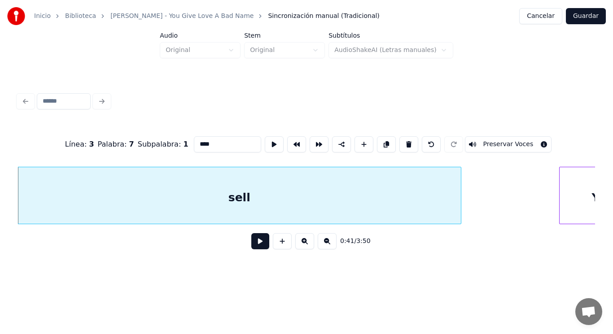
click at [208, 142] on input "****" at bounding box center [227, 144] width 67 height 16
type input "*****"
click at [254, 243] on button at bounding box center [260, 241] width 18 height 16
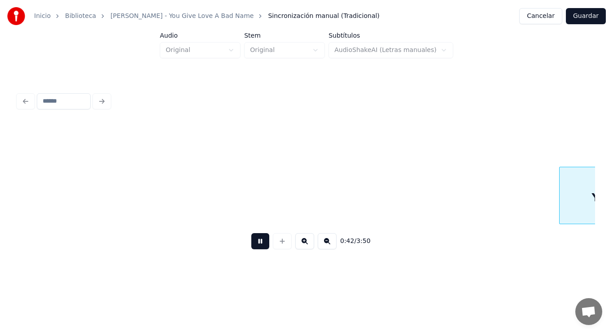
scroll to position [0, 26391]
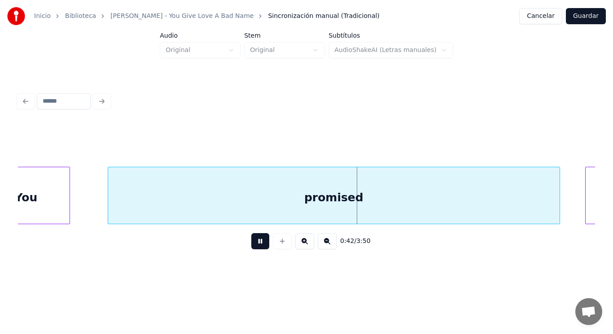
click at [254, 243] on button at bounding box center [260, 241] width 18 height 16
click at [214, 205] on div "promised" at bounding box center [334, 197] width 452 height 61
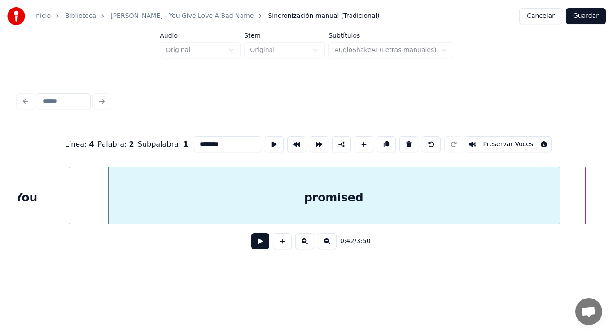
click at [256, 242] on button at bounding box center [260, 241] width 18 height 16
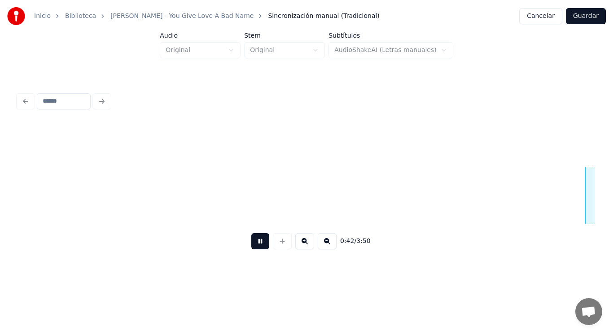
scroll to position [0, 26969]
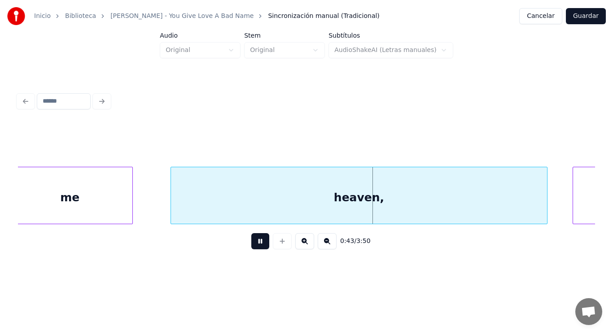
click at [256, 242] on button at bounding box center [260, 241] width 18 height 16
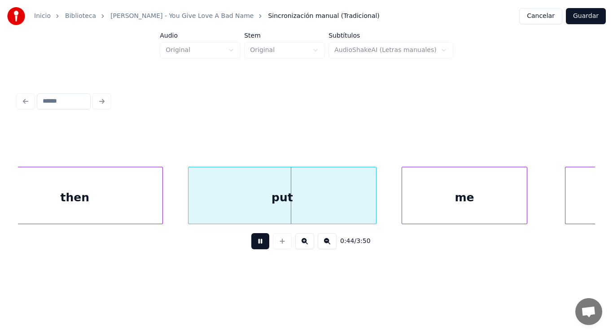
click at [256, 242] on button at bounding box center [260, 241] width 18 height 16
click at [86, 189] on div "then" at bounding box center [74, 197] width 175 height 61
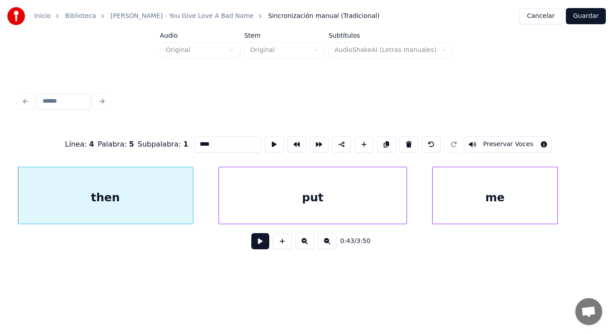
click at [242, 238] on div "0:43 / 3:50" at bounding box center [306, 242] width 563 height 20
click at [254, 245] on button at bounding box center [260, 241] width 18 height 16
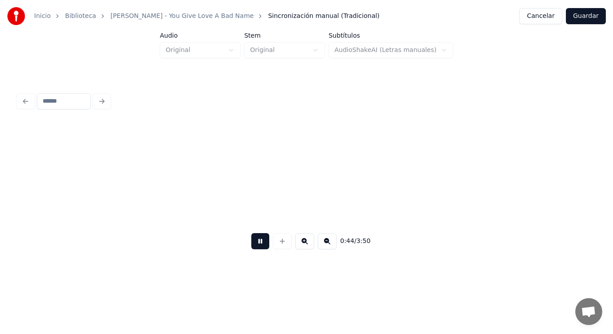
scroll to position [0, 28107]
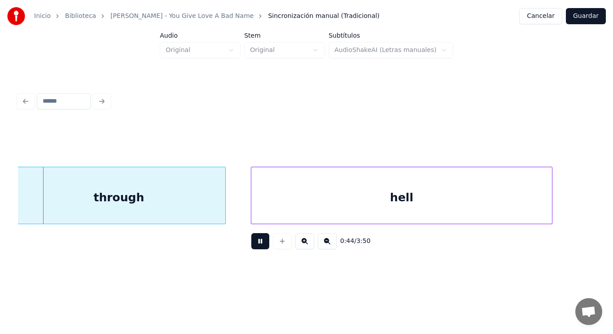
click at [254, 245] on button at bounding box center [260, 241] width 18 height 16
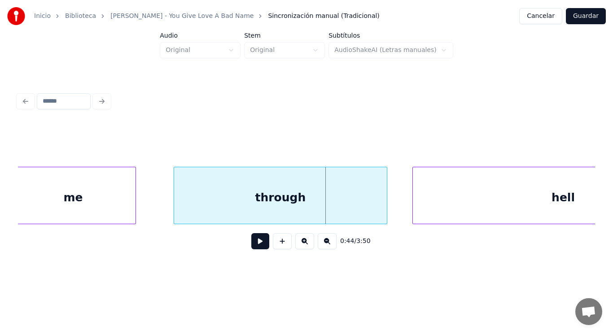
click at [89, 209] on div "me" at bounding box center [73, 197] width 125 height 61
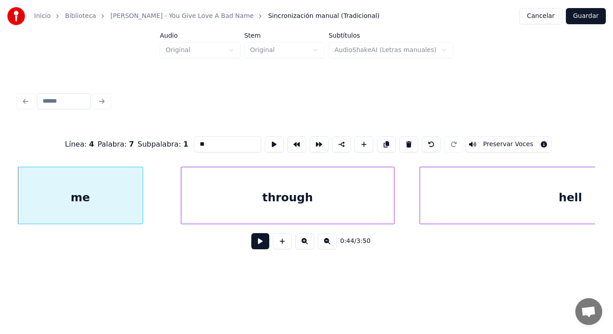
click at [253, 248] on button at bounding box center [260, 241] width 18 height 16
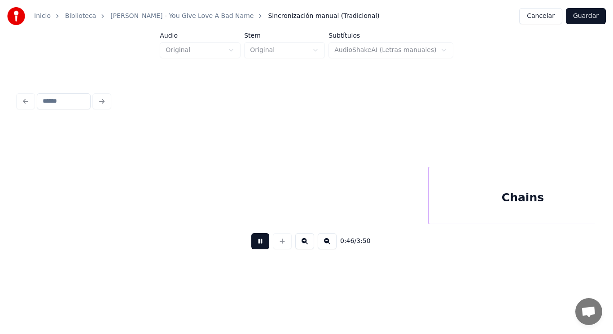
scroll to position [0, 29107]
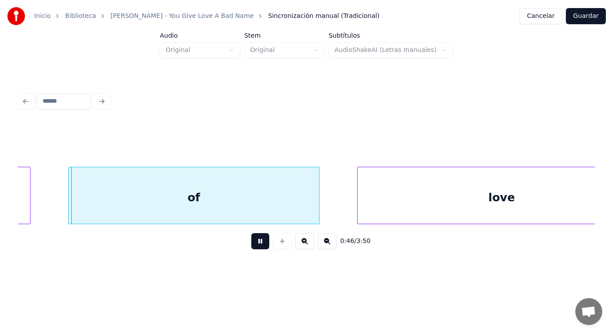
click at [253, 248] on button at bounding box center [260, 241] width 18 height 16
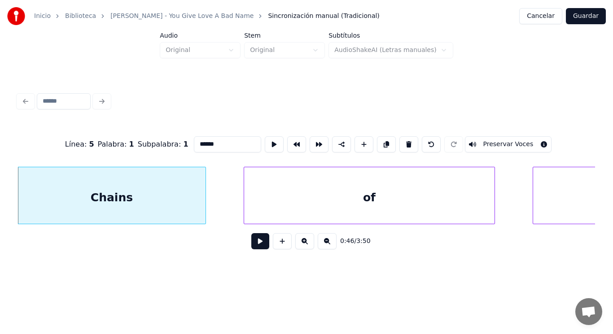
click at [257, 245] on button at bounding box center [260, 241] width 18 height 16
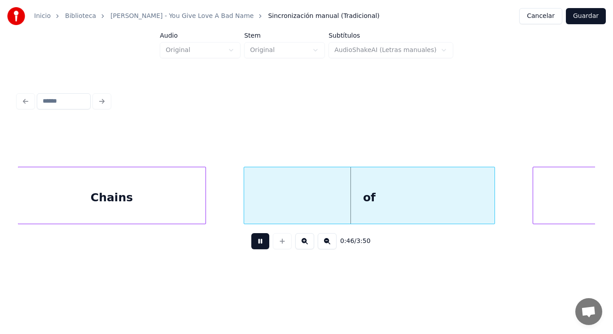
click at [257, 245] on button at bounding box center [260, 241] width 18 height 16
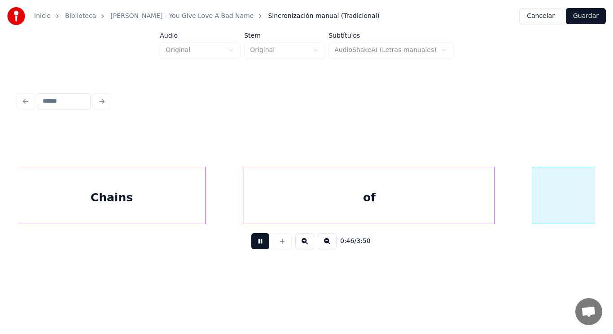
scroll to position [0, 29518]
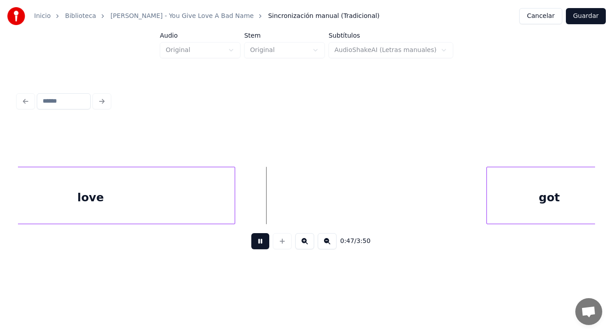
click at [257, 245] on button at bounding box center [260, 241] width 18 height 16
click at [192, 198] on div "love" at bounding box center [91, 197] width 288 height 61
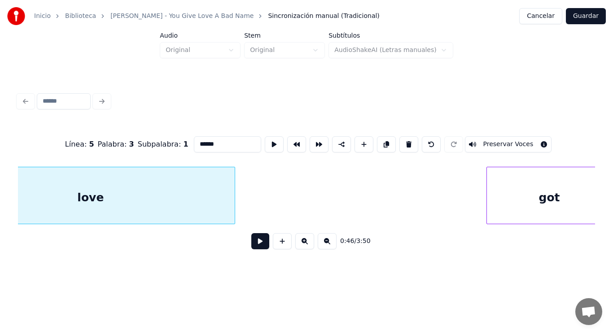
type input "****"
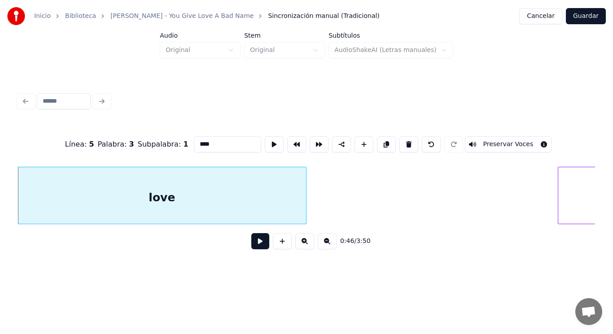
click at [259, 245] on button at bounding box center [260, 241] width 18 height 16
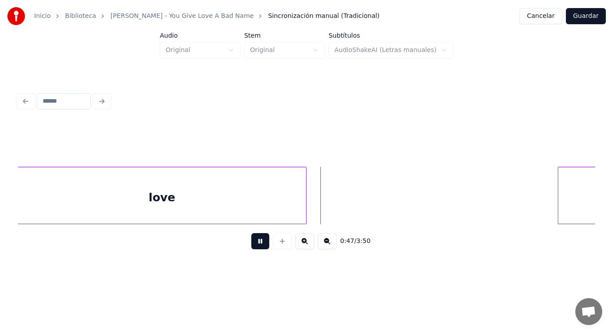
click at [259, 245] on button at bounding box center [260, 241] width 18 height 16
click at [373, 206] on div at bounding box center [373, 195] width 3 height 57
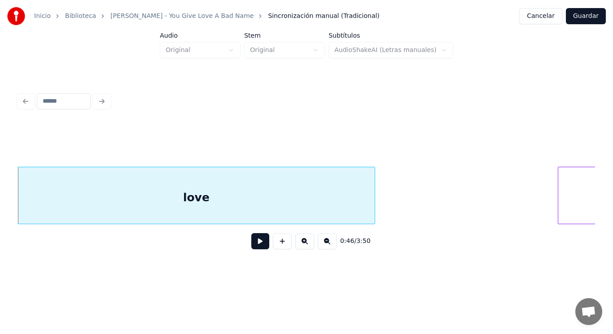
click at [254, 245] on button at bounding box center [260, 241] width 18 height 16
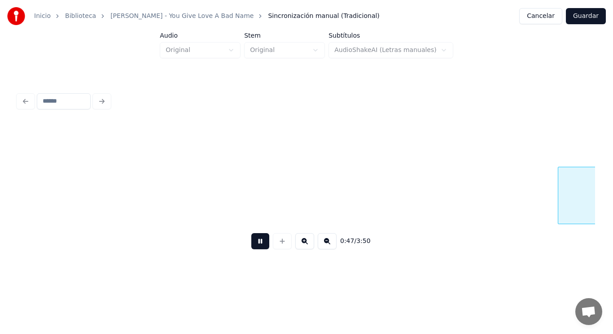
scroll to position [0, 30026]
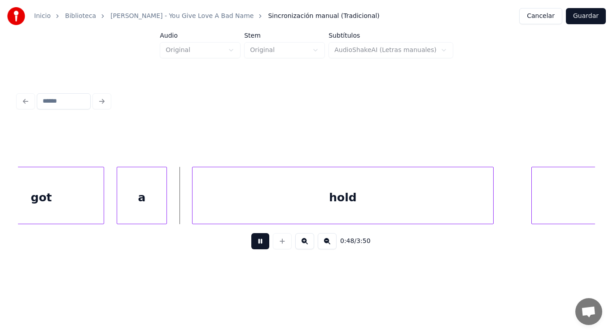
click at [254, 245] on button at bounding box center [260, 241] width 18 height 16
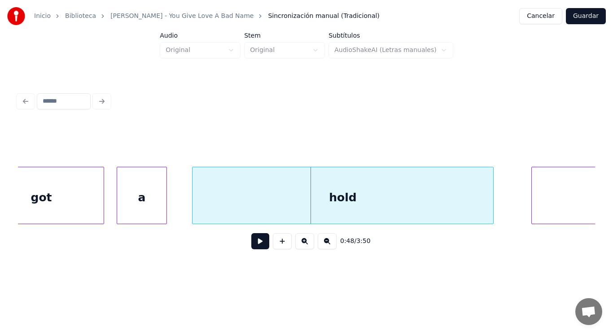
click at [251, 241] on button at bounding box center [260, 241] width 18 height 16
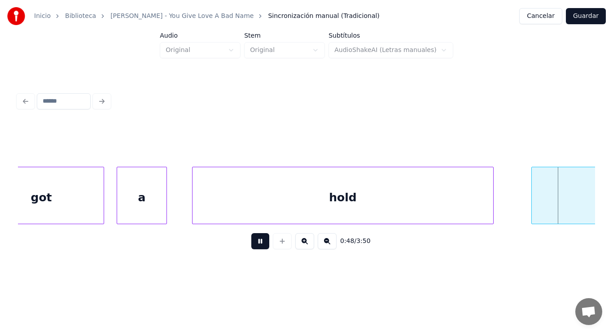
scroll to position [0, 30607]
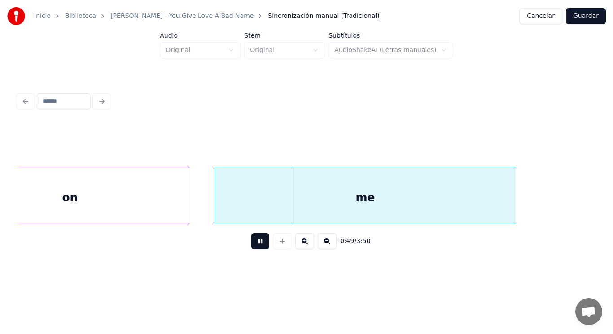
click at [251, 241] on button at bounding box center [260, 241] width 18 height 16
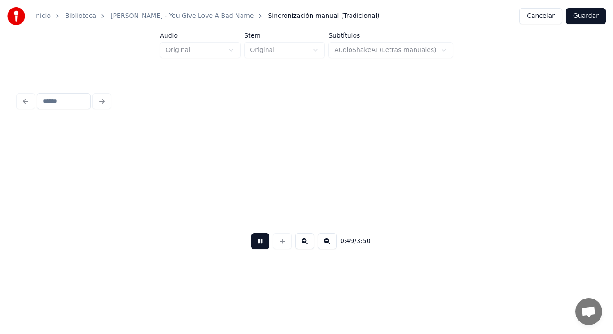
scroll to position [0, 31190]
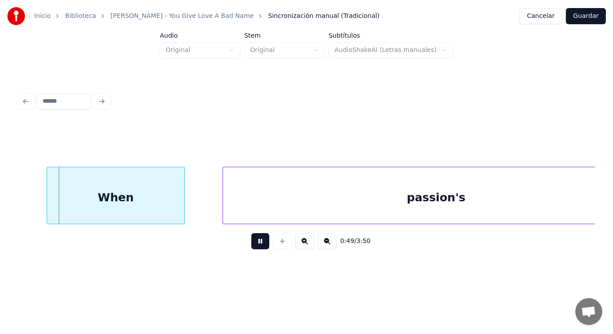
click at [251, 241] on button at bounding box center [260, 241] width 18 height 16
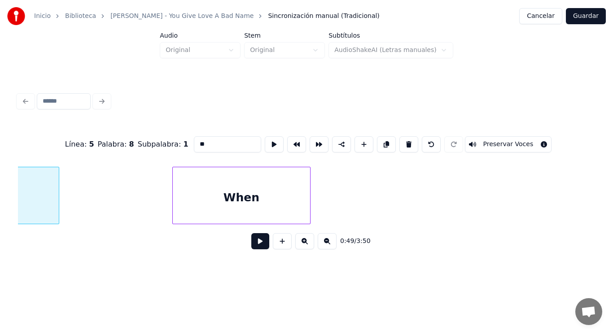
scroll to position [0, 30804]
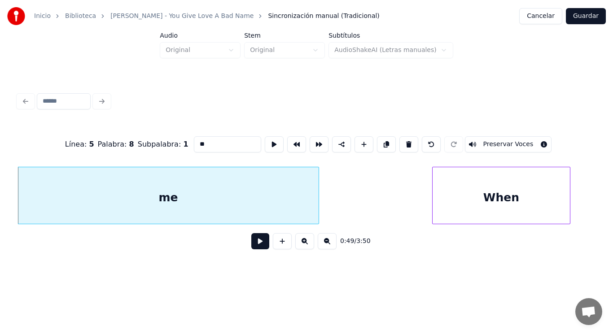
click at [254, 245] on button at bounding box center [260, 241] width 18 height 16
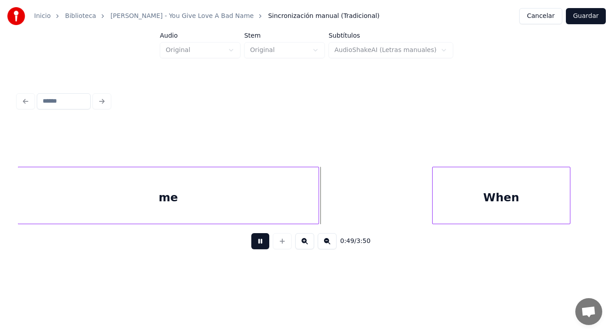
click at [254, 245] on button at bounding box center [260, 241] width 18 height 16
click at [363, 201] on div at bounding box center [362, 195] width 3 height 57
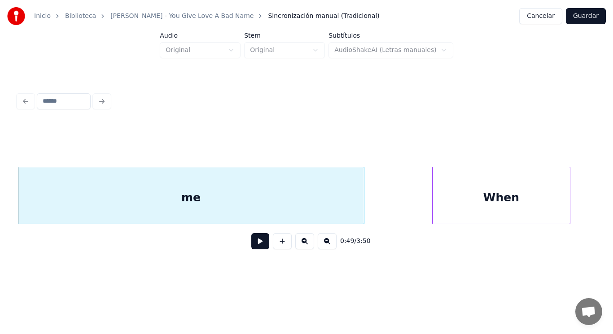
click at [263, 197] on div "me" at bounding box center [191, 197] width 346 height 61
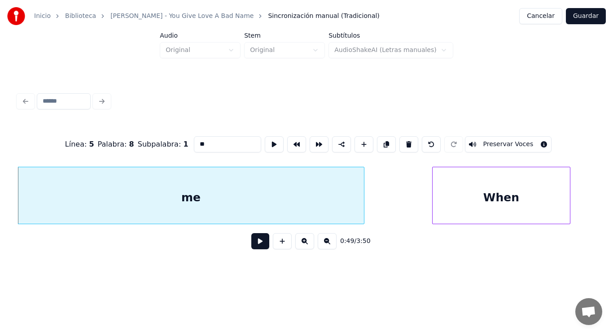
click at [200, 141] on input "**" at bounding box center [227, 144] width 67 height 16
type input "***"
click at [251, 242] on button at bounding box center [260, 241] width 18 height 16
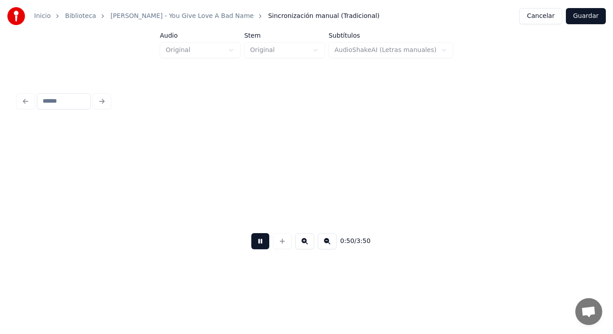
scroll to position [0, 31388]
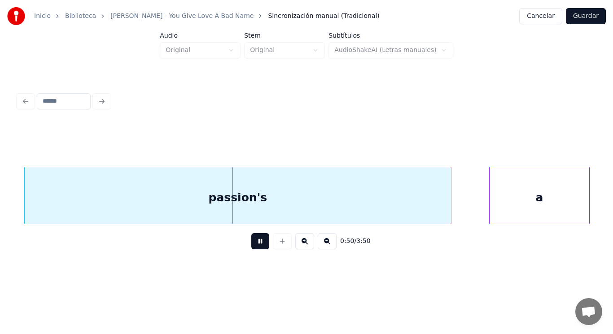
click at [251, 242] on button at bounding box center [260, 241] width 18 height 16
click at [256, 208] on div "passion's" at bounding box center [238, 197] width 426 height 61
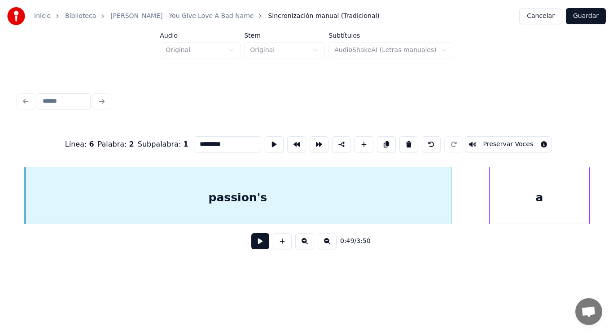
click at [255, 247] on button at bounding box center [260, 241] width 18 height 16
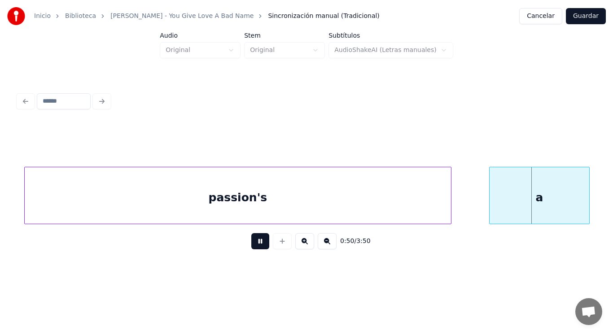
scroll to position [0, 31972]
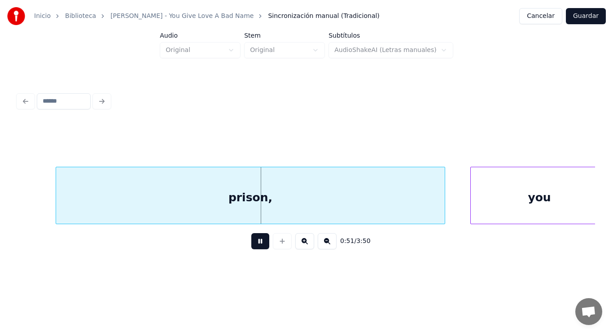
click at [255, 247] on button at bounding box center [260, 241] width 18 height 16
click at [254, 246] on button at bounding box center [260, 241] width 18 height 16
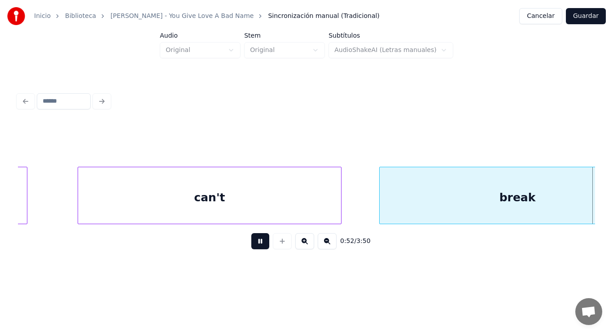
scroll to position [0, 33139]
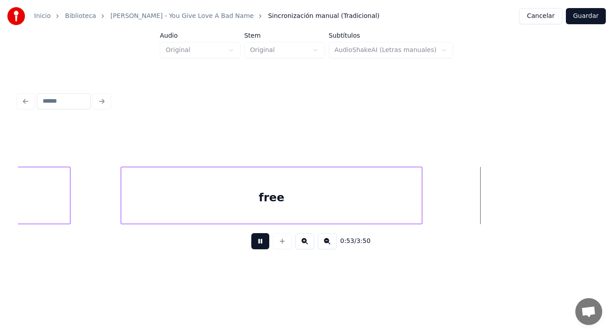
click at [254, 246] on button at bounding box center [260, 241] width 18 height 16
click at [263, 216] on div "free" at bounding box center [271, 197] width 301 height 61
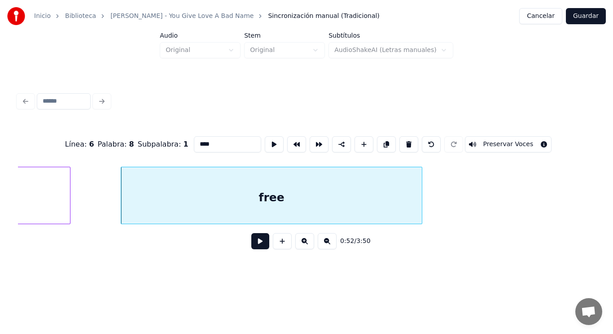
click at [251, 250] on button at bounding box center [260, 241] width 18 height 16
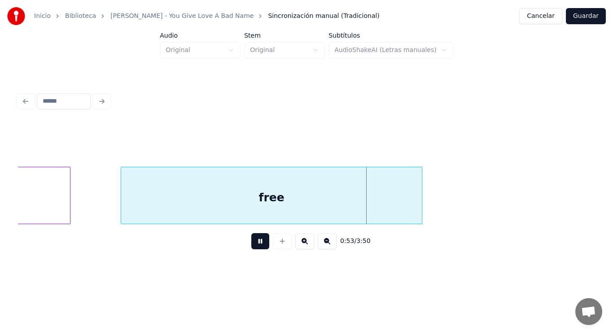
click at [251, 250] on button at bounding box center [260, 241] width 18 height 16
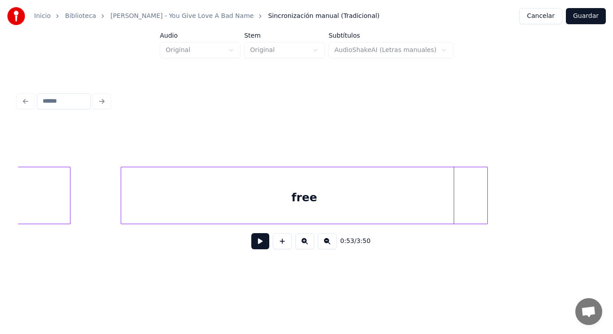
click at [487, 197] on div at bounding box center [486, 195] width 3 height 57
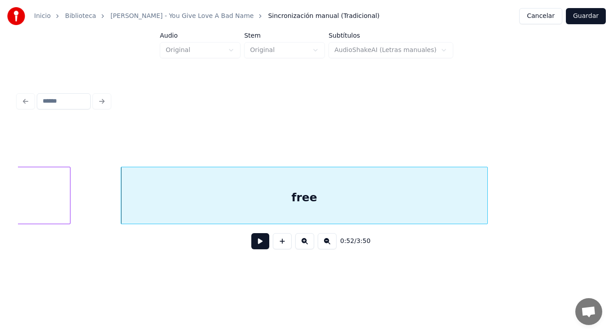
click at [254, 240] on button at bounding box center [260, 241] width 18 height 16
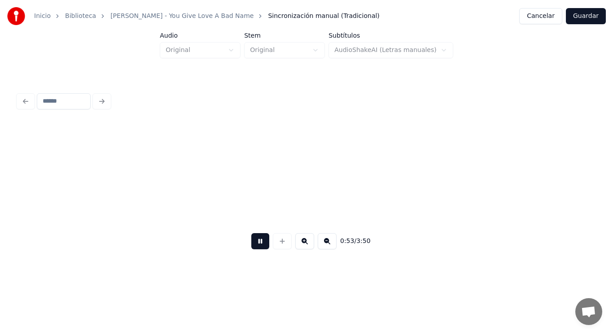
scroll to position [0, 33728]
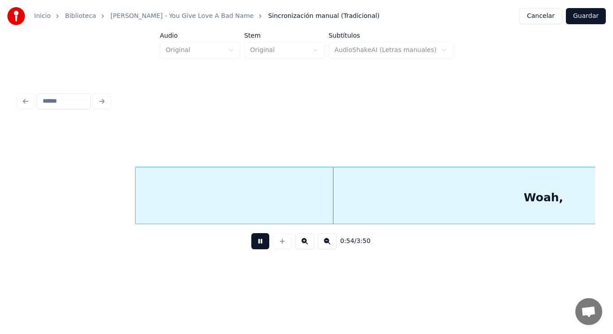
click at [254, 240] on button at bounding box center [260, 241] width 18 height 16
click at [157, 203] on div "Woah," at bounding box center [544, 197] width 816 height 61
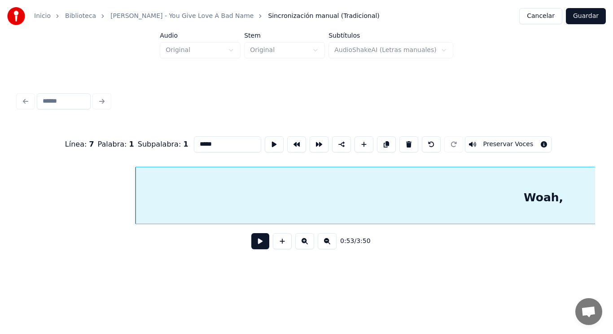
click at [254, 243] on button at bounding box center [260, 241] width 18 height 16
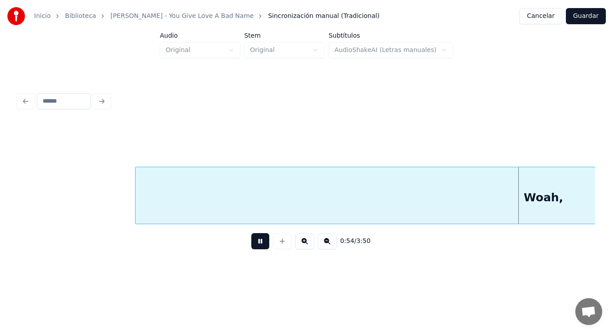
scroll to position [0, 34312]
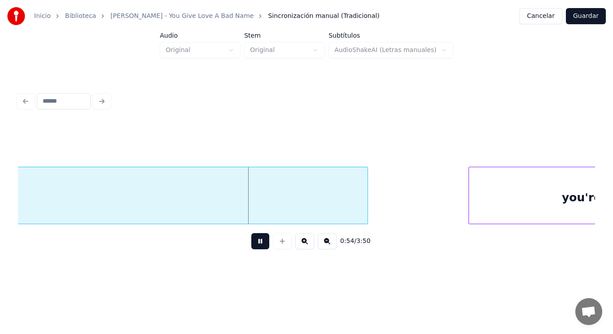
click at [254, 243] on button at bounding box center [260, 241] width 18 height 16
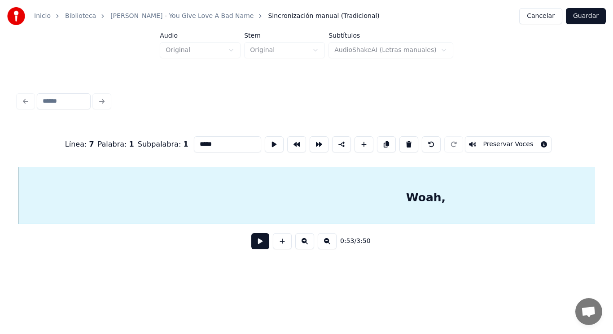
click at [194, 140] on input "*****" at bounding box center [227, 144] width 67 height 16
type input "*******"
click at [254, 245] on button at bounding box center [260, 241] width 18 height 16
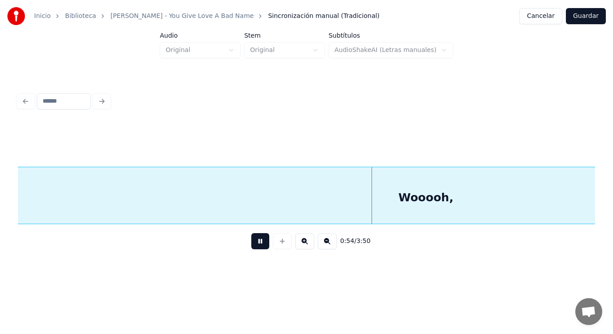
click at [254, 245] on button at bounding box center [260, 241] width 18 height 16
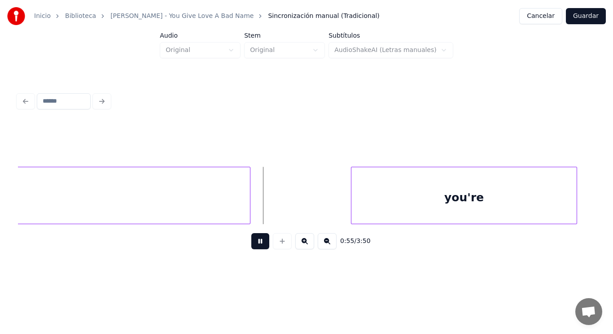
click at [254, 245] on button at bounding box center [260, 241] width 18 height 16
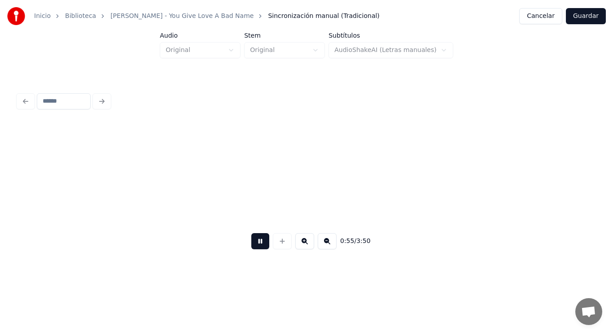
scroll to position [0, 35012]
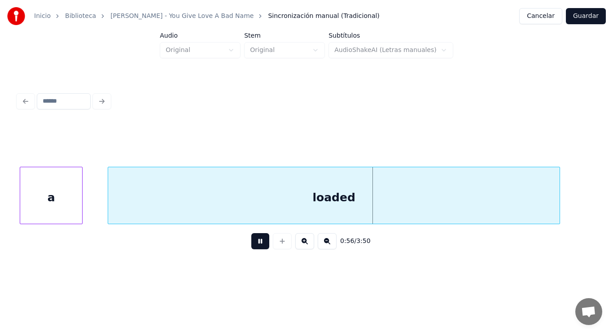
click at [254, 245] on button at bounding box center [260, 241] width 18 height 16
click at [121, 210] on div "loaded" at bounding box center [334, 197] width 452 height 61
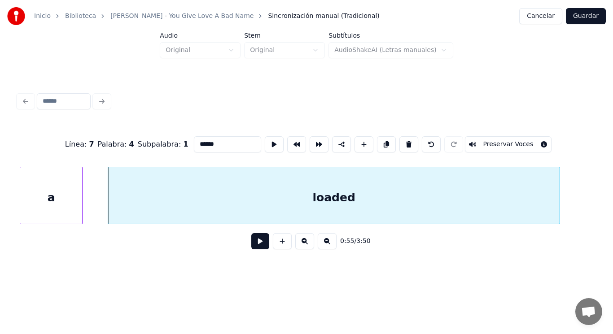
click at [256, 242] on button at bounding box center [260, 241] width 18 height 16
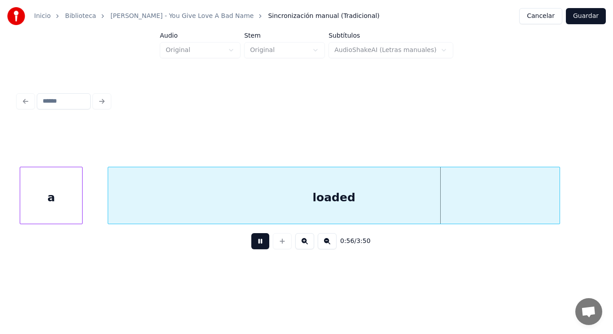
click at [256, 242] on button at bounding box center [260, 241] width 18 height 16
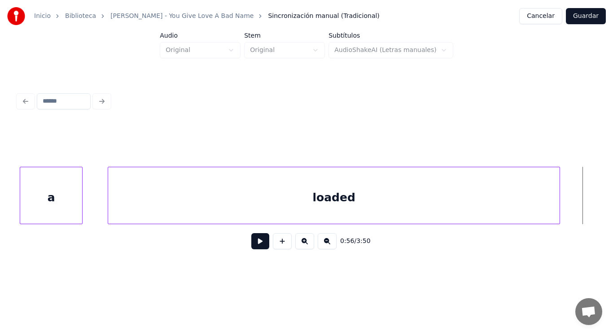
click at [256, 242] on button at bounding box center [260, 241] width 18 height 16
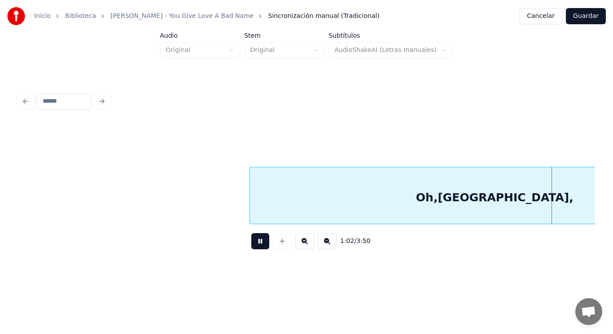
scroll to position [0, 39114]
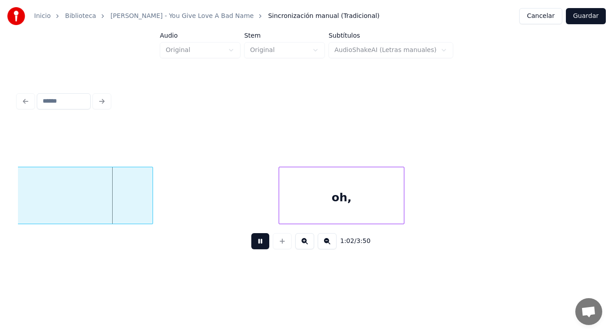
click at [256, 242] on button at bounding box center [260, 241] width 18 height 16
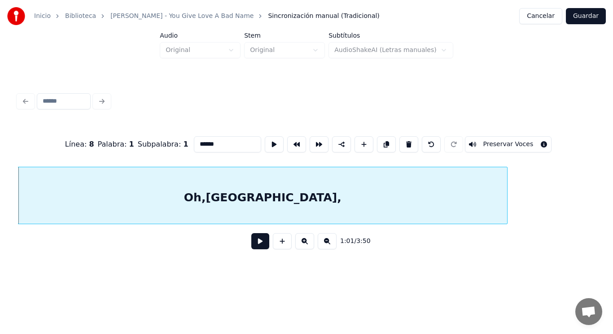
click at [199, 140] on input "******" at bounding box center [227, 144] width 67 height 16
type input "******"
click at [254, 249] on button at bounding box center [260, 241] width 18 height 16
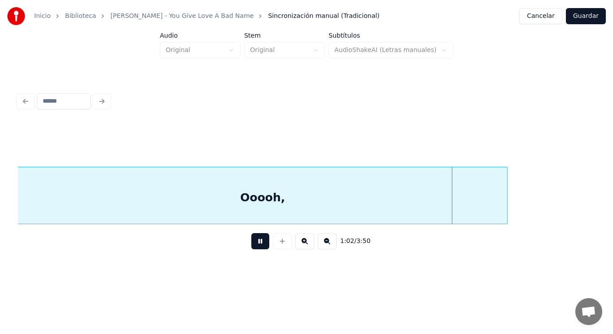
click at [254, 249] on button at bounding box center [260, 241] width 18 height 16
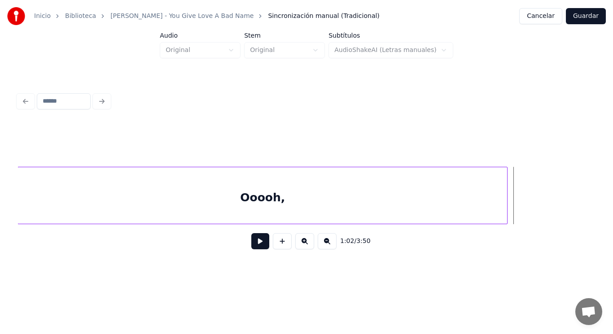
click at [253, 214] on div "Ooooh," at bounding box center [262, 197] width 489 height 61
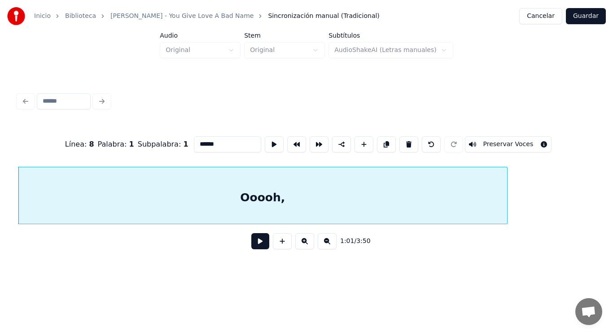
click at [256, 245] on button at bounding box center [260, 241] width 18 height 16
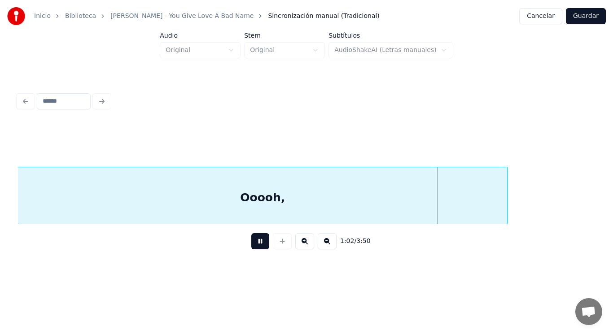
click at [256, 245] on button at bounding box center [260, 241] width 18 height 16
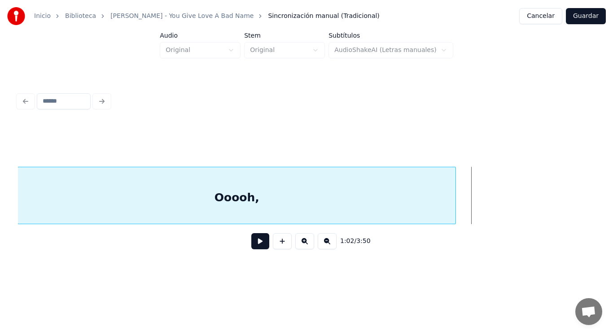
click at [455, 206] on div at bounding box center [454, 195] width 3 height 57
click at [257, 242] on button at bounding box center [260, 241] width 18 height 16
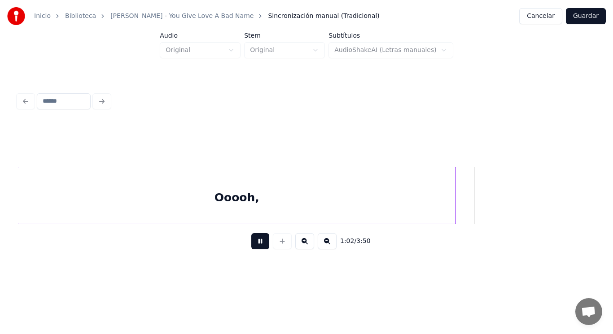
click at [257, 242] on button at bounding box center [260, 241] width 18 height 16
click at [282, 242] on button at bounding box center [282, 241] width 19 height 16
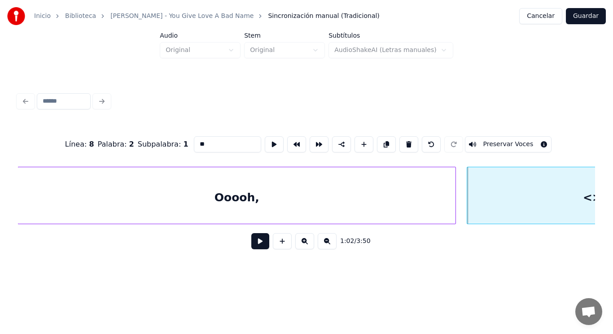
drag, startPoint x: 187, startPoint y: 136, endPoint x: 153, endPoint y: 137, distance: 34.1
click at [153, 137] on div "Línea : 8 Palabra : 2 Subpalabra : 1 ** Preservar Voces" at bounding box center [306, 144] width 577 height 45
click at [311, 202] on div "Ooooh," at bounding box center [237, 197] width 438 height 61
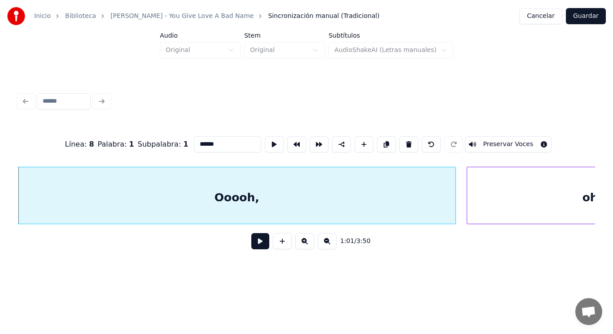
type input "******"
click at [254, 246] on button at bounding box center [260, 241] width 18 height 16
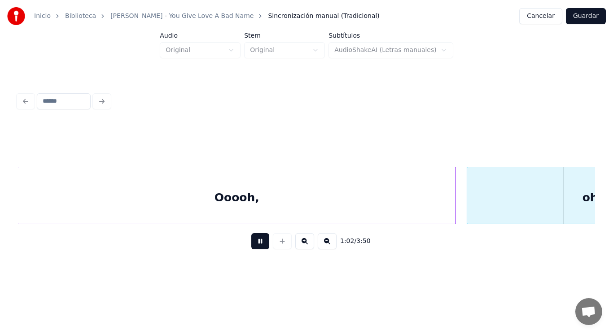
scroll to position [0, 39347]
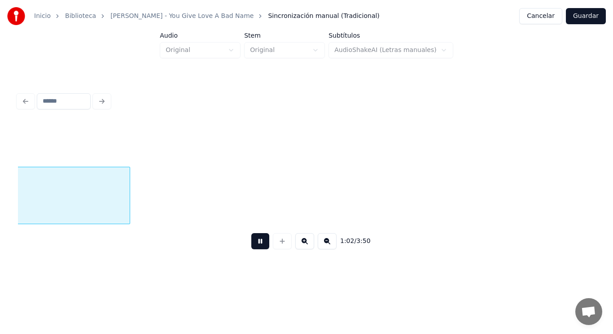
click at [254, 246] on button at bounding box center [260, 241] width 18 height 16
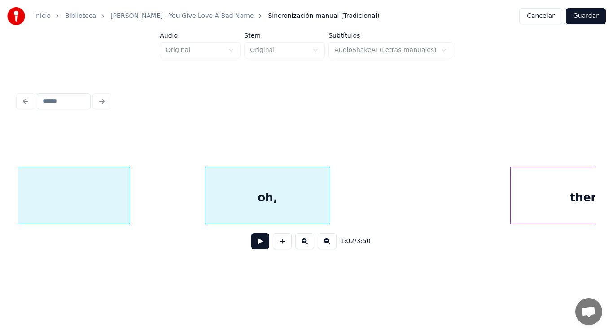
click at [322, 195] on div "oh," at bounding box center [267, 197] width 125 height 61
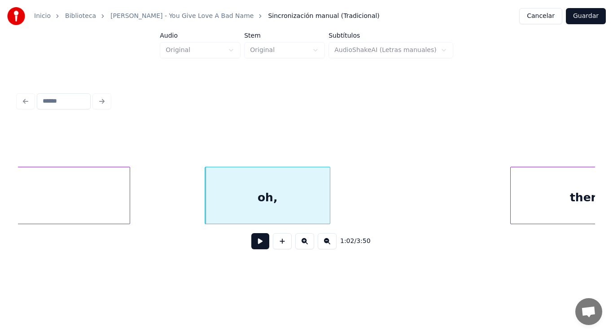
click at [98, 199] on div "oh," at bounding box center [4, 197] width 250 height 61
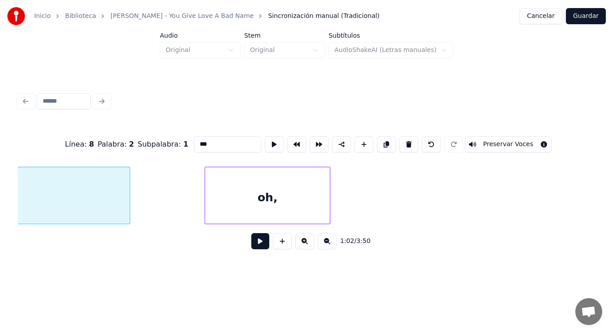
scroll to position [0, 39209]
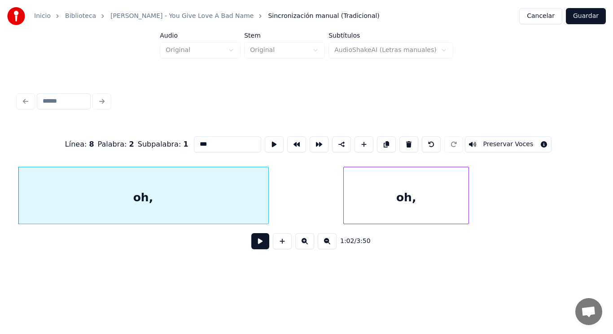
click at [258, 246] on button at bounding box center [260, 241] width 18 height 16
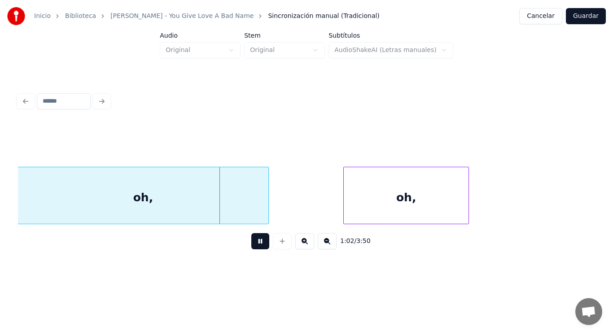
click at [258, 246] on button at bounding box center [260, 241] width 18 height 16
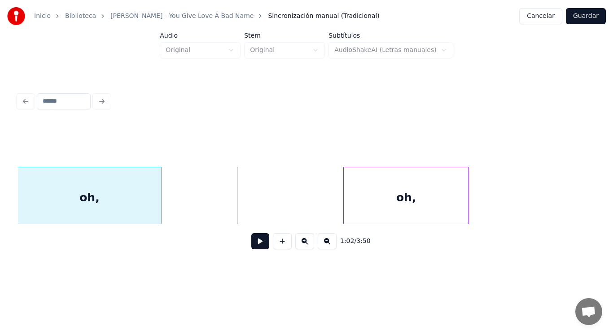
click at [161, 206] on div at bounding box center [159, 195] width 3 height 57
click at [252, 244] on button at bounding box center [260, 241] width 18 height 16
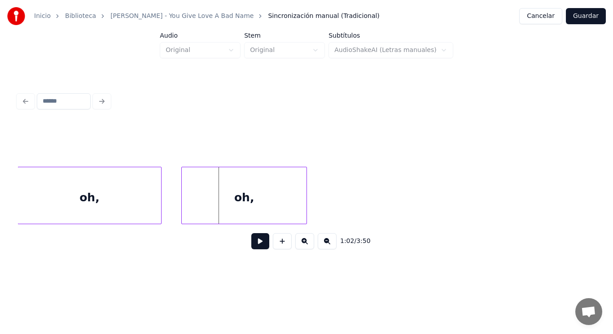
click at [200, 179] on div "oh," at bounding box center [244, 197] width 125 height 61
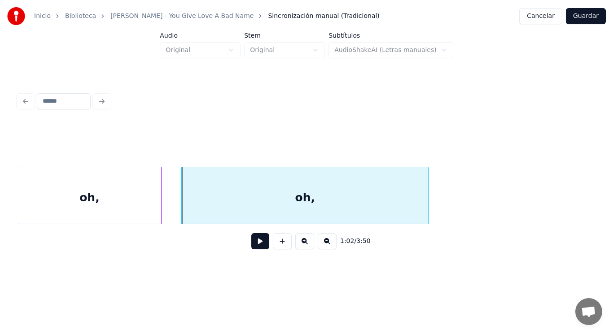
click at [427, 196] on div at bounding box center [427, 195] width 3 height 57
click at [254, 247] on button at bounding box center [260, 241] width 18 height 16
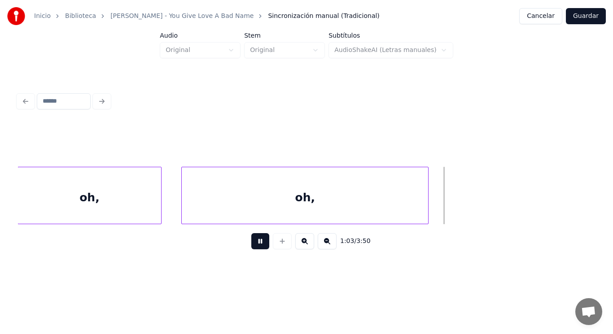
click at [254, 247] on button at bounding box center [260, 241] width 18 height 16
click at [119, 197] on div "oh," at bounding box center [89, 197] width 143 height 61
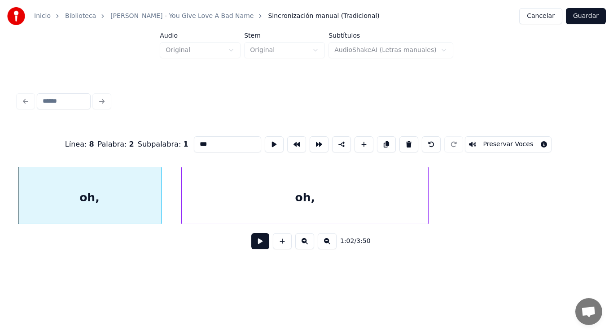
click at [251, 240] on button at bounding box center [260, 241] width 18 height 16
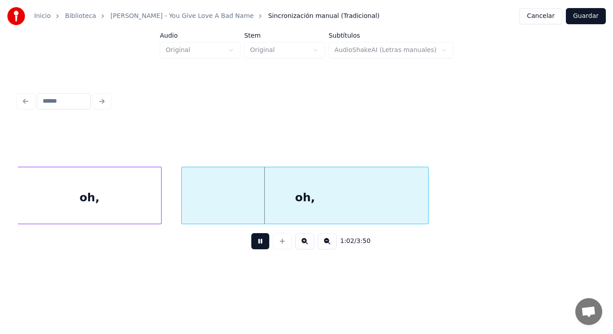
click at [251, 240] on button at bounding box center [260, 241] width 18 height 16
click at [398, 205] on div at bounding box center [397, 195] width 3 height 57
click at [252, 244] on button at bounding box center [260, 241] width 18 height 16
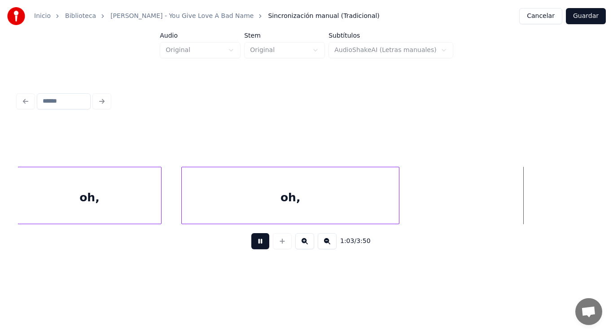
scroll to position [0, 39792]
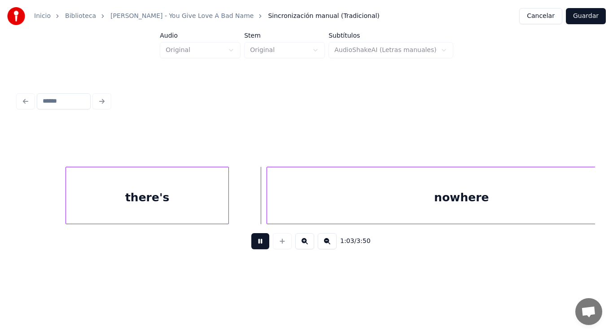
click at [252, 244] on button at bounding box center [260, 241] width 18 height 16
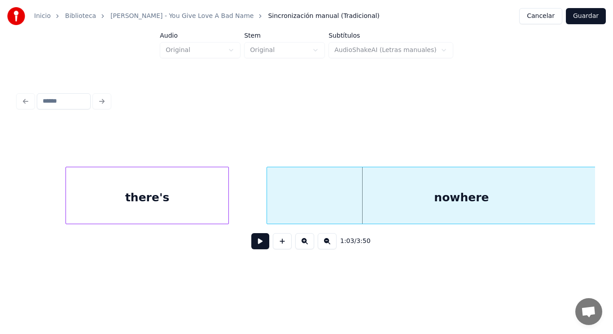
click at [187, 206] on div "there's" at bounding box center [147, 197] width 162 height 61
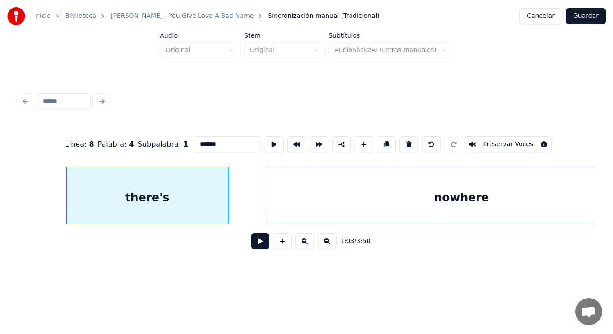
click at [255, 245] on button at bounding box center [260, 241] width 18 height 16
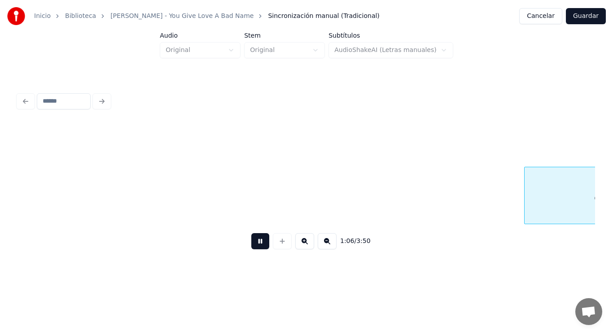
scroll to position [0, 41542]
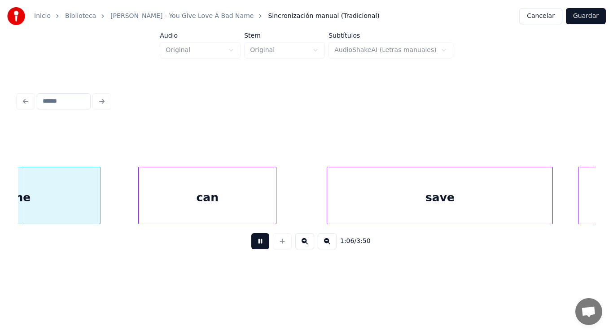
click at [255, 245] on button at bounding box center [260, 241] width 18 height 16
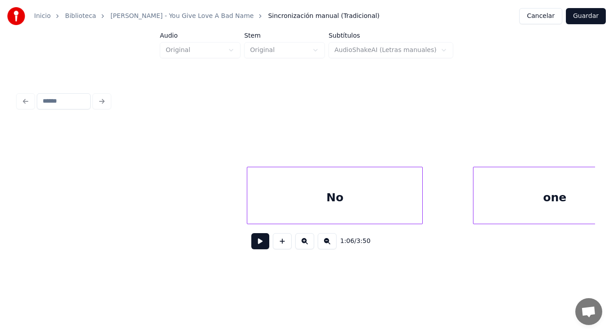
scroll to position [0, 41003]
click at [256, 249] on button at bounding box center [260, 241] width 18 height 16
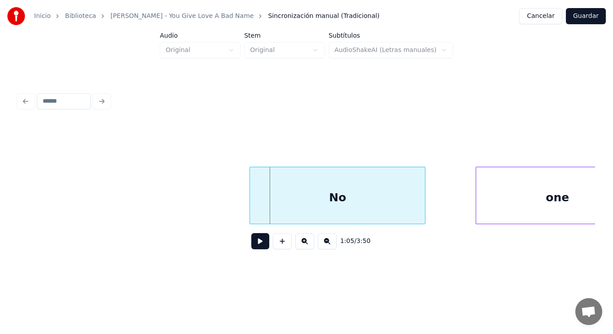
click at [251, 202] on div at bounding box center [251, 195] width 3 height 57
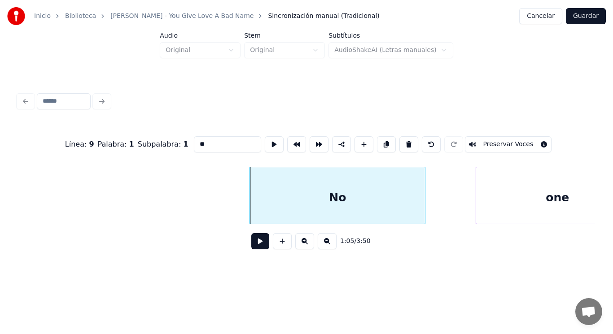
click at [251, 246] on button at bounding box center [260, 241] width 18 height 16
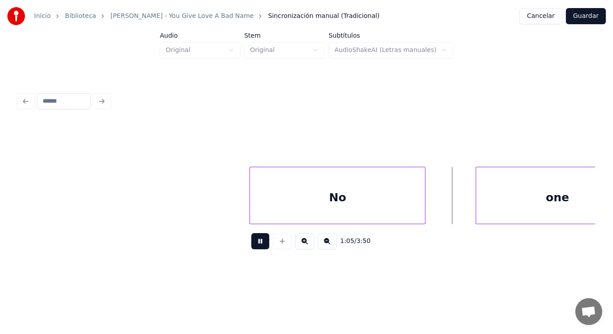
click at [251, 246] on button at bounding box center [260, 241] width 18 height 16
click at [452, 208] on div at bounding box center [452, 195] width 3 height 57
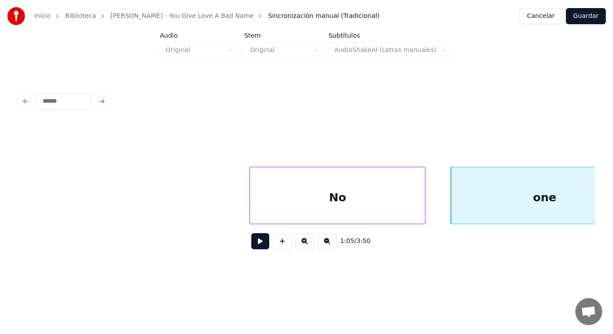
click at [254, 245] on button at bounding box center [260, 241] width 18 height 16
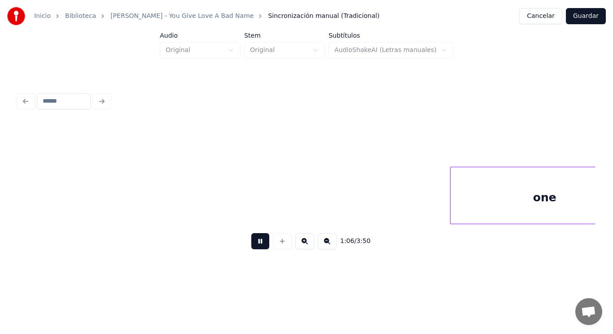
scroll to position [0, 41583]
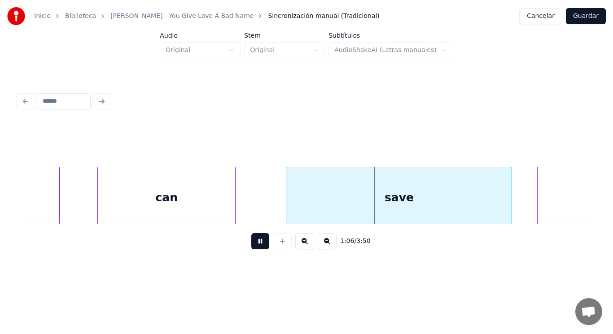
click at [254, 245] on button at bounding box center [260, 241] width 18 height 16
click at [293, 203] on div "save" at bounding box center [398, 197] width 225 height 61
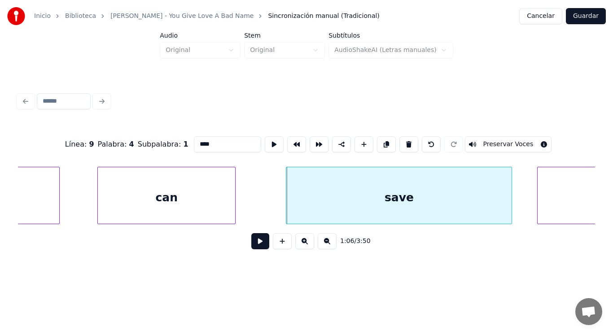
click at [255, 246] on button at bounding box center [260, 241] width 18 height 16
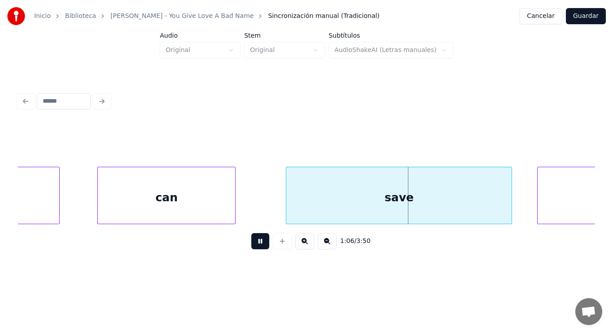
click at [255, 246] on button at bounding box center [260, 241] width 18 height 16
click at [202, 210] on div "can" at bounding box center [166, 197] width 137 height 61
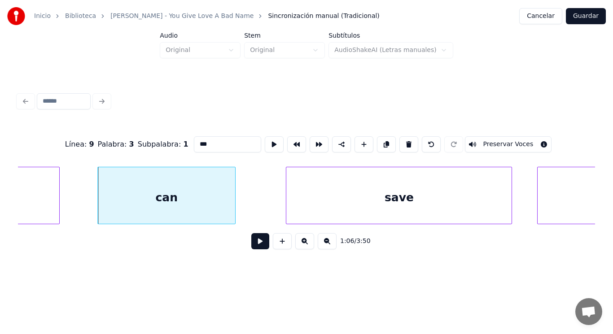
click at [255, 245] on button at bounding box center [260, 241] width 18 height 16
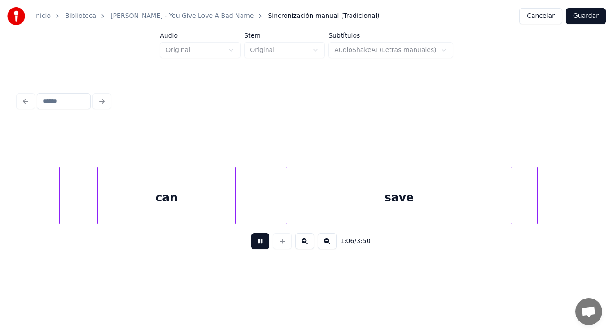
click at [255, 245] on button at bounding box center [260, 241] width 18 height 16
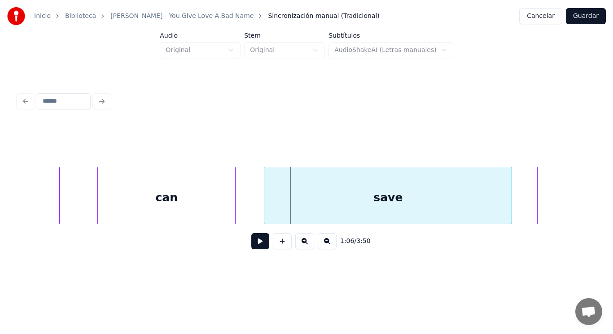
click at [266, 213] on div at bounding box center [265, 195] width 3 height 57
click at [258, 245] on button at bounding box center [260, 241] width 18 height 16
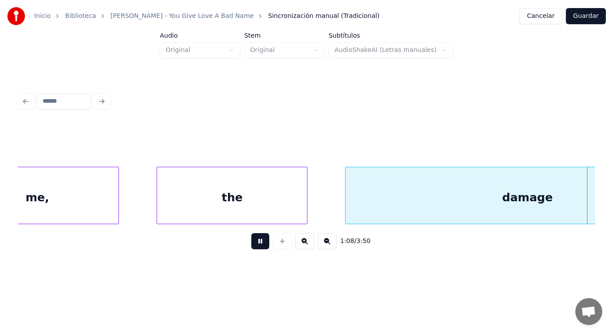
scroll to position [0, 42746]
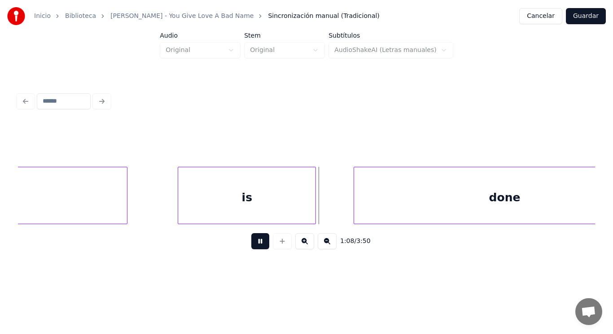
click at [258, 245] on button at bounding box center [260, 241] width 18 height 16
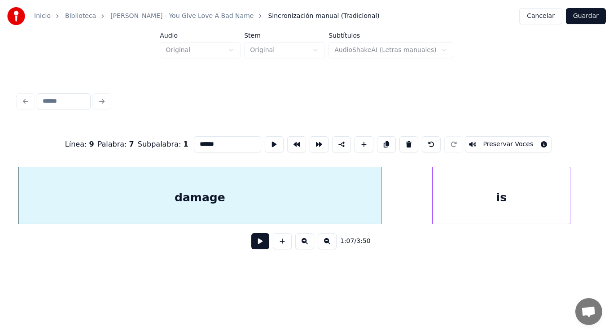
click at [255, 245] on button at bounding box center [260, 241] width 18 height 16
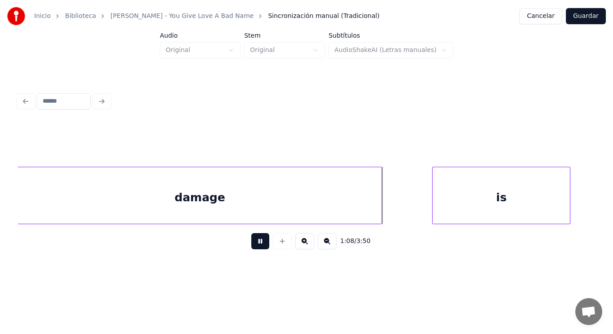
click at [255, 245] on button at bounding box center [260, 241] width 18 height 16
click at [408, 209] on div at bounding box center [407, 195] width 3 height 57
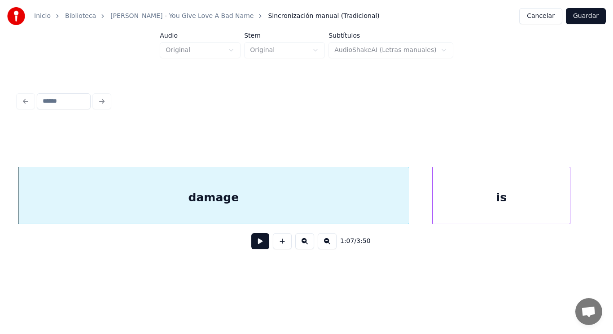
click at [252, 248] on button at bounding box center [260, 241] width 18 height 16
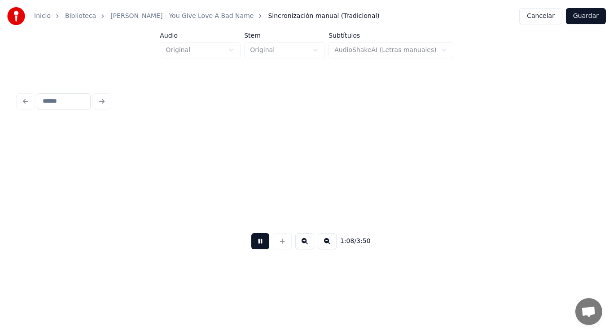
scroll to position [0, 43080]
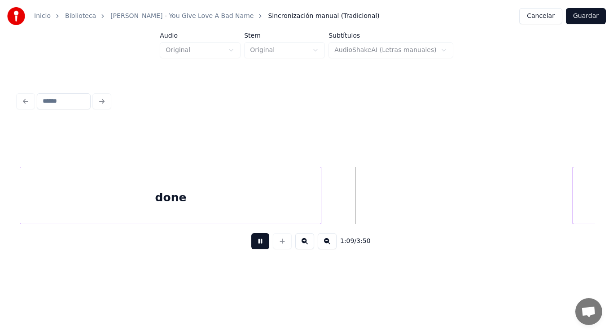
click at [252, 248] on button at bounding box center [260, 241] width 18 height 16
click at [244, 195] on div "done" at bounding box center [170, 197] width 301 height 61
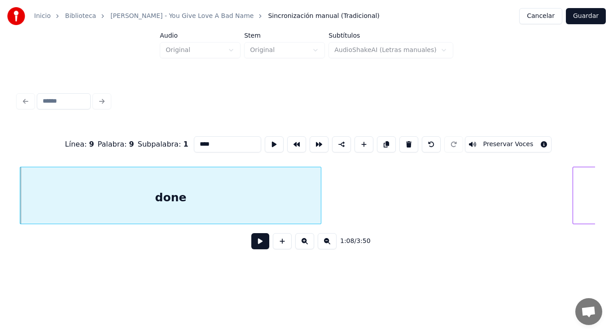
click at [251, 241] on button at bounding box center [260, 241] width 18 height 16
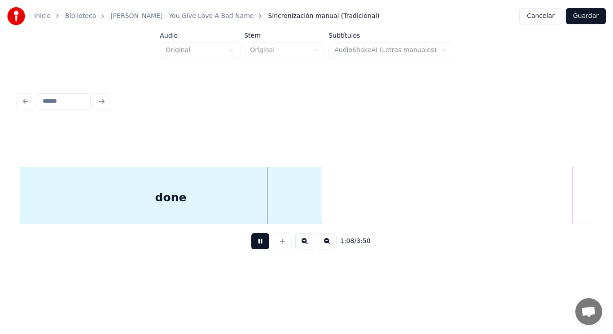
click at [251, 241] on button at bounding box center [260, 241] width 18 height 16
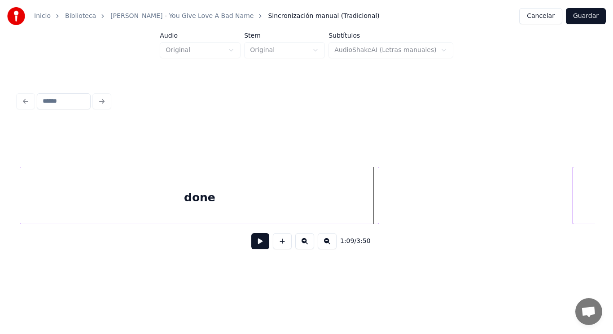
click at [377, 205] on div at bounding box center [377, 195] width 3 height 57
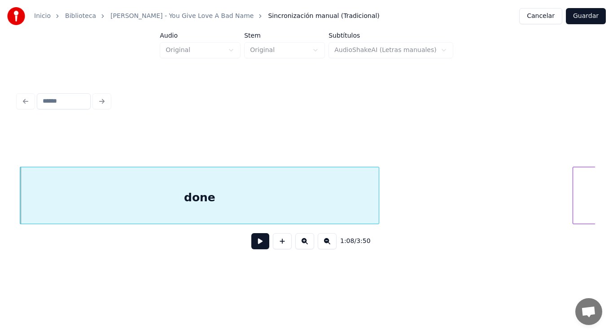
click at [255, 243] on button at bounding box center [260, 241] width 18 height 16
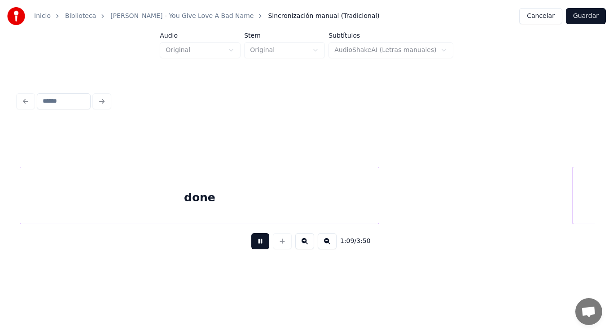
click at [255, 243] on button at bounding box center [260, 241] width 18 height 16
click at [534, 200] on div at bounding box center [534, 195] width 3 height 57
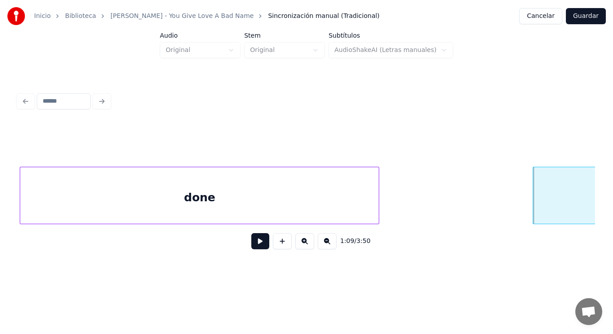
click at [251, 208] on div "done" at bounding box center [199, 197] width 359 height 61
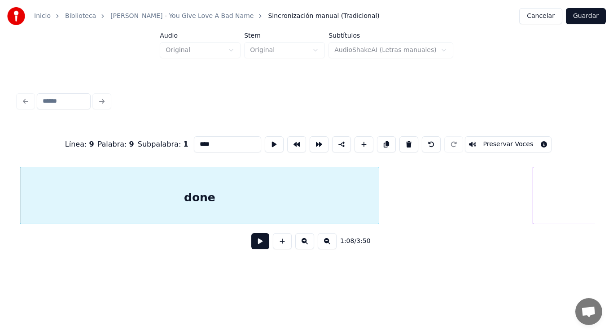
click at [197, 139] on input "****" at bounding box center [227, 144] width 67 height 16
type input "*****"
click at [256, 243] on button at bounding box center [260, 241] width 18 height 16
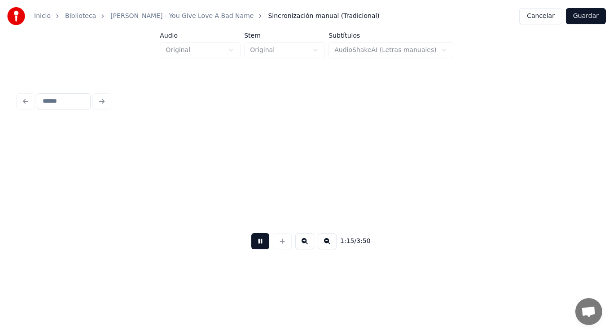
scroll to position [0, 47172]
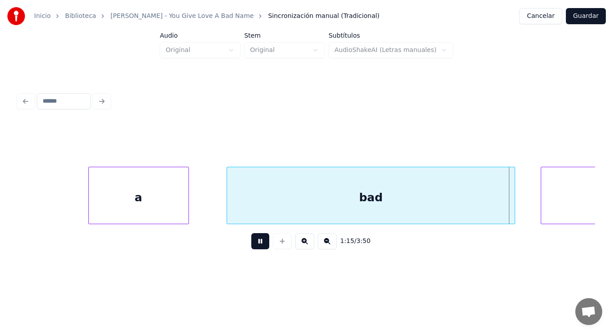
click at [256, 243] on button at bounding box center [260, 241] width 18 height 16
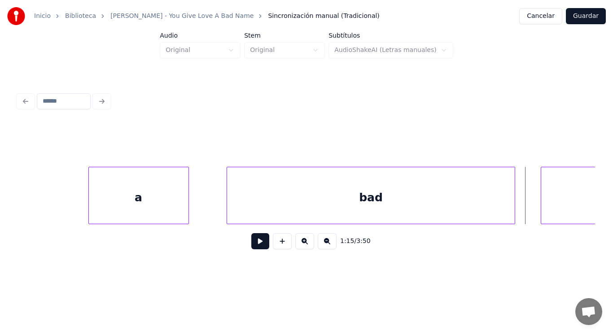
click at [257, 210] on div "bad" at bounding box center [371, 197] width 288 height 61
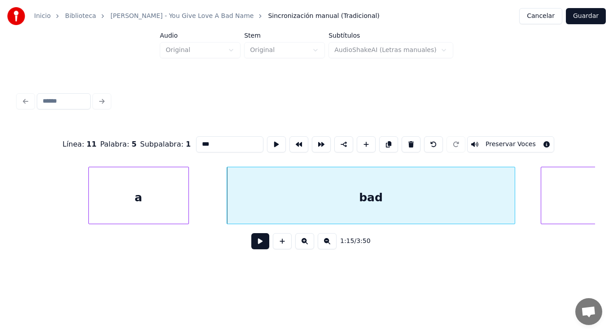
click at [255, 245] on button at bounding box center [260, 241] width 18 height 16
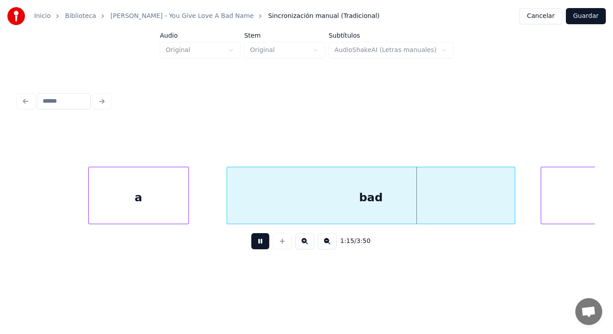
click at [255, 245] on button at bounding box center [260, 241] width 18 height 16
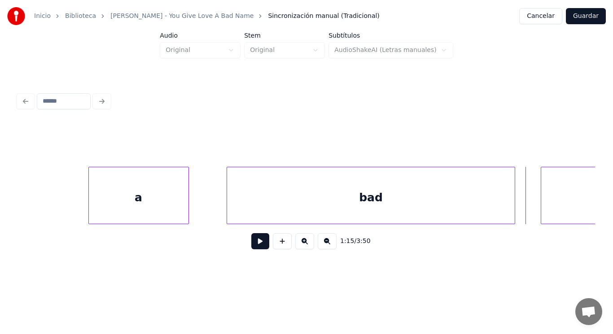
click at [294, 218] on div "bad" at bounding box center [371, 197] width 288 height 61
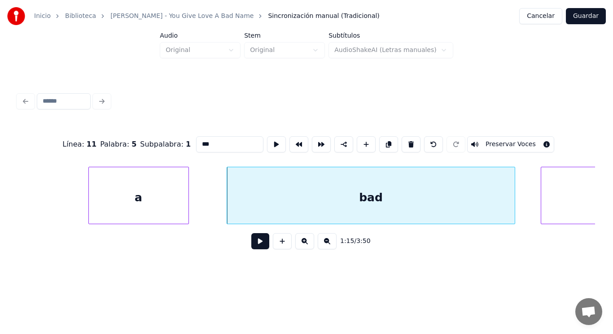
click at [256, 244] on button at bounding box center [260, 241] width 18 height 16
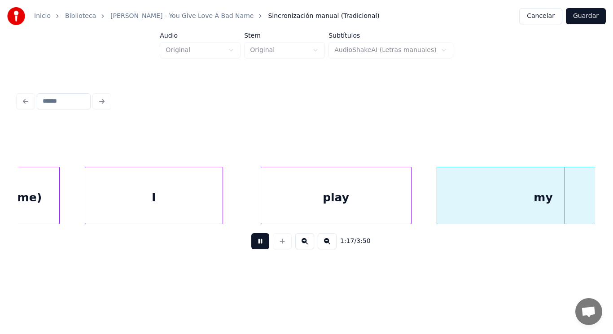
scroll to position [0, 48931]
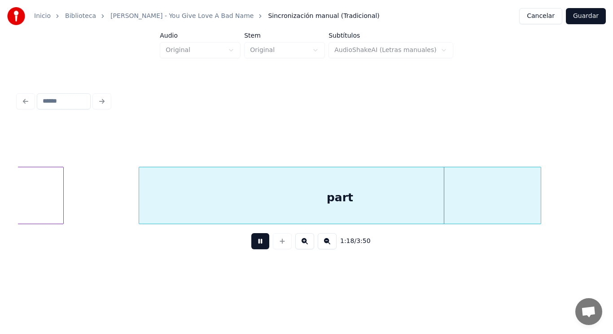
click at [256, 244] on button at bounding box center [260, 241] width 18 height 16
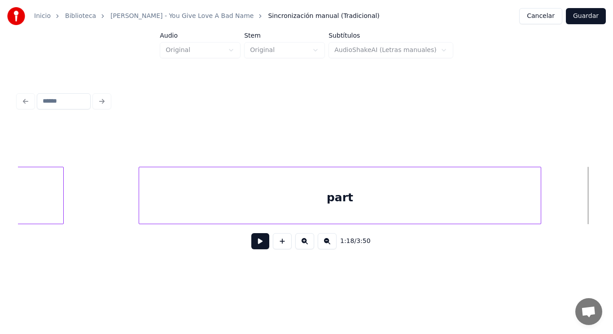
click at [256, 244] on button at bounding box center [260, 241] width 18 height 16
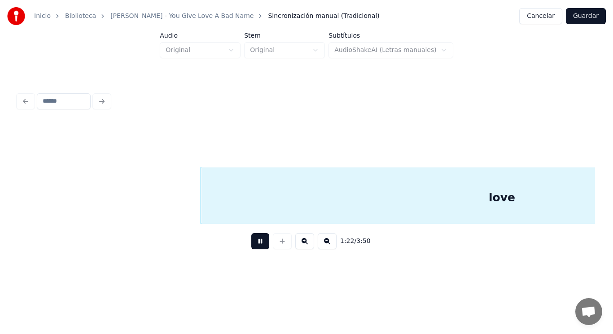
scroll to position [0, 51894]
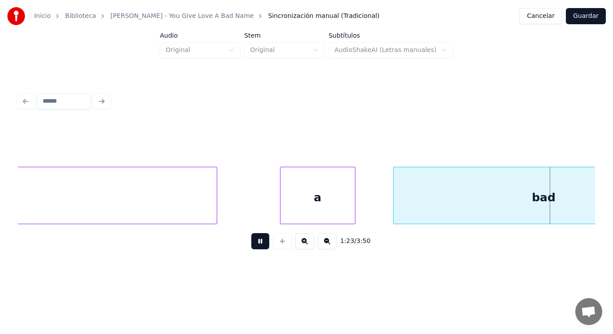
click at [256, 244] on button at bounding box center [260, 241] width 18 height 16
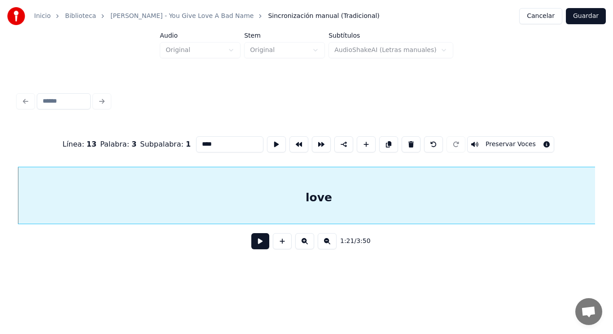
click at [256, 249] on button at bounding box center [260, 241] width 18 height 16
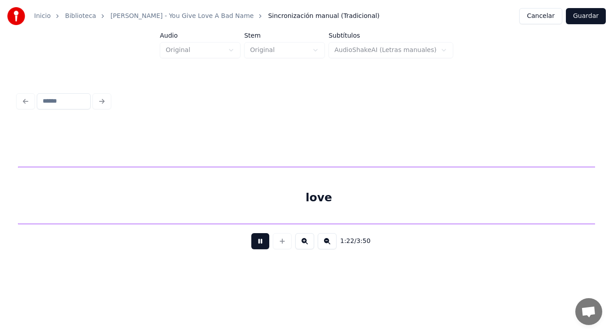
scroll to position [0, 52073]
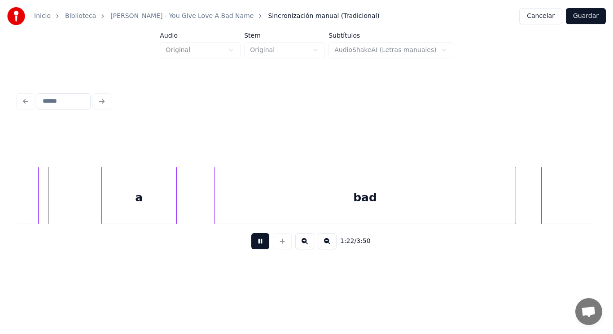
click at [256, 249] on button at bounding box center [260, 241] width 18 height 16
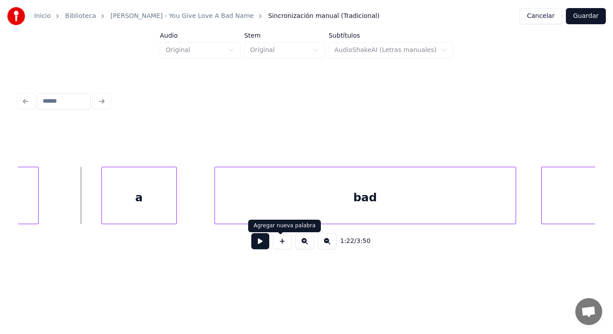
click at [254, 245] on button at bounding box center [260, 241] width 18 height 16
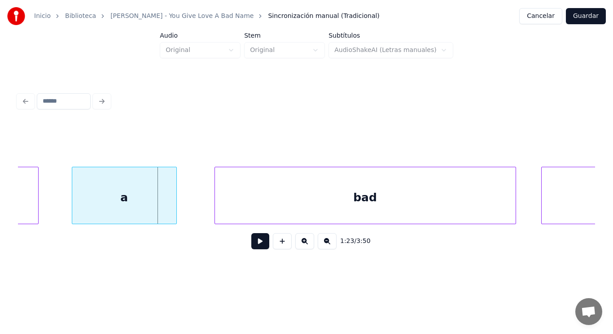
click at [72, 205] on div at bounding box center [73, 195] width 3 height 57
click at [259, 245] on button at bounding box center [260, 241] width 18 height 16
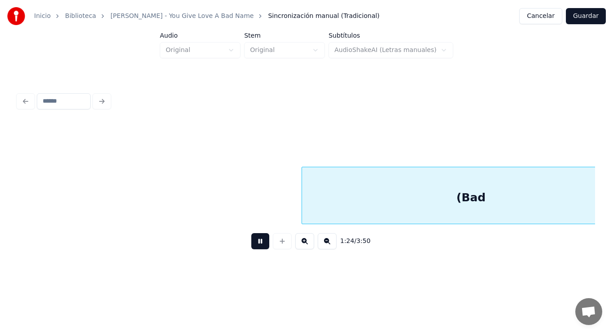
scroll to position [0, 53233]
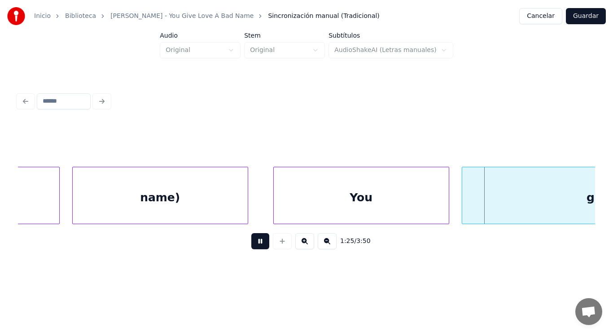
click at [259, 245] on button at bounding box center [260, 241] width 18 height 16
click at [282, 214] on div "You" at bounding box center [361, 197] width 175 height 61
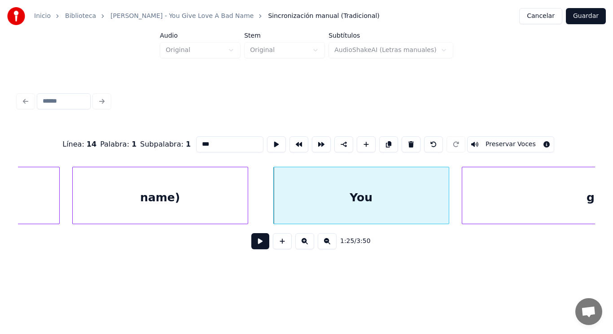
click at [255, 245] on button at bounding box center [260, 241] width 18 height 16
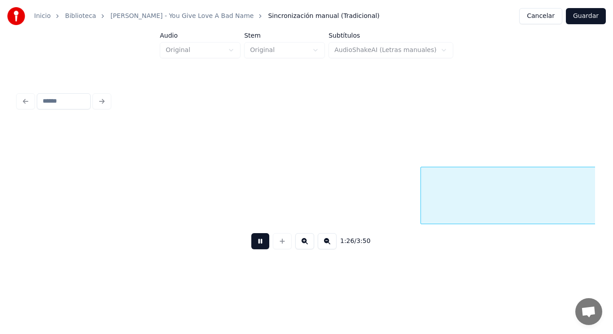
scroll to position [0, 54399]
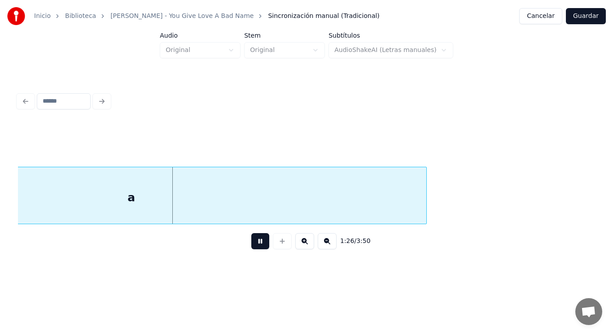
click at [255, 245] on button at bounding box center [260, 241] width 18 height 16
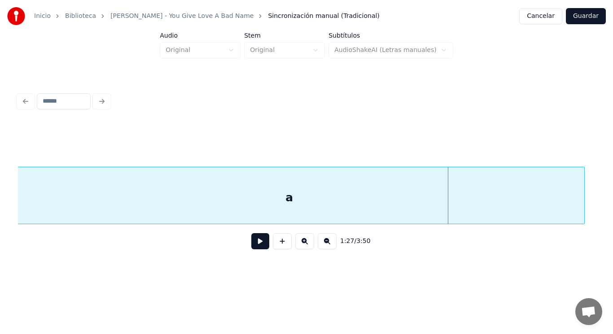
scroll to position [0, 54184]
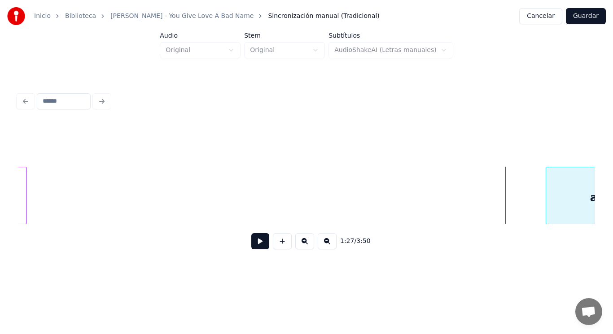
click at [548, 204] on div at bounding box center [547, 195] width 3 height 57
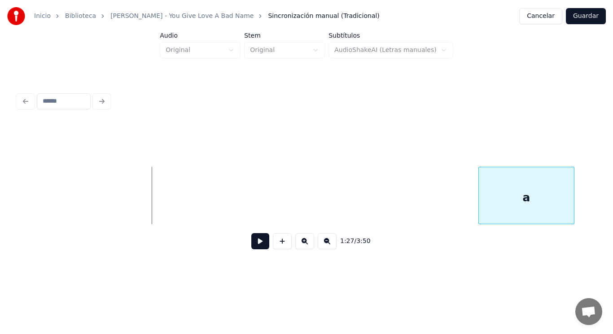
scroll to position [0, 54605]
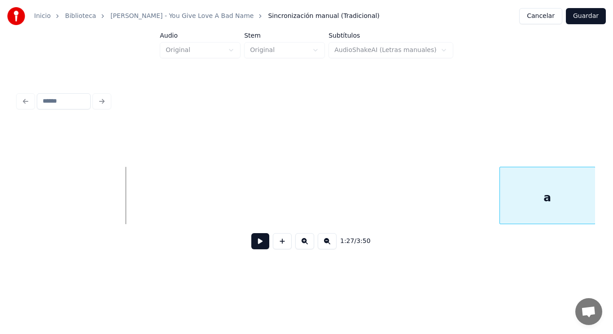
click at [575, 207] on div "a" at bounding box center [547, 197] width 95 height 61
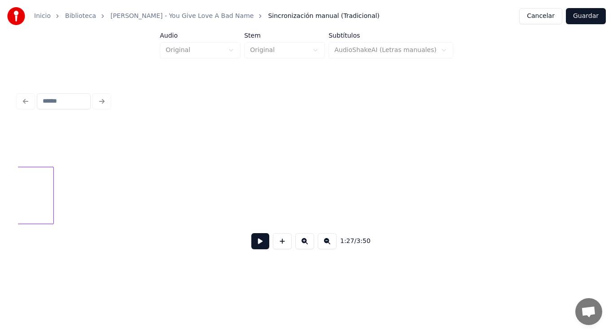
scroll to position [0, 54156]
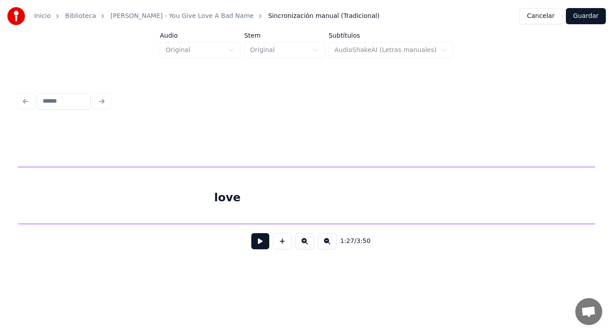
click at [613, 194] on div "Inicio Biblioteca [PERSON_NAME] - You Give Love A Bad Name Sincronización manua…" at bounding box center [306, 136] width 613 height 273
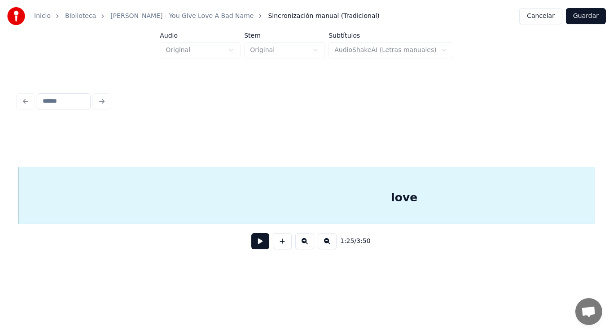
click at [255, 243] on button at bounding box center [260, 241] width 18 height 16
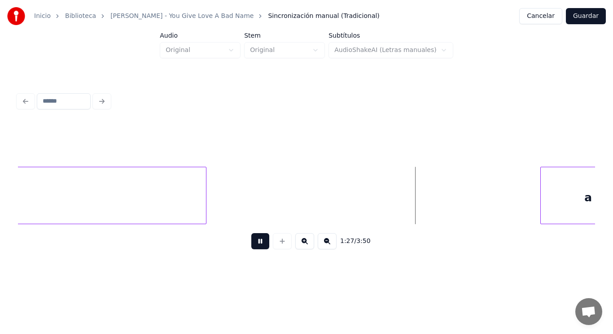
click at [255, 243] on button at bounding box center [260, 241] width 18 height 16
click at [327, 201] on div at bounding box center [328, 195] width 3 height 57
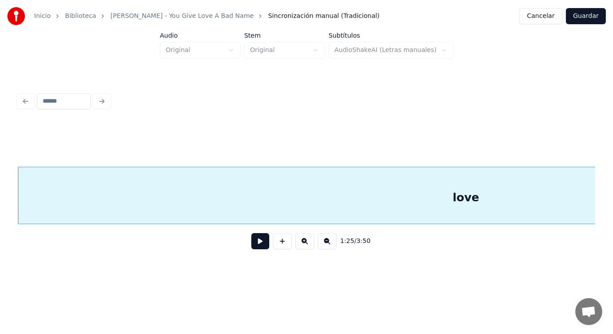
click at [259, 244] on button at bounding box center [260, 241] width 18 height 16
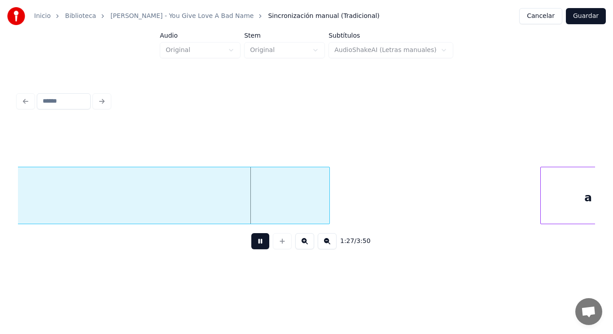
click at [259, 244] on button at bounding box center [260, 241] width 18 height 16
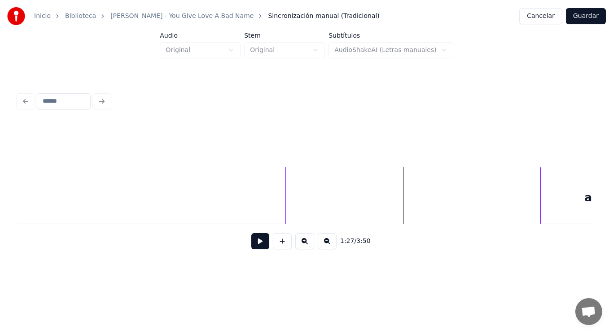
click at [283, 204] on div at bounding box center [284, 195] width 3 height 57
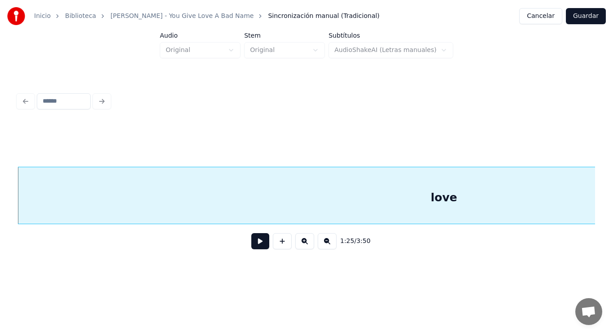
click at [251, 244] on button at bounding box center [260, 241] width 18 height 16
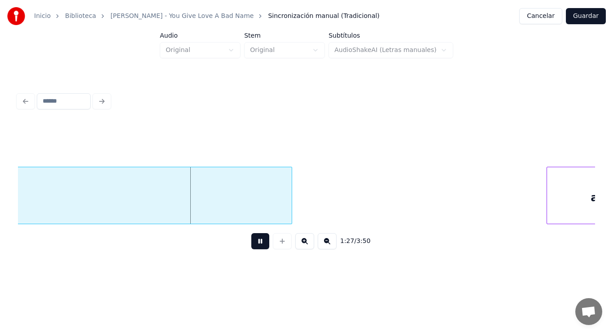
click at [251, 244] on button at bounding box center [260, 241] width 18 height 16
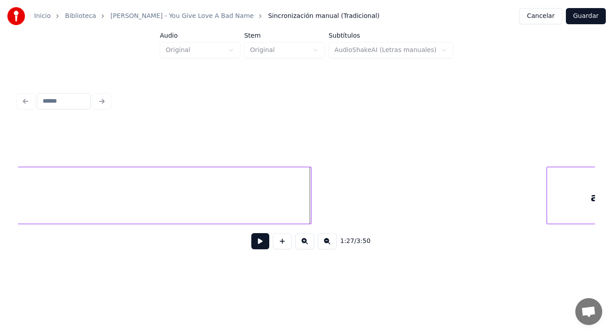
click at [310, 199] on div at bounding box center [309, 195] width 3 height 57
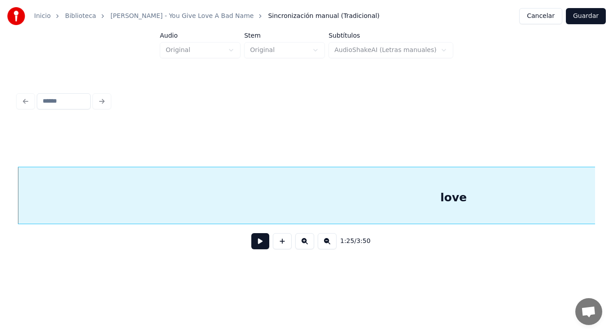
click at [259, 242] on button at bounding box center [260, 241] width 18 height 16
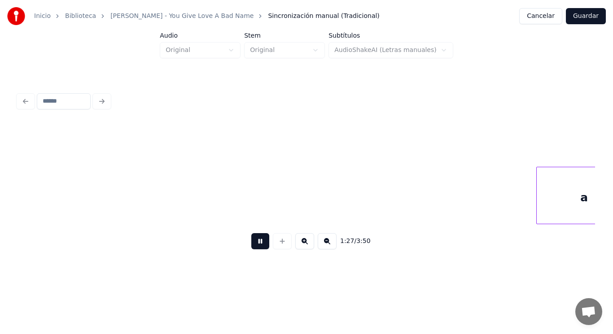
scroll to position [0, 55153]
click at [259, 242] on button at bounding box center [260, 241] width 18 height 16
click at [566, 189] on div "a" at bounding box center [547, 197] width 95 height 61
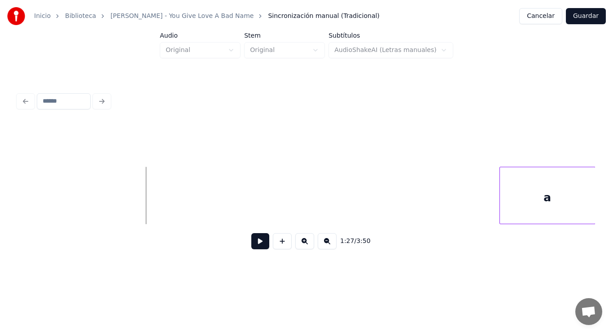
click at [254, 243] on button at bounding box center [260, 241] width 18 height 16
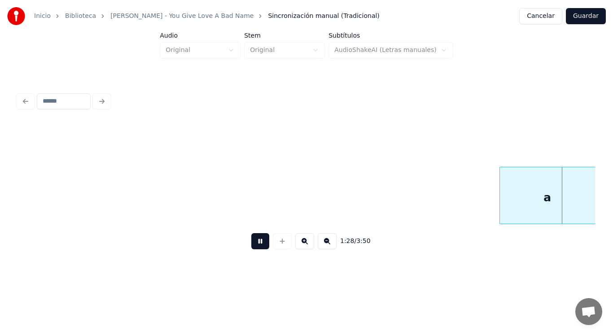
scroll to position [0, 55714]
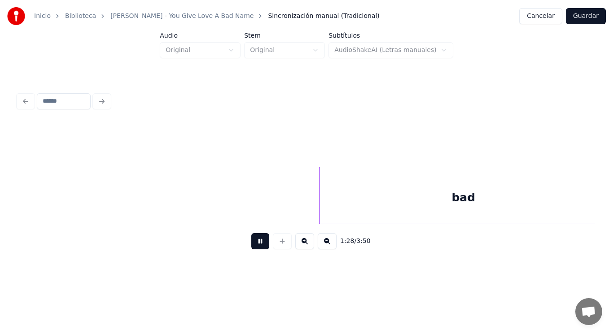
click at [254, 243] on button at bounding box center [260, 241] width 18 height 16
click at [251, 248] on button at bounding box center [260, 241] width 18 height 16
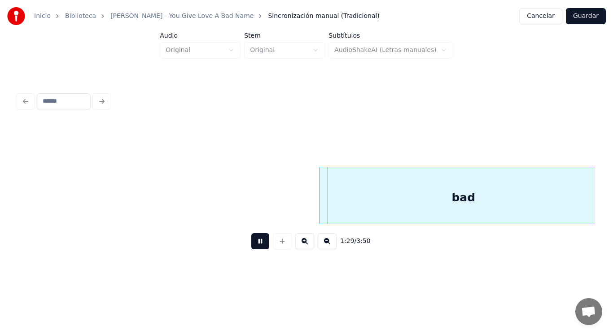
click at [251, 248] on button at bounding box center [260, 241] width 18 height 16
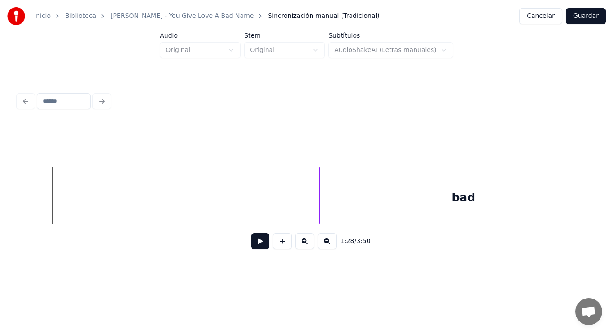
click at [244, 249] on div "1:28 / 3:50" at bounding box center [306, 242] width 563 height 20
click at [251, 249] on button at bounding box center [260, 241] width 18 height 16
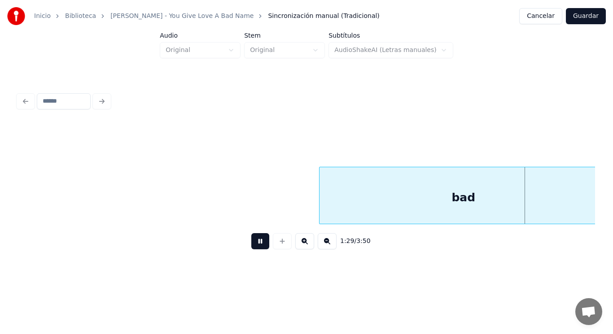
click at [251, 249] on button at bounding box center [260, 241] width 18 height 16
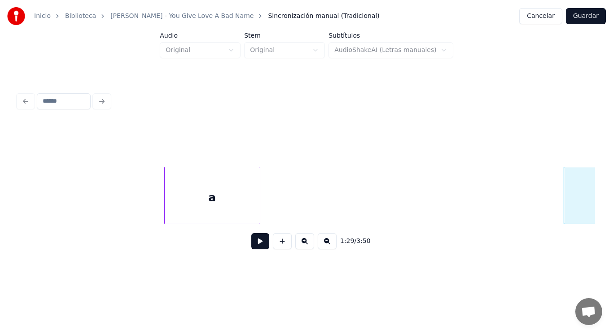
scroll to position [0, 55444]
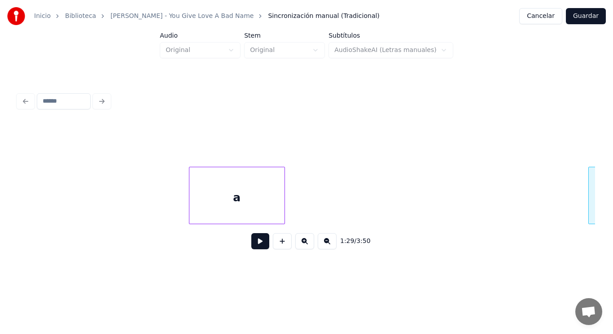
click at [217, 202] on div "a" at bounding box center [236, 197] width 95 height 61
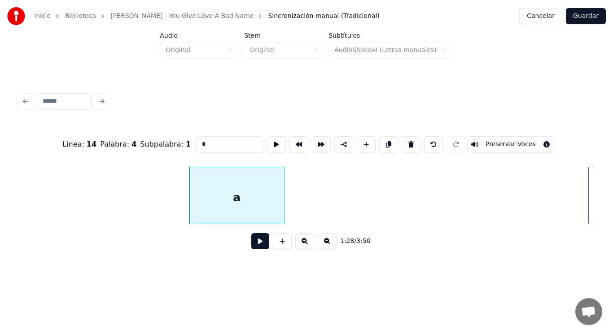
click at [416, 144] on button at bounding box center [411, 144] width 19 height 16
type input "***"
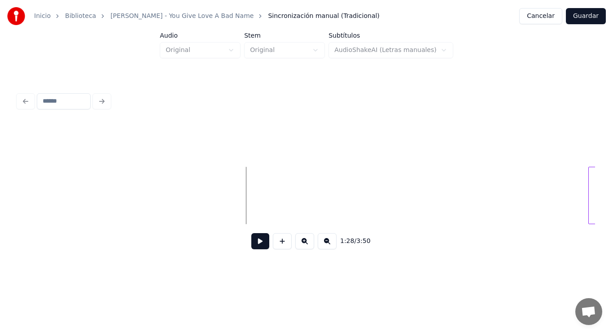
click at [254, 246] on button at bounding box center [260, 241] width 18 height 16
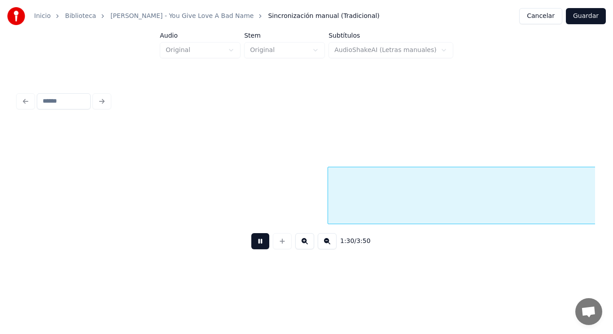
scroll to position [0, 56617]
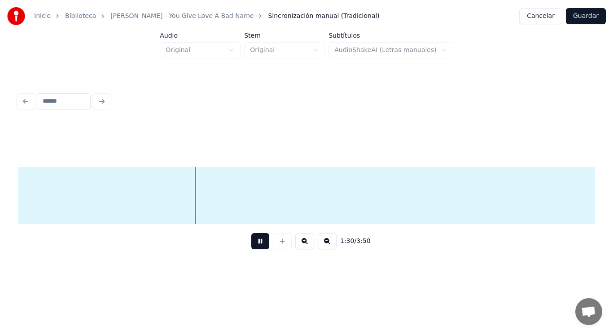
click at [254, 246] on button at bounding box center [260, 241] width 18 height 16
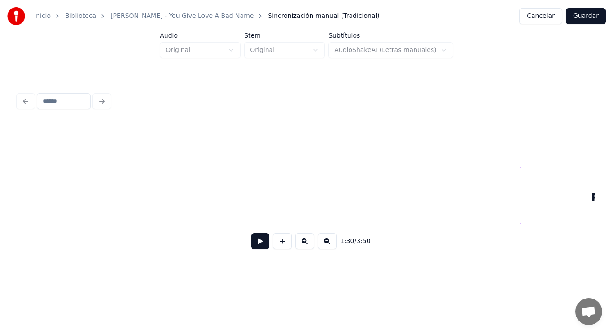
click at [14, 192] on div "1:30 / 3:50" at bounding box center [306, 173] width 584 height 178
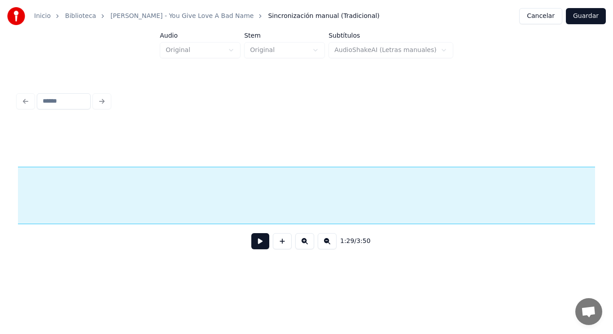
scroll to position [0, 60550]
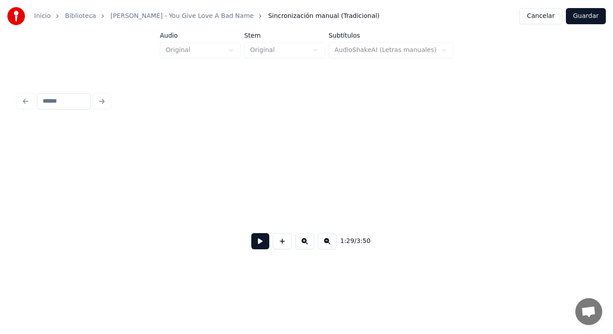
click at [0, 184] on div "Inicio Biblioteca [PERSON_NAME] - You Give Love A Bad Name Sincronización manua…" at bounding box center [306, 136] width 613 height 273
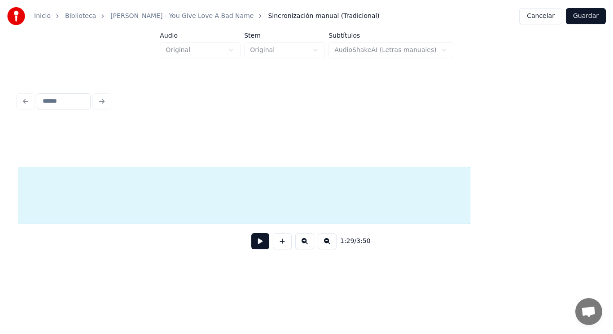
scroll to position [0, 60199]
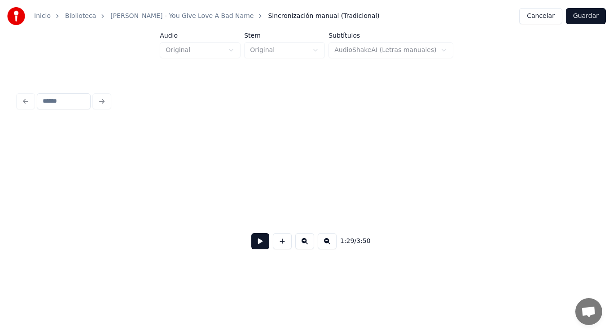
click at [0, 188] on div "Inicio Biblioteca [PERSON_NAME] - You Give Love A Bad Name Sincronización manua…" at bounding box center [306, 136] width 613 height 273
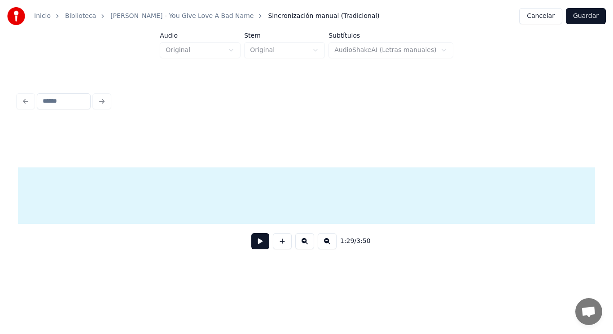
scroll to position [0, 59614]
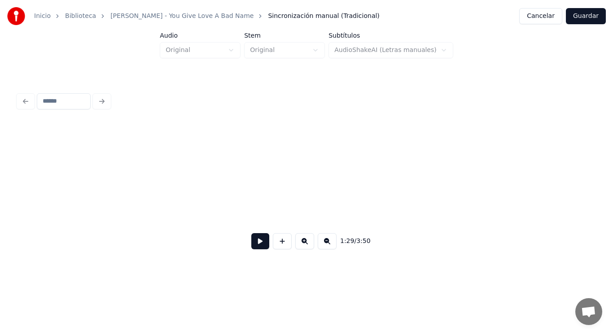
click at [0, 187] on div "Inicio Biblioteca [PERSON_NAME] - You Give Love A Bad Name Sincronización manua…" at bounding box center [306, 136] width 613 height 273
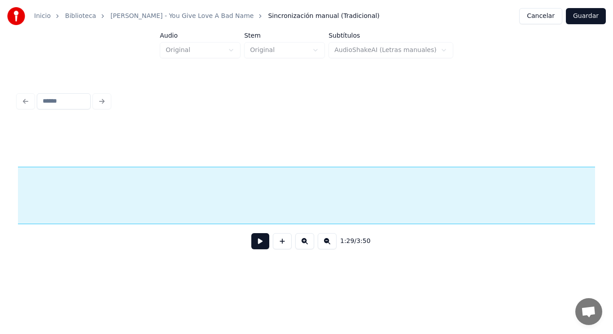
scroll to position [0, 59030]
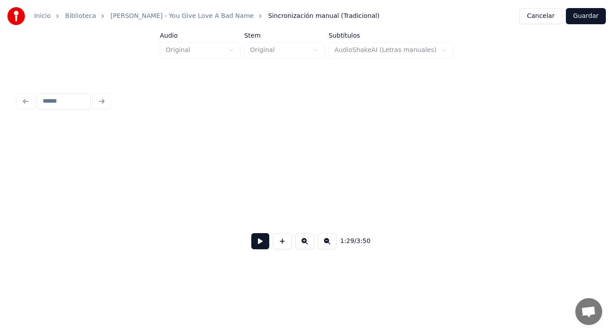
click at [0, 197] on div "Inicio Biblioteca [PERSON_NAME] - You Give Love A Bad Name Sincronización manua…" at bounding box center [306, 136] width 613 height 273
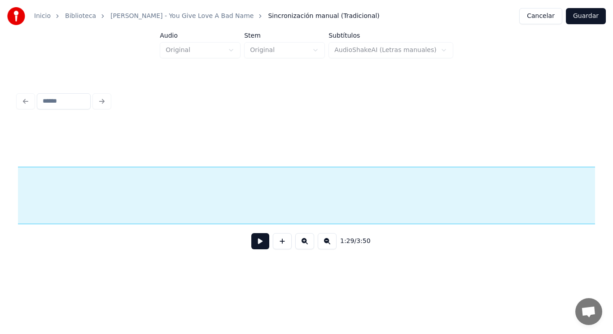
scroll to position [0, 58680]
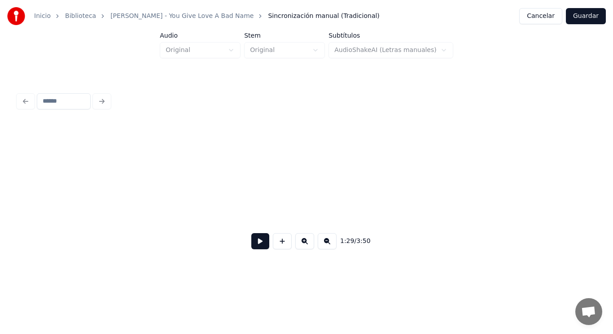
click at [0, 189] on div "Inicio Biblioteca [PERSON_NAME] - You Give Love A Bad Name Sincronización manua…" at bounding box center [306, 136] width 613 height 273
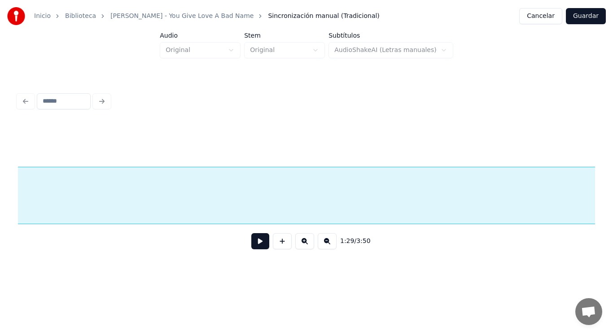
scroll to position [0, 58095]
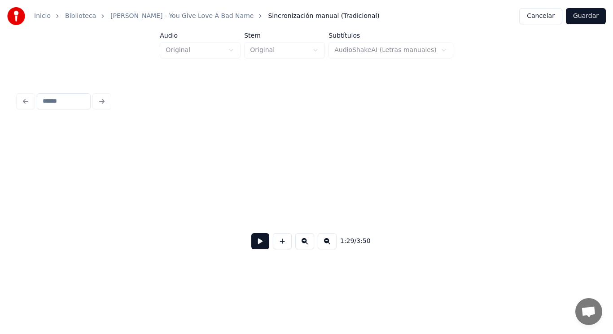
click at [0, 187] on div "Inicio Biblioteca [PERSON_NAME] - You Give Love A Bad Name Sincronización manua…" at bounding box center [306, 136] width 613 height 273
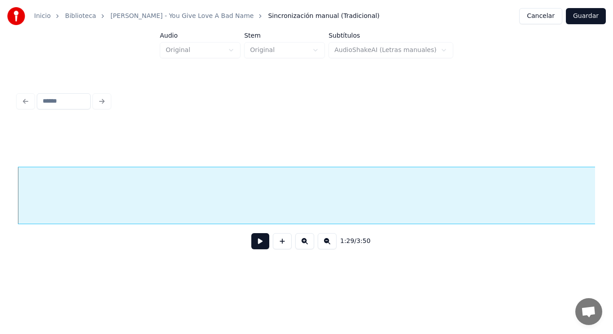
click at [254, 246] on button at bounding box center [260, 241] width 18 height 16
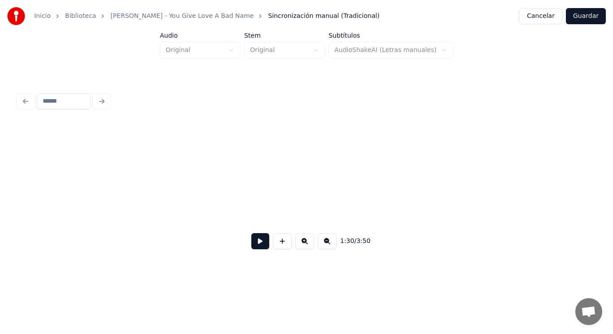
click at [15, 185] on div "1:30 / 3:50" at bounding box center [306, 173] width 584 height 178
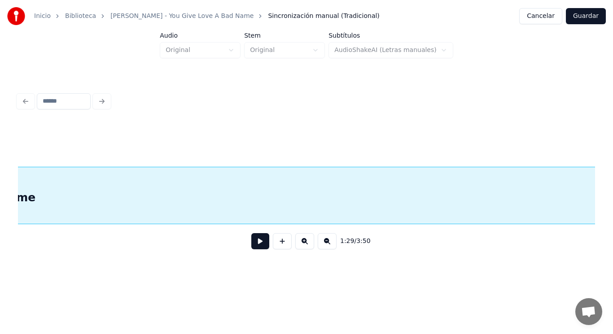
scroll to position [0, 57043]
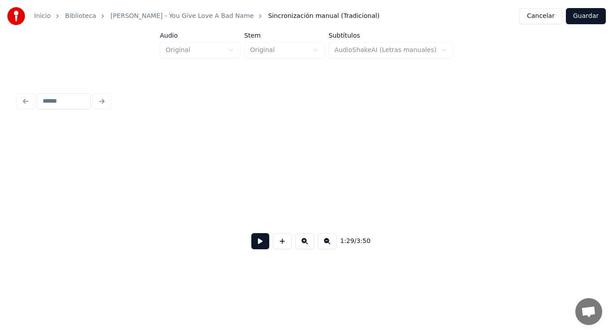
click at [0, 186] on div "Inicio Biblioteca [PERSON_NAME] - You Give Love A Bad Name Sincronización manua…" at bounding box center [306, 136] width 613 height 273
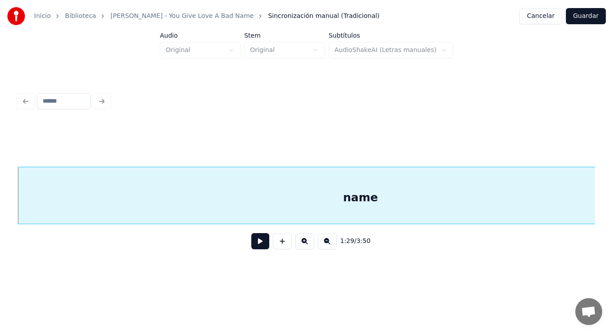
scroll to position [0, 56575]
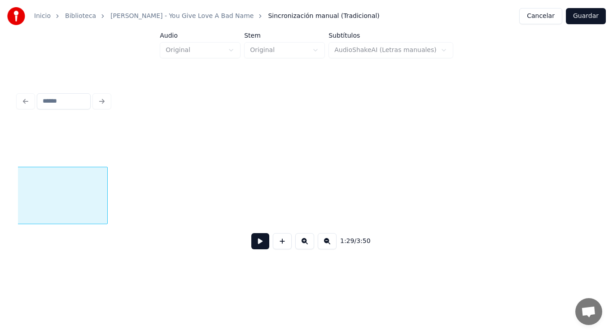
click at [105, 198] on div at bounding box center [106, 195] width 3 height 57
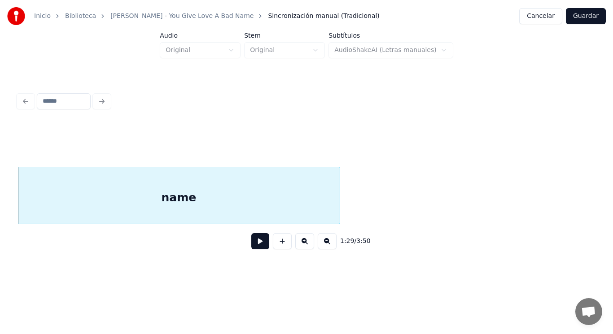
click at [258, 242] on button at bounding box center [260, 241] width 18 height 16
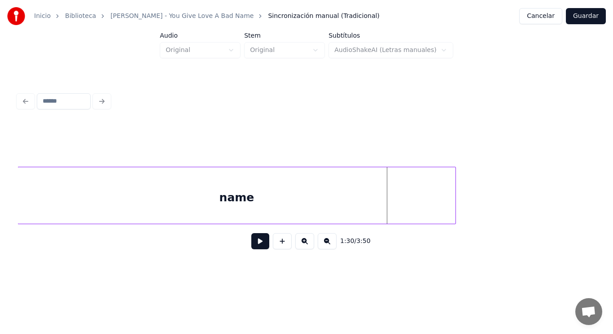
click at [453, 201] on div at bounding box center [454, 195] width 3 height 57
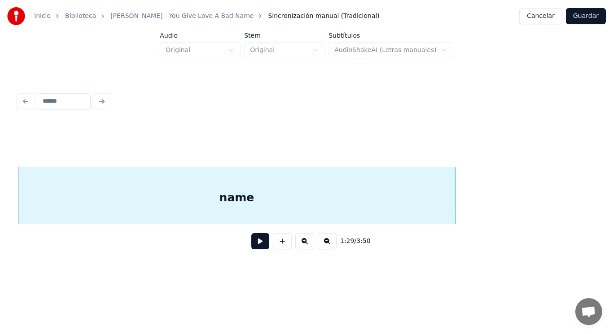
click at [252, 245] on button at bounding box center [260, 241] width 18 height 16
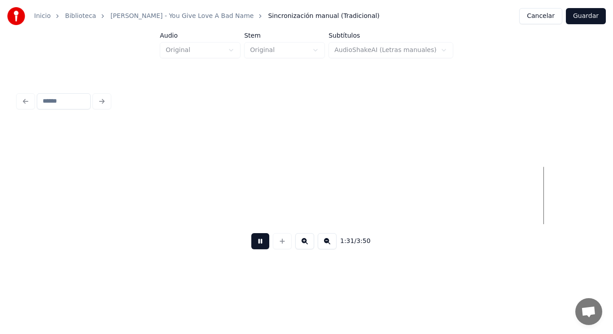
scroll to position [0, 57504]
click at [252, 245] on button at bounding box center [260, 241] width 18 height 16
click at [254, 245] on button at bounding box center [260, 241] width 18 height 16
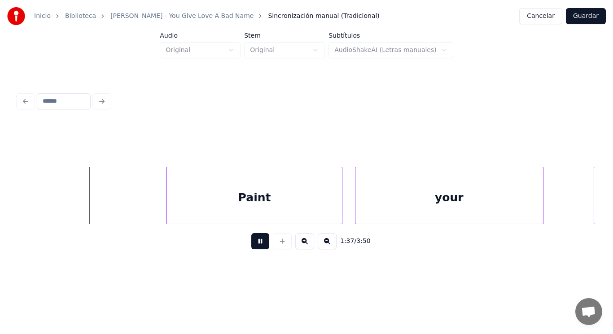
click at [254, 245] on button at bounding box center [260, 241] width 18 height 16
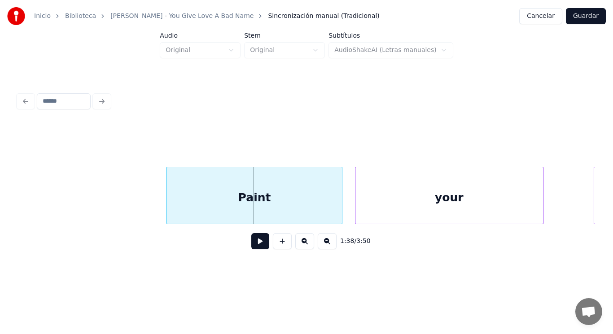
click at [217, 217] on div "Paint" at bounding box center [254, 197] width 175 height 61
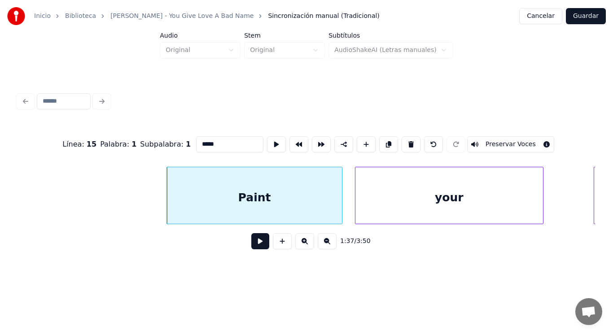
click at [254, 250] on button at bounding box center [260, 241] width 18 height 16
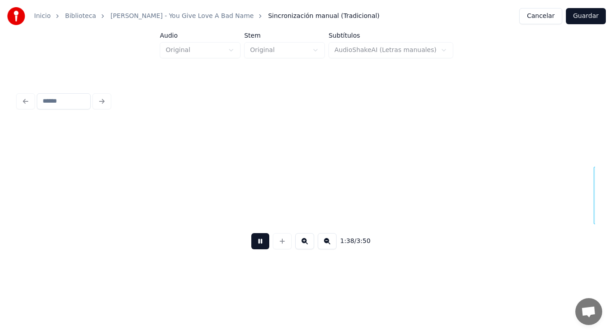
scroll to position [0, 61948]
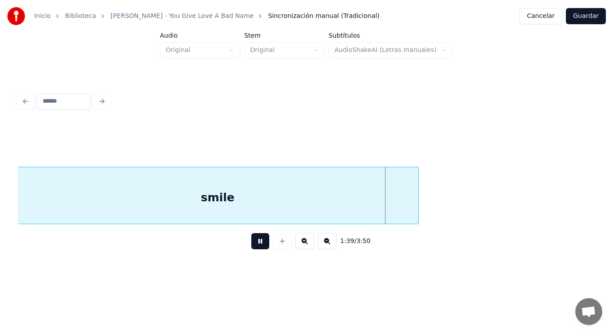
click at [254, 250] on button at bounding box center [260, 241] width 18 height 16
click at [231, 183] on div "smile" at bounding box center [217, 197] width 401 height 61
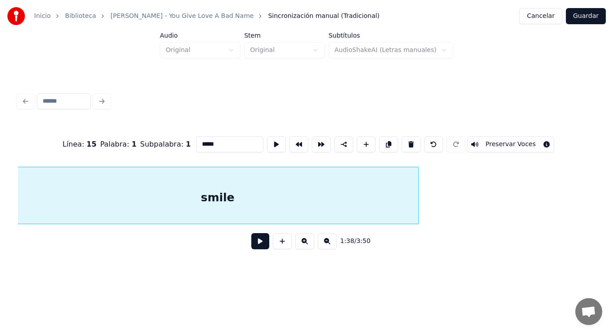
type input "*****"
click at [252, 245] on button at bounding box center [260, 241] width 18 height 16
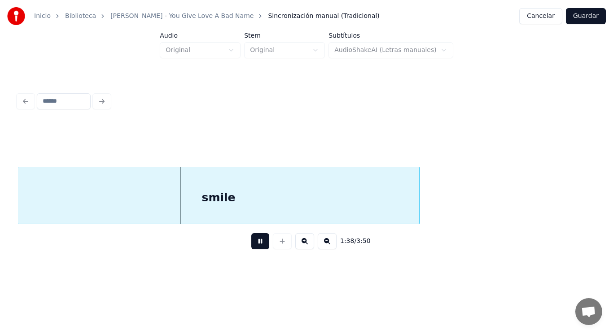
click at [252, 245] on button at bounding box center [260, 241] width 18 height 16
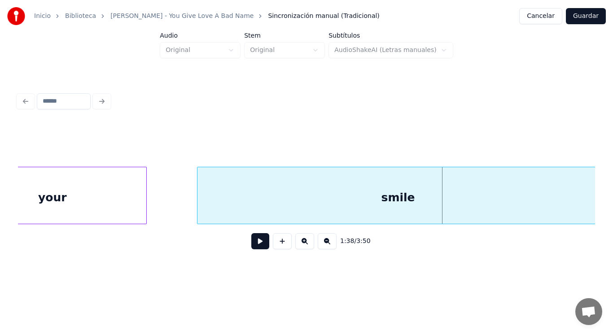
click at [100, 205] on div "your" at bounding box center [53, 197] width 188 height 61
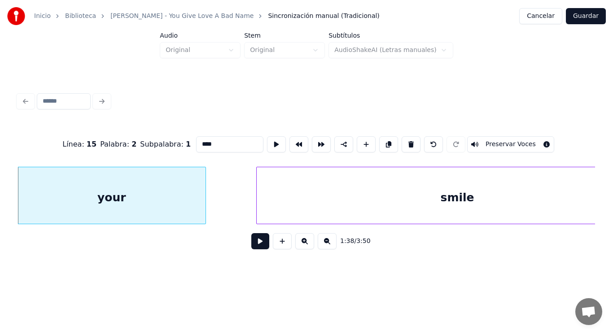
click at [254, 250] on button at bounding box center [260, 241] width 18 height 16
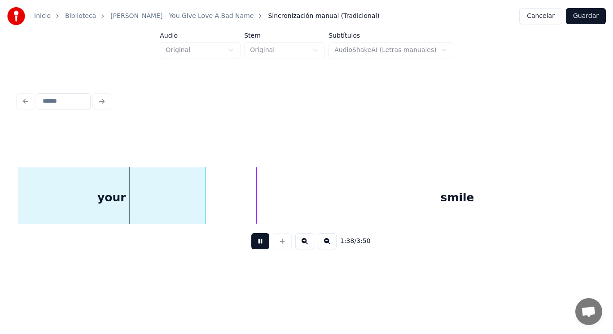
click at [254, 250] on button at bounding box center [260, 241] width 18 height 16
click at [184, 210] on div at bounding box center [185, 195] width 3 height 57
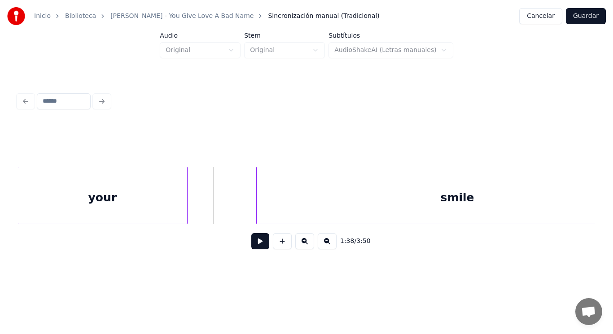
click at [258, 244] on button at bounding box center [260, 241] width 18 height 16
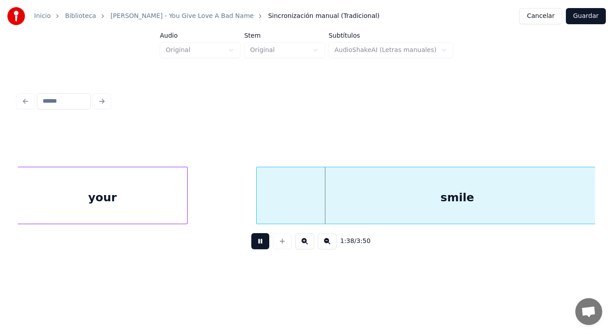
click at [258, 244] on button at bounding box center [260, 241] width 18 height 16
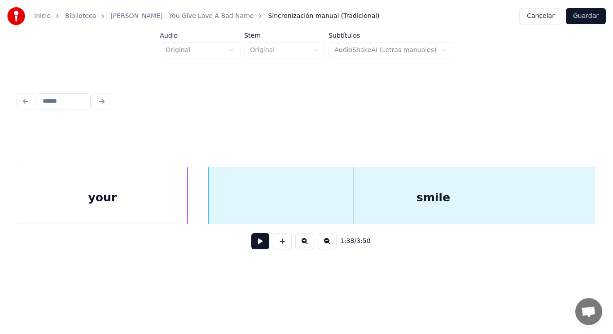
click at [209, 207] on div at bounding box center [210, 195] width 3 height 57
click at [252, 243] on button at bounding box center [260, 241] width 18 height 16
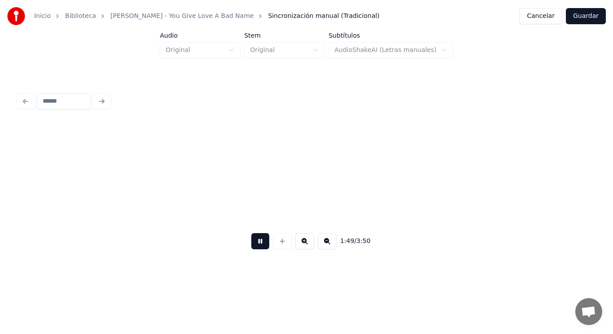
scroll to position [0, 68730]
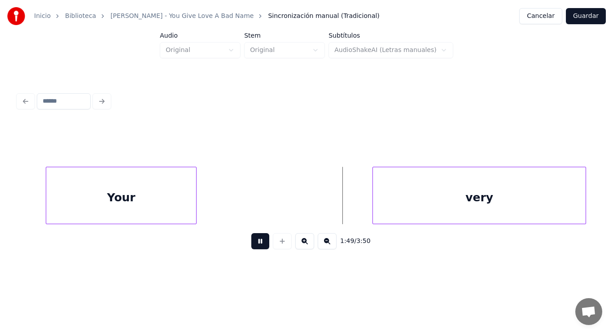
click at [252, 243] on button at bounding box center [260, 241] width 18 height 16
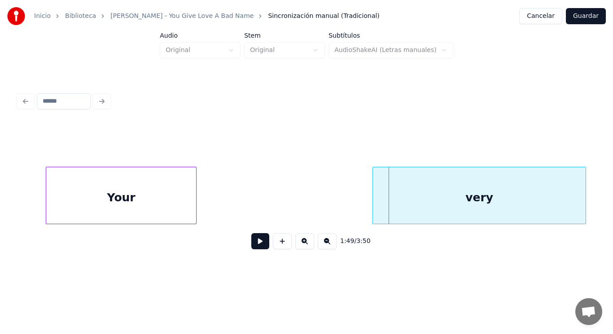
click at [109, 182] on div "Your" at bounding box center [121, 197] width 150 height 61
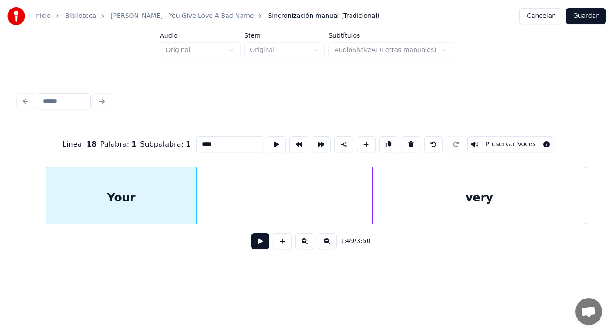
click at [252, 246] on button at bounding box center [260, 241] width 18 height 16
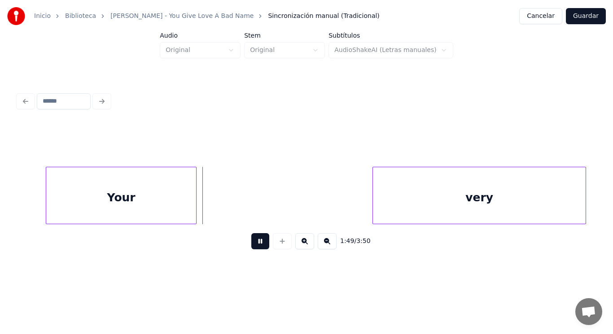
click at [252, 246] on button at bounding box center [260, 241] width 18 height 16
click at [182, 199] on div "Your" at bounding box center [121, 197] width 150 height 61
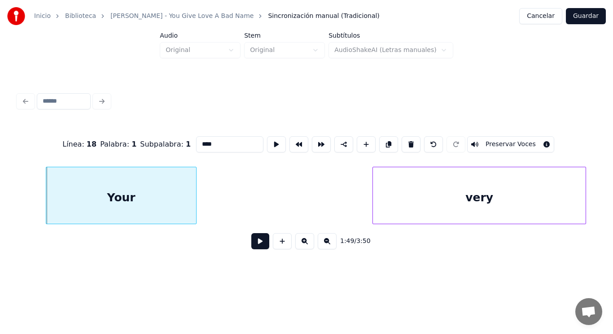
click at [261, 243] on button at bounding box center [260, 241] width 18 height 16
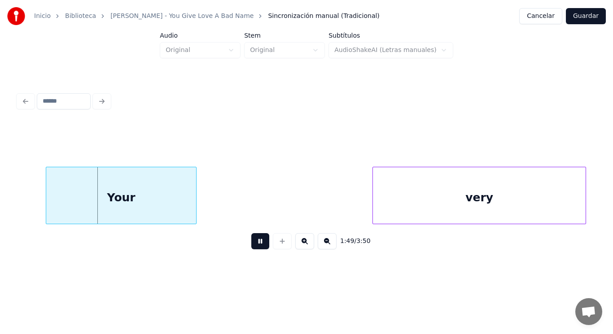
click at [261, 243] on button at bounding box center [260, 241] width 18 height 16
click at [185, 208] on div at bounding box center [184, 195] width 3 height 57
click at [254, 245] on button at bounding box center [260, 241] width 18 height 16
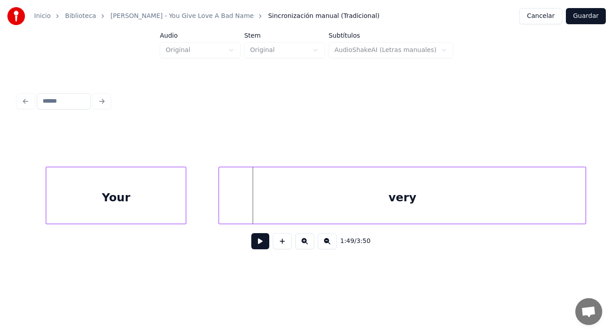
click at [221, 196] on div at bounding box center [220, 195] width 3 height 57
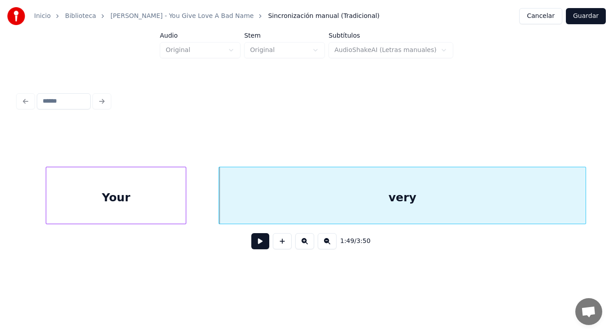
click at [255, 244] on button at bounding box center [260, 241] width 18 height 16
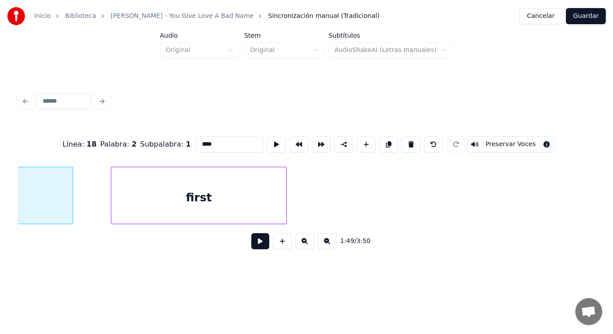
scroll to position [0, 68932]
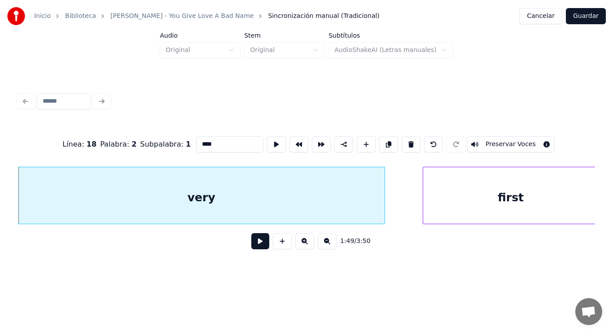
click at [254, 249] on button at bounding box center [260, 241] width 18 height 16
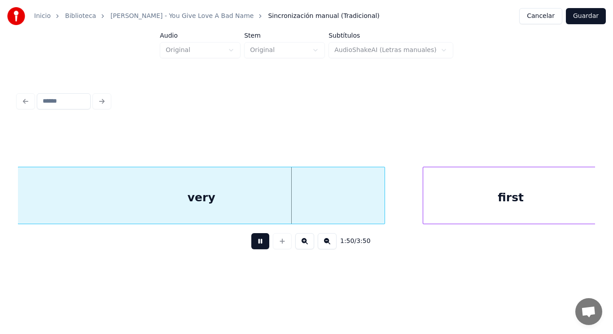
click at [254, 249] on button at bounding box center [260, 241] width 18 height 16
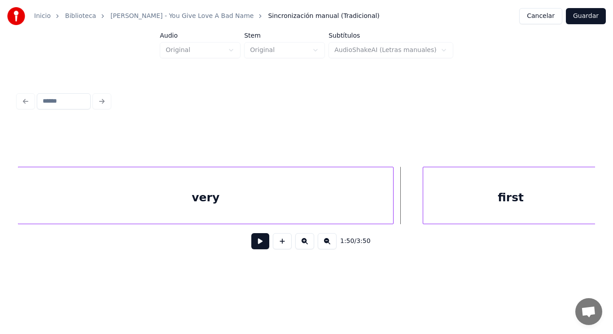
click at [392, 211] on div at bounding box center [391, 195] width 3 height 57
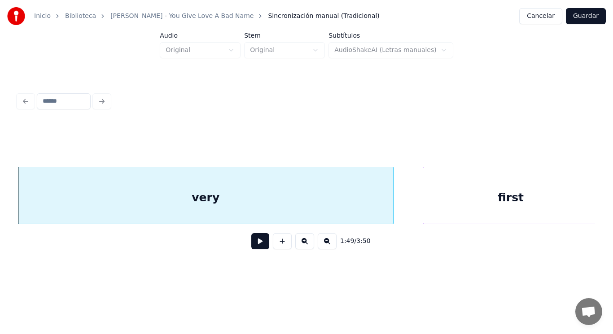
click at [258, 242] on button at bounding box center [260, 241] width 18 height 16
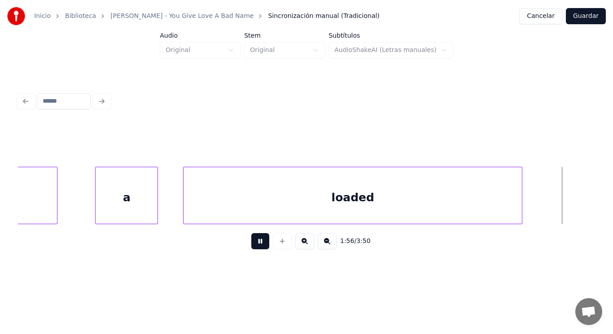
scroll to position [0, 73023]
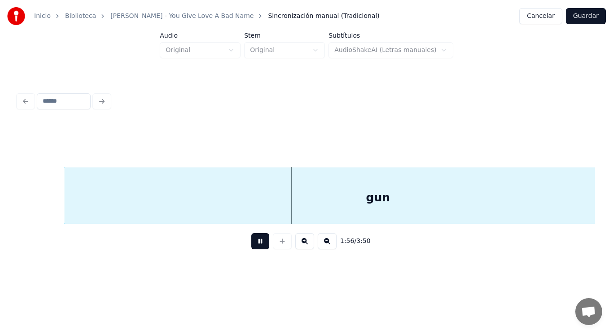
click at [258, 242] on button at bounding box center [260, 241] width 18 height 16
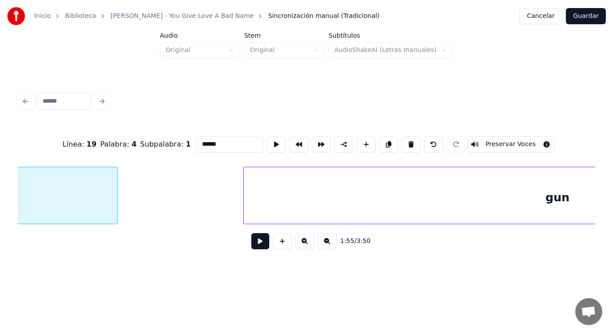
scroll to position [0, 72604]
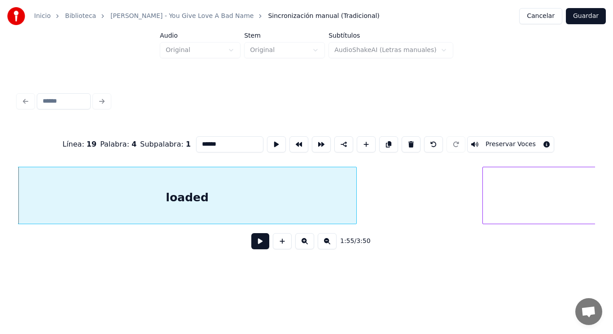
click at [255, 245] on button at bounding box center [260, 241] width 18 height 16
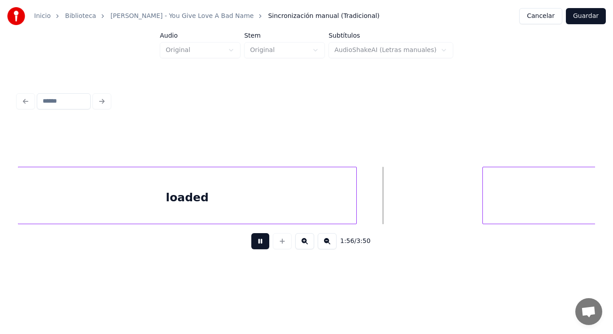
click at [255, 245] on button at bounding box center [260, 241] width 18 height 16
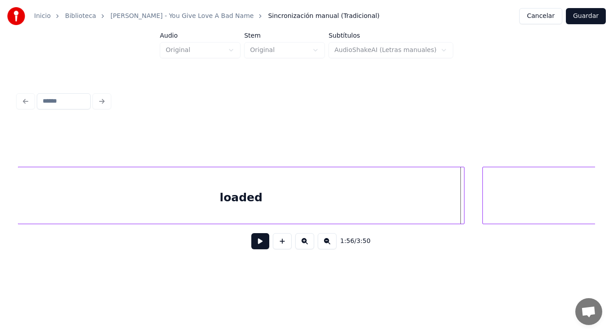
click at [462, 207] on div at bounding box center [462, 195] width 3 height 57
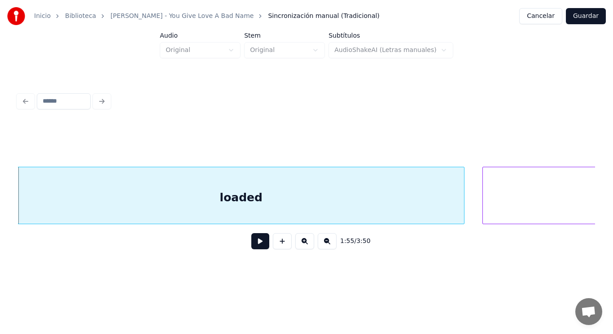
click at [251, 245] on button at bounding box center [260, 241] width 18 height 16
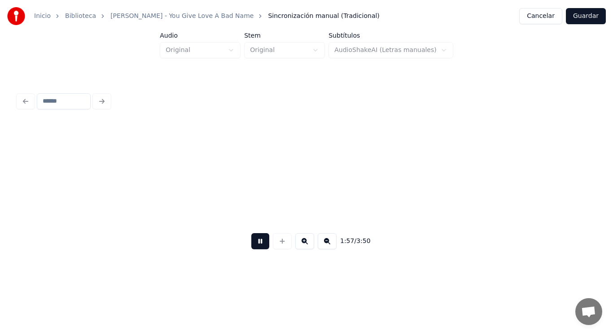
scroll to position [0, 73778]
click at [251, 245] on button at bounding box center [260, 241] width 18 height 16
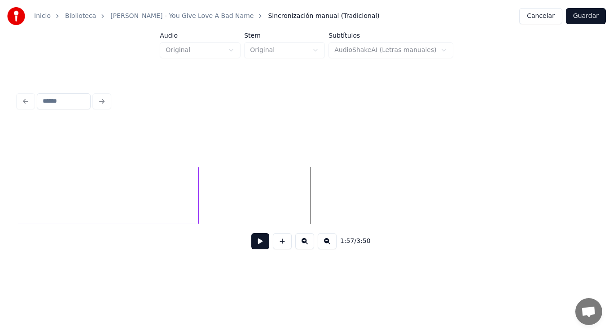
click at [197, 197] on div at bounding box center [197, 195] width 3 height 57
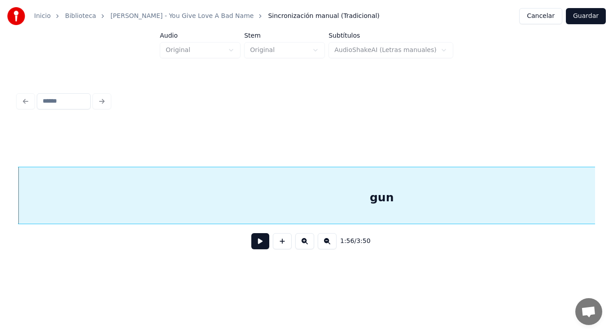
click at [252, 242] on button at bounding box center [260, 241] width 18 height 16
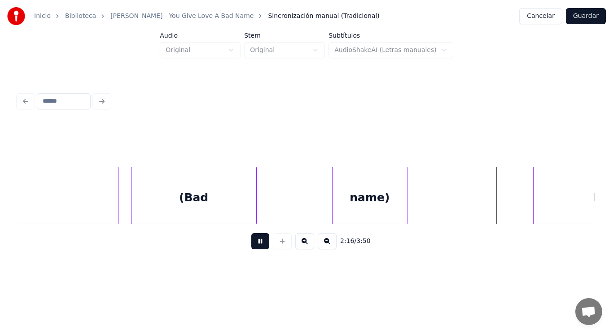
click at [252, 242] on button at bounding box center [260, 241] width 18 height 16
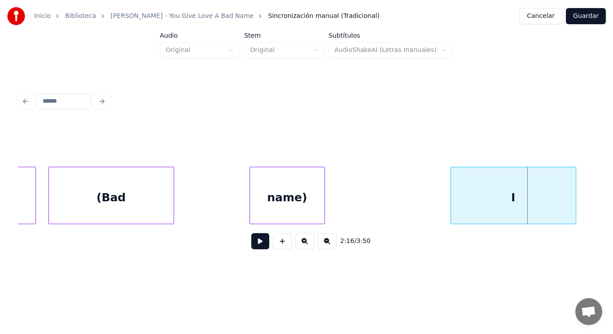
scroll to position [0, 85442]
click at [125, 193] on div "(Bad" at bounding box center [112, 197] width 125 height 61
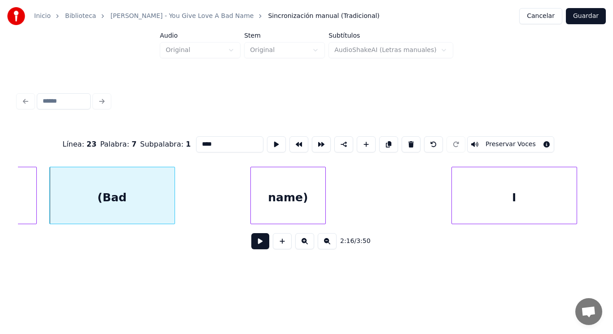
click at [255, 248] on button at bounding box center [260, 241] width 18 height 16
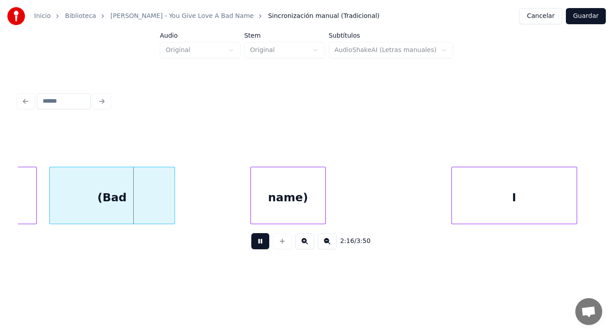
click at [255, 248] on button at bounding box center [260, 241] width 18 height 16
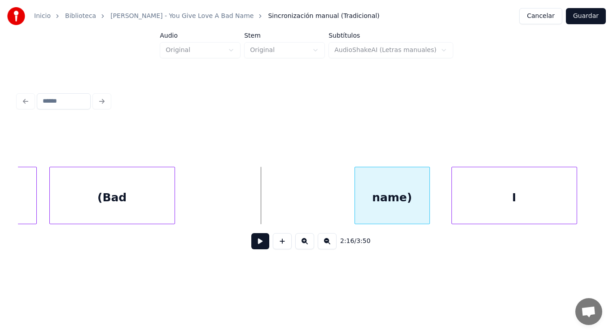
click at [395, 209] on div "name)" at bounding box center [392, 197] width 75 height 61
click at [284, 199] on div at bounding box center [282, 195] width 3 height 57
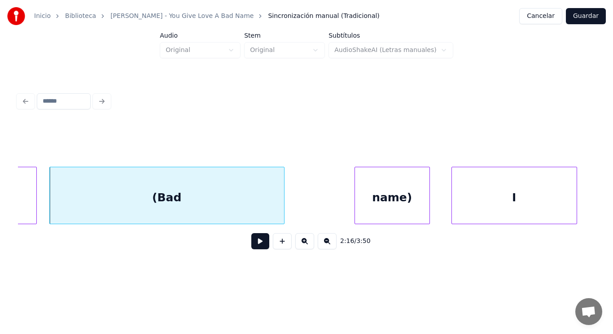
click at [254, 246] on button at bounding box center [260, 241] width 18 height 16
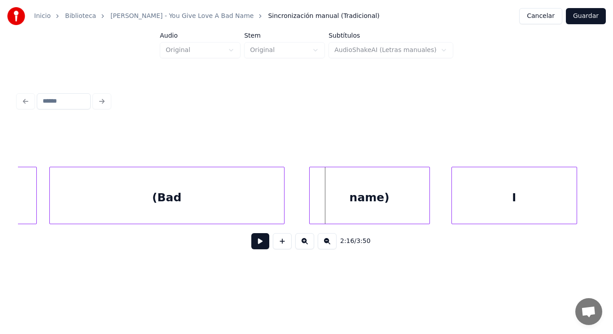
click at [311, 207] on div at bounding box center [311, 195] width 3 height 57
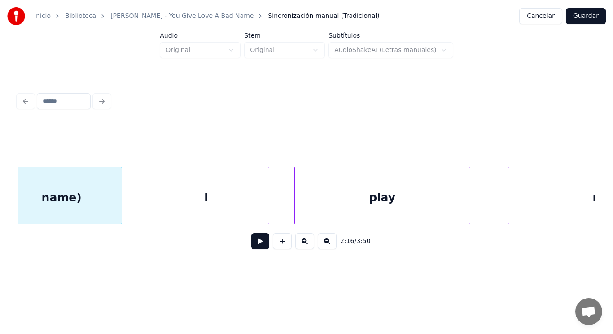
scroll to position [0, 85801]
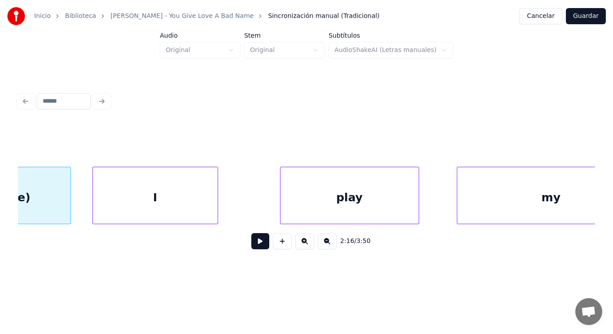
click at [282, 188] on div at bounding box center [282, 195] width 3 height 57
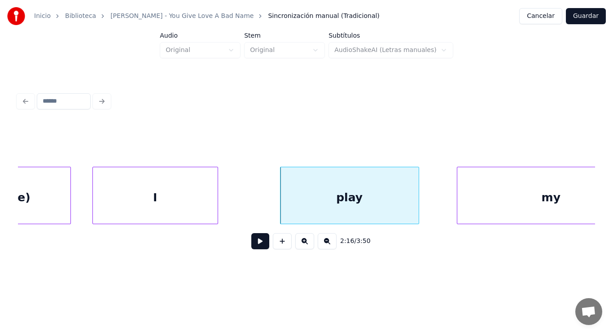
click at [252, 241] on button at bounding box center [260, 241] width 18 height 16
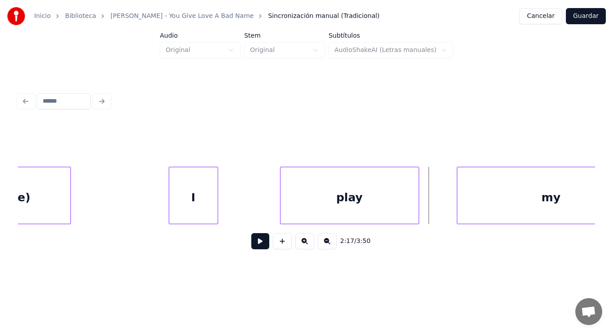
click at [171, 196] on div at bounding box center [170, 195] width 3 height 57
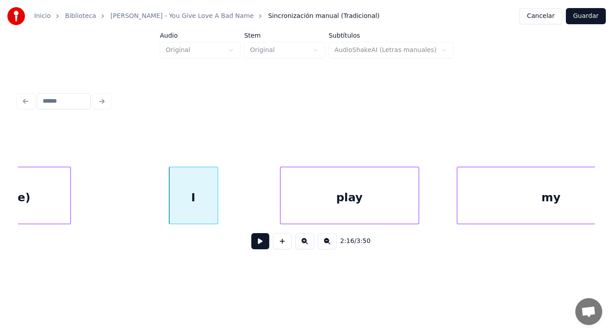
click at [61, 198] on div "name)" at bounding box center [11, 197] width 120 height 61
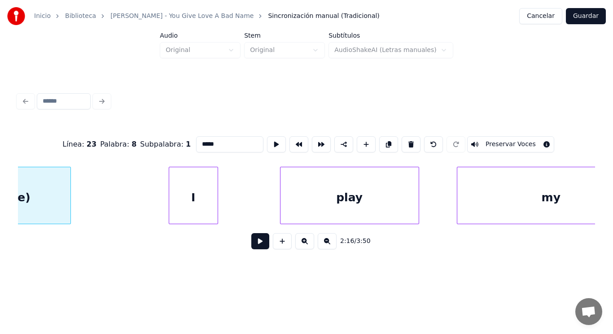
scroll to position [0, 85734]
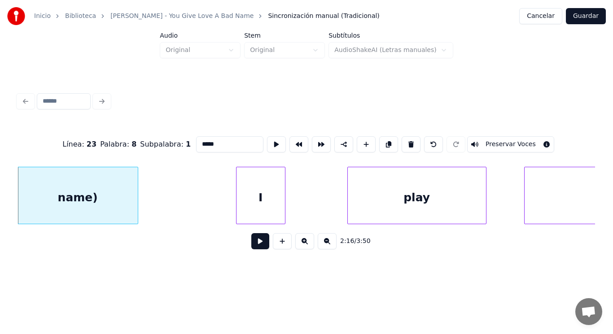
click at [254, 242] on button at bounding box center [260, 241] width 18 height 16
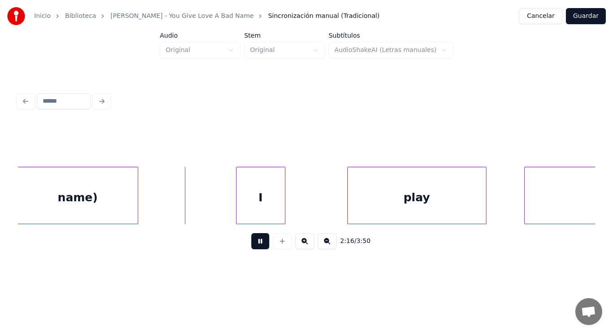
click at [254, 242] on button at bounding box center [260, 241] width 18 height 16
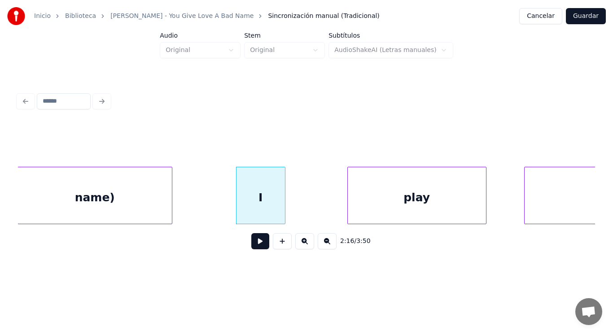
click at [169, 203] on div at bounding box center [170, 195] width 3 height 57
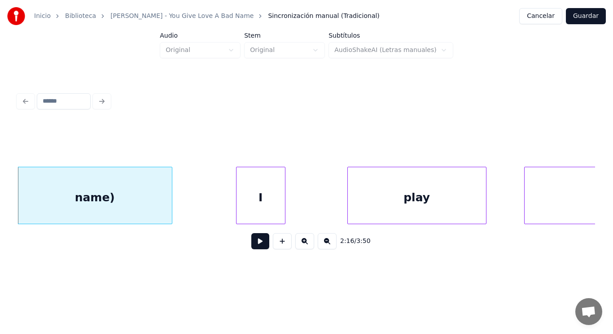
click at [253, 250] on button at bounding box center [260, 241] width 18 height 16
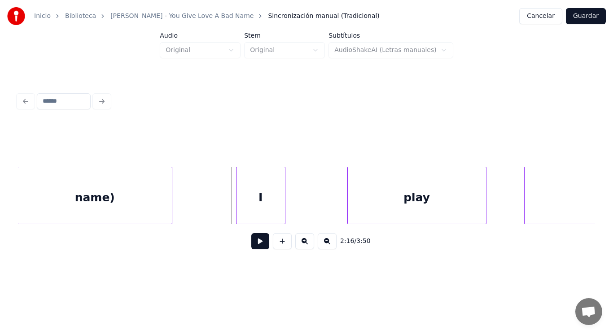
click at [256, 248] on button at bounding box center [260, 241] width 18 height 16
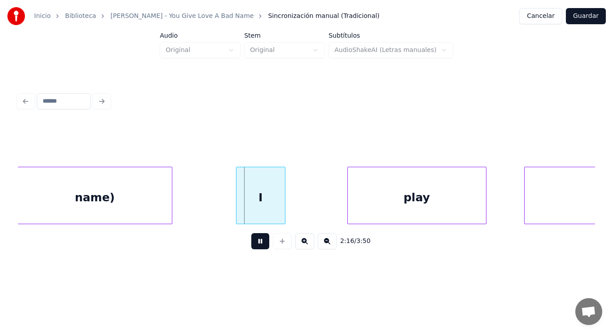
click at [256, 248] on button at bounding box center [260, 241] width 18 height 16
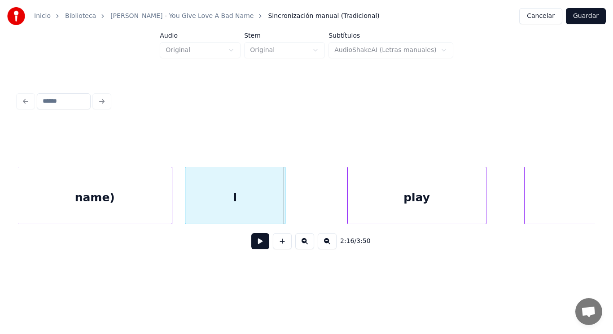
click at [187, 207] on div at bounding box center [186, 195] width 3 height 57
click at [251, 245] on button at bounding box center [260, 241] width 18 height 16
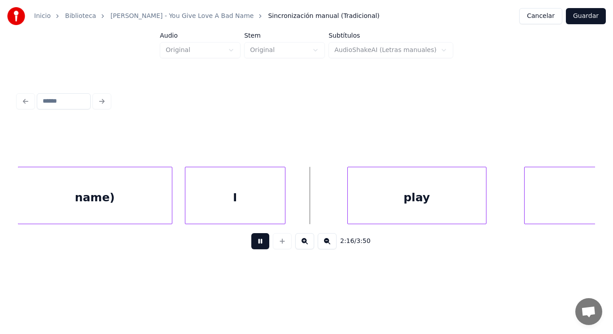
click at [251, 245] on button at bounding box center [260, 241] width 18 height 16
click at [304, 206] on div at bounding box center [305, 195] width 3 height 57
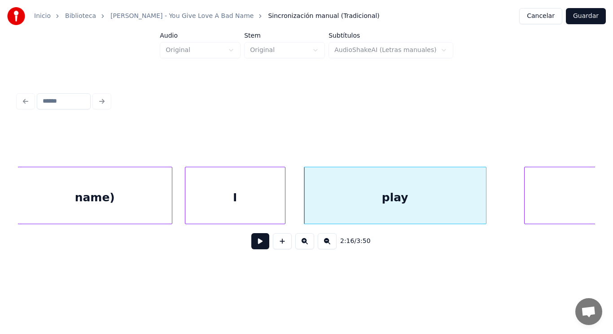
click at [255, 244] on button at bounding box center [260, 241] width 18 height 16
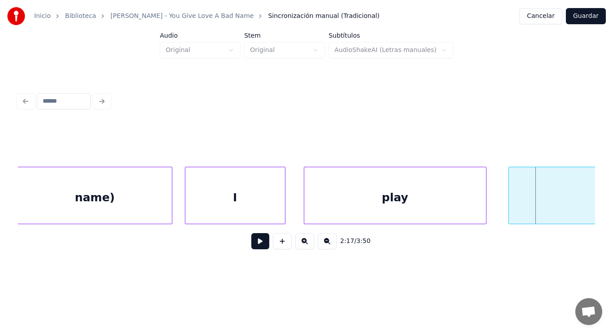
click at [511, 211] on div at bounding box center [510, 195] width 3 height 57
click at [399, 203] on div "play" at bounding box center [395, 197] width 182 height 61
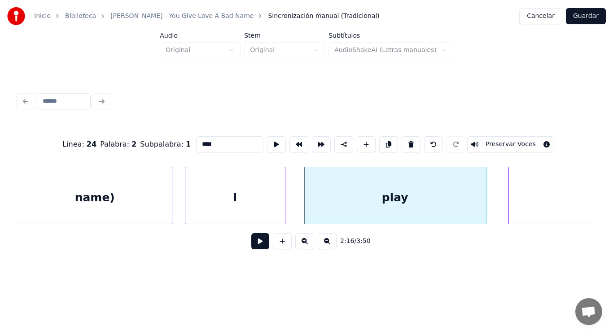
click at [252, 245] on button at bounding box center [260, 241] width 18 height 16
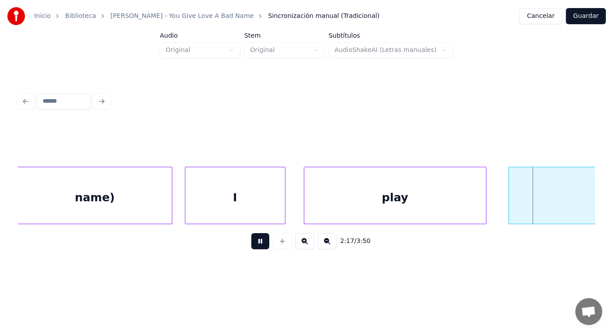
scroll to position [0, 86314]
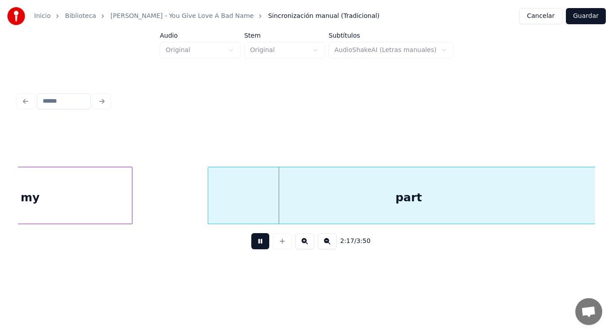
click at [252, 245] on button at bounding box center [260, 241] width 18 height 16
click at [103, 200] on div "my" at bounding box center [30, 197] width 203 height 61
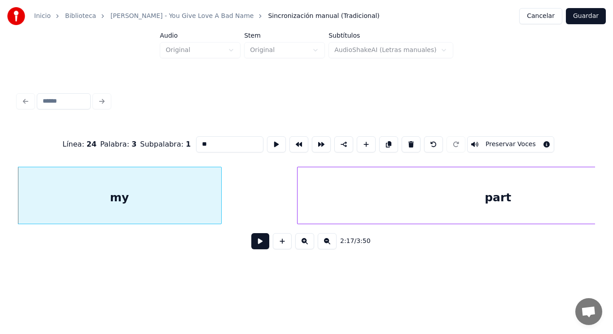
click at [256, 246] on button at bounding box center [260, 241] width 18 height 16
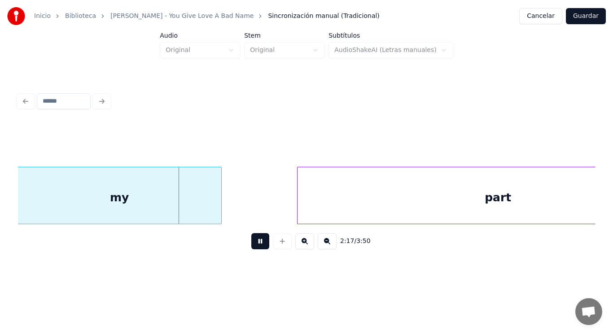
click at [256, 246] on button at bounding box center [260, 241] width 18 height 16
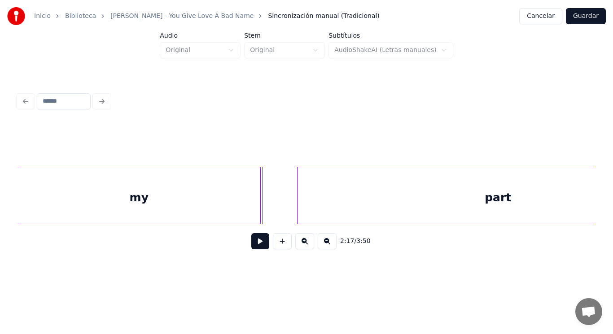
click at [260, 205] on div at bounding box center [259, 195] width 3 height 57
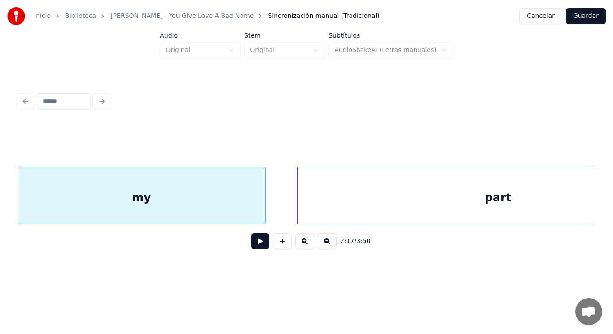
click at [254, 242] on button at bounding box center [260, 241] width 18 height 16
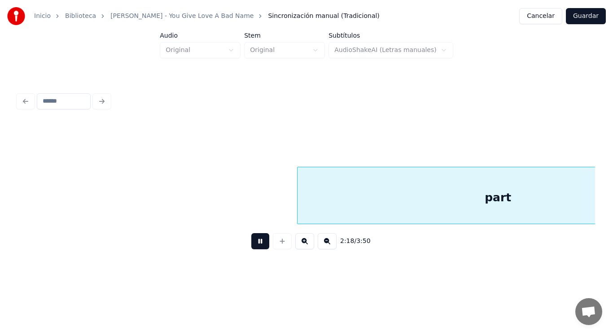
scroll to position [0, 86805]
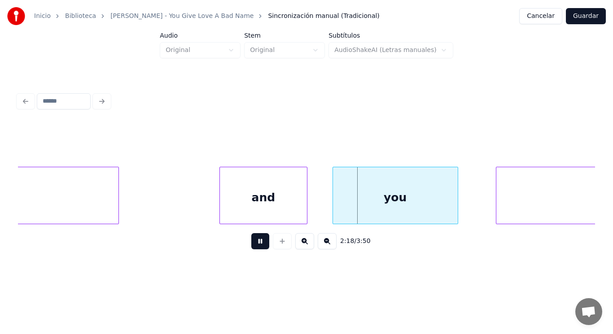
click at [254, 242] on button at bounding box center [260, 241] width 18 height 16
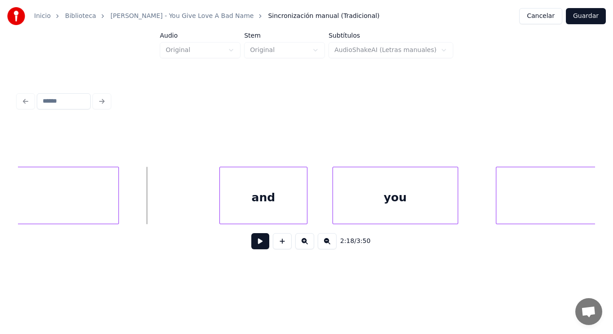
click at [257, 242] on button at bounding box center [260, 241] width 18 height 16
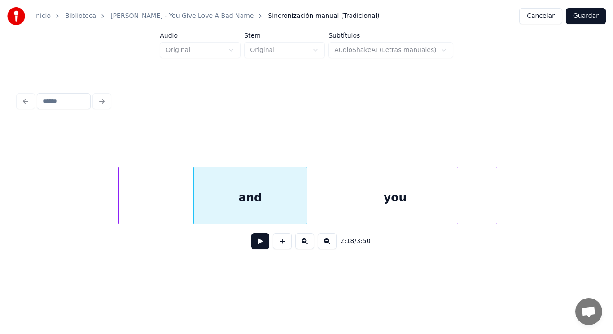
click at [194, 209] on div at bounding box center [195, 195] width 3 height 57
click at [254, 248] on button at bounding box center [260, 241] width 18 height 16
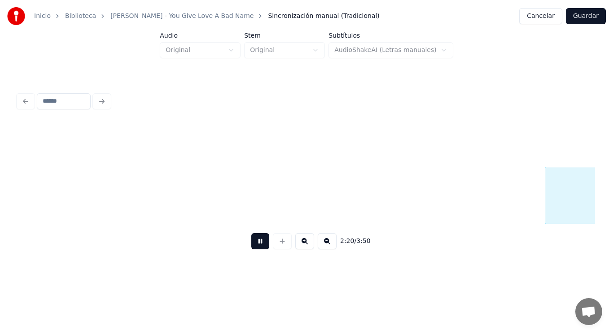
scroll to position [0, 87972]
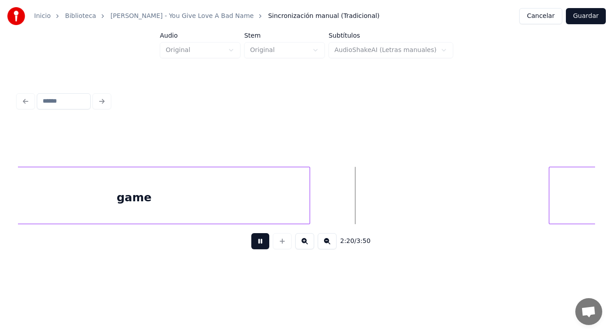
click at [254, 248] on button at bounding box center [260, 241] width 18 height 16
click at [241, 211] on div "game" at bounding box center [134, 197] width 351 height 61
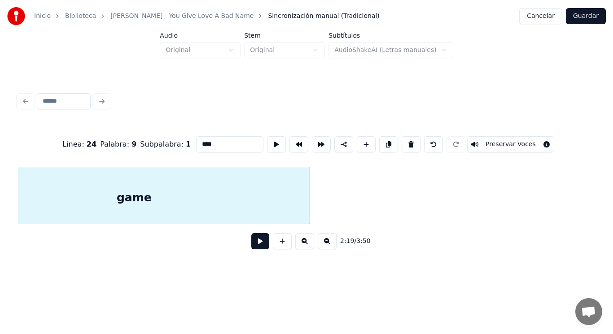
scroll to position [0, 87912]
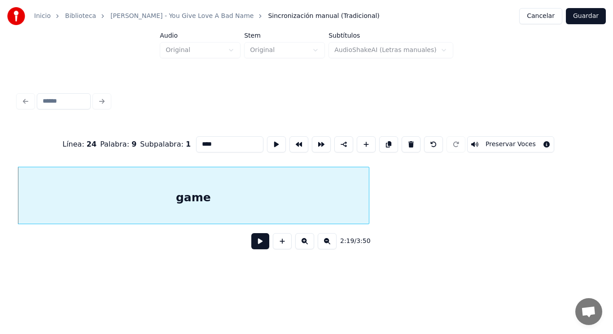
click at [259, 250] on button at bounding box center [260, 241] width 18 height 16
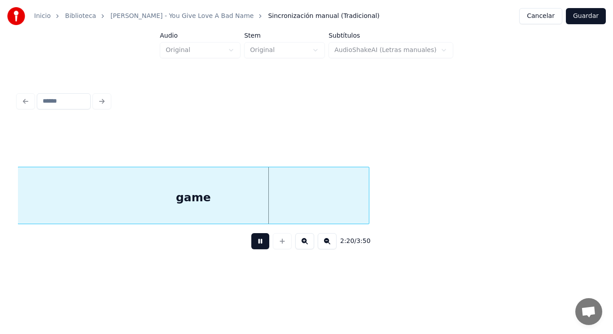
click at [259, 250] on button at bounding box center [260, 241] width 18 height 16
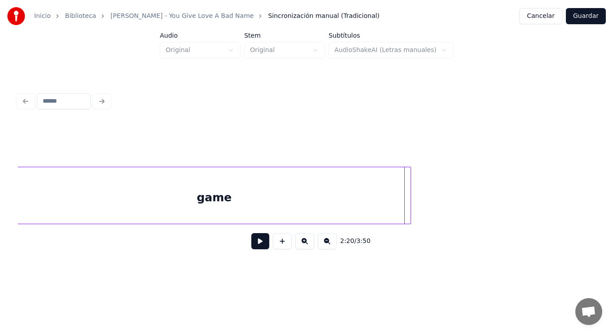
click at [408, 201] on div at bounding box center [409, 195] width 3 height 57
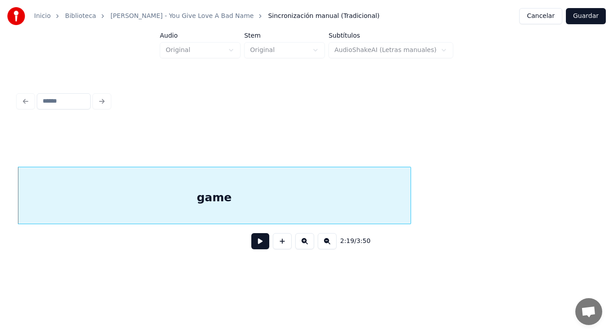
click at [251, 207] on div "game" at bounding box center [214, 197] width 393 height 61
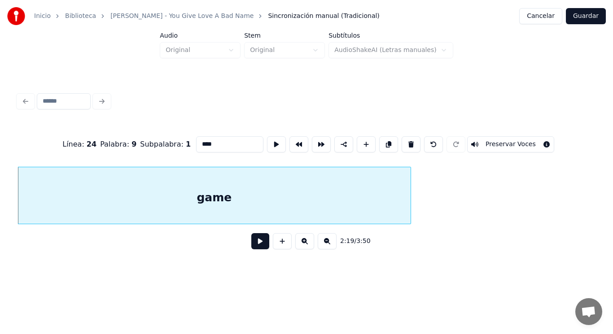
click at [205, 140] on input "****" at bounding box center [229, 144] width 67 height 16
type input "*****"
click at [251, 246] on button at bounding box center [260, 241] width 18 height 16
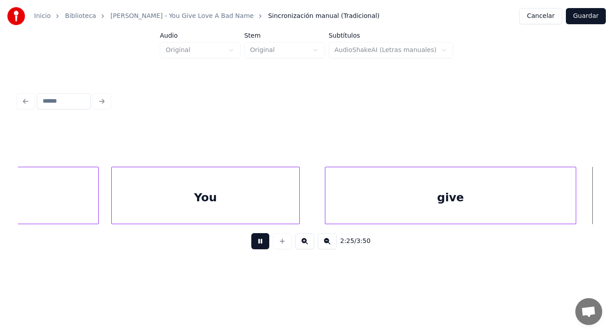
scroll to position [0, 91423]
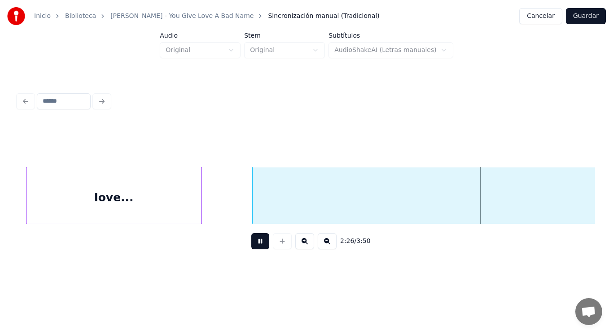
click at [251, 246] on button at bounding box center [260, 241] width 18 height 16
click at [254, 207] on div at bounding box center [254, 195] width 3 height 57
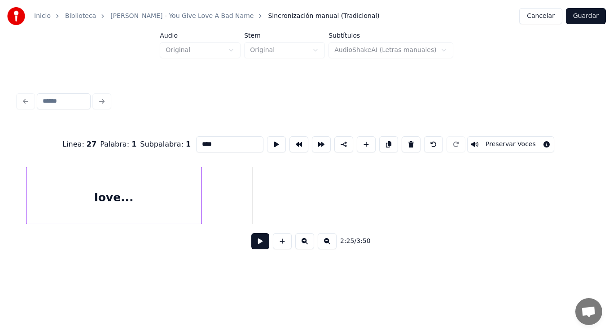
click at [611, 196] on div "Inicio Biblioteca [PERSON_NAME] - You Give Love A Bad Name Sincronización manua…" at bounding box center [306, 136] width 613 height 273
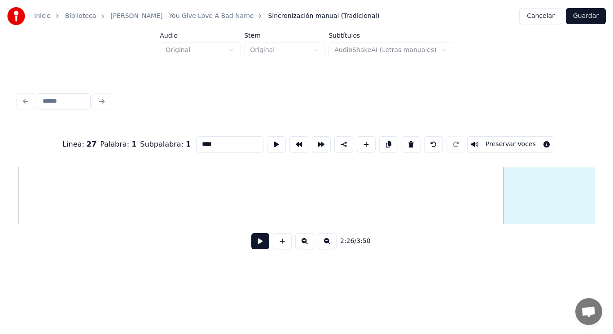
click at [507, 199] on div at bounding box center [505, 195] width 3 height 57
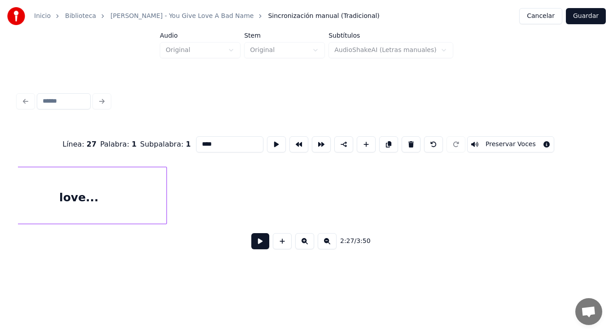
click at [131, 208] on div "love..." at bounding box center [78, 197] width 175 height 61
type input "*******"
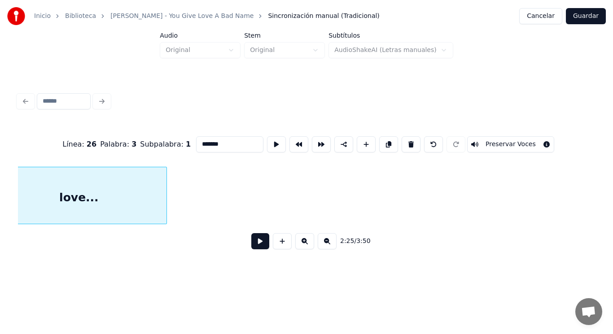
scroll to position [0, 91431]
click at [256, 246] on button at bounding box center [260, 241] width 18 height 16
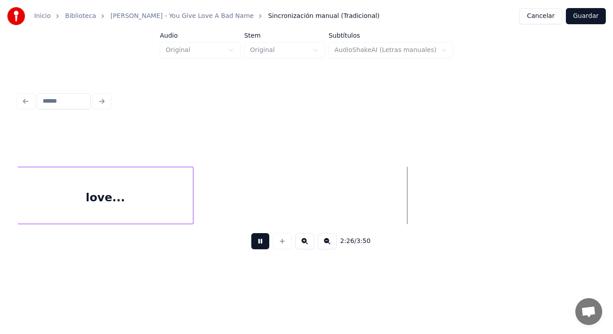
click at [256, 246] on button at bounding box center [260, 241] width 18 height 16
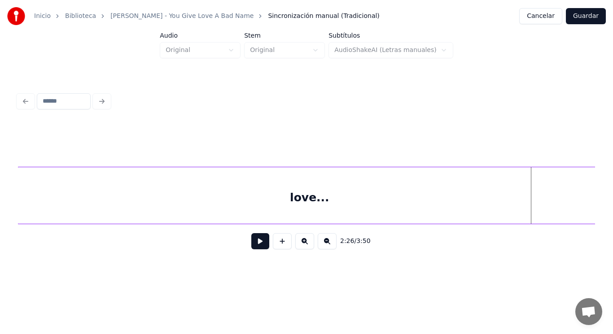
click at [601, 219] on div "Inicio Biblioteca [PERSON_NAME] - You Give Love A Bad Name Sincronización manua…" at bounding box center [306, 136] width 613 height 273
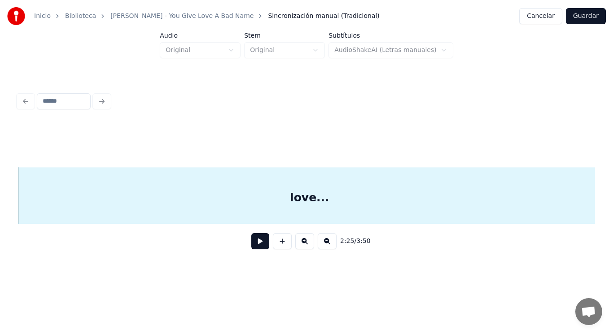
click at [251, 245] on button at bounding box center [260, 241] width 18 height 16
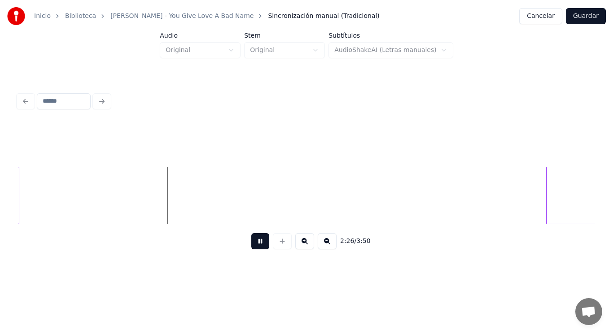
click at [251, 245] on button at bounding box center [260, 241] width 18 height 16
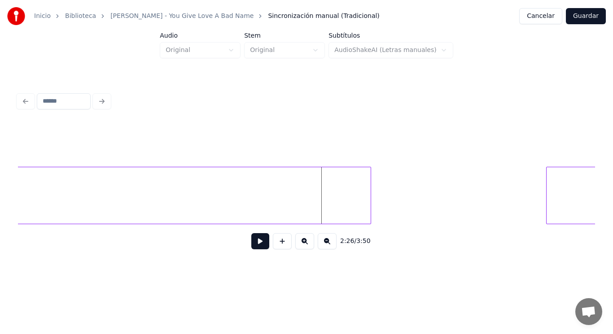
click at [370, 198] on div at bounding box center [369, 195] width 3 height 57
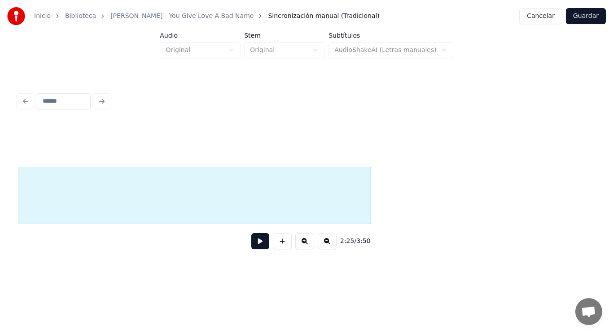
scroll to position [0, 91431]
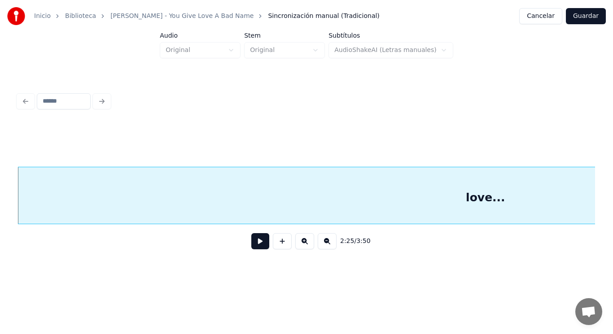
click at [254, 248] on button at bounding box center [260, 241] width 18 height 16
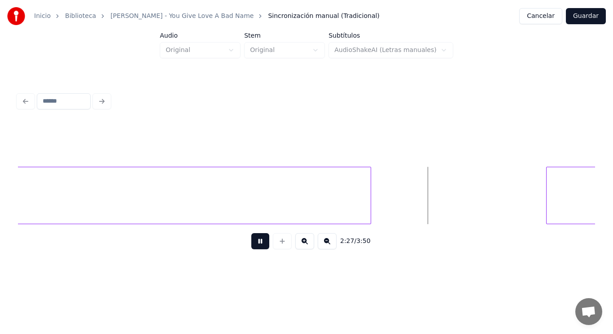
click at [254, 248] on button at bounding box center [260, 241] width 18 height 16
click at [463, 205] on div at bounding box center [464, 195] width 3 height 57
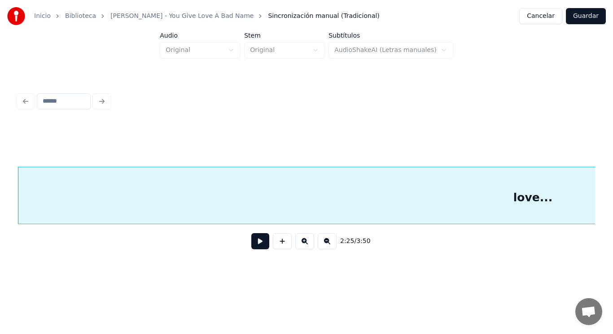
click at [255, 242] on button at bounding box center [260, 241] width 18 height 16
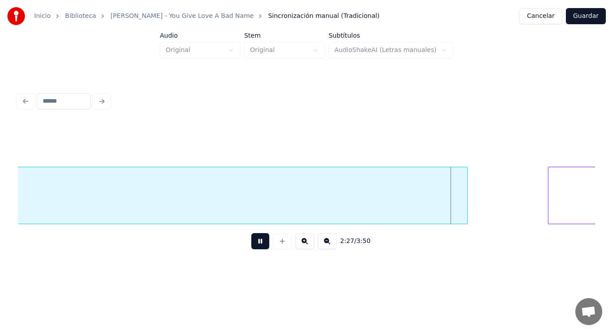
click at [255, 242] on button at bounding box center [260, 241] width 18 height 16
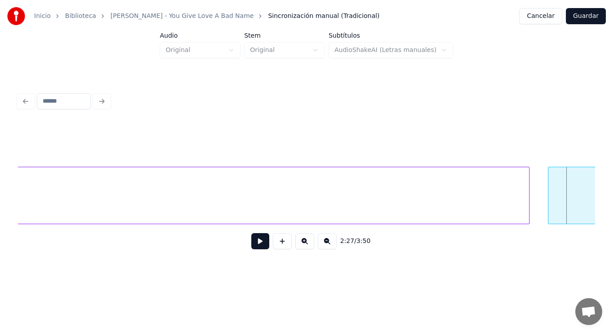
click at [528, 203] on div at bounding box center [527, 195] width 3 height 57
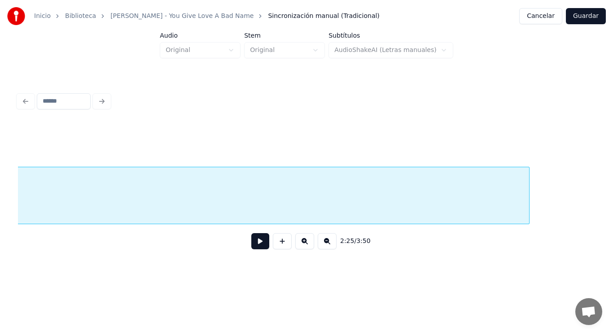
scroll to position [0, 91431]
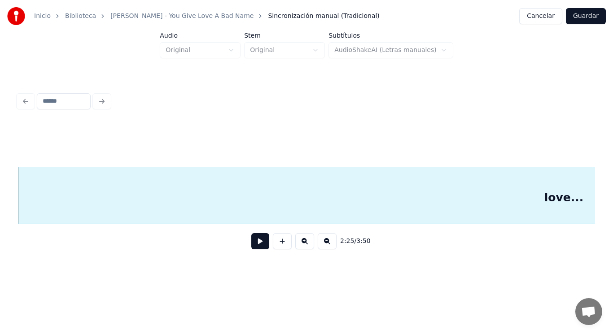
click at [256, 244] on button at bounding box center [260, 241] width 18 height 16
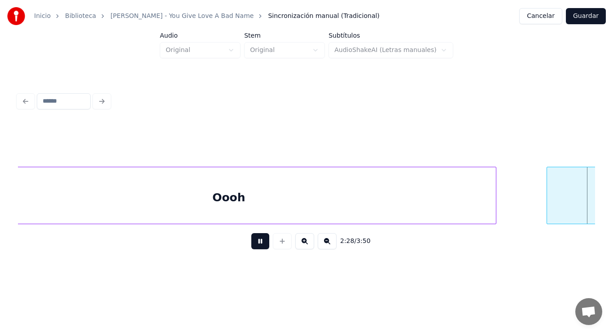
click at [256, 244] on button at bounding box center [260, 241] width 18 height 16
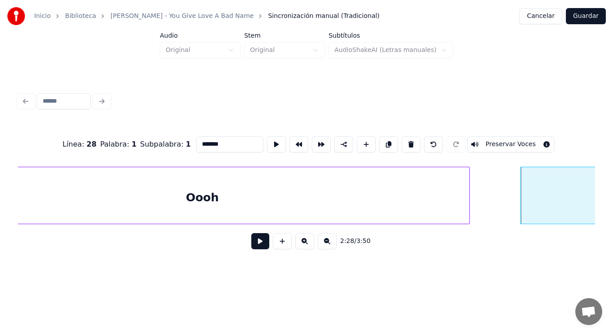
click at [122, 196] on div "Oooh" at bounding box center [202, 197] width 534 height 61
type input "****"
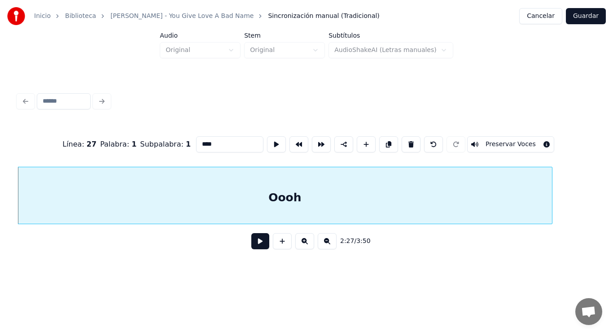
click at [254, 246] on button at bounding box center [260, 241] width 18 height 16
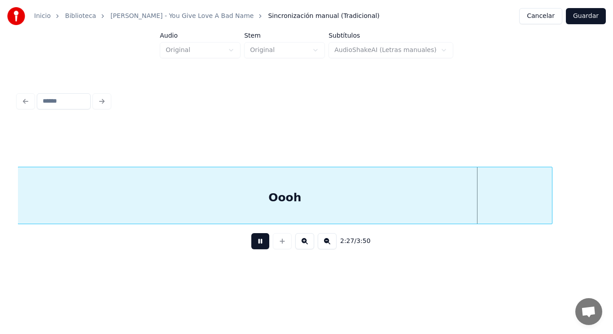
click at [254, 246] on button at bounding box center [260, 241] width 18 height 16
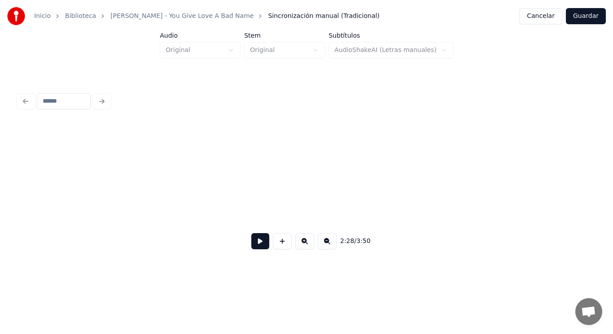
scroll to position [0, 93125]
click at [613, 190] on div "Inicio Biblioteca [PERSON_NAME] - You Give Love A Bad Name Sincronización manua…" at bounding box center [306, 136] width 613 height 273
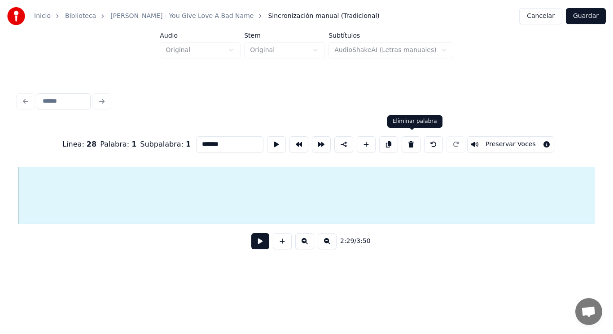
click at [412, 145] on button at bounding box center [411, 144] width 19 height 16
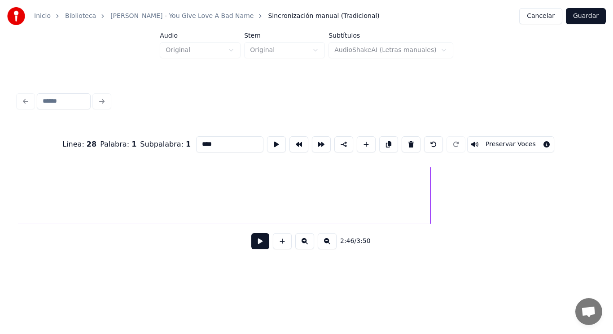
scroll to position [0, 91293]
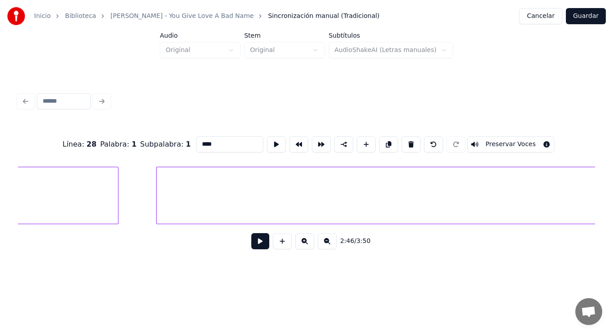
type input "*******"
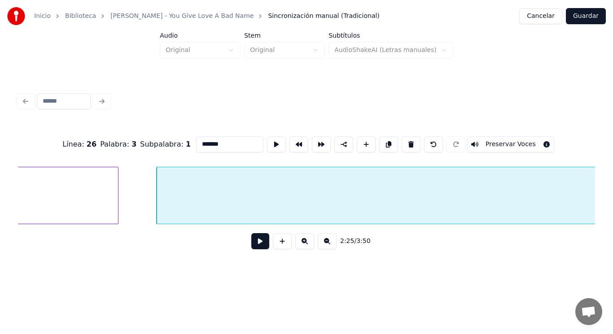
click at [256, 241] on button at bounding box center [260, 241] width 18 height 16
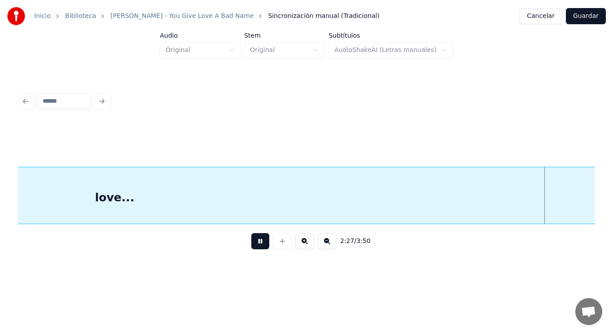
scroll to position [0, 92465]
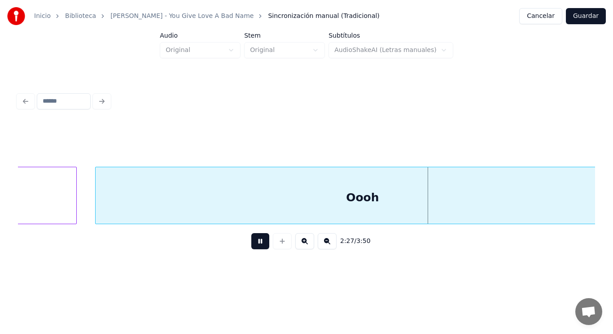
click at [256, 241] on button at bounding box center [260, 241] width 18 height 16
click at [161, 202] on div "Oooh" at bounding box center [363, 197] width 534 height 61
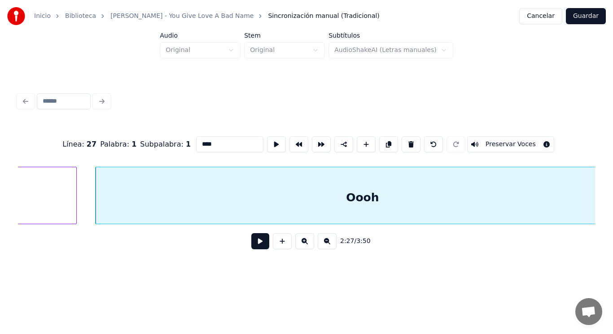
click at [259, 247] on button at bounding box center [260, 241] width 18 height 16
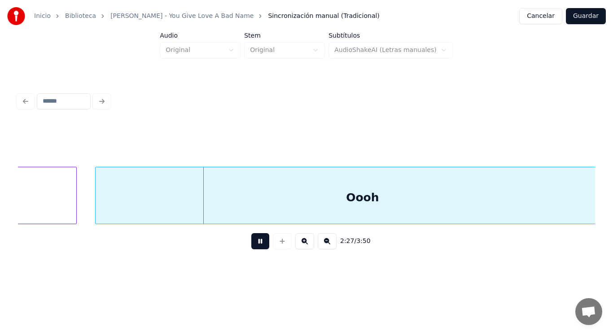
click at [259, 247] on button at bounding box center [260, 241] width 18 height 16
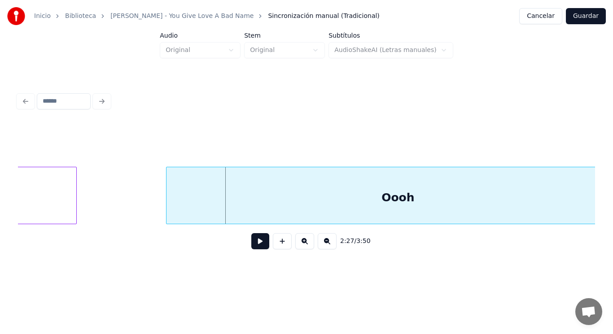
click at [167, 211] on div at bounding box center [168, 195] width 3 height 57
click at [257, 247] on button at bounding box center [260, 241] width 18 height 16
click at [135, 215] on div at bounding box center [134, 195] width 3 height 57
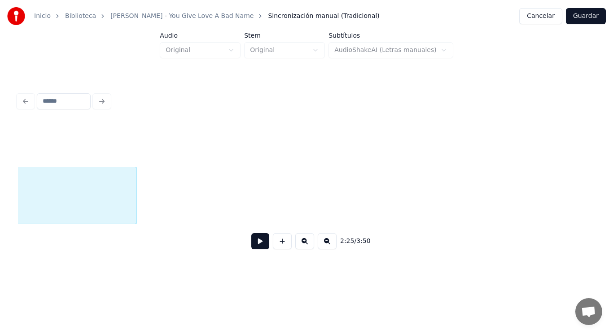
scroll to position [0, 91431]
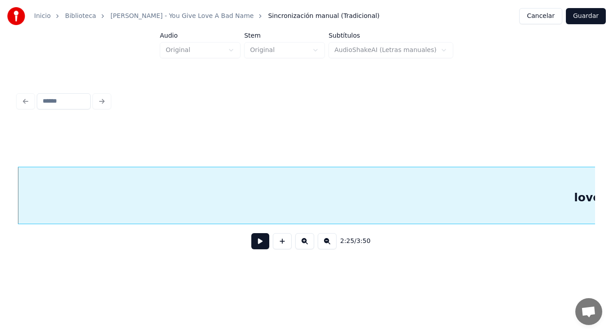
click at [255, 244] on button at bounding box center [260, 241] width 18 height 16
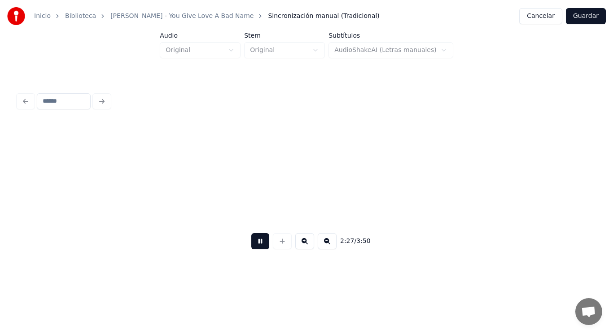
scroll to position [0, 92602]
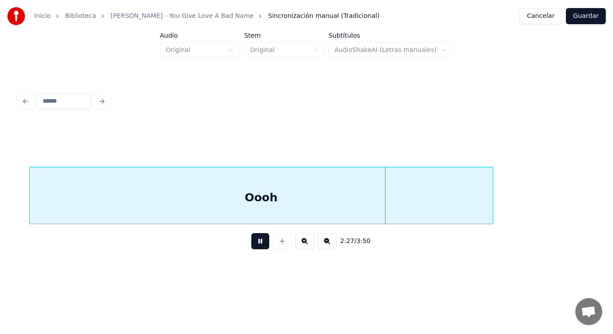
click at [255, 244] on button at bounding box center [260, 241] width 18 height 16
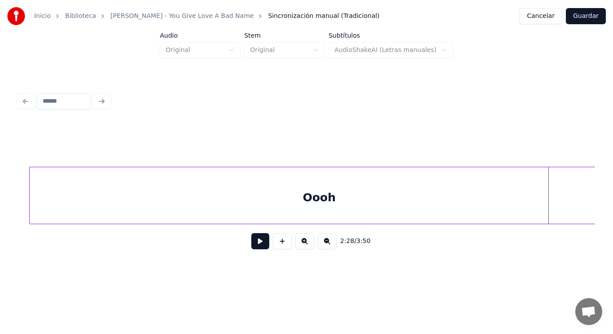
click at [608, 191] on div "Inicio Biblioteca [PERSON_NAME] - You Give Love A Bad Name Sincronización manua…" at bounding box center [306, 136] width 613 height 273
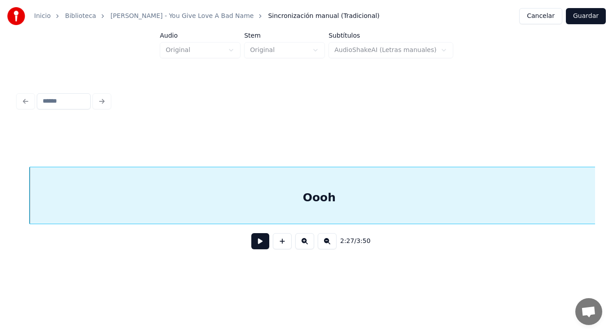
click at [347, 191] on div "Oooh" at bounding box center [319, 197] width 579 height 61
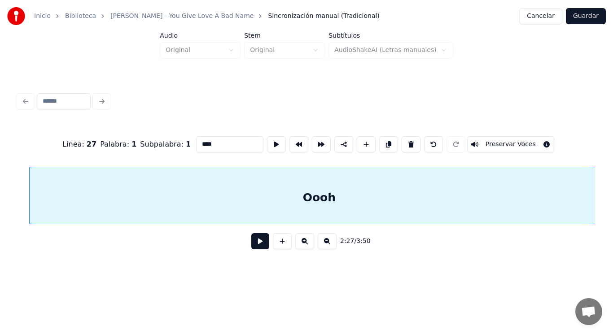
click at [196, 140] on input "****" at bounding box center [229, 144] width 67 height 16
click at [203, 140] on input "*****" at bounding box center [229, 144] width 67 height 16
type input "******"
click at [255, 243] on button at bounding box center [260, 241] width 18 height 16
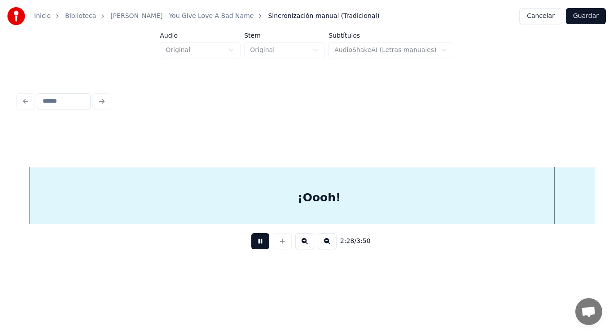
scroll to position [0, 93191]
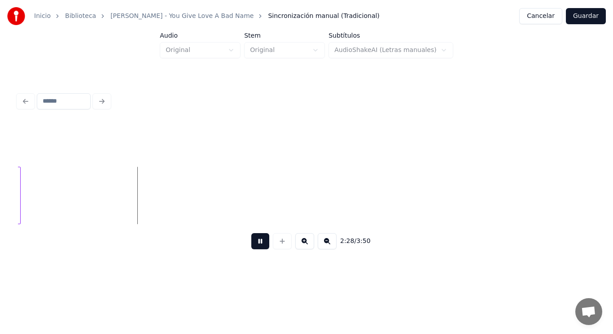
click at [255, 243] on button at bounding box center [260, 241] width 18 height 16
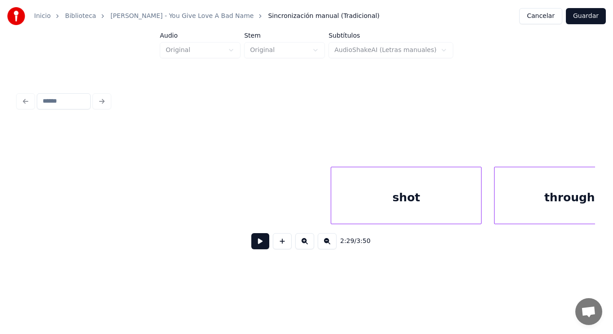
scroll to position [0, 103917]
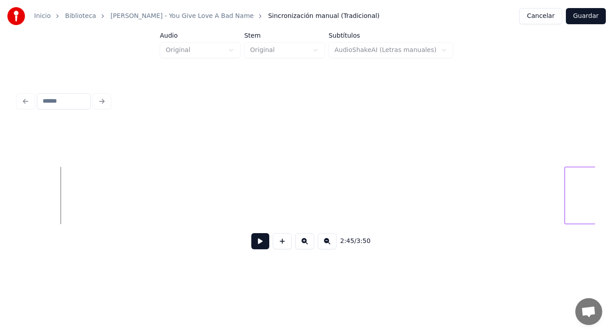
click at [253, 247] on button at bounding box center [260, 241] width 18 height 16
click at [252, 244] on button at bounding box center [260, 241] width 18 height 16
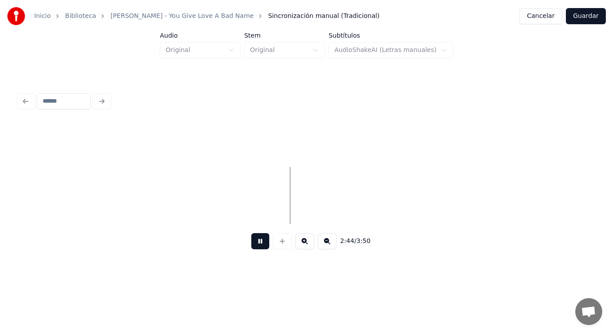
click at [252, 244] on button at bounding box center [260, 241] width 18 height 16
click at [284, 241] on button at bounding box center [282, 241] width 19 height 16
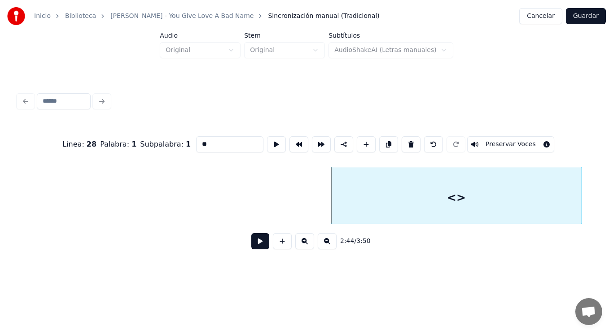
drag, startPoint x: 195, startPoint y: 138, endPoint x: 123, endPoint y: 146, distance: 72.7
click at [123, 146] on div "Línea : 28 Palabra : 1 Subpalabra : 1 ** Preservar Voces" at bounding box center [306, 144] width 577 height 45
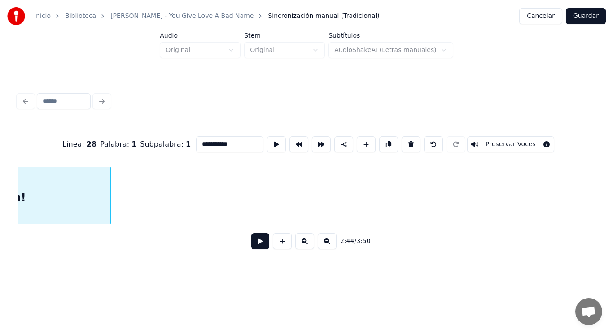
scroll to position [0, 103432]
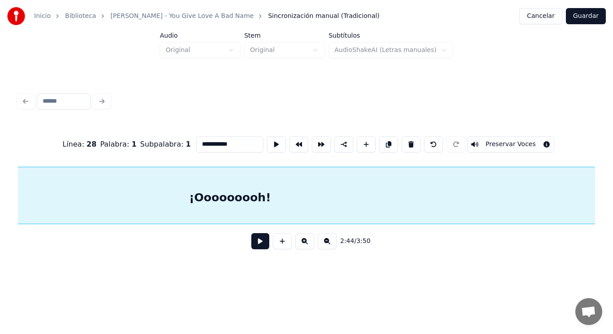
click at [613, 189] on div "**********" at bounding box center [306, 136] width 613 height 273
type input "**********"
click at [251, 246] on button at bounding box center [260, 241] width 18 height 16
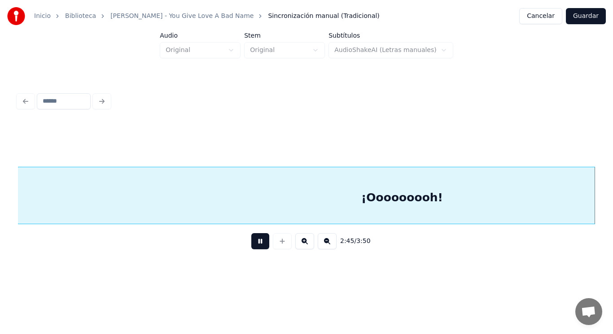
scroll to position [0, 103850]
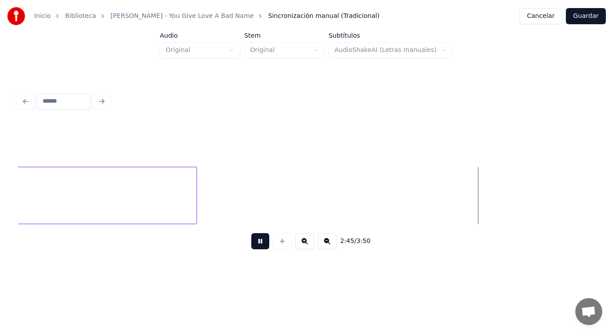
click at [251, 246] on button at bounding box center [260, 241] width 18 height 16
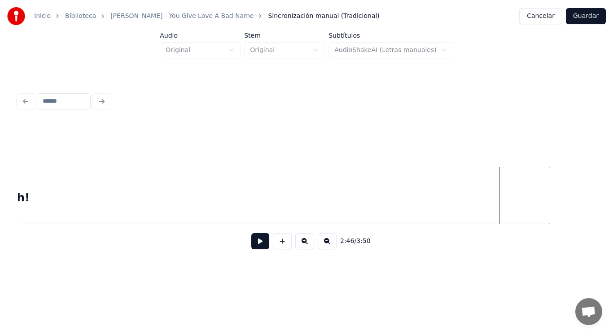
click at [549, 193] on div at bounding box center [548, 195] width 3 height 57
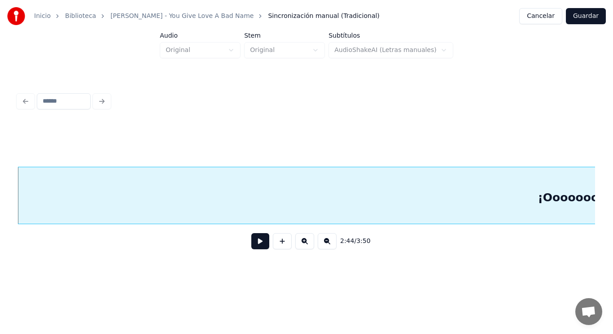
click at [253, 244] on button at bounding box center [260, 241] width 18 height 16
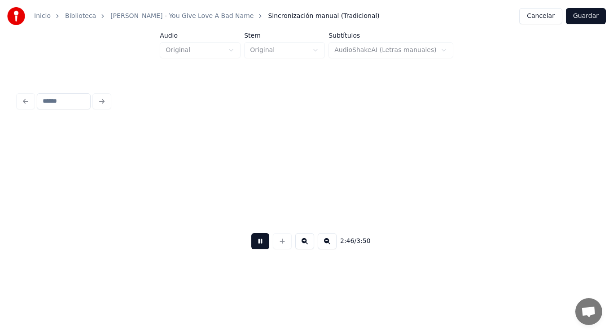
click at [253, 244] on button at bounding box center [260, 241] width 18 height 16
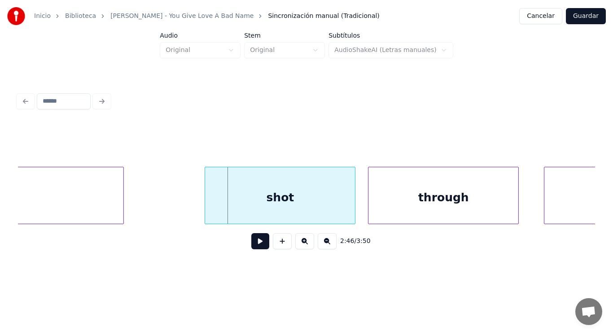
scroll to position [0, 104269]
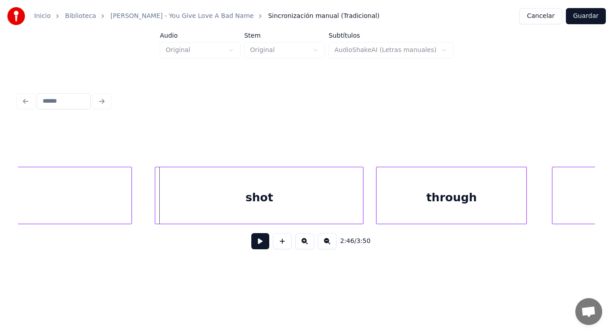
click at [156, 204] on div at bounding box center [156, 195] width 3 height 57
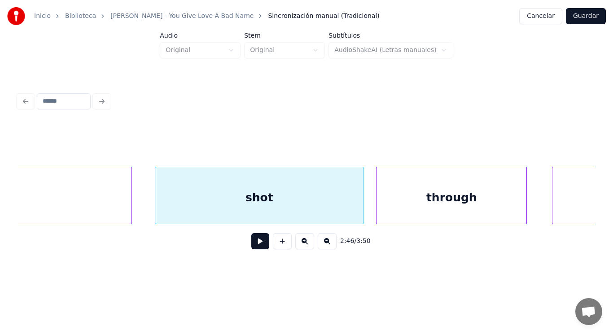
click at [217, 202] on div "shot" at bounding box center [259, 197] width 208 height 61
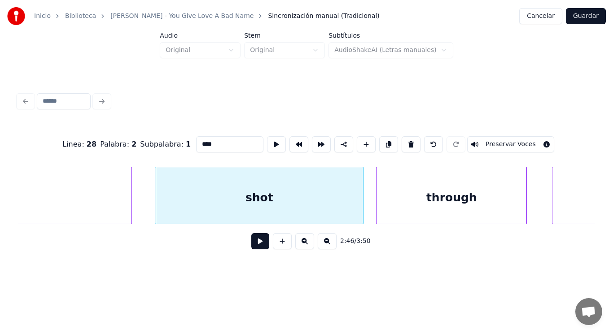
click at [196, 140] on input "****" at bounding box center [229, 144] width 67 height 16
type input "****"
click at [251, 247] on button at bounding box center [260, 241] width 18 height 16
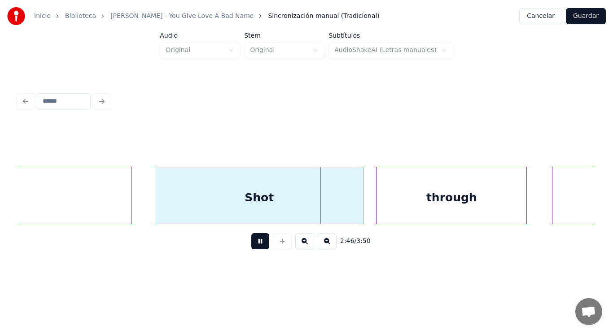
click at [251, 247] on button at bounding box center [260, 241] width 18 height 16
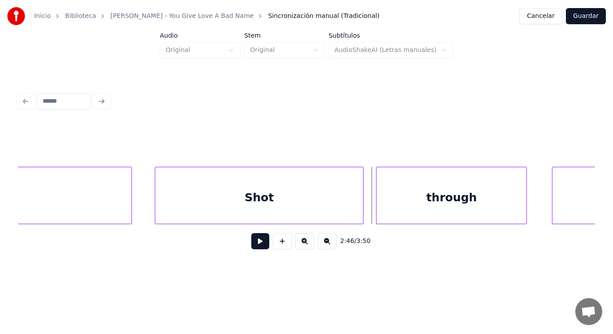
click at [251, 247] on button at bounding box center [260, 241] width 18 height 16
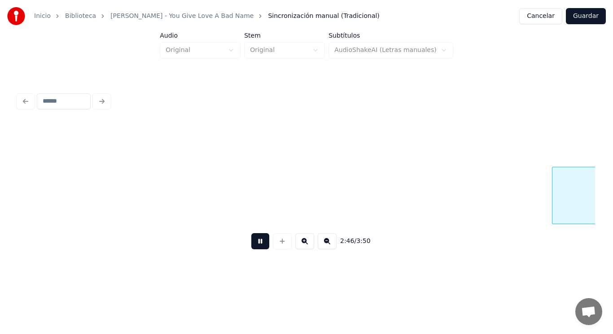
scroll to position [0, 104852]
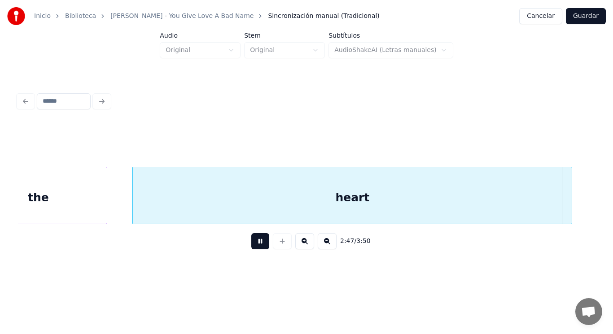
click at [251, 247] on button at bounding box center [260, 241] width 18 height 16
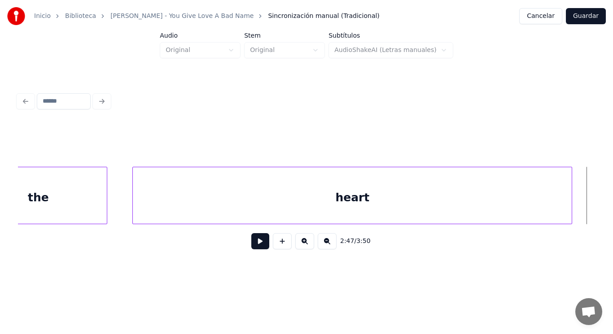
click at [148, 200] on div "heart" at bounding box center [352, 197] width 439 height 61
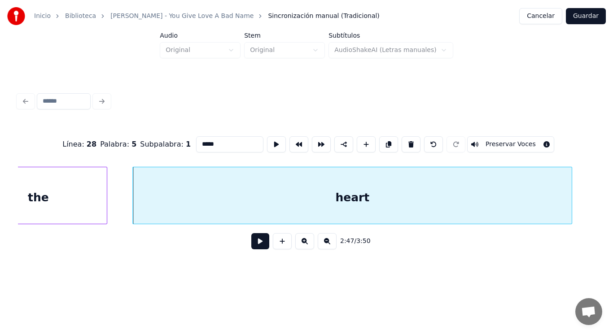
click at [253, 245] on button at bounding box center [260, 241] width 18 height 16
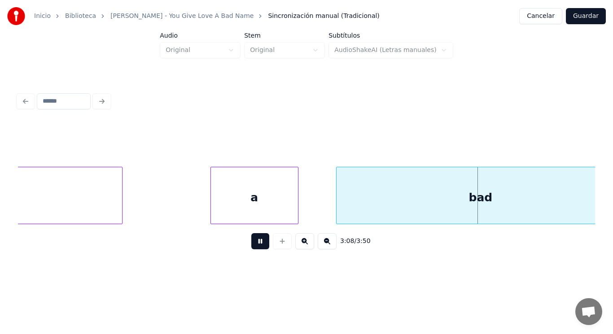
click at [253, 245] on button at bounding box center [260, 241] width 18 height 16
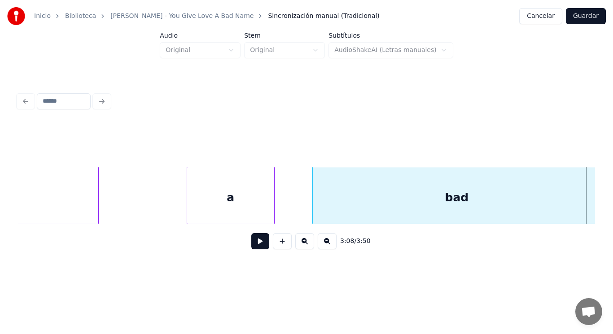
scroll to position [0, 117741]
click at [220, 204] on div "a" at bounding box center [232, 197] width 87 height 61
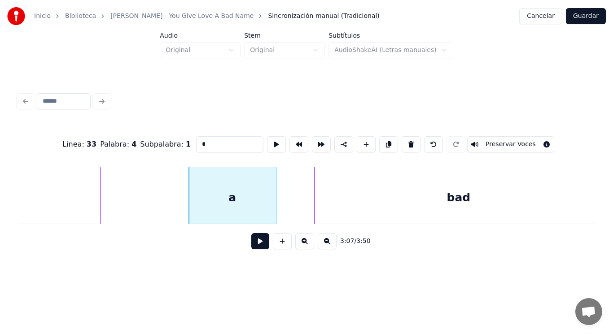
click at [254, 245] on button at bounding box center [260, 241] width 18 height 16
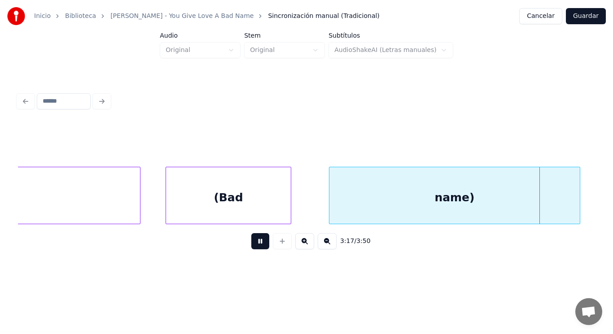
click at [254, 245] on button at bounding box center [260, 241] width 18 height 16
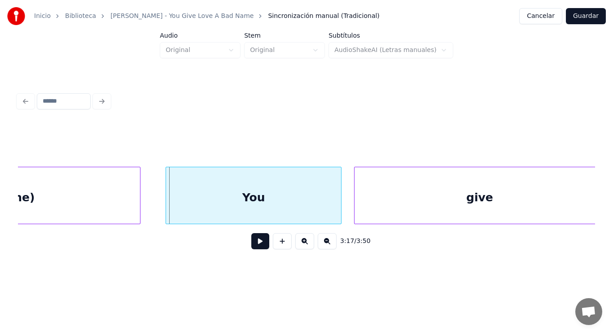
scroll to position [0, 123554]
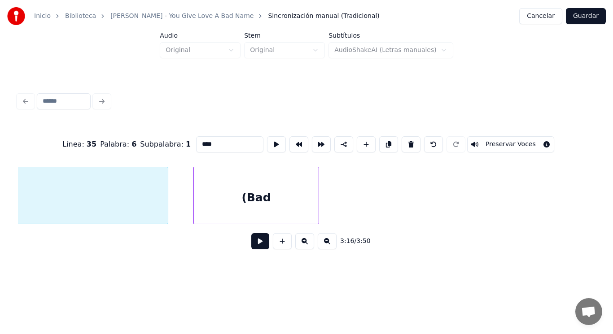
scroll to position [0, 123265]
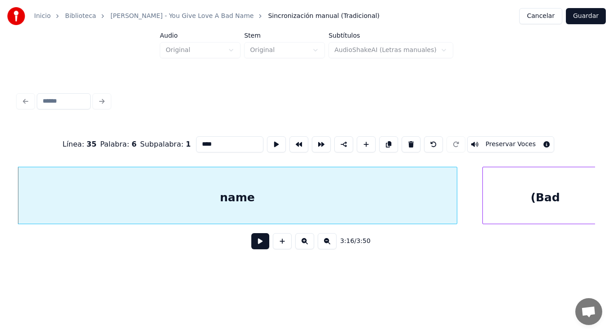
click at [252, 244] on button at bounding box center [260, 241] width 18 height 16
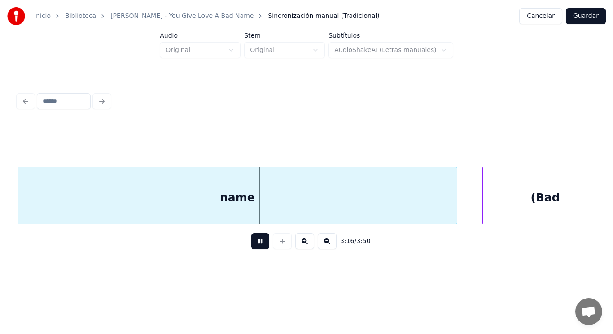
click at [252, 244] on button at bounding box center [260, 241] width 18 height 16
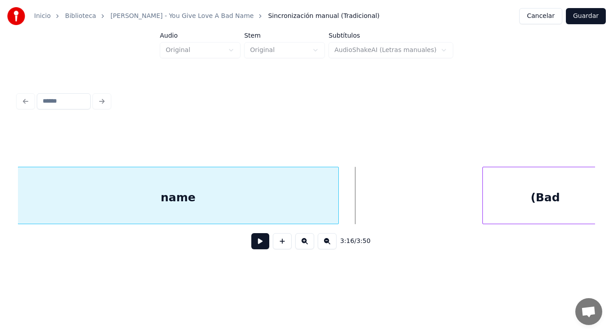
click at [338, 207] on div at bounding box center [337, 195] width 3 height 57
click at [255, 244] on button at bounding box center [260, 241] width 18 height 16
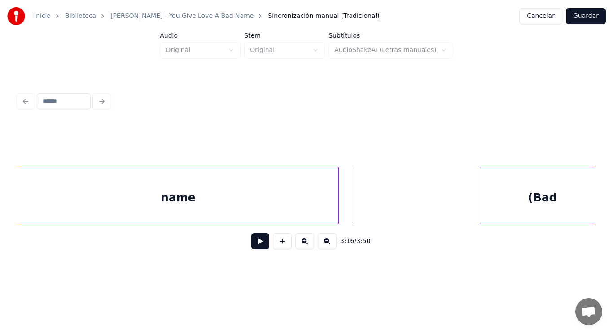
scroll to position [0, 123275]
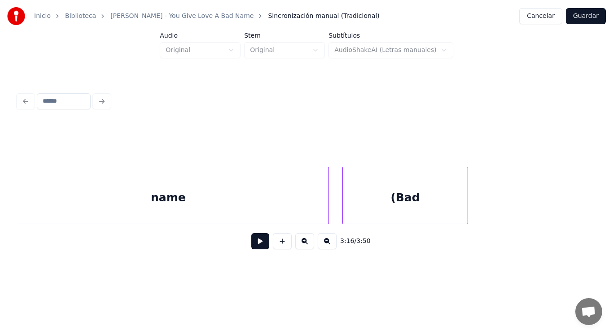
click at [373, 205] on div "(Bad" at bounding box center [405, 197] width 125 height 61
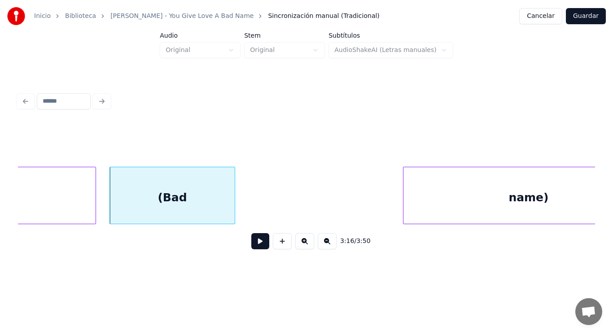
scroll to position [0, 123527]
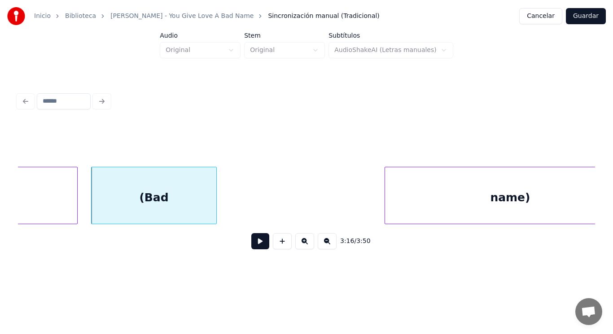
click at [254, 244] on button at bounding box center [260, 241] width 18 height 16
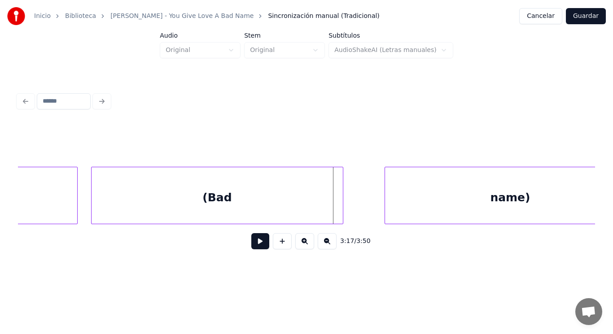
click at [340, 202] on div at bounding box center [341, 195] width 3 height 57
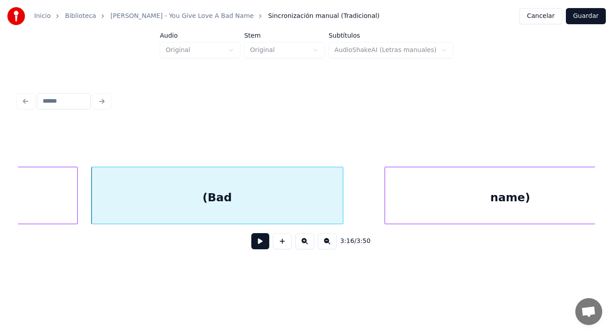
click at [254, 244] on button at bounding box center [260, 241] width 18 height 16
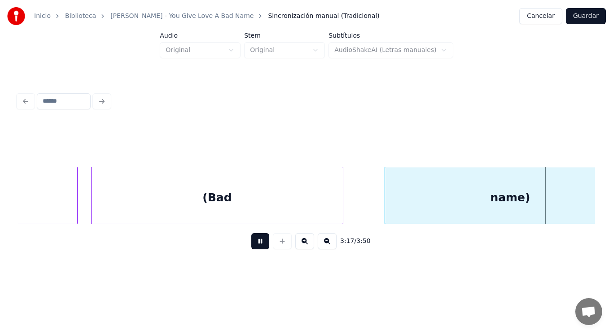
scroll to position [0, 124111]
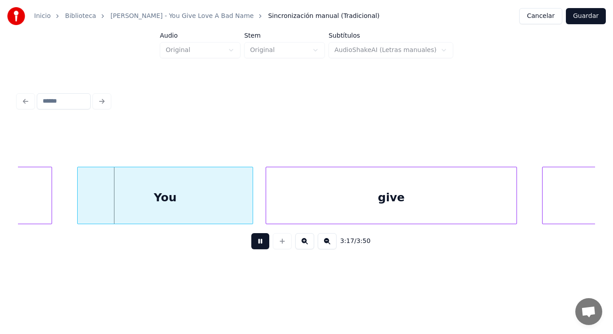
click at [254, 244] on button at bounding box center [260, 241] width 18 height 16
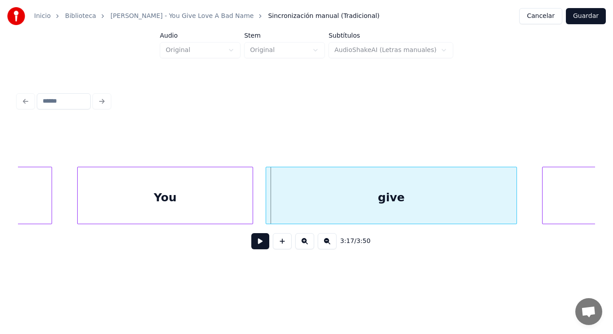
click at [254, 244] on button at bounding box center [260, 241] width 18 height 16
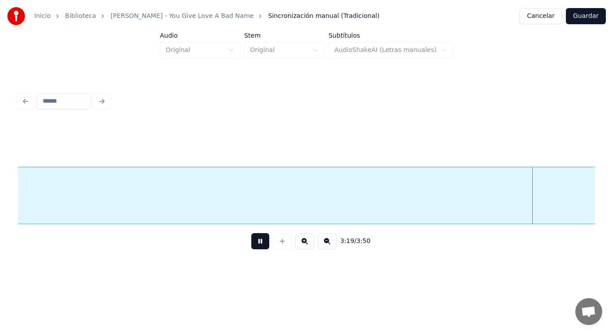
scroll to position [0, 125283]
click at [254, 244] on button at bounding box center [260, 241] width 18 height 16
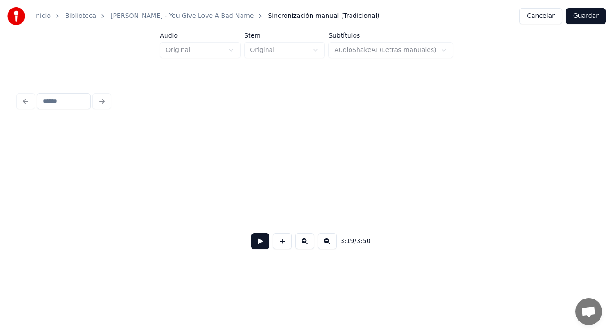
click at [0, 187] on div "Inicio Biblioteca [PERSON_NAME] - You Give Love A Bad Name Sincronización manua…" at bounding box center [306, 136] width 613 height 273
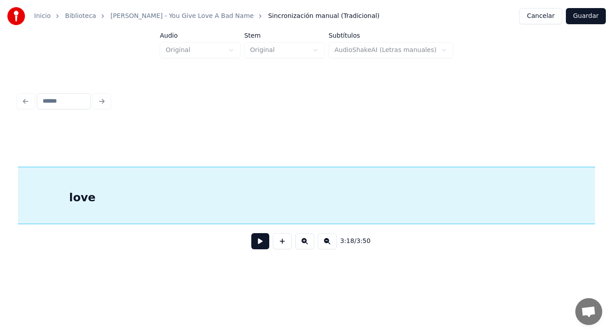
scroll to position [0, 125308]
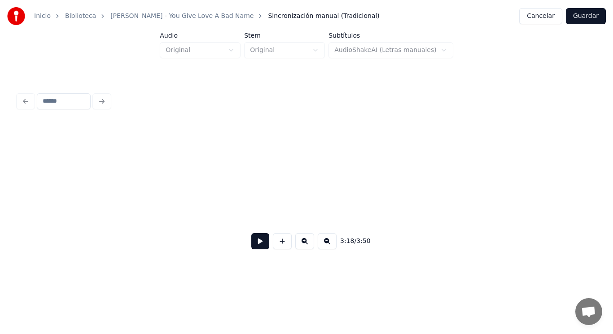
click at [0, 189] on div "Inicio Biblioteca [PERSON_NAME] - You Give Love A Bad Name Sincronización manua…" at bounding box center [306, 136] width 613 height 273
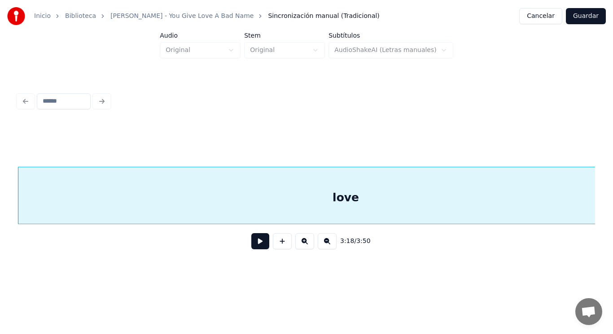
click at [255, 244] on button at bounding box center [260, 241] width 18 height 16
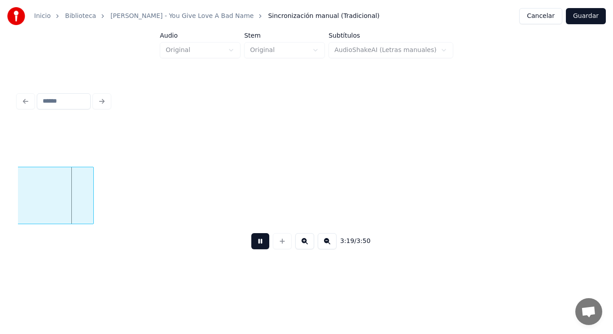
click at [255, 244] on button at bounding box center [260, 241] width 18 height 16
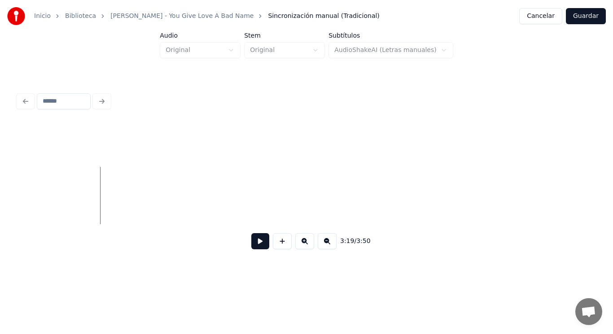
click at [5, 200] on div "Inicio Biblioteca [PERSON_NAME] - You Give Love A Bad Name Sincronización manua…" at bounding box center [306, 136] width 613 height 273
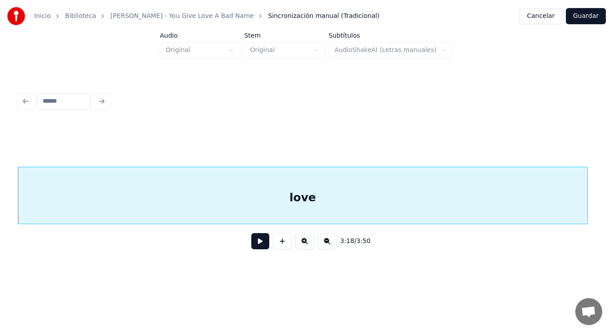
click at [256, 243] on button at bounding box center [260, 241] width 18 height 16
click at [553, 206] on div at bounding box center [554, 195] width 3 height 57
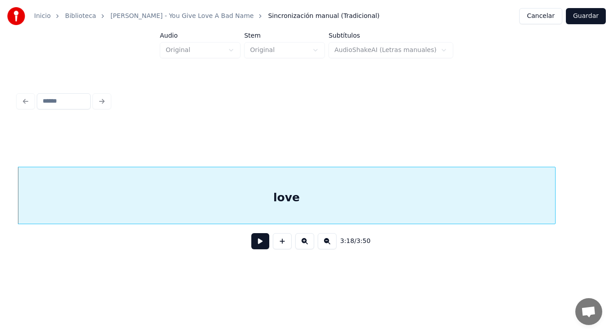
click at [272, 215] on div "love" at bounding box center [286, 197] width 537 height 61
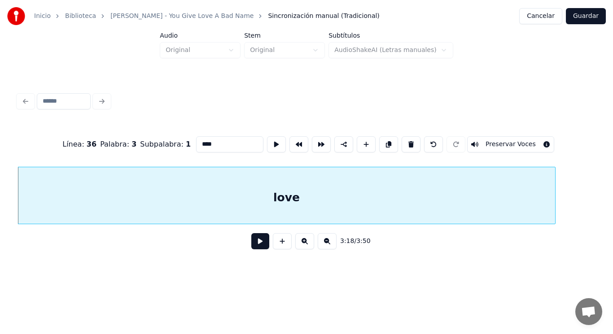
click at [206, 140] on input "****" at bounding box center [229, 144] width 67 height 16
type input "*******"
click at [254, 244] on button at bounding box center [260, 241] width 18 height 16
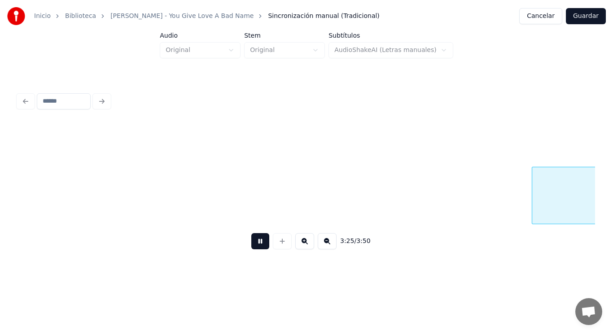
scroll to position [0, 129318]
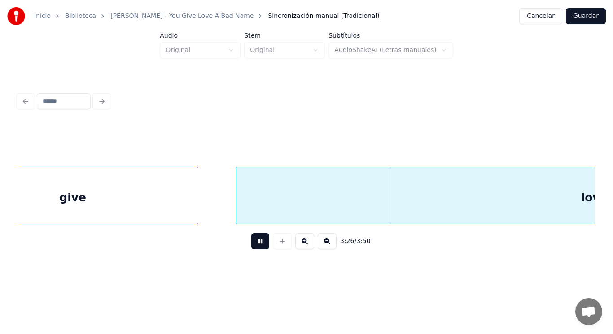
click at [254, 244] on button at bounding box center [260, 241] width 18 height 16
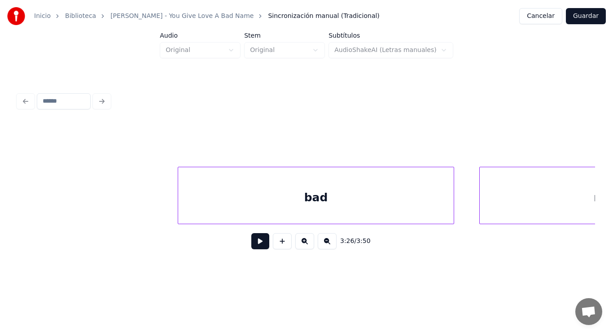
scroll to position [0, 128320]
click at [252, 243] on button at bounding box center [260, 241] width 18 height 16
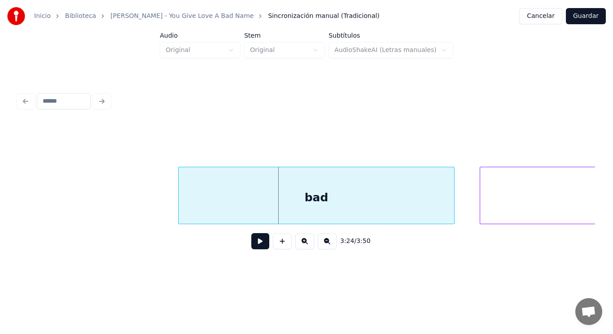
click at [235, 203] on div "bad" at bounding box center [317, 197] width 276 height 61
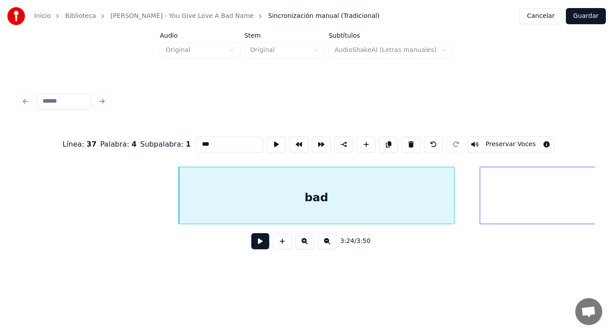
click at [237, 197] on div "bad" at bounding box center [317, 197] width 276 height 61
click at [256, 243] on button at bounding box center [260, 241] width 18 height 16
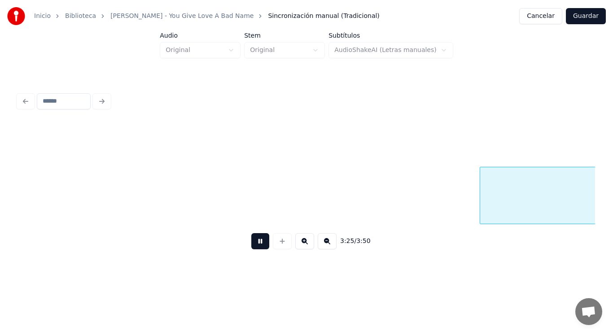
scroll to position [0, 128901]
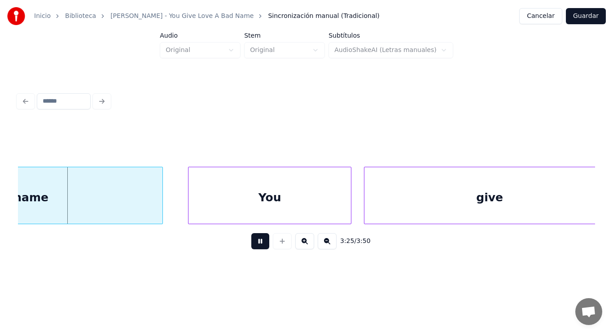
click at [256, 243] on button at bounding box center [260, 241] width 18 height 16
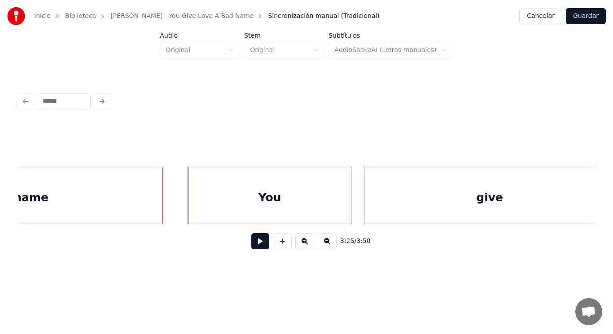
click at [143, 198] on div "name" at bounding box center [30, 197] width 263 height 61
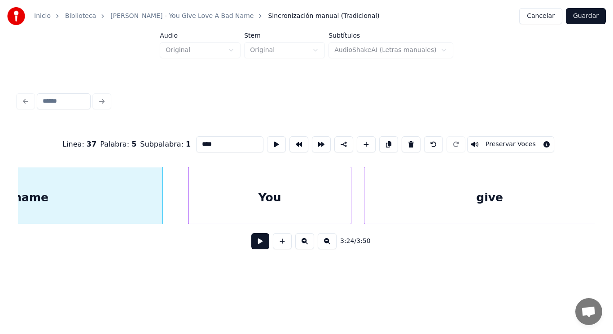
scroll to position [0, 128783]
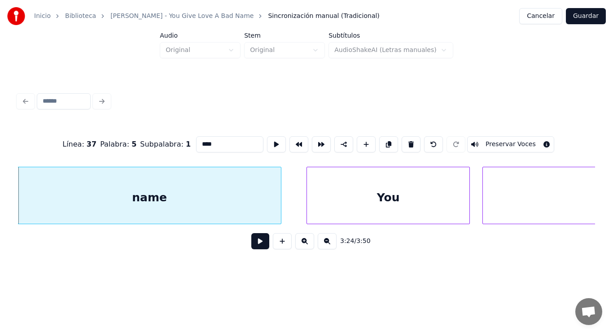
click at [203, 146] on input "****" at bounding box center [229, 144] width 67 height 16
type input "*****"
click at [252, 246] on button at bounding box center [260, 241] width 18 height 16
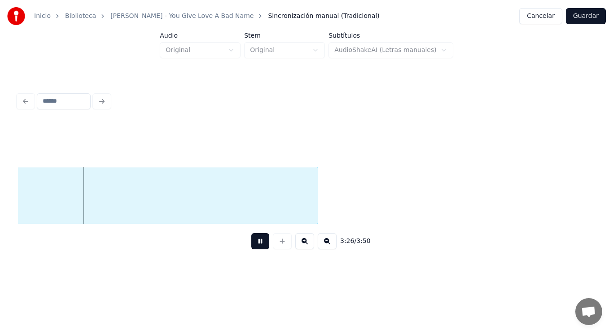
click at [252, 246] on button at bounding box center [260, 241] width 18 height 16
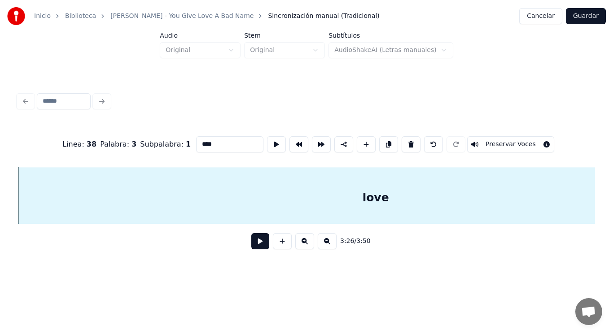
click at [214, 143] on input "****" at bounding box center [229, 144] width 67 height 16
type input "*******"
click at [255, 245] on button at bounding box center [260, 241] width 18 height 16
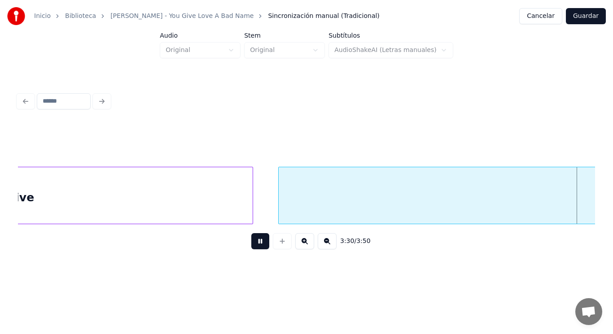
scroll to position [0, 132459]
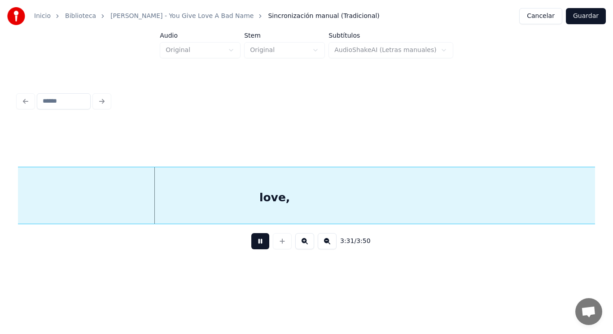
click at [255, 245] on button at bounding box center [260, 241] width 18 height 16
click at [178, 203] on div "love," at bounding box center [274, 197] width 1155 height 61
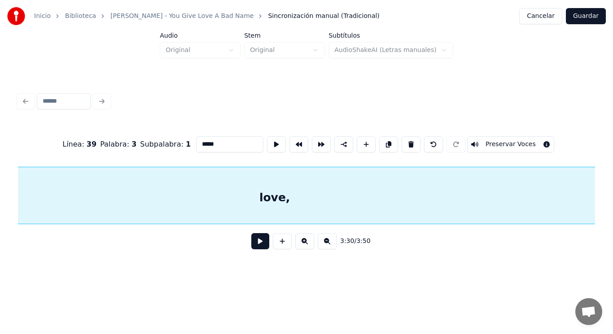
scroll to position [0, 132138]
click at [260, 247] on button at bounding box center [260, 241] width 18 height 16
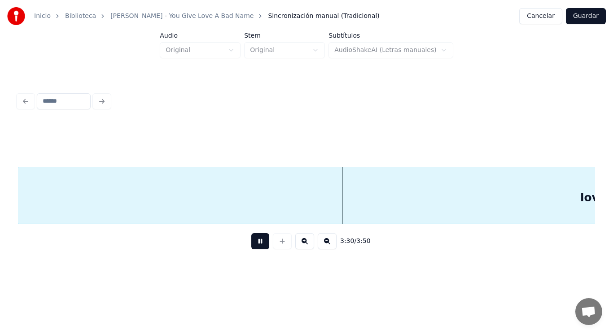
click at [260, 247] on button at bounding box center [260, 241] width 18 height 16
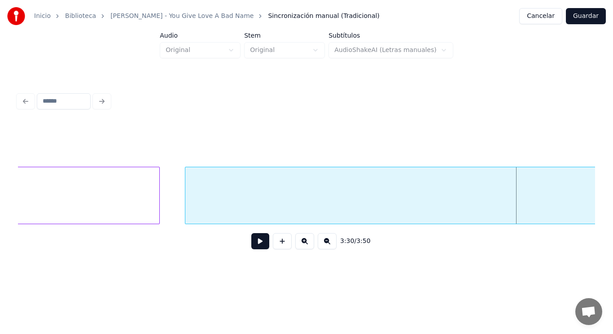
scroll to position [0, 131620]
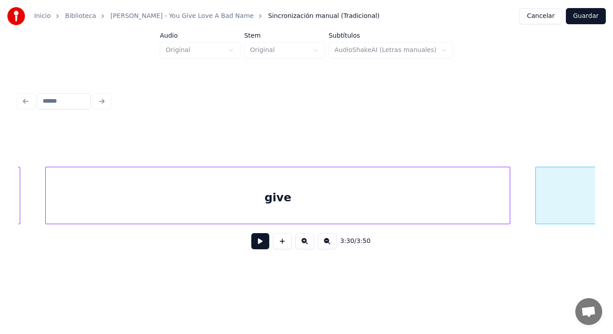
click at [380, 197] on div "give" at bounding box center [278, 197] width 464 height 61
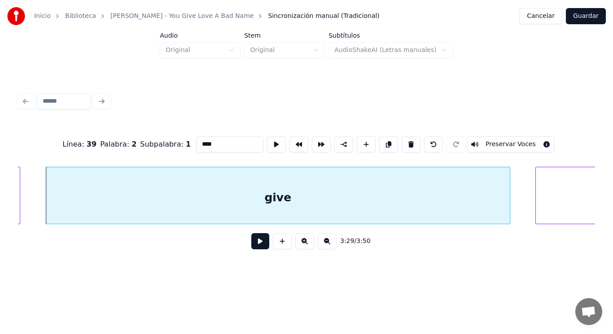
click at [255, 244] on button at bounding box center [260, 241] width 18 height 16
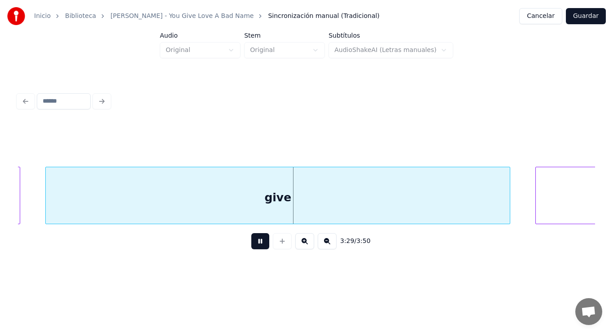
click at [255, 244] on button at bounding box center [260, 241] width 18 height 16
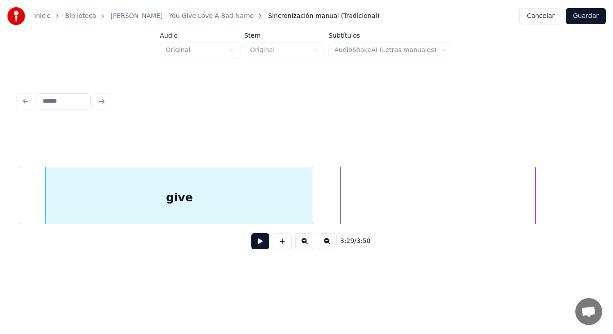
click at [311, 206] on div at bounding box center [311, 195] width 3 height 57
click at [251, 242] on button at bounding box center [260, 241] width 18 height 16
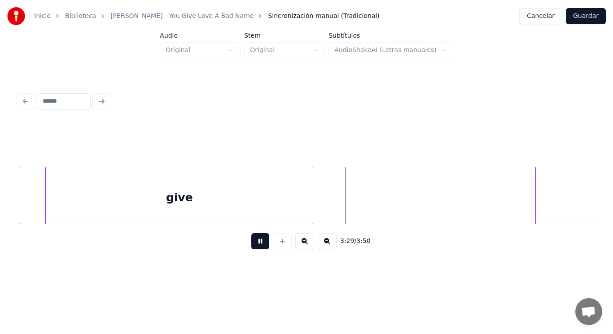
click at [251, 242] on button at bounding box center [260, 241] width 18 height 16
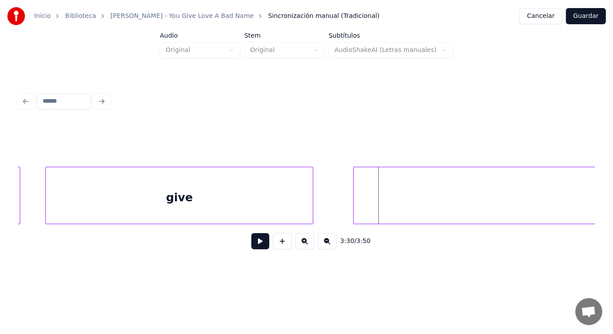
click at [354, 205] on div at bounding box center [355, 195] width 3 height 57
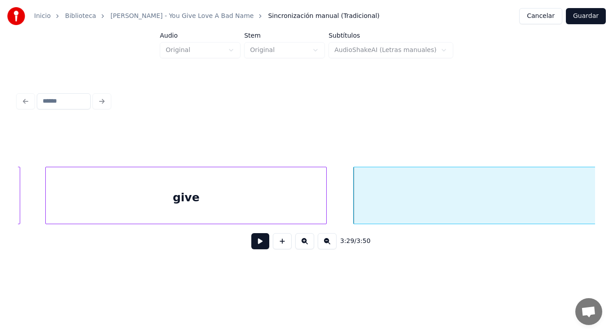
click at [325, 204] on div at bounding box center [325, 195] width 3 height 57
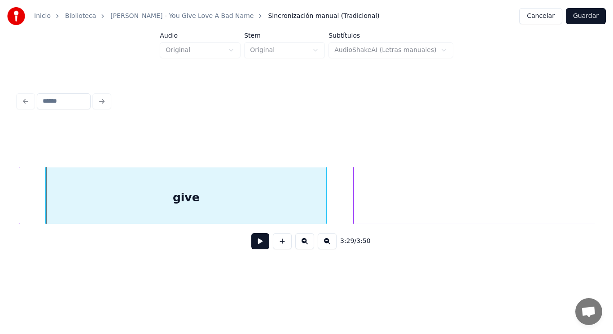
click at [256, 244] on button at bounding box center [260, 241] width 18 height 16
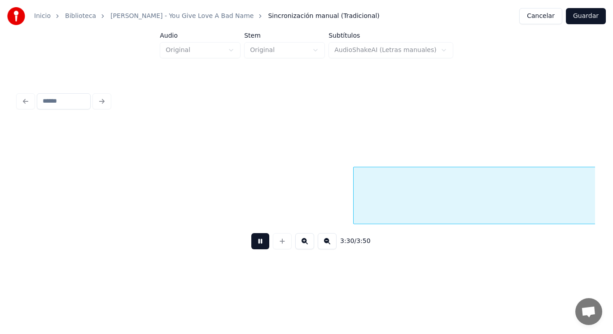
scroll to position [0, 132198]
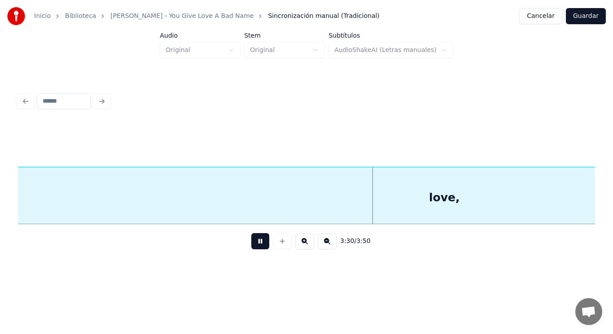
click at [256, 244] on button at bounding box center [260, 241] width 18 height 16
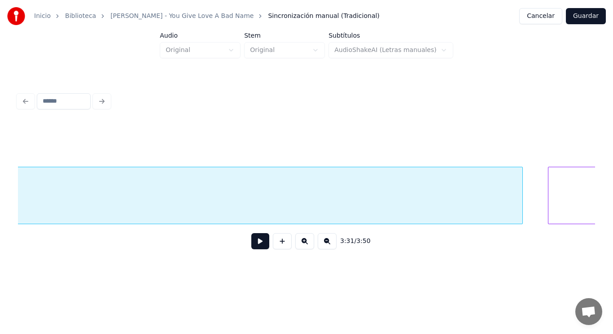
scroll to position [0, 132906]
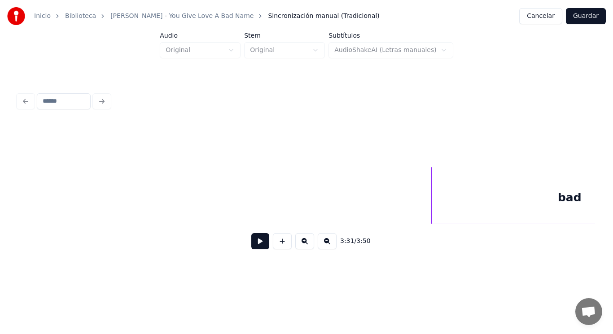
click at [0, 199] on div "Inicio Biblioteca [PERSON_NAME] - You Give Love A Bad Name Sincronización manua…" at bounding box center [306, 136] width 613 height 273
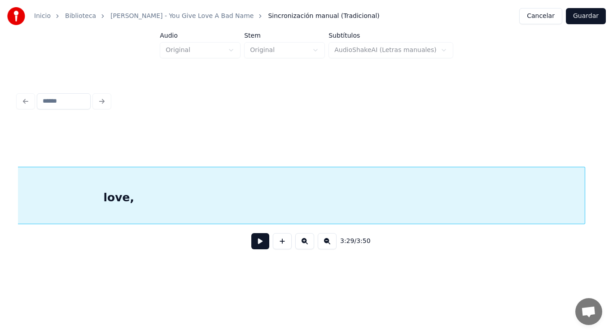
scroll to position [0, 132438]
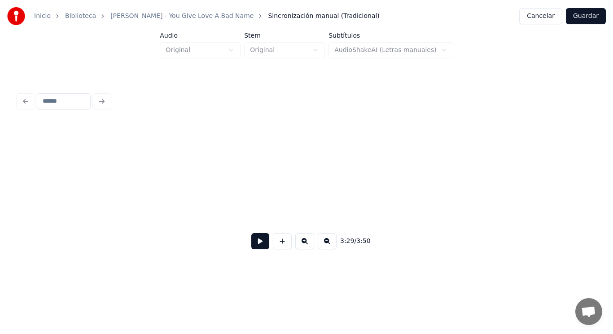
click at [0, 193] on div "Inicio Biblioteca [PERSON_NAME] - You Give Love A Bad Name Sincronización manua…" at bounding box center [306, 136] width 613 height 273
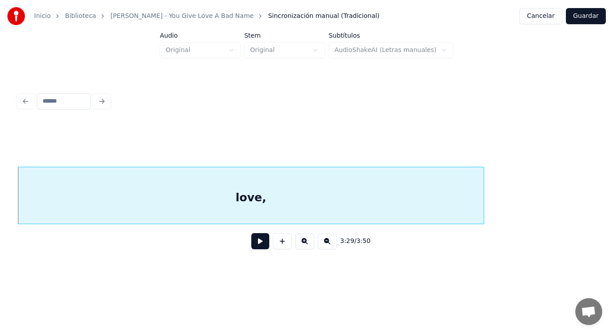
click at [251, 246] on button at bounding box center [260, 241] width 18 height 16
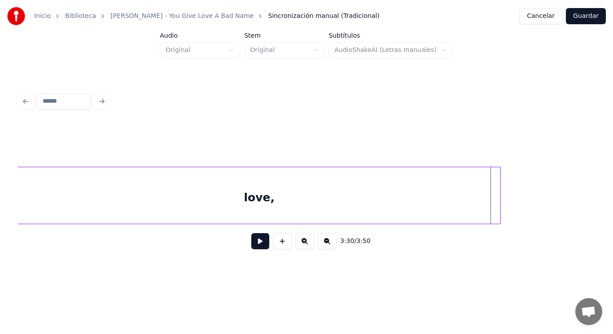
click at [499, 207] on div at bounding box center [499, 195] width 3 height 57
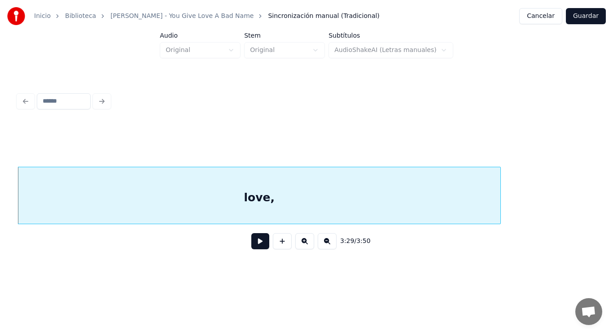
click at [251, 241] on button at bounding box center [260, 241] width 18 height 16
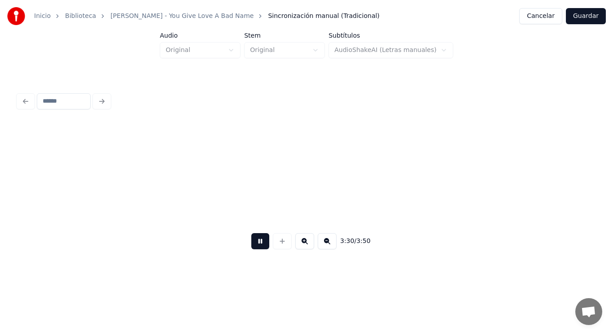
scroll to position [0, 132543]
click at [251, 241] on button at bounding box center [260, 241] width 18 height 16
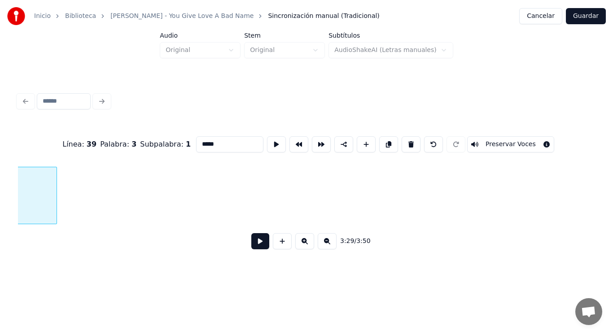
scroll to position [0, 131956]
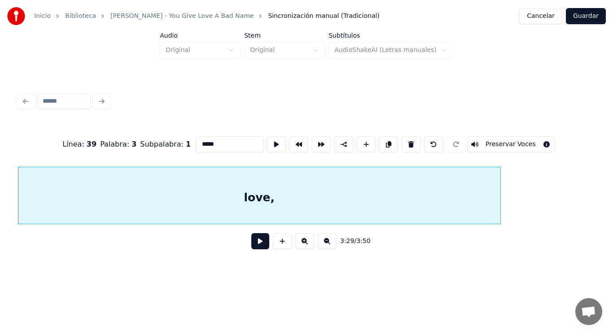
click at [256, 244] on button at bounding box center [260, 241] width 18 height 16
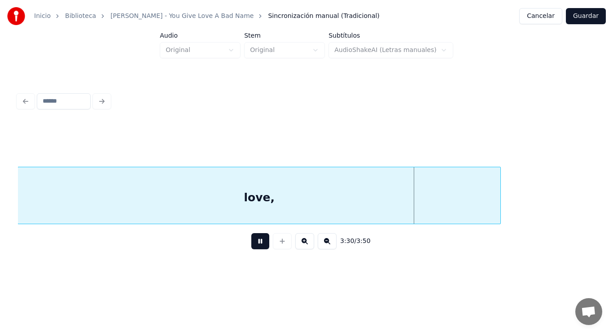
click at [256, 244] on button at bounding box center [260, 241] width 18 height 16
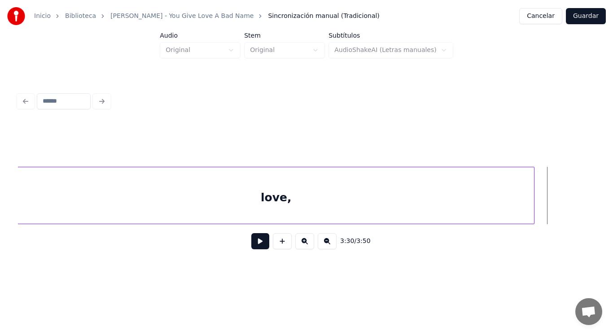
click at [532, 200] on div at bounding box center [532, 195] width 3 height 57
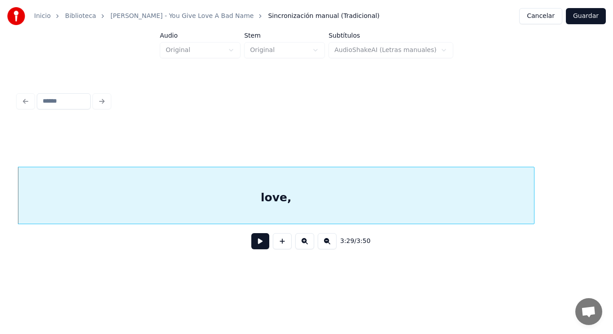
click at [254, 238] on button at bounding box center [260, 241] width 18 height 16
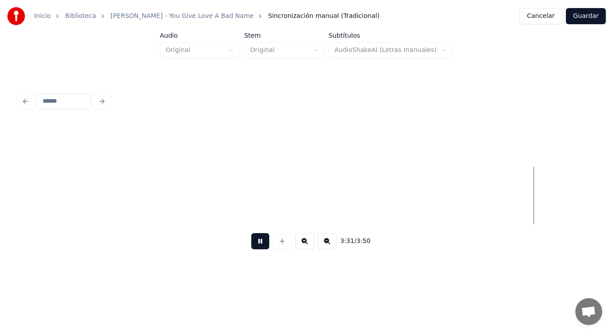
scroll to position [0, 133122]
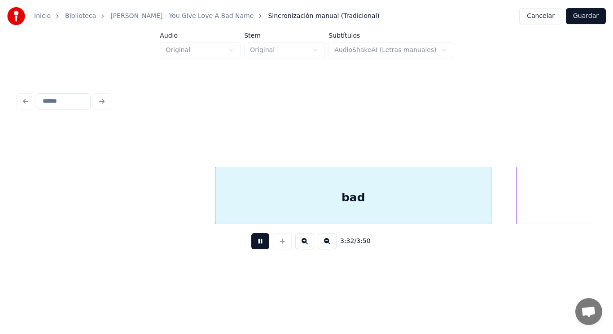
click at [254, 238] on button at bounding box center [260, 241] width 18 height 16
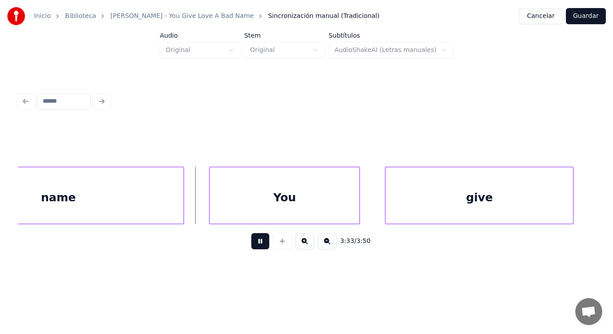
click at [254, 238] on button at bounding box center [260, 241] width 18 height 16
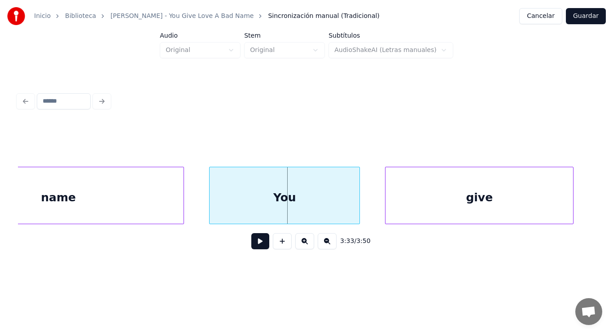
click at [149, 199] on div "name" at bounding box center [58, 197] width 250 height 61
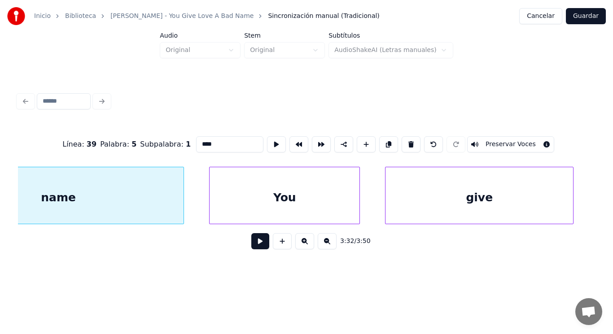
scroll to position [0, 133621]
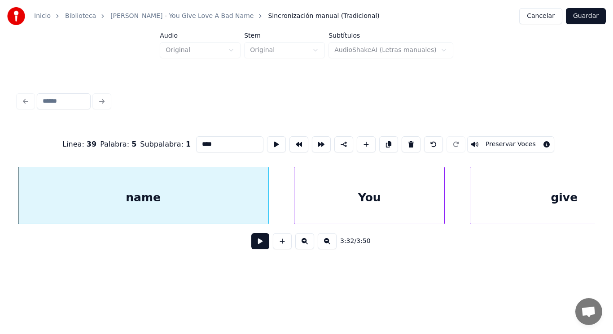
click at [207, 143] on input "****" at bounding box center [229, 144] width 67 height 16
type input "*****"
click at [252, 246] on button at bounding box center [260, 241] width 18 height 16
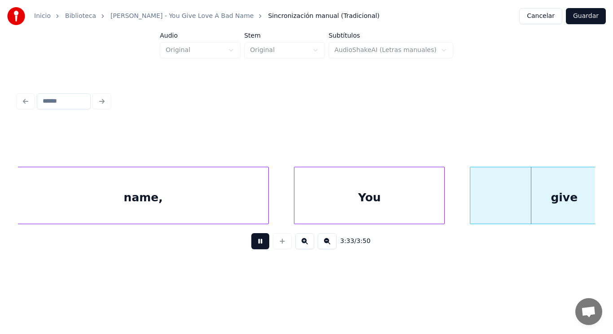
scroll to position [0, 134203]
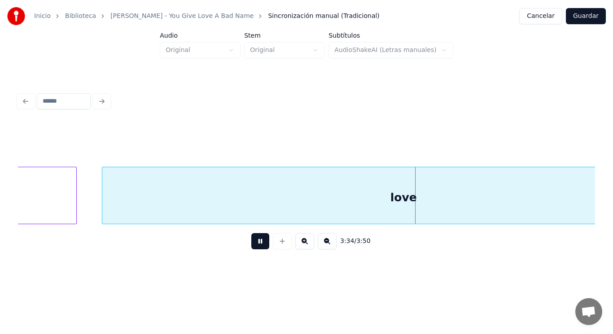
click at [252, 246] on button at bounding box center [260, 241] width 18 height 16
click at [248, 203] on div "love" at bounding box center [403, 197] width 602 height 61
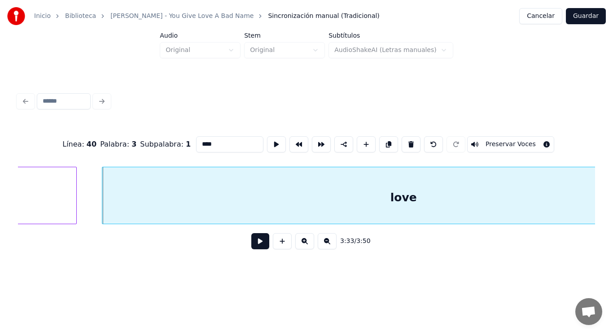
click at [210, 142] on input "****" at bounding box center [229, 144] width 67 height 16
type input "*******"
click at [254, 244] on button at bounding box center [260, 241] width 18 height 16
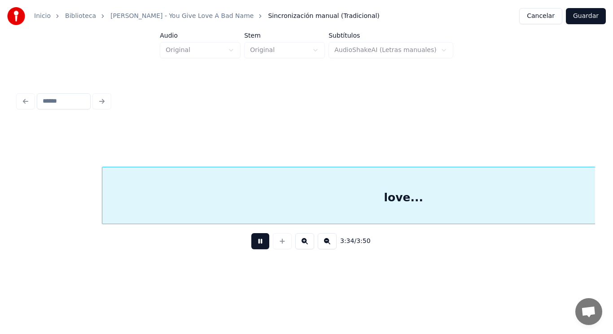
scroll to position [0, 134792]
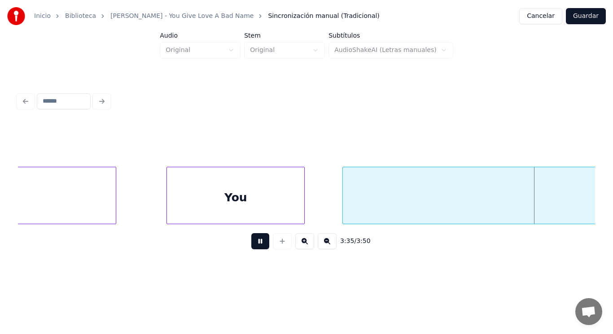
click at [254, 244] on button at bounding box center [260, 241] width 18 height 16
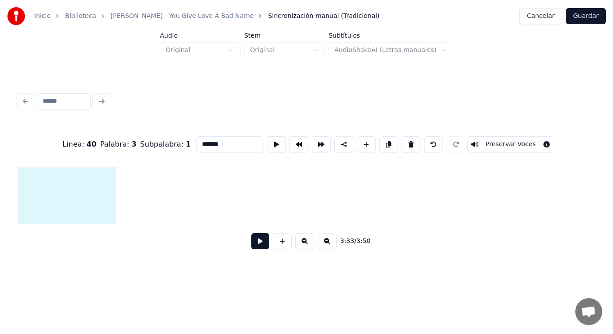
scroll to position [0, 134287]
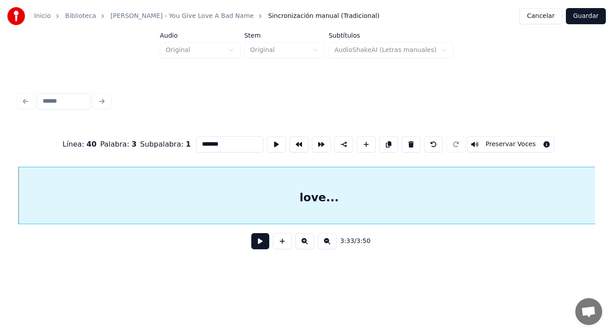
click at [251, 242] on button at bounding box center [260, 241] width 18 height 16
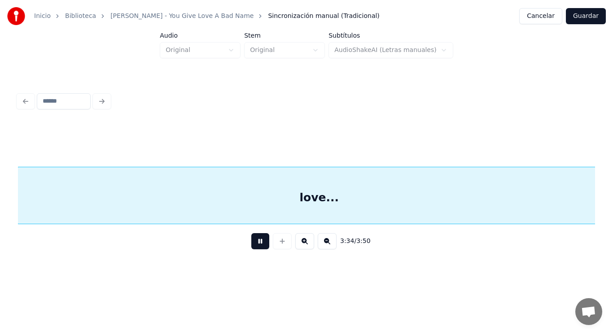
scroll to position [0, 134867]
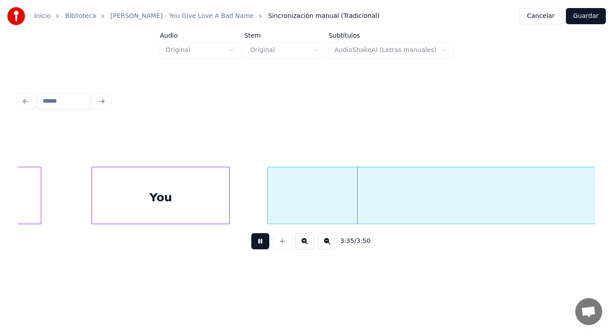
click at [251, 242] on button at bounding box center [260, 241] width 18 height 16
click at [192, 206] on div "You" at bounding box center [160, 197] width 137 height 61
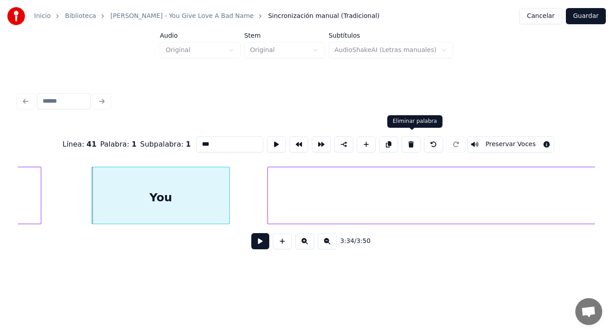
click at [412, 142] on button at bounding box center [411, 144] width 19 height 16
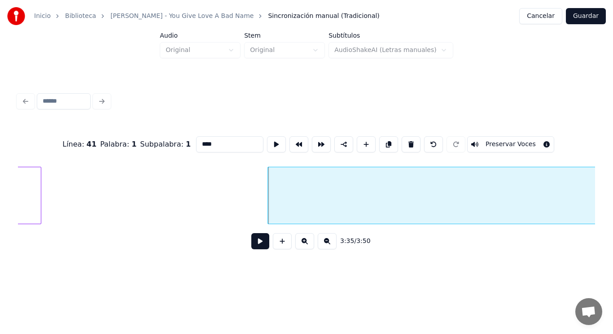
click at [412, 142] on button at bounding box center [411, 144] width 19 height 16
type input "*****"
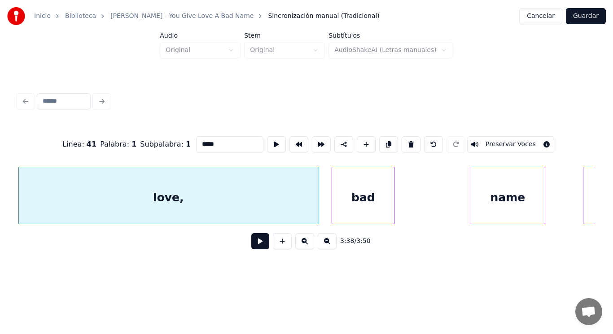
click at [35, 212] on div "love," at bounding box center [168, 197] width 301 height 61
click at [256, 246] on button at bounding box center [260, 241] width 18 height 16
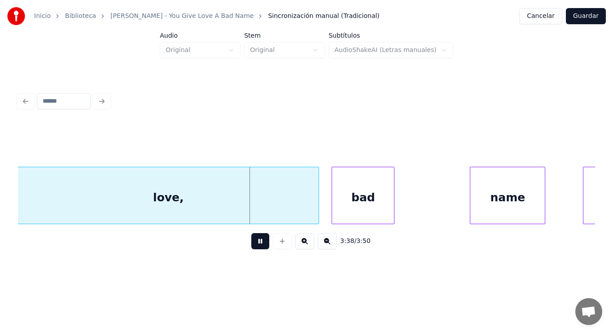
click at [256, 246] on button at bounding box center [260, 241] width 18 height 16
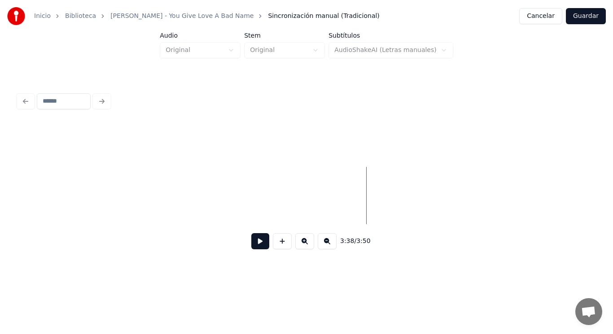
scroll to position [0, 136179]
click at [259, 245] on button at bounding box center [260, 241] width 18 height 16
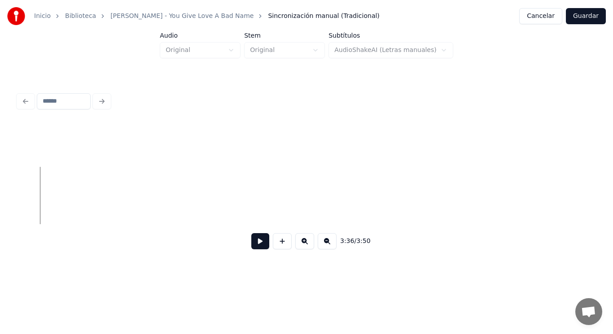
click at [243, 247] on div "3:36 / 3:50" at bounding box center [306, 242] width 563 height 20
click at [251, 247] on button at bounding box center [260, 241] width 18 height 16
drag, startPoint x: 141, startPoint y: 199, endPoint x: 235, endPoint y: 264, distance: 113.8
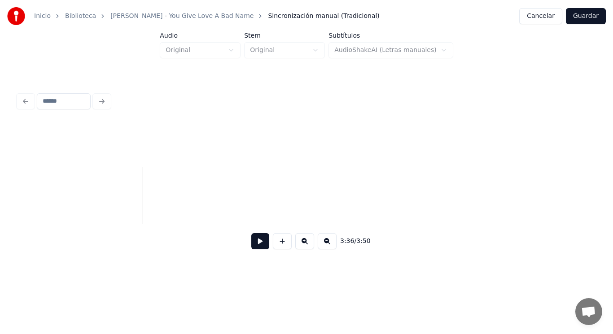
click at [252, 241] on button at bounding box center [260, 241] width 18 height 16
click at [282, 243] on button at bounding box center [282, 241] width 19 height 16
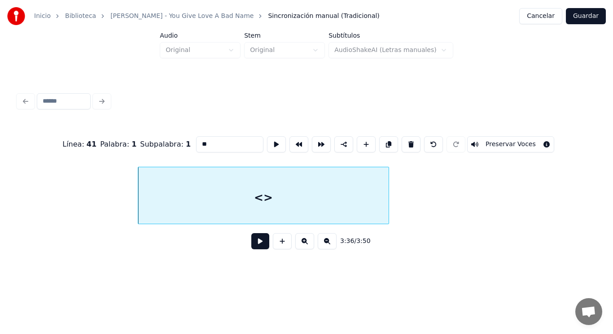
drag, startPoint x: 199, startPoint y: 142, endPoint x: 149, endPoint y: 145, distance: 50.3
click at [149, 145] on div "Línea : 41 Palabra : 1 Subpalabra : 1 ** Preservar Voces" at bounding box center [306, 144] width 577 height 45
type input "***"
click at [252, 249] on button at bounding box center [260, 241] width 18 height 16
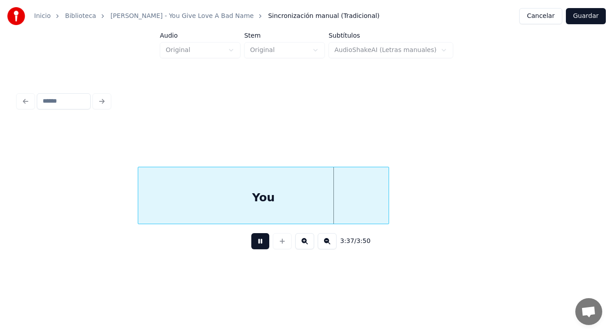
click at [252, 249] on button at bounding box center [260, 241] width 18 height 16
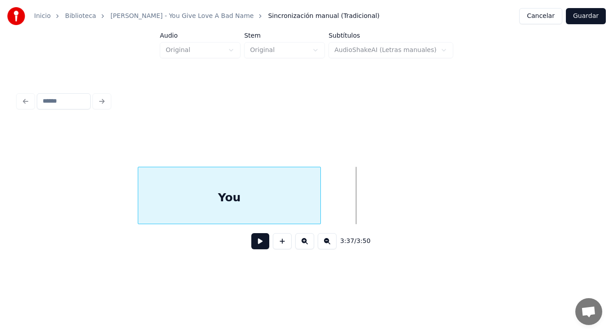
click at [320, 207] on div at bounding box center [319, 195] width 3 height 57
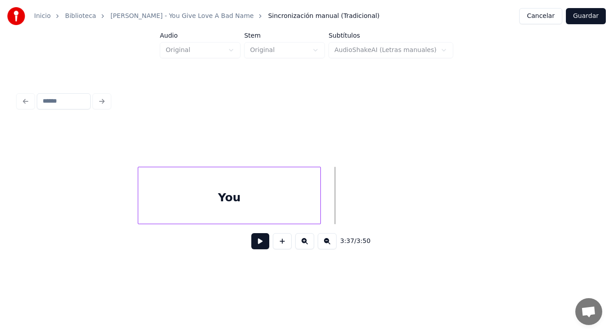
click at [251, 246] on button at bounding box center [260, 241] width 18 height 16
click at [277, 243] on button at bounding box center [282, 241] width 19 height 16
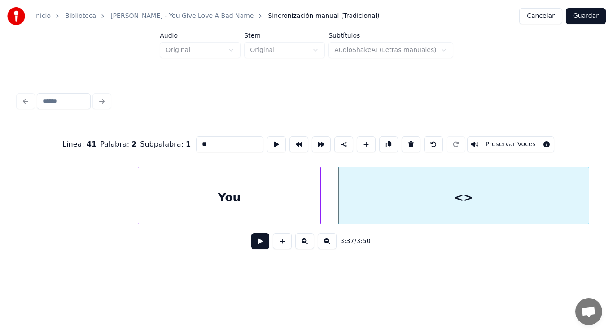
drag, startPoint x: 196, startPoint y: 140, endPoint x: 153, endPoint y: 145, distance: 42.9
click at [153, 145] on div "Línea : 41 Palabra : 2 Subpalabra : 1 ** Preservar Voces" at bounding box center [306, 144] width 577 height 45
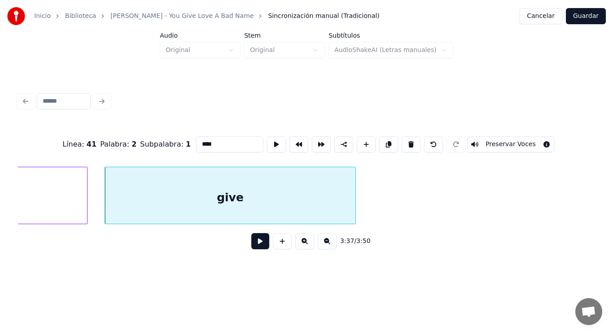
scroll to position [0, 136466]
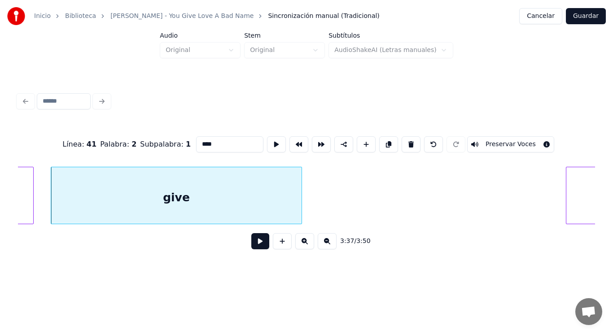
type input "****"
click at [254, 243] on button at bounding box center [260, 241] width 18 height 16
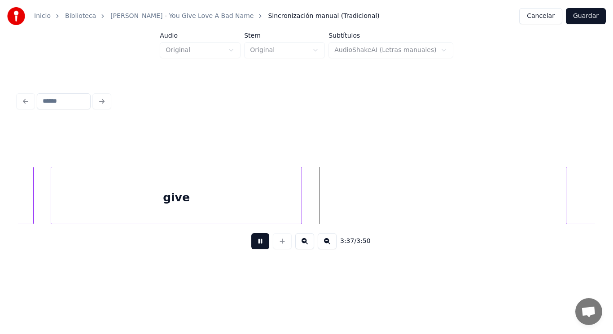
click at [254, 243] on button at bounding box center [260, 241] width 18 height 16
click at [293, 199] on div "give" at bounding box center [176, 197] width 250 height 61
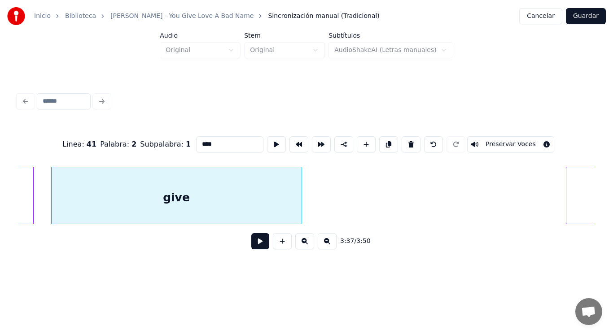
click at [253, 241] on button at bounding box center [260, 241] width 18 height 16
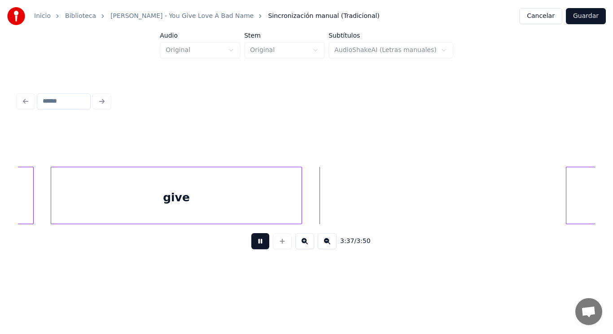
click at [253, 241] on button at bounding box center [260, 241] width 18 height 16
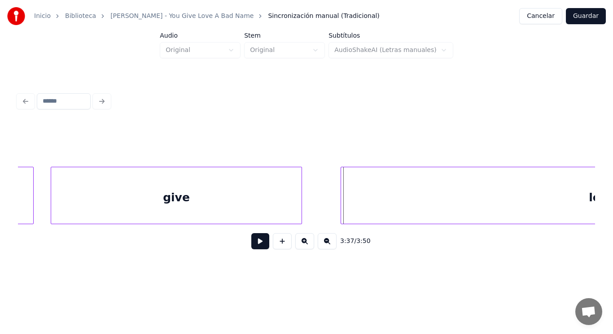
click at [342, 197] on div at bounding box center [342, 195] width 3 height 57
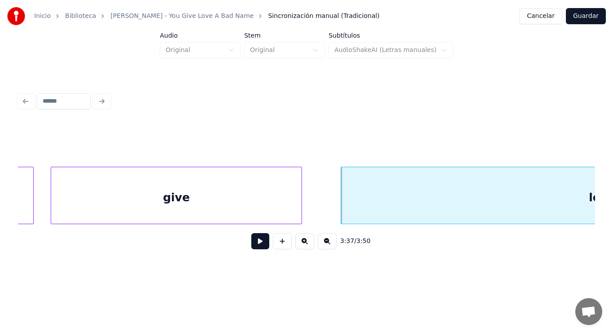
click at [282, 203] on div "give" at bounding box center [176, 197] width 250 height 61
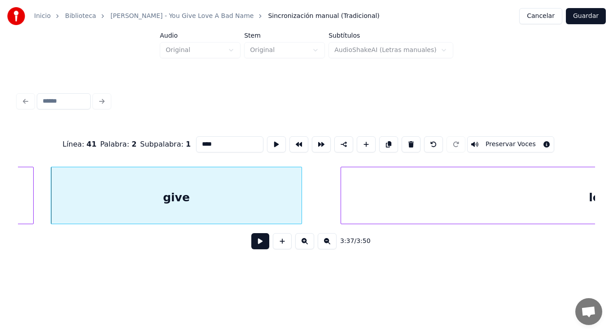
click at [256, 245] on button at bounding box center [260, 241] width 18 height 16
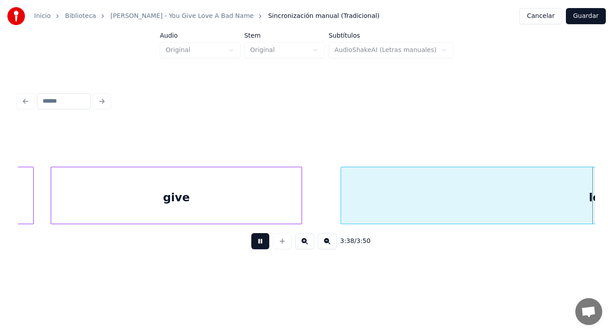
scroll to position [0, 137053]
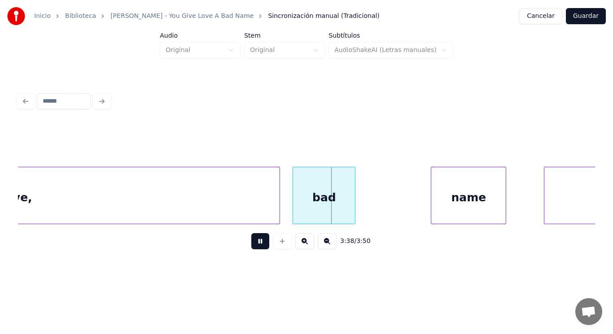
click at [256, 245] on button at bounding box center [260, 241] width 18 height 16
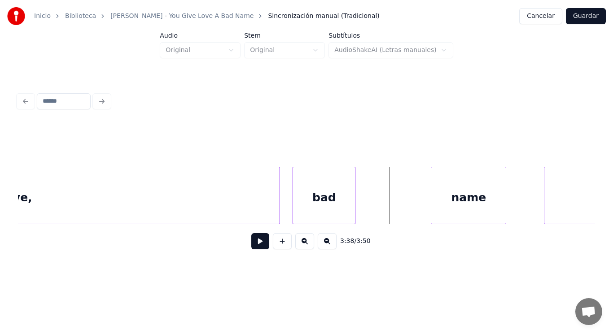
click at [338, 190] on div "bad" at bounding box center [324, 197] width 62 height 61
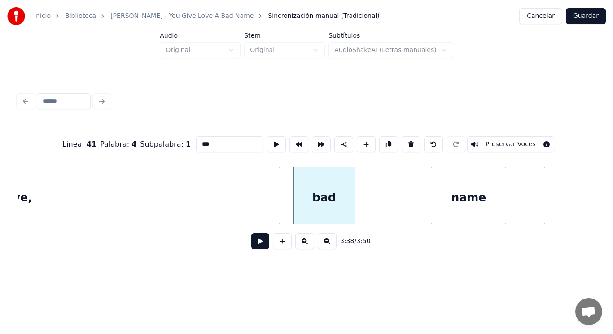
click at [465, 197] on div "name" at bounding box center [468, 197] width 75 height 61
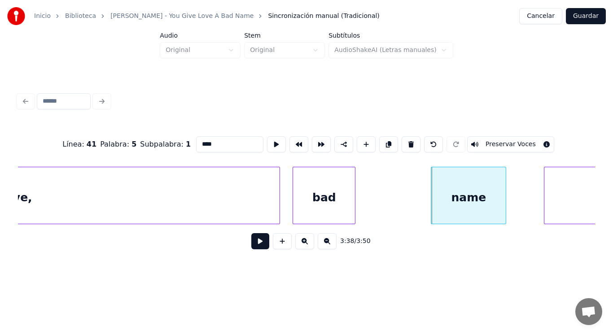
click at [341, 190] on div "bad" at bounding box center [324, 197] width 62 height 61
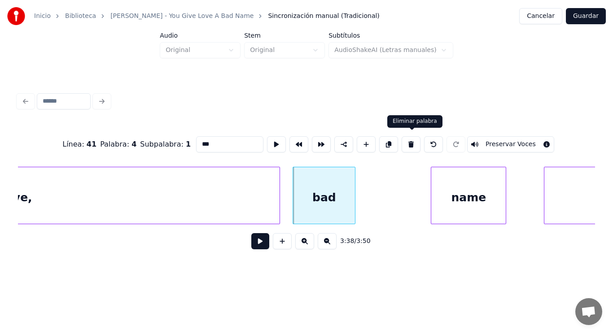
click at [414, 143] on button at bounding box center [411, 144] width 19 height 16
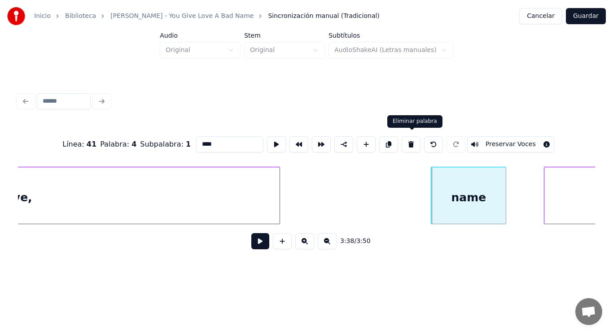
click at [416, 144] on button at bounding box center [411, 144] width 19 height 16
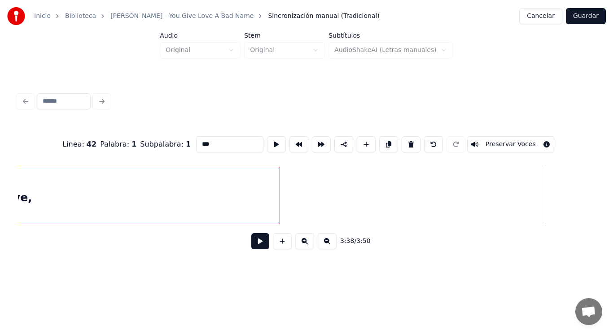
click at [597, 208] on div "Línea : 42 Palabra : 1 Subpalabra : 1 *** Preservar Voces 3:38 / 3:50" at bounding box center [306, 173] width 584 height 178
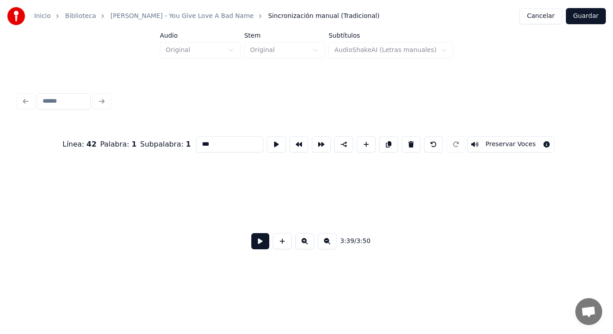
scroll to position [0, 137632]
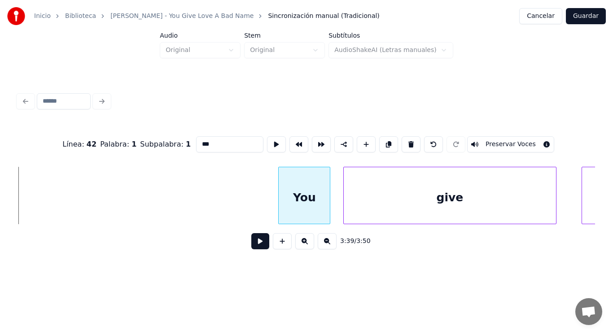
click at [281, 194] on div at bounding box center [280, 195] width 3 height 57
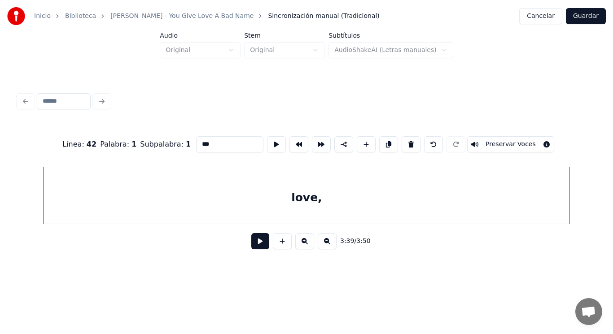
click at [393, 210] on div "love," at bounding box center [307, 197] width 526 height 61
type input "*****"
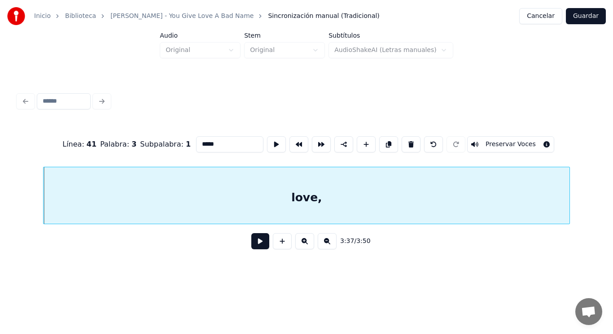
click at [251, 243] on button at bounding box center [260, 241] width 18 height 16
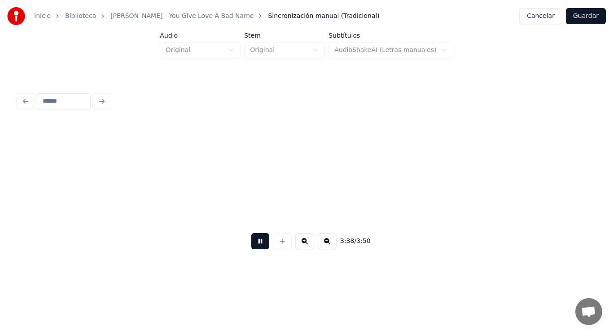
scroll to position [0, 137346]
click at [251, 243] on button at bounding box center [260, 241] width 18 height 16
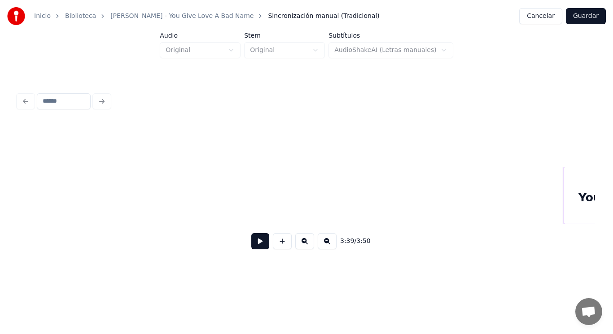
scroll to position [0, 137927]
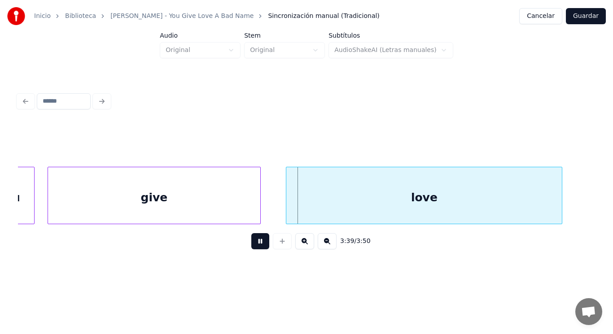
click at [251, 243] on button at bounding box center [260, 241] width 18 height 16
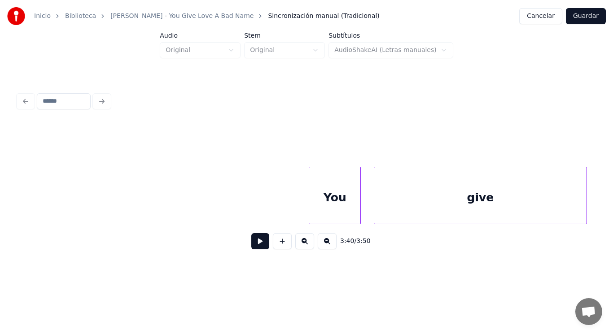
scroll to position [0, 137550]
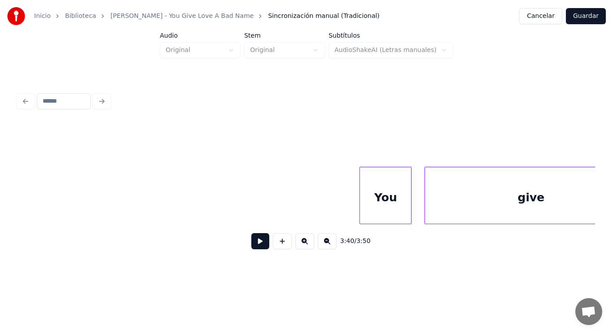
click at [396, 189] on div "You" at bounding box center [385, 197] width 51 height 61
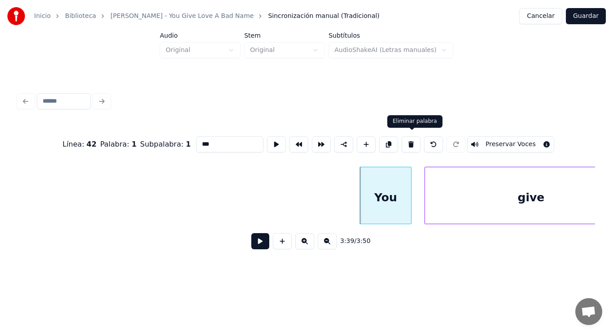
click at [415, 140] on button at bounding box center [411, 144] width 19 height 16
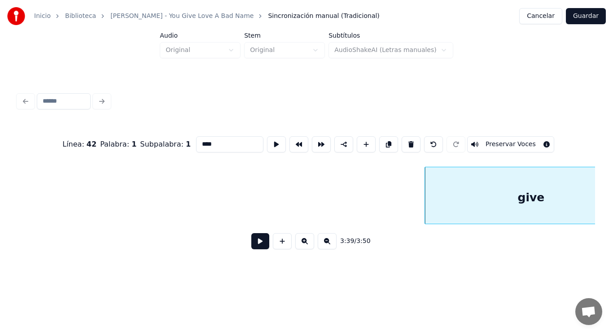
click at [415, 140] on button at bounding box center [411, 144] width 19 height 16
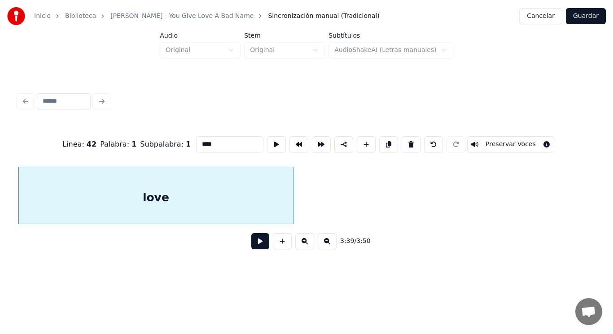
click at [415, 140] on button at bounding box center [411, 144] width 19 height 16
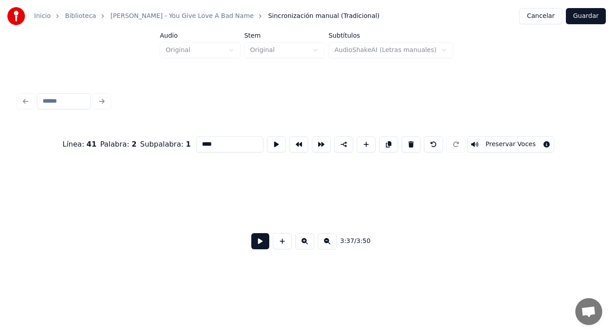
scroll to position [0, 136499]
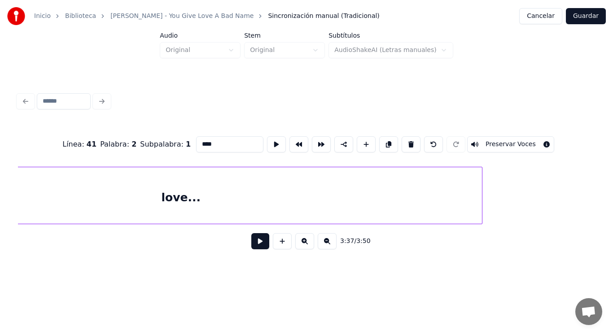
click at [320, 205] on div "love..." at bounding box center [181, 197] width 602 height 61
type input "*******"
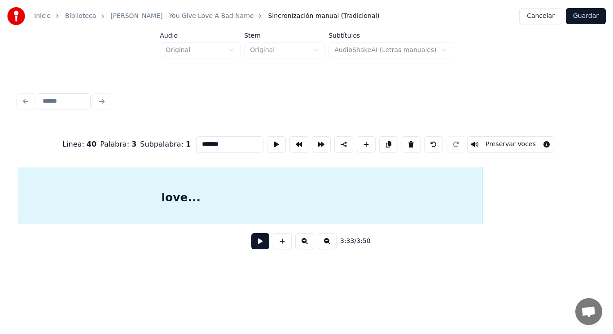
scroll to position [0, 134287]
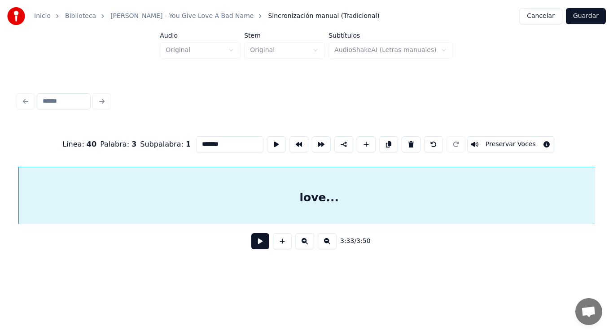
click at [257, 242] on button at bounding box center [260, 241] width 18 height 16
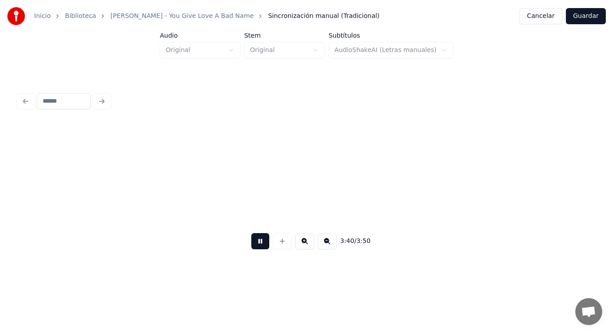
click at [257, 242] on button at bounding box center [260, 241] width 18 height 16
click at [257, 250] on button at bounding box center [260, 241] width 18 height 16
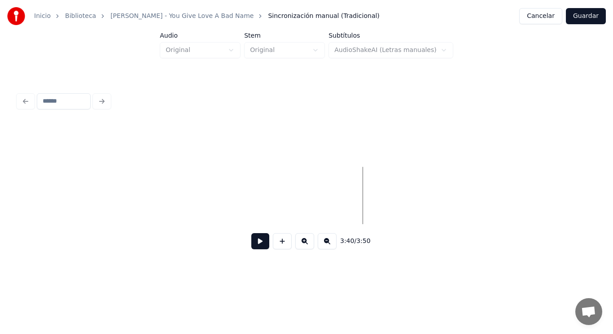
click at [252, 246] on button at bounding box center [260, 241] width 18 height 16
click at [279, 243] on button at bounding box center [282, 241] width 19 height 16
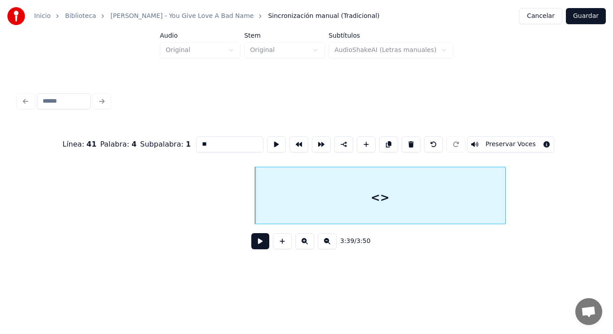
drag, startPoint x: 196, startPoint y: 140, endPoint x: 148, endPoint y: 140, distance: 48.5
click at [148, 140] on div "Línea : 41 Palabra : 4 Subpalabra : 1 ** Preservar Voces" at bounding box center [306, 144] width 577 height 45
type input "***"
click at [254, 248] on button at bounding box center [260, 241] width 18 height 16
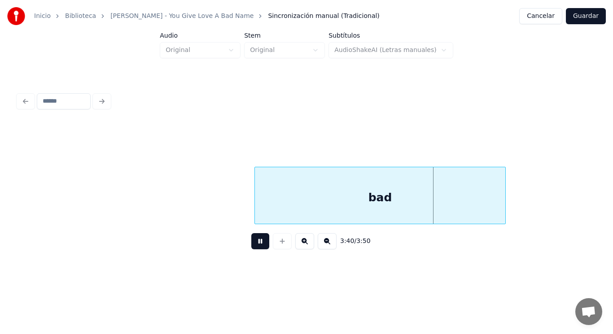
click at [254, 248] on button at bounding box center [260, 241] width 18 height 16
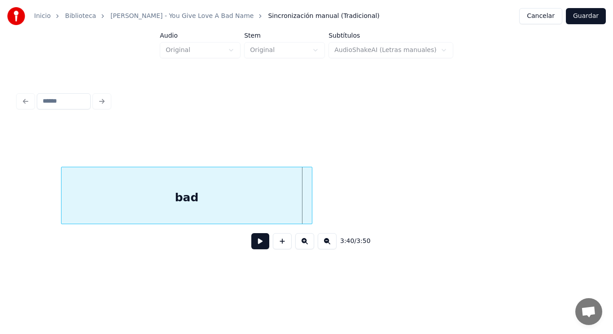
scroll to position [0, 138130]
click at [258, 195] on div "bad" at bounding box center [182, 197] width 250 height 61
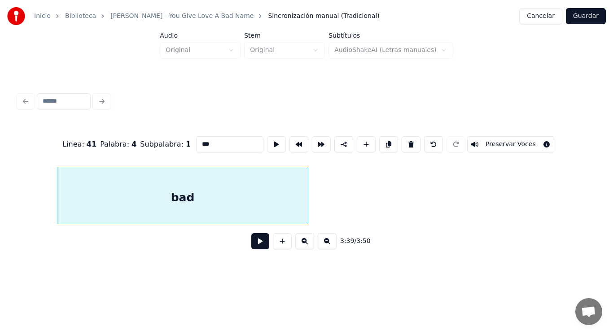
click at [254, 243] on button at bounding box center [260, 241] width 18 height 16
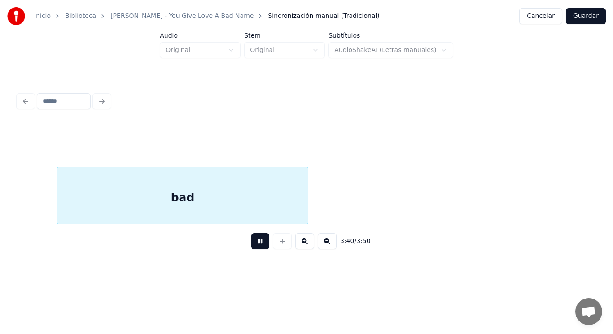
click at [254, 243] on button at bounding box center [260, 241] width 18 height 16
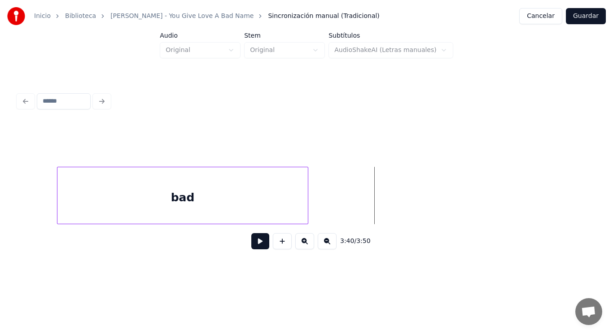
click at [280, 243] on button at bounding box center [282, 241] width 19 height 16
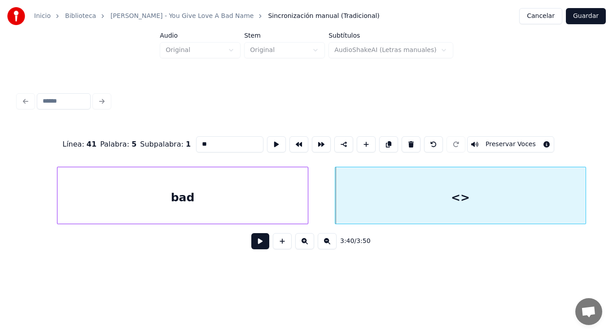
drag, startPoint x: 195, startPoint y: 142, endPoint x: 163, endPoint y: 147, distance: 32.3
click at [163, 147] on div "Línea : 41 Palabra : 5 Subpalabra : 1 ** Preservar Voces" at bounding box center [306, 144] width 577 height 45
type input "*****"
click at [253, 244] on button at bounding box center [260, 241] width 18 height 16
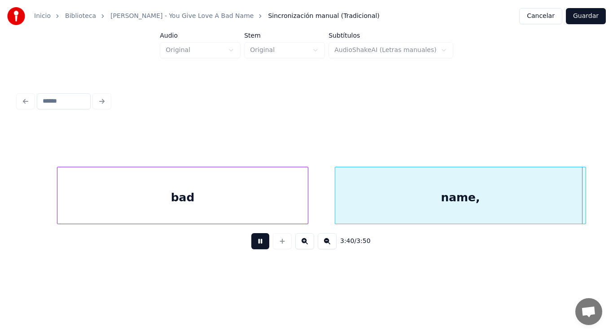
scroll to position [0, 138708]
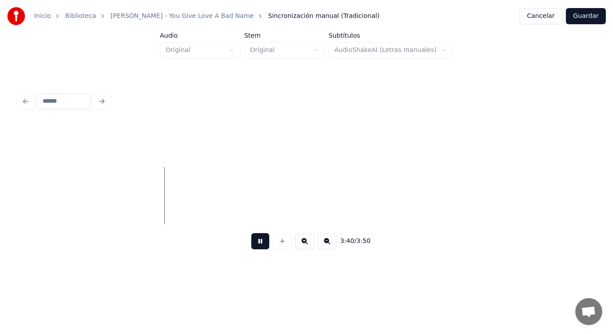
drag, startPoint x: 253, startPoint y: 244, endPoint x: 105, endPoint y: 229, distance: 147.9
click at [251, 242] on button at bounding box center [260, 241] width 18 height 16
click at [71, 199] on div "name," at bounding box center [26, 197] width 250 height 61
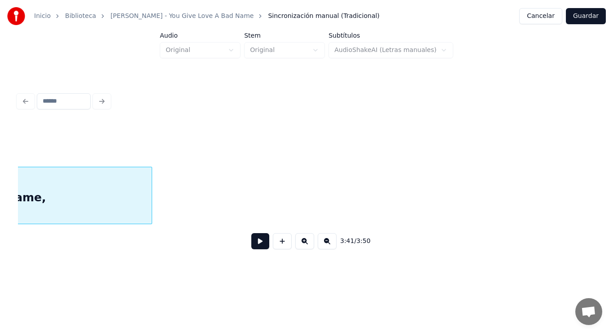
scroll to position [0, 138448]
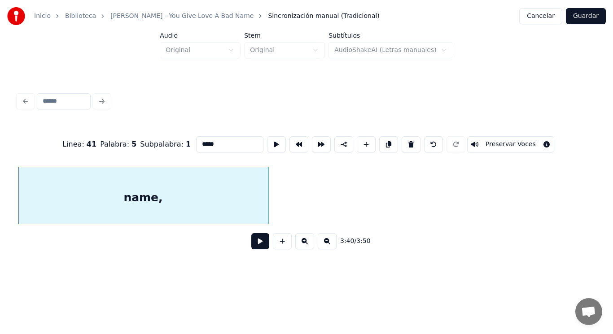
click at [251, 246] on button at bounding box center [260, 241] width 18 height 16
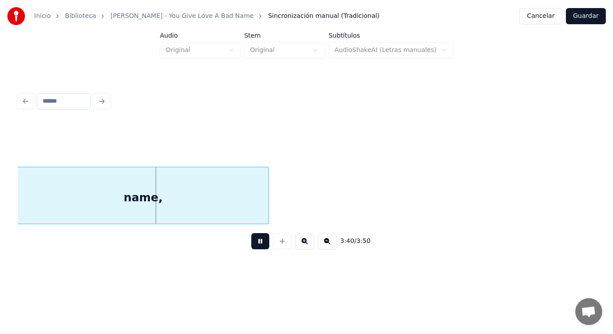
click at [251, 246] on button at bounding box center [260, 241] width 18 height 16
click at [268, 200] on div at bounding box center [267, 195] width 3 height 57
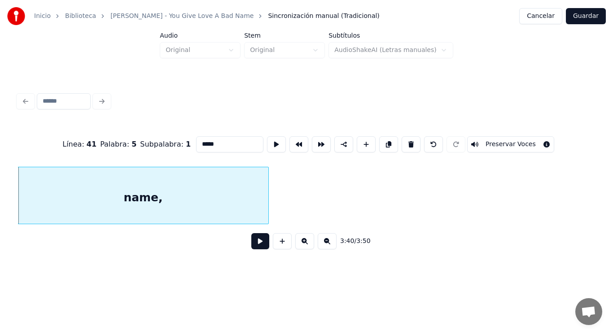
click at [257, 240] on button at bounding box center [260, 241] width 18 height 16
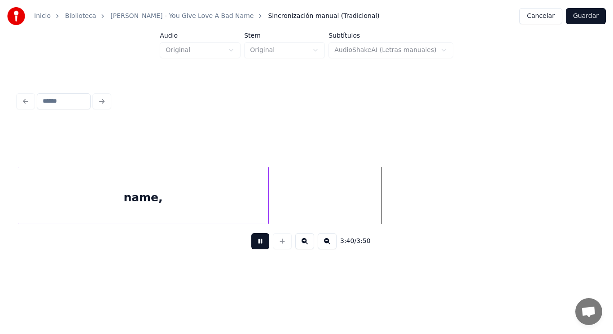
click at [257, 240] on button at bounding box center [260, 241] width 18 height 16
click at [278, 243] on button at bounding box center [282, 241] width 19 height 16
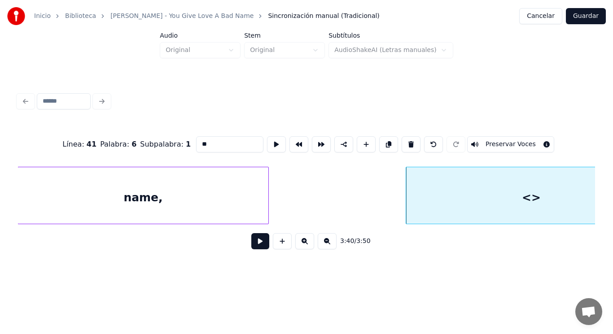
drag, startPoint x: 192, startPoint y: 137, endPoint x: 161, endPoint y: 143, distance: 32.0
click at [161, 143] on div "Línea : 41 Palabra : 6 Subpalabra : 1 ** Preservar Voces" at bounding box center [306, 144] width 577 height 45
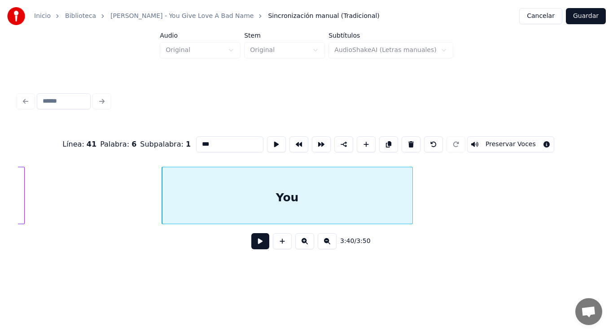
scroll to position [0, 138735]
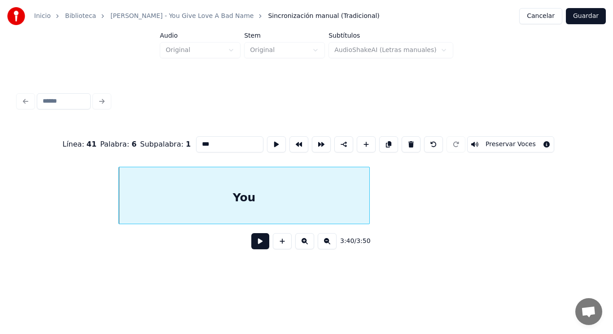
type input "***"
click at [253, 244] on button at bounding box center [260, 241] width 18 height 16
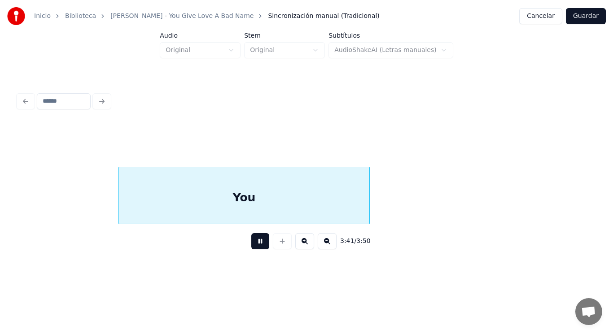
click at [253, 244] on button at bounding box center [260, 241] width 18 height 16
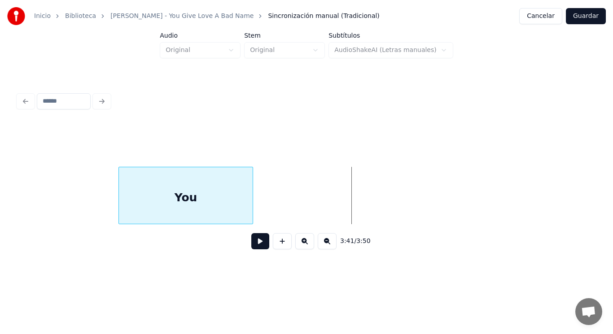
click at [252, 208] on div at bounding box center [251, 195] width 3 height 57
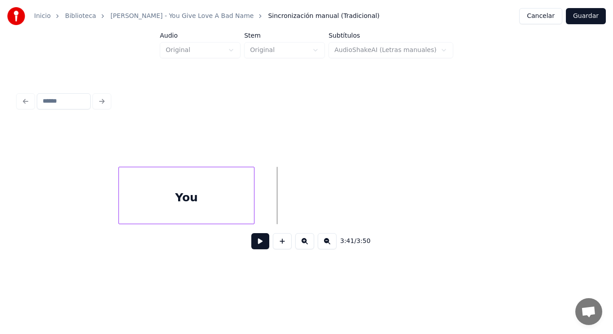
click at [255, 239] on button at bounding box center [260, 241] width 18 height 16
click at [281, 240] on button at bounding box center [282, 241] width 19 height 16
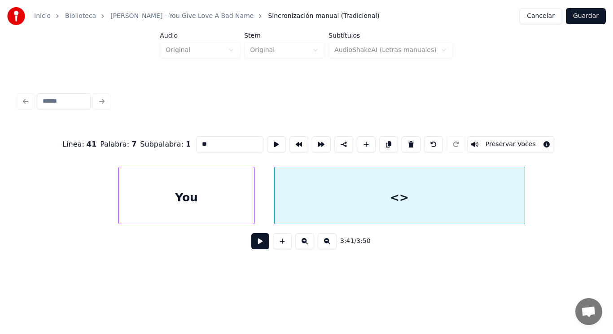
drag, startPoint x: 192, startPoint y: 140, endPoint x: 158, endPoint y: 145, distance: 33.5
click at [158, 145] on div "Línea : 41 Palabra : 7 Subpalabra : 1 ** Preservar Voces" at bounding box center [306, 144] width 577 height 45
type input "****"
click at [254, 241] on button at bounding box center [260, 241] width 18 height 16
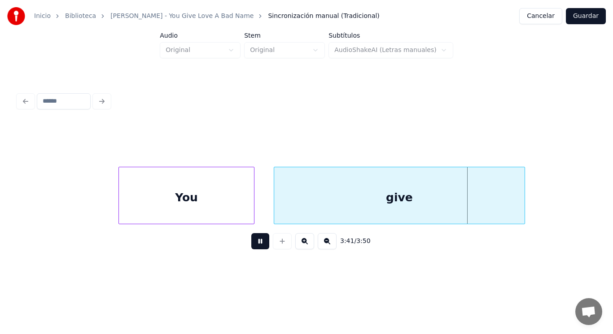
click at [254, 241] on button at bounding box center [260, 241] width 18 height 16
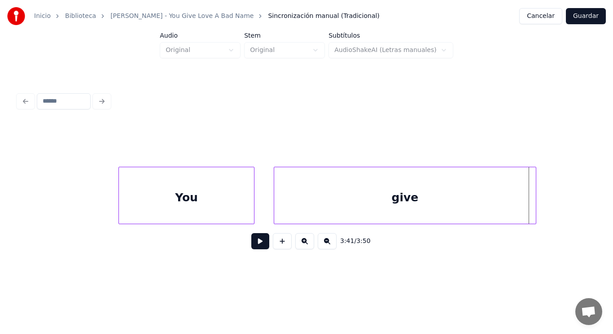
click at [534, 202] on div at bounding box center [534, 195] width 3 height 57
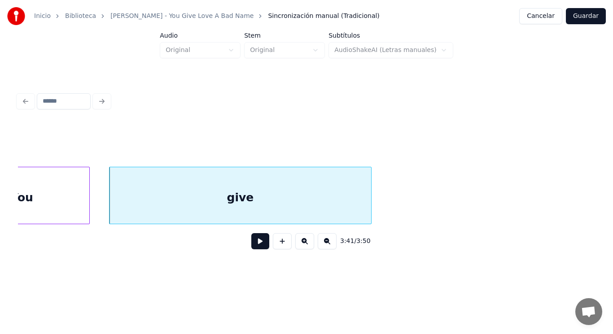
scroll to position [0, 138950]
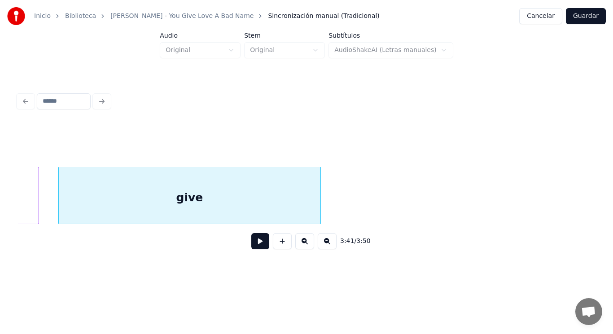
click at [258, 244] on button at bounding box center [260, 241] width 18 height 16
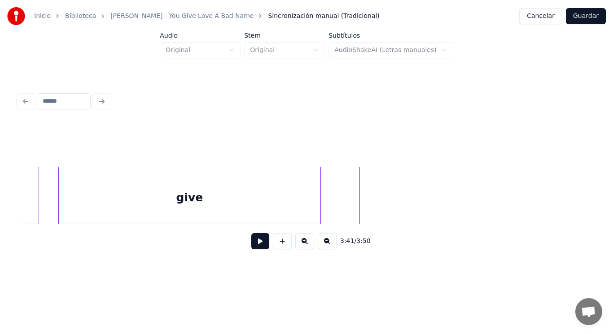
click at [282, 243] on button at bounding box center [282, 241] width 19 height 16
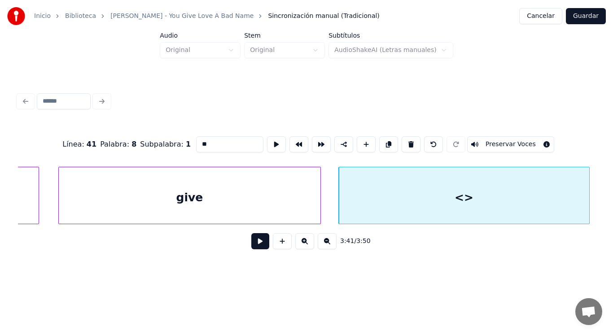
drag, startPoint x: 197, startPoint y: 141, endPoint x: 145, endPoint y: 145, distance: 52.2
click at [145, 145] on div "Línea : 41 Palabra : 8 Subpalabra : 1 ** Preservar Voces" at bounding box center [306, 144] width 577 height 45
click at [233, 210] on div "give" at bounding box center [190, 197] width 262 height 61
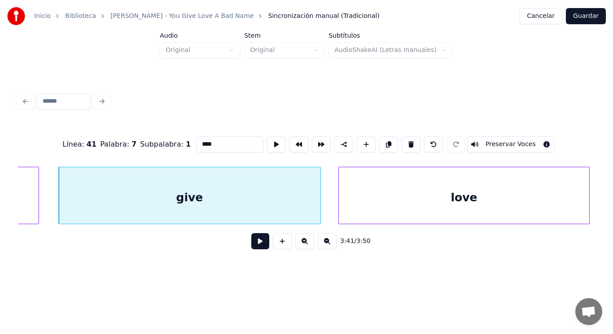
type input "****"
click at [252, 244] on button at bounding box center [260, 241] width 18 height 16
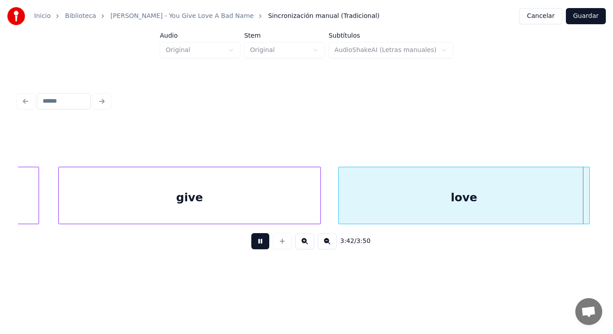
scroll to position [0, 139528]
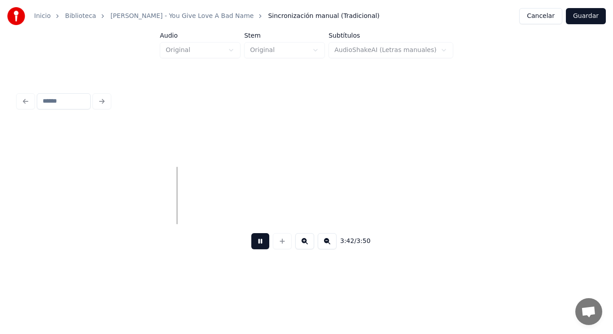
click at [252, 244] on button at bounding box center [260, 241] width 18 height 16
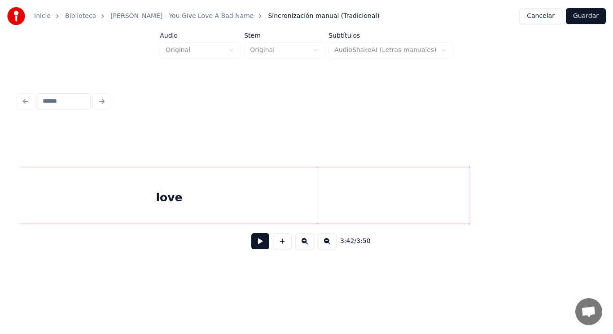
click at [469, 197] on div at bounding box center [468, 195] width 3 height 57
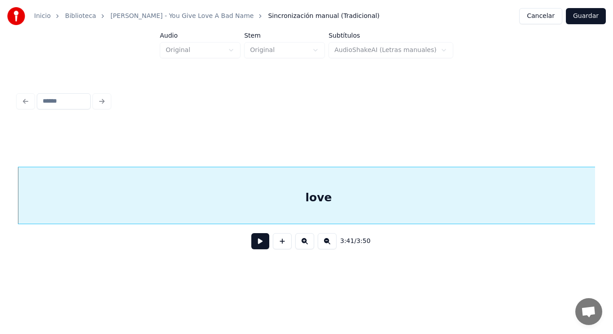
click at [293, 213] on div "love" at bounding box center [318, 197] width 601 height 61
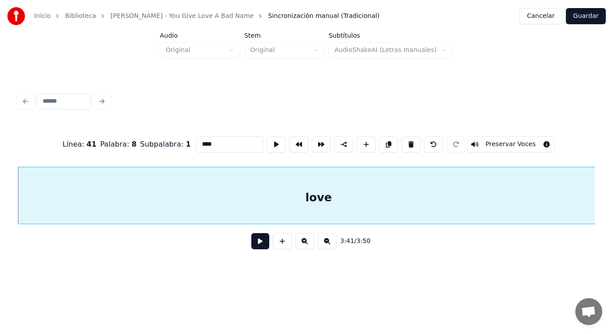
click at [203, 144] on input "****" at bounding box center [229, 144] width 67 height 16
type input "*******"
click at [255, 247] on button at bounding box center [260, 241] width 18 height 16
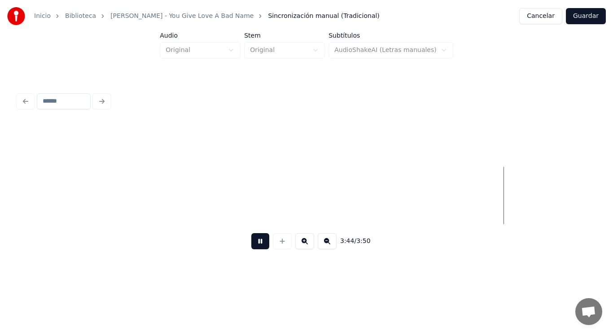
click at [255, 247] on button at bounding box center [260, 241] width 18 height 16
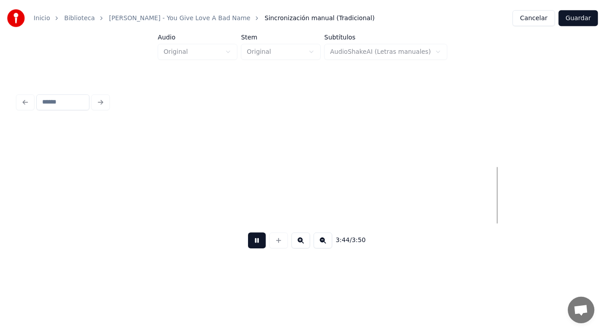
scroll to position [0, 141027]
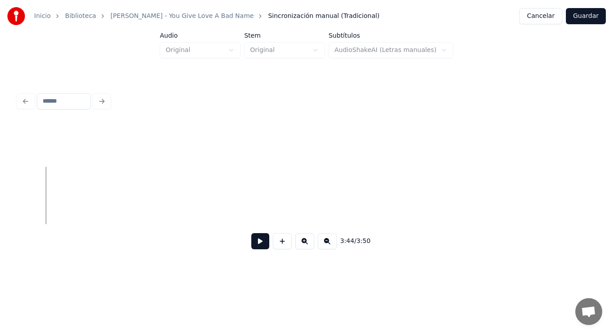
click at [586, 17] on button "Guardar" at bounding box center [586, 16] width 40 height 16
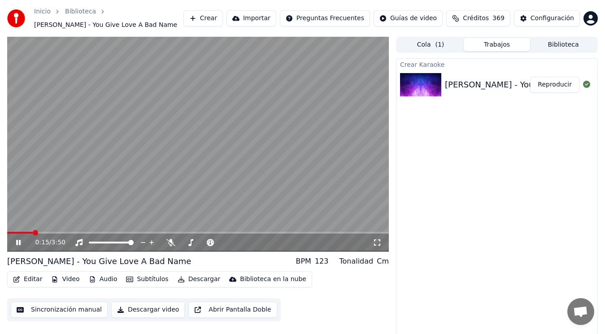
click at [17, 242] on icon at bounding box center [18, 242] width 4 height 5
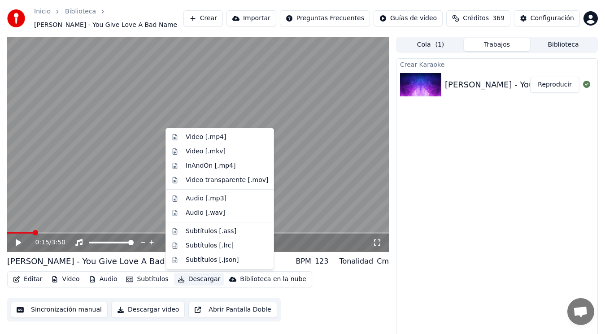
click at [193, 278] on button "Descargar" at bounding box center [199, 279] width 50 height 13
click at [197, 136] on div "Video [.mp4]" at bounding box center [206, 137] width 40 height 9
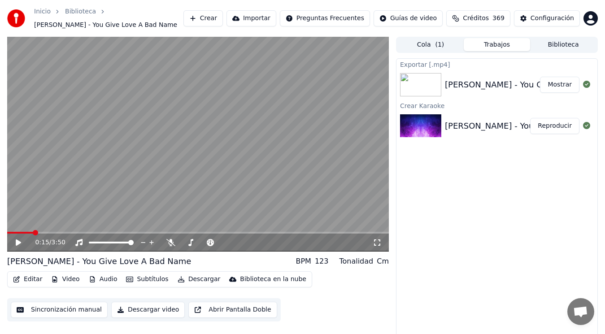
click at [560, 85] on button "Mostrar" at bounding box center [559, 85] width 39 height 16
click at [28, 277] on button "Editar" at bounding box center [27, 279] width 36 height 13
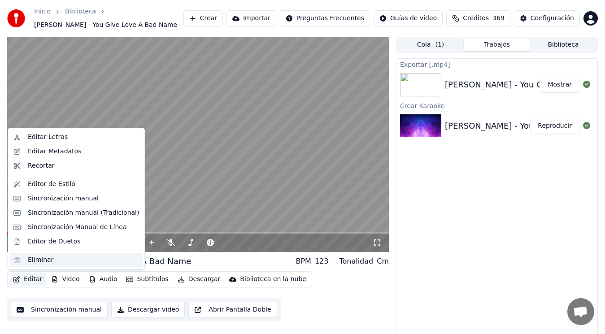
click at [37, 257] on div "Eliminar" at bounding box center [41, 260] width 26 height 9
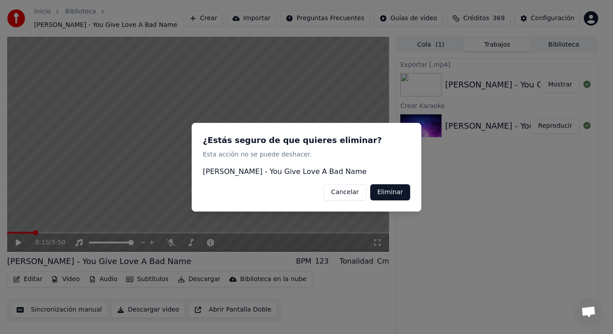
click at [397, 190] on button "Eliminar" at bounding box center [390, 192] width 40 height 16
